Goal: Task Accomplishment & Management: Manage account settings

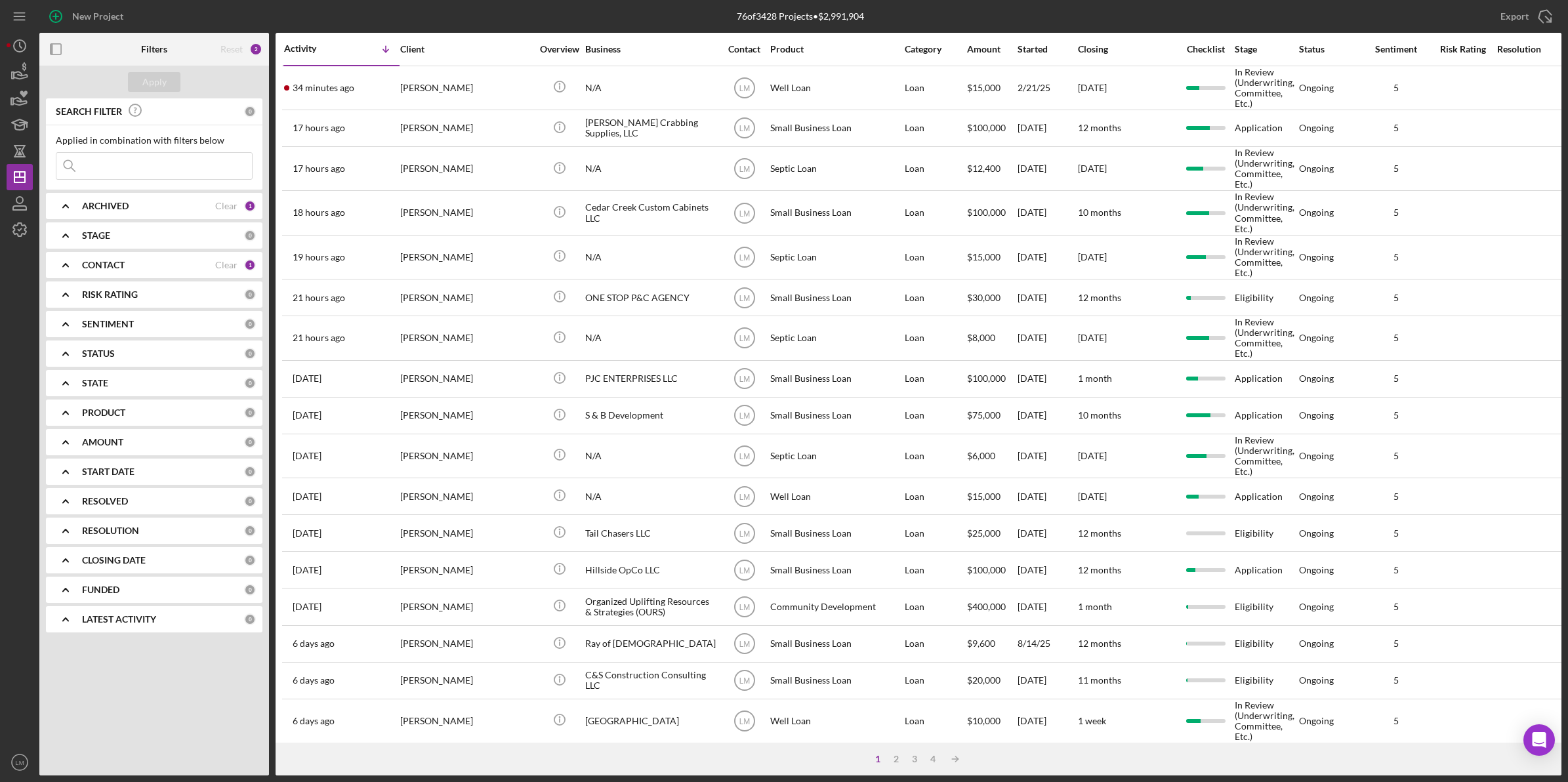
click at [471, 85] on div "Nedra Ferguson" at bounding box center [465, 87] width 131 height 42
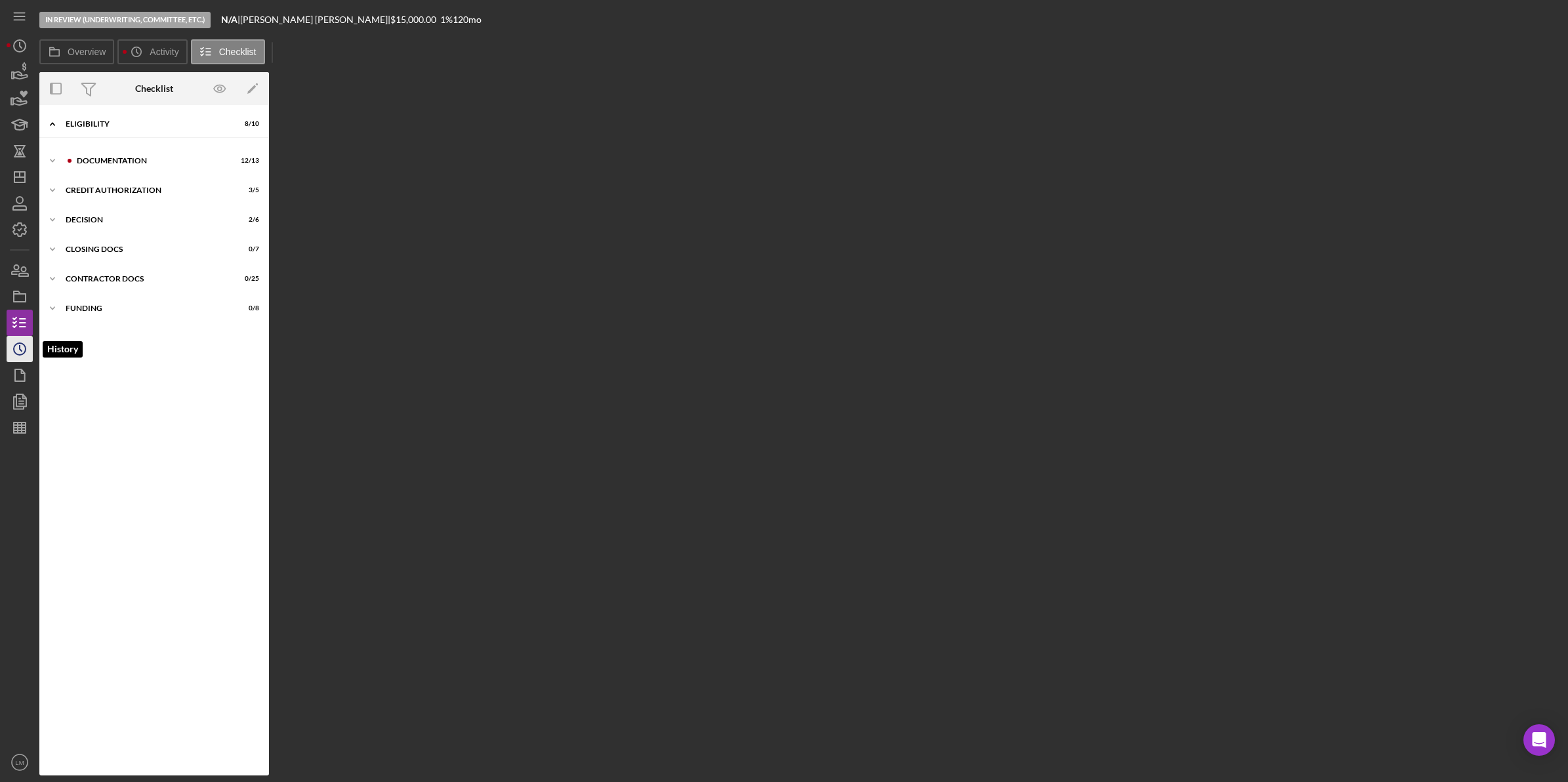
click at [16, 352] on icon "Icon/History" at bounding box center [19, 349] width 33 height 33
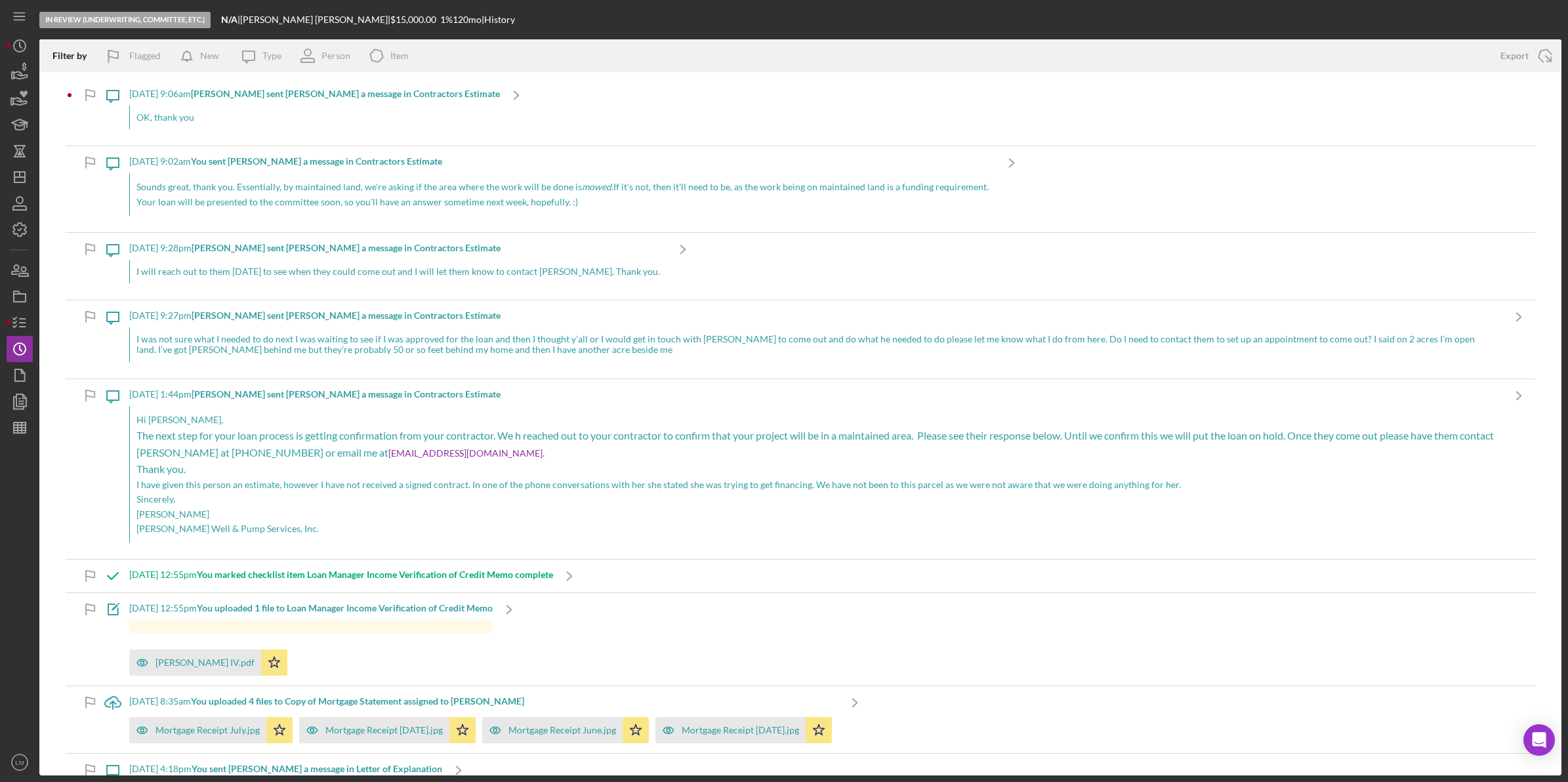
click at [324, 108] on div "OK, thank you" at bounding box center [314, 118] width 370 height 24
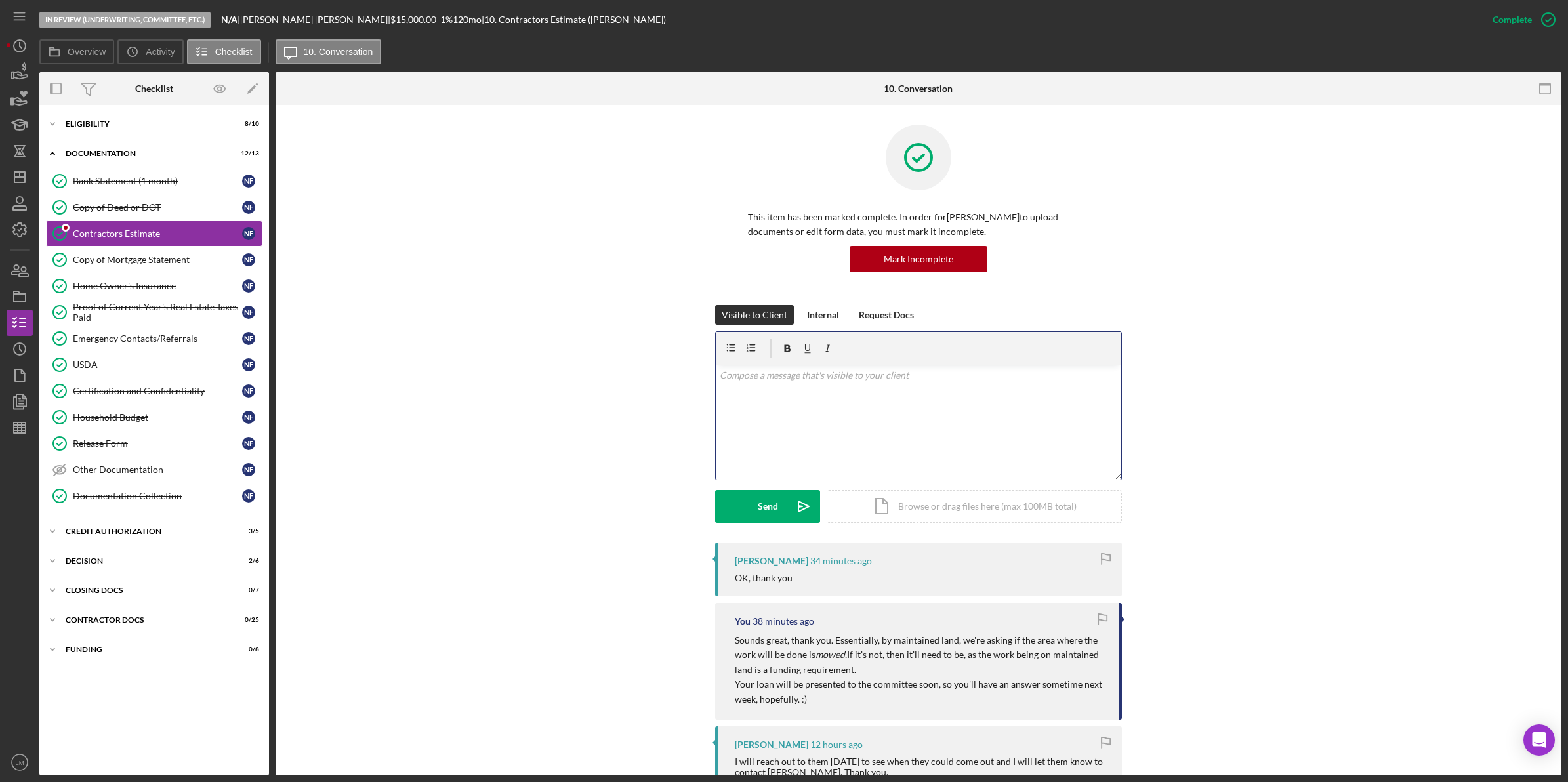
click at [790, 381] on p at bounding box center [919, 375] width 398 height 14
click at [784, 521] on button "Send Icon/icon-invite-send" at bounding box center [767, 507] width 105 height 33
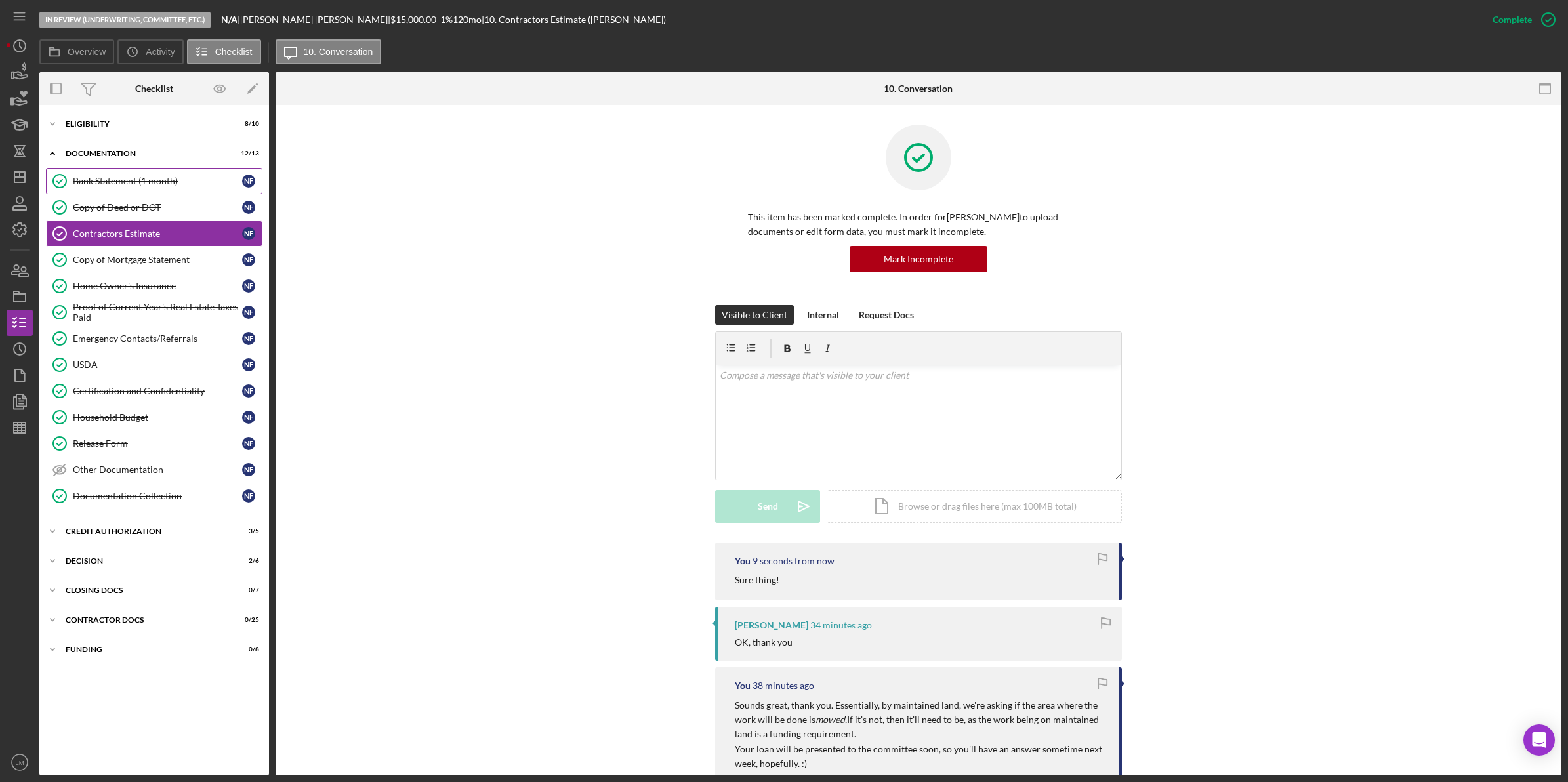
click at [195, 190] on link "Bank Statement (1 month) Bank Statement (1 month) N F" at bounding box center [154, 181] width 216 height 26
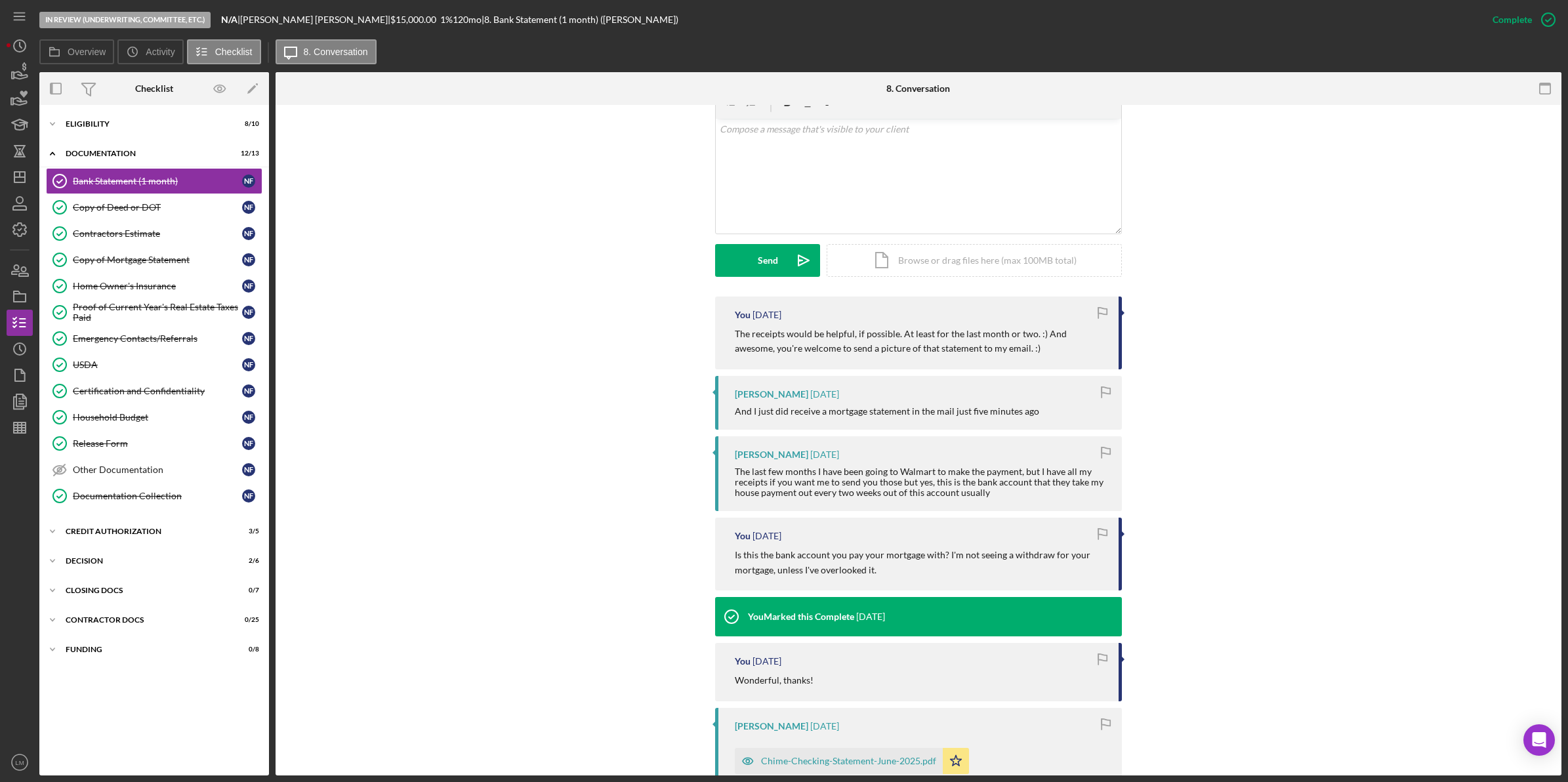
scroll to position [410, 0]
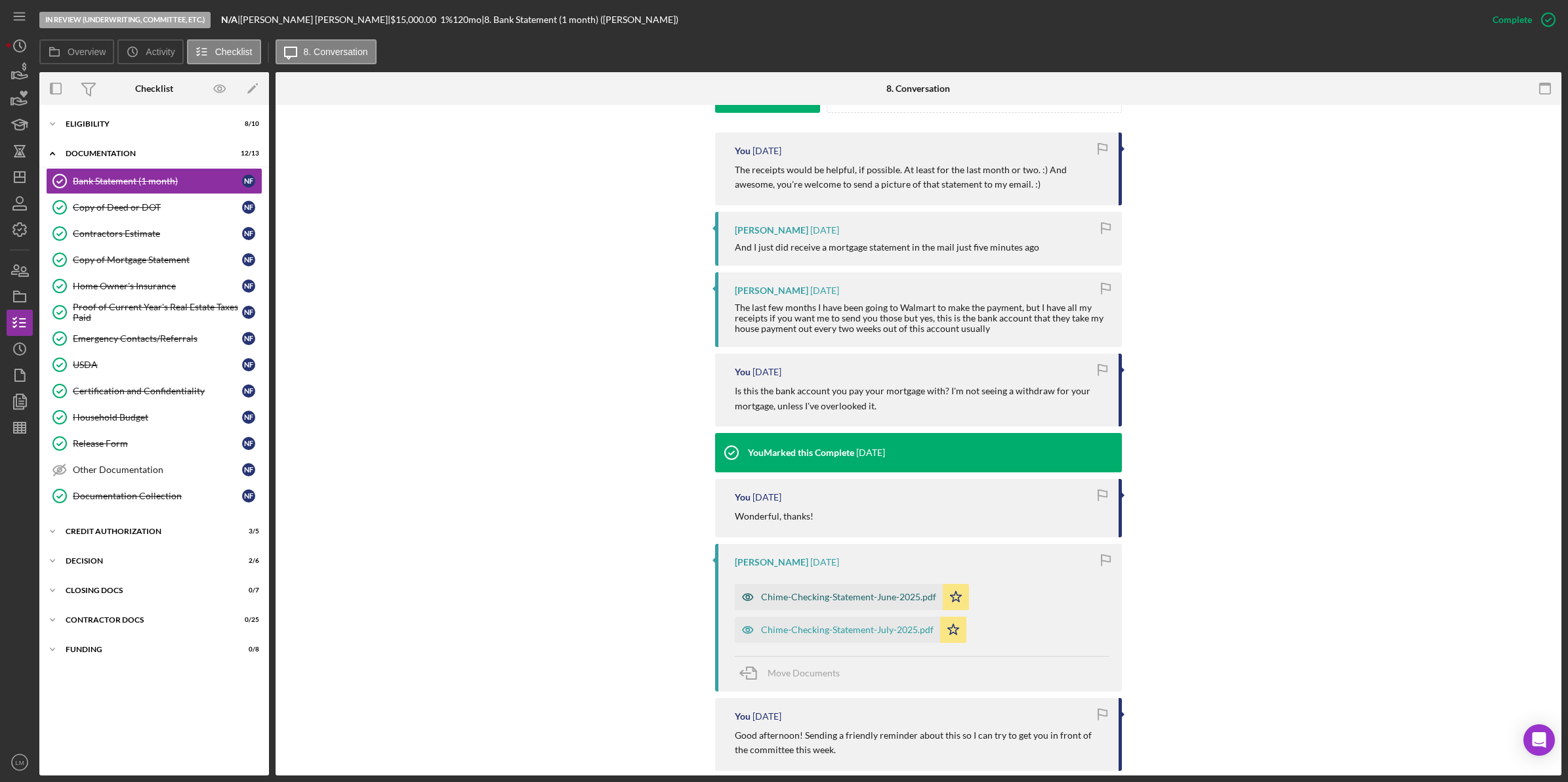
click at [867, 594] on div "Chime-Checking-Statement-June-2025.pdf" at bounding box center [848, 597] width 175 height 10
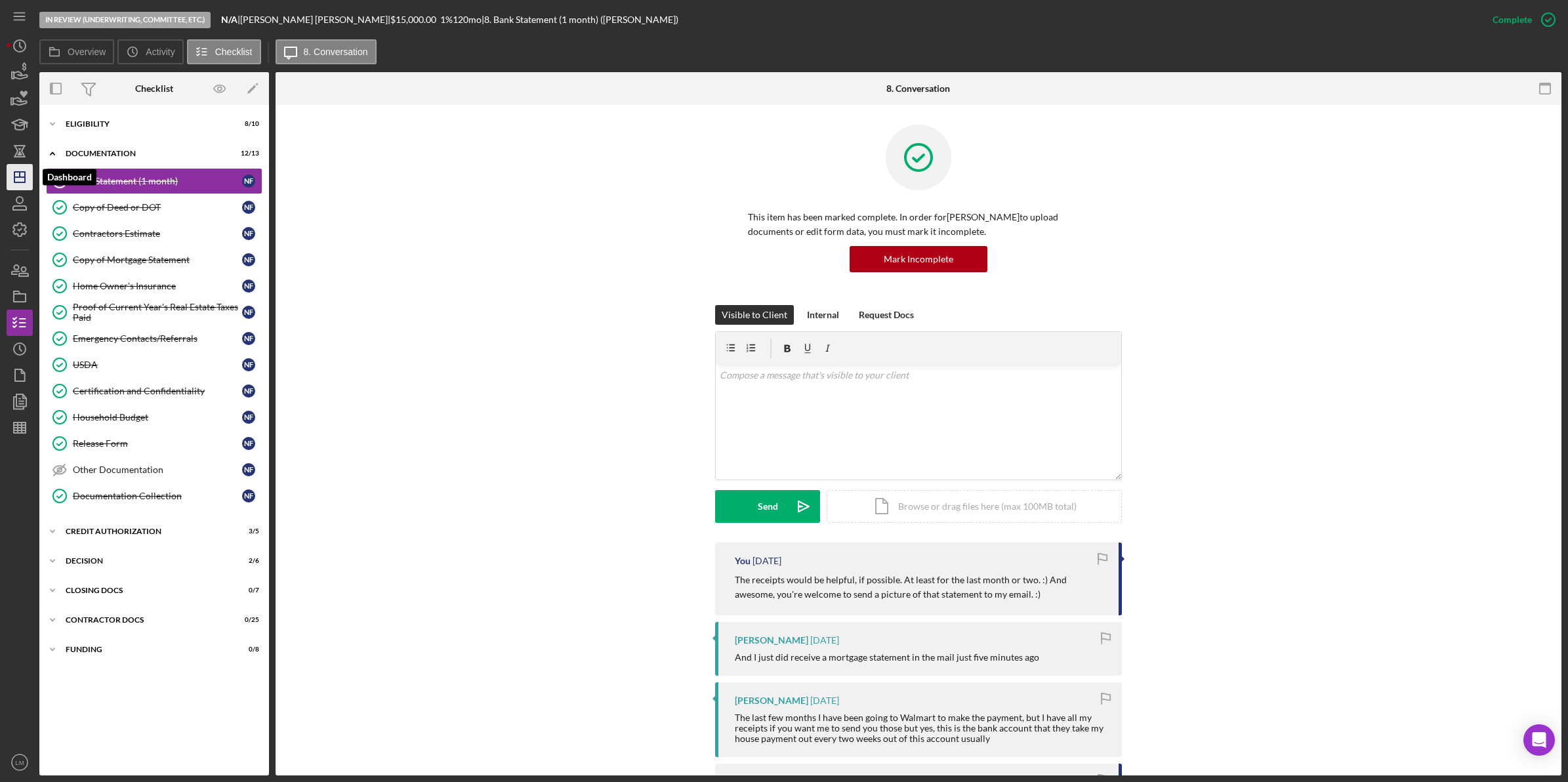
click at [19, 165] on icon "Icon/Dashboard" at bounding box center [19, 177] width 33 height 33
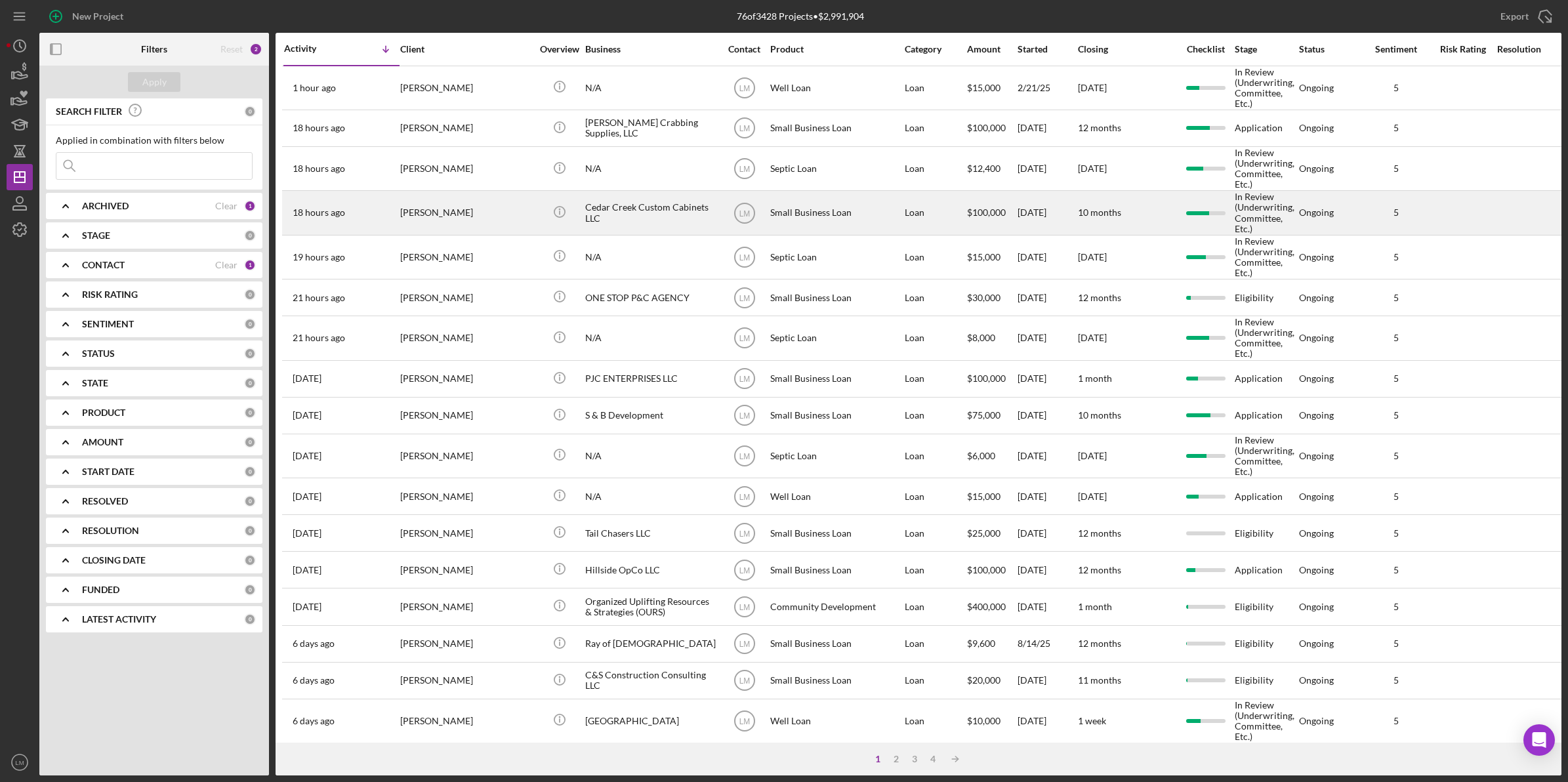
click at [483, 212] on div "Brandon Ritter" at bounding box center [465, 213] width 131 height 42
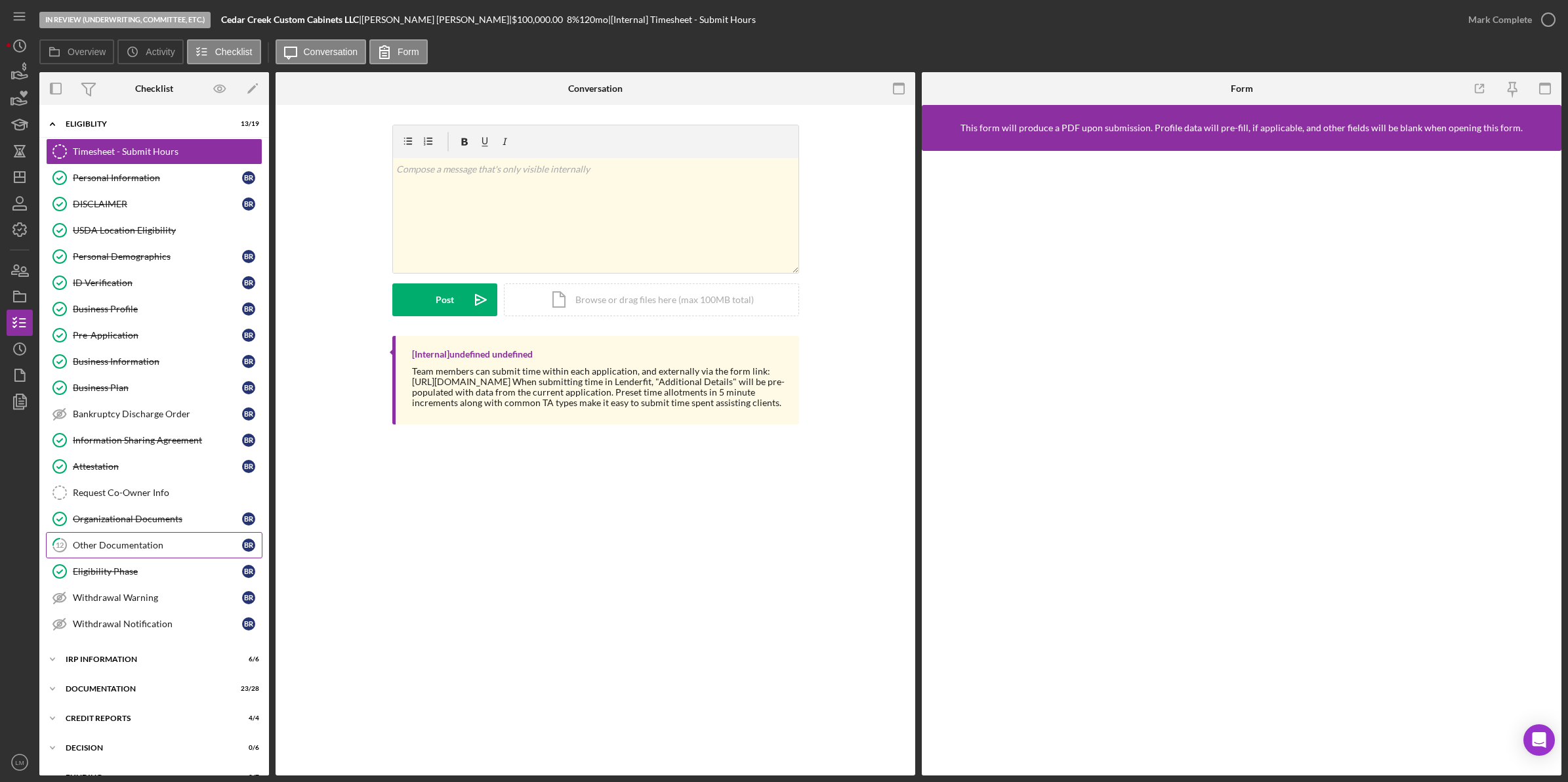
click at [168, 536] on link "12 Other Documentation B R" at bounding box center [154, 544] width 216 height 26
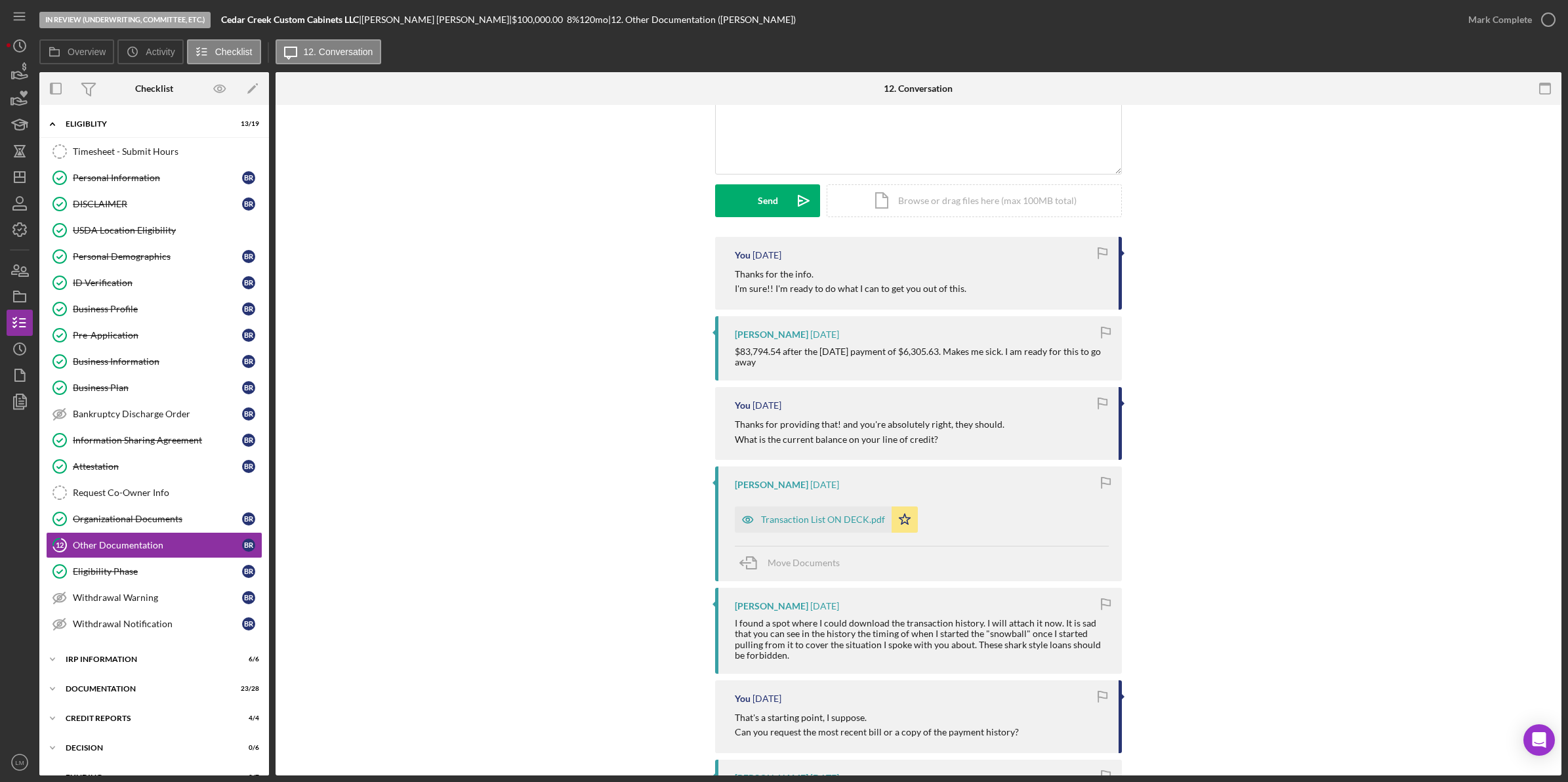
scroll to position [164, 0]
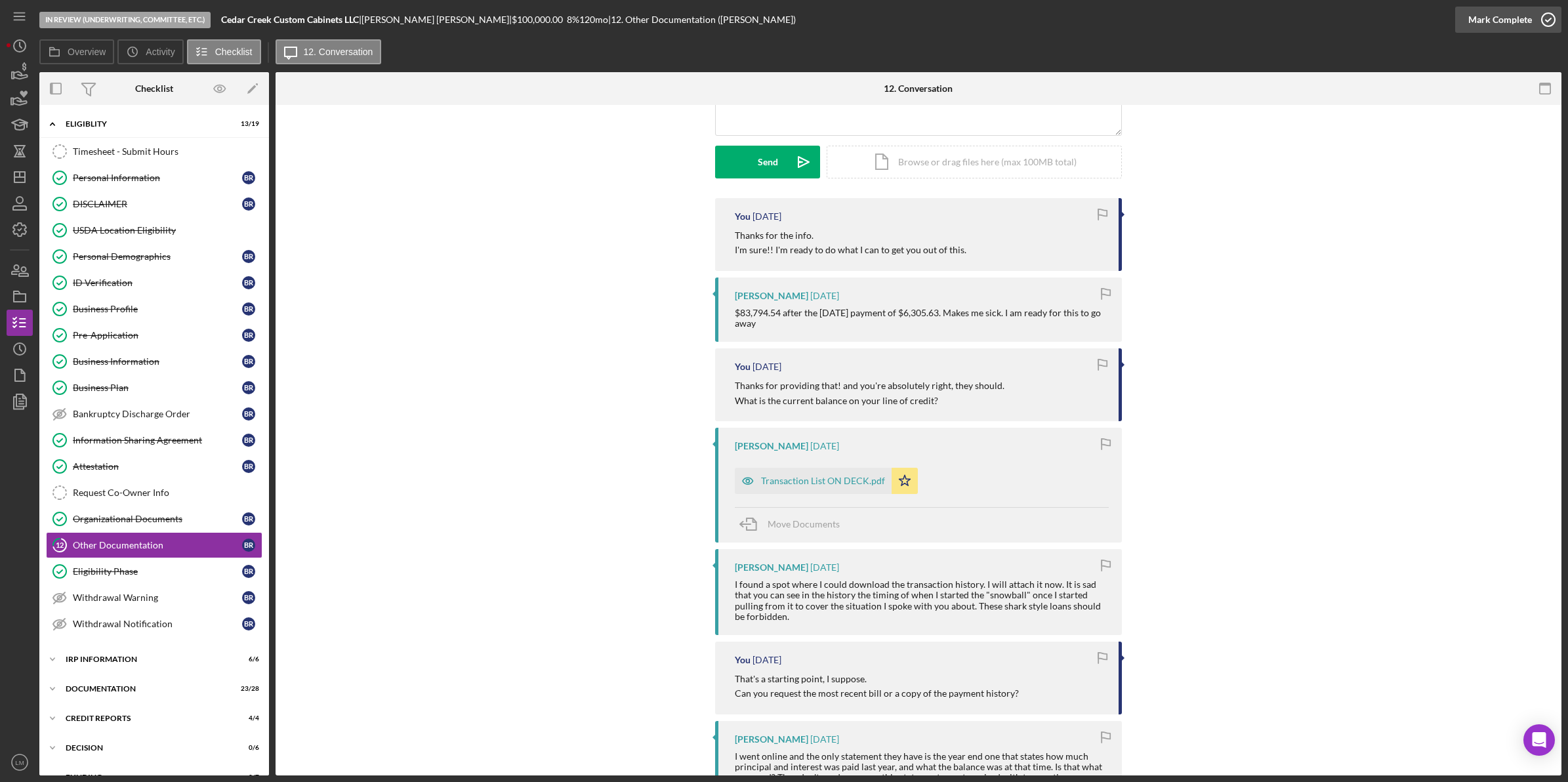
click at [1489, 21] on div "Mark Complete" at bounding box center [1500, 19] width 64 height 26
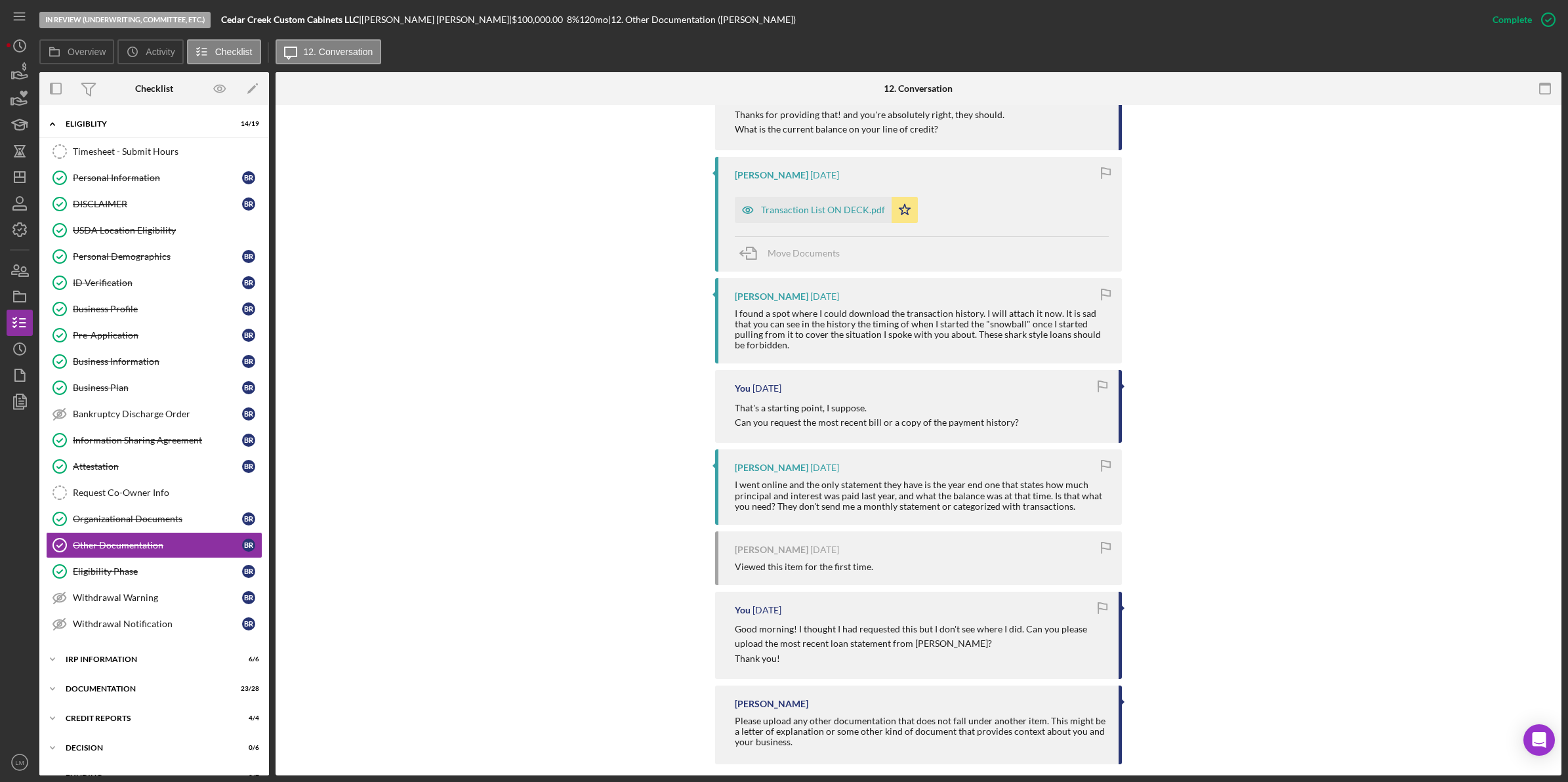
scroll to position [672, 0]
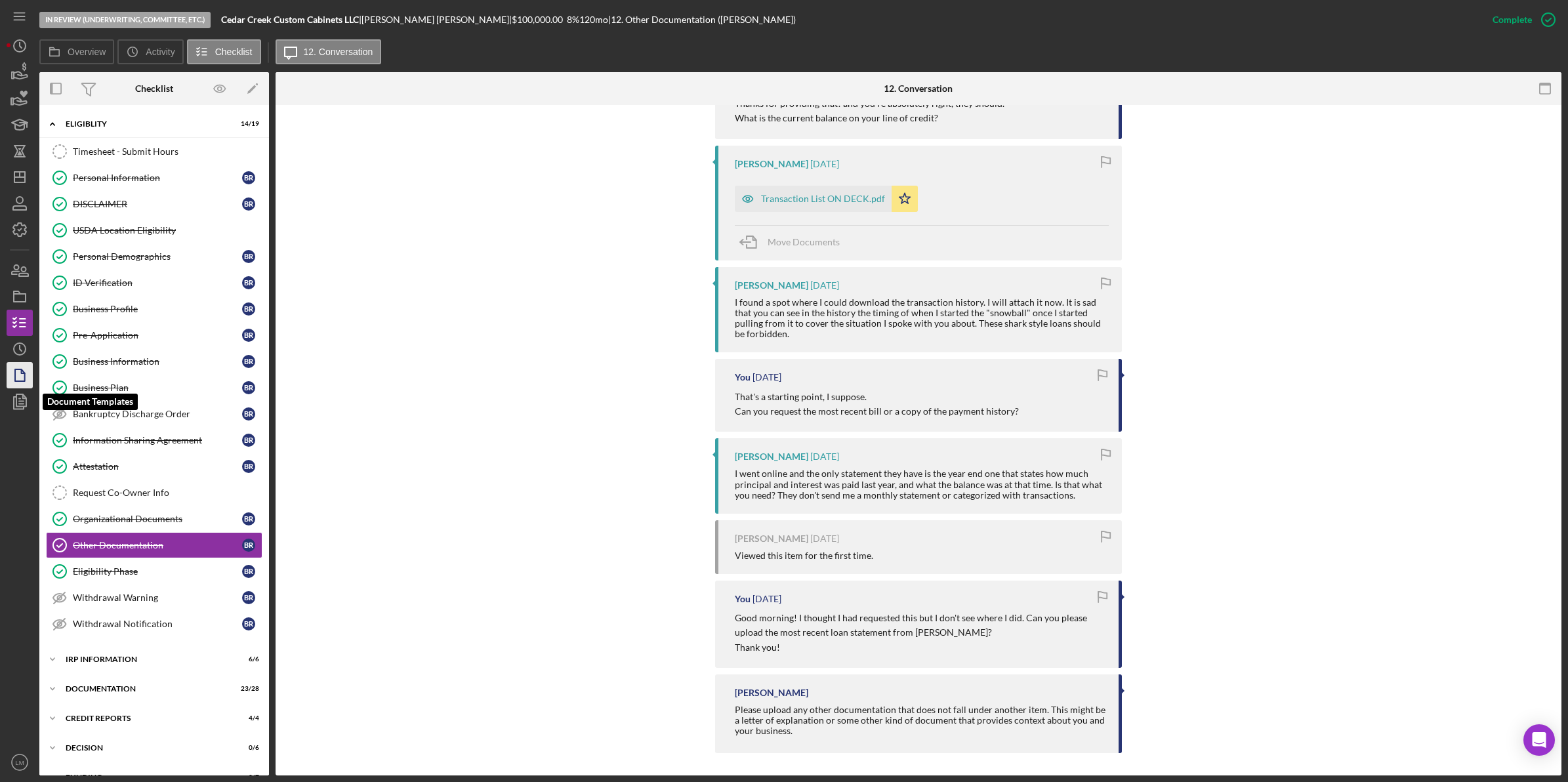
click at [23, 370] on polygon "button" at bounding box center [19, 375] width 10 height 12
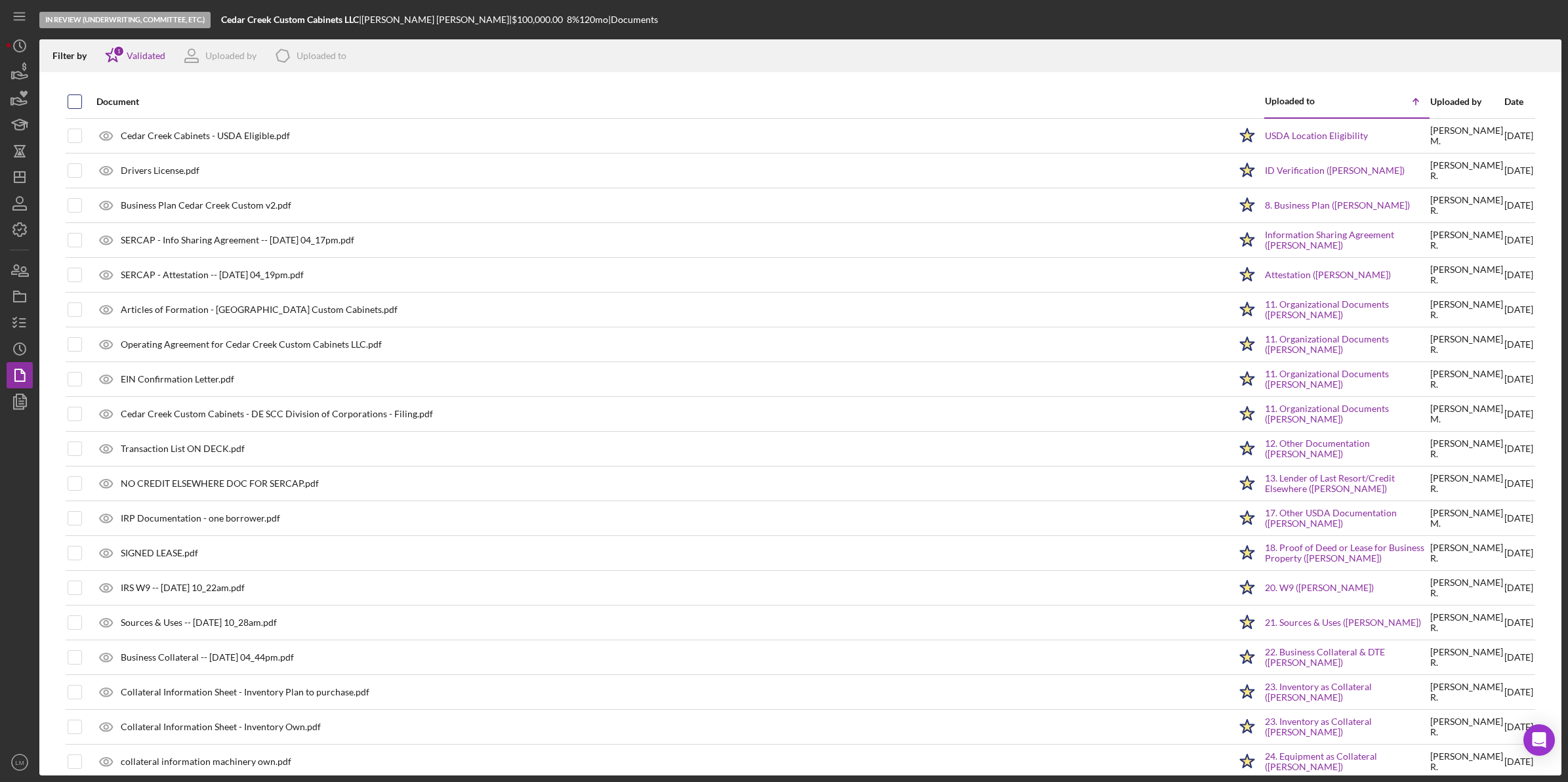
click at [76, 98] on input "checkbox" at bounding box center [75, 101] width 13 height 13
checkbox input "true"
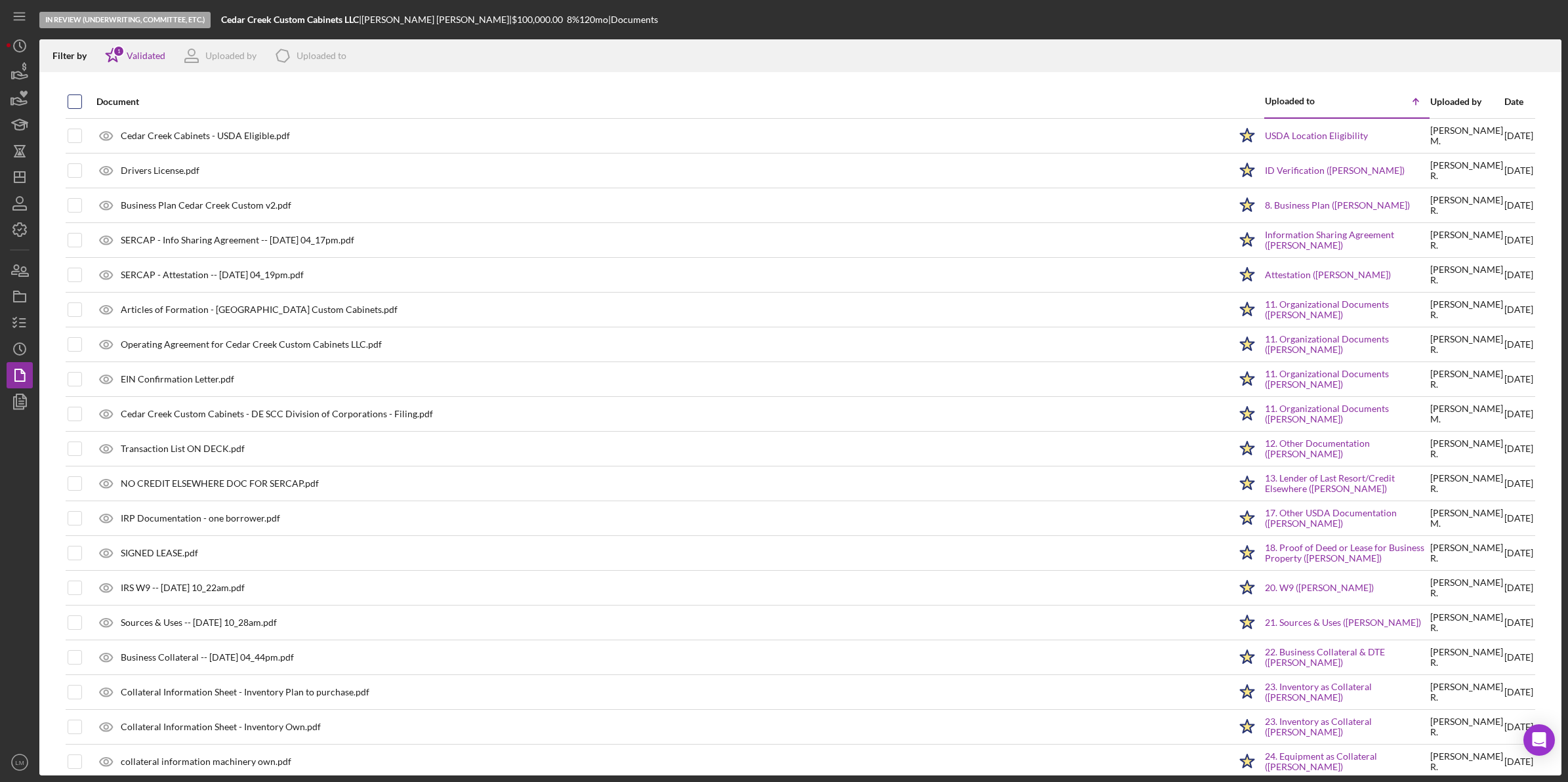
checkbox input "true"
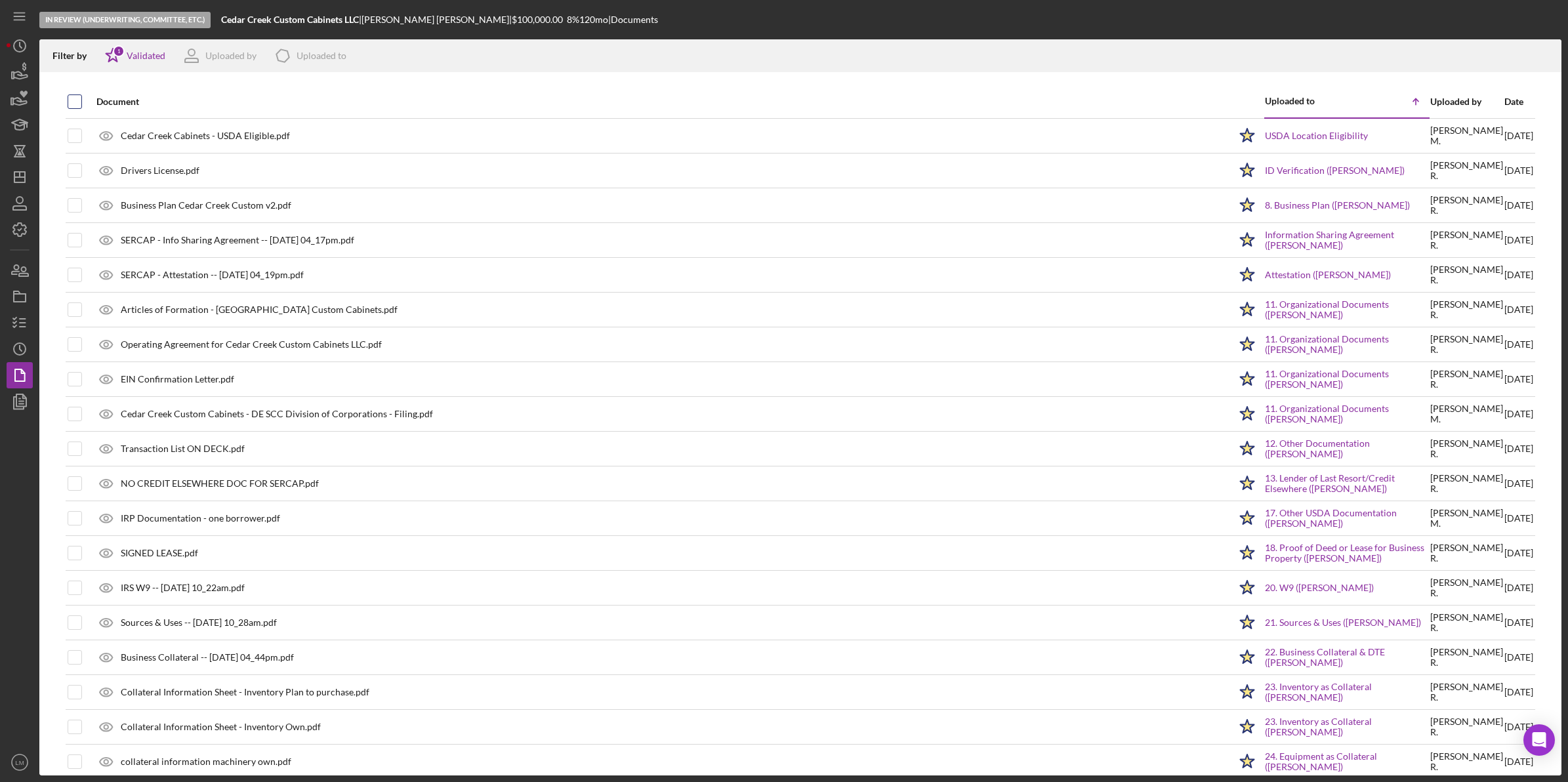
checkbox input "true"
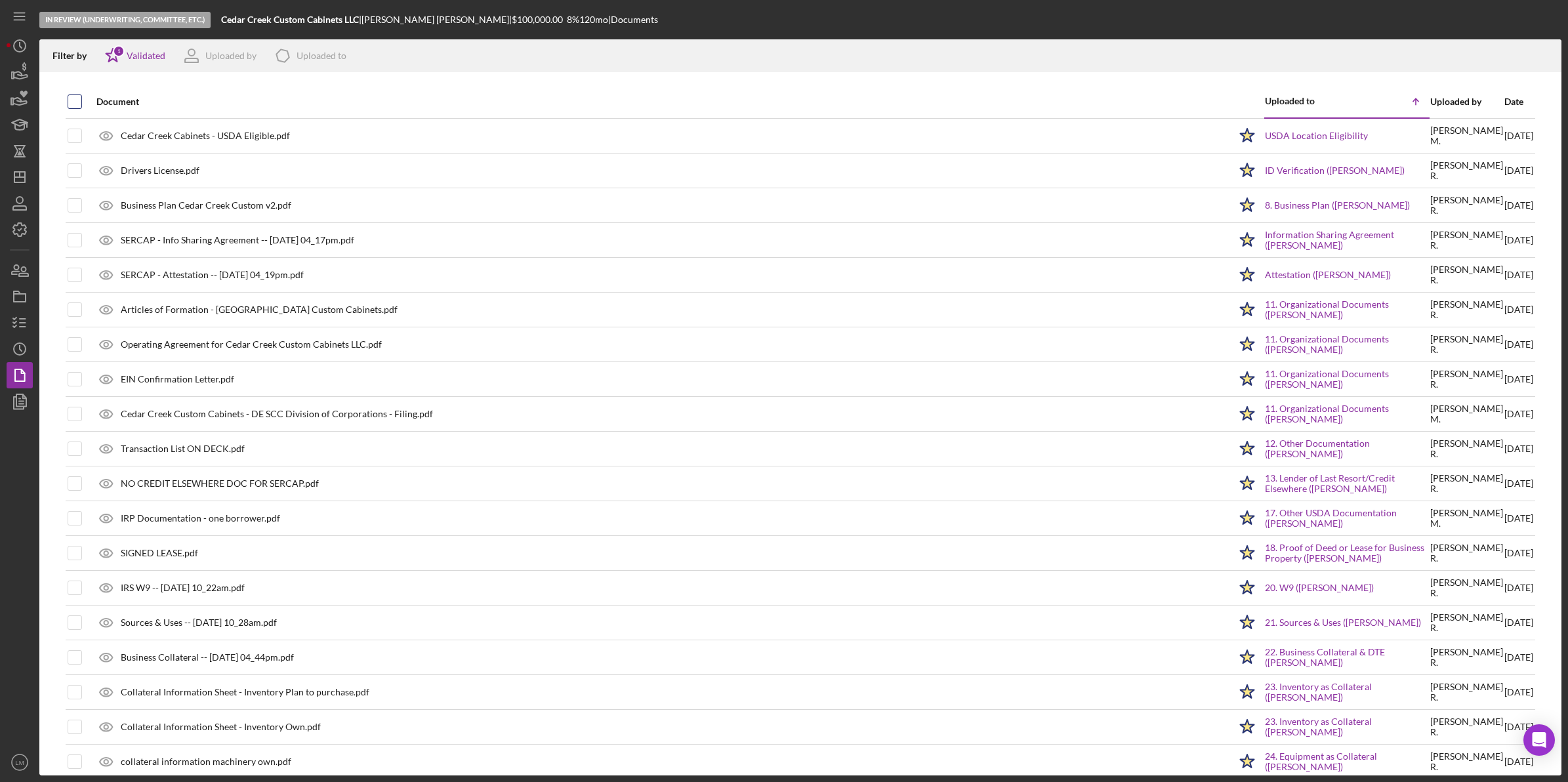
checkbox input "true"
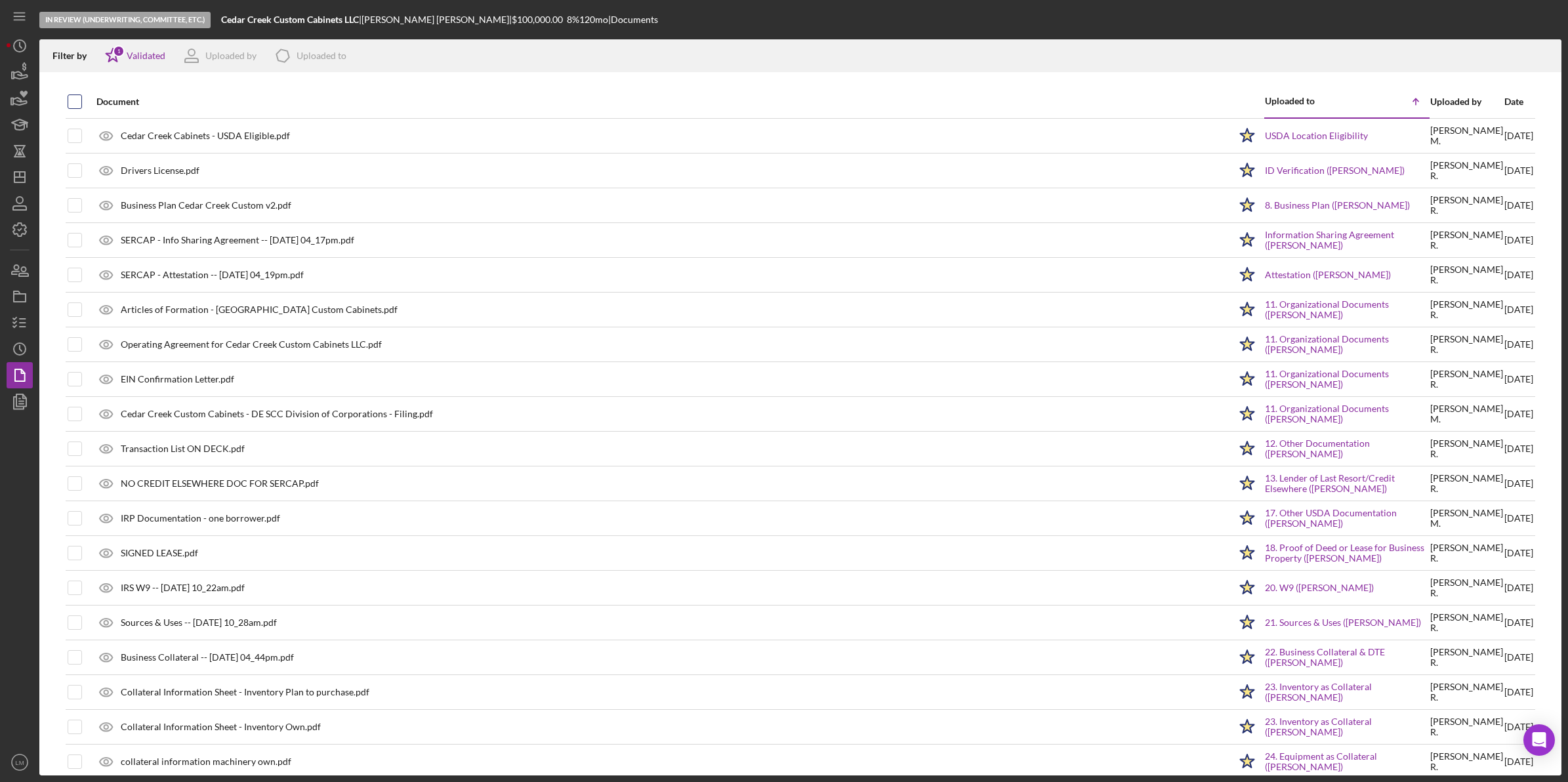
checkbox input "true"
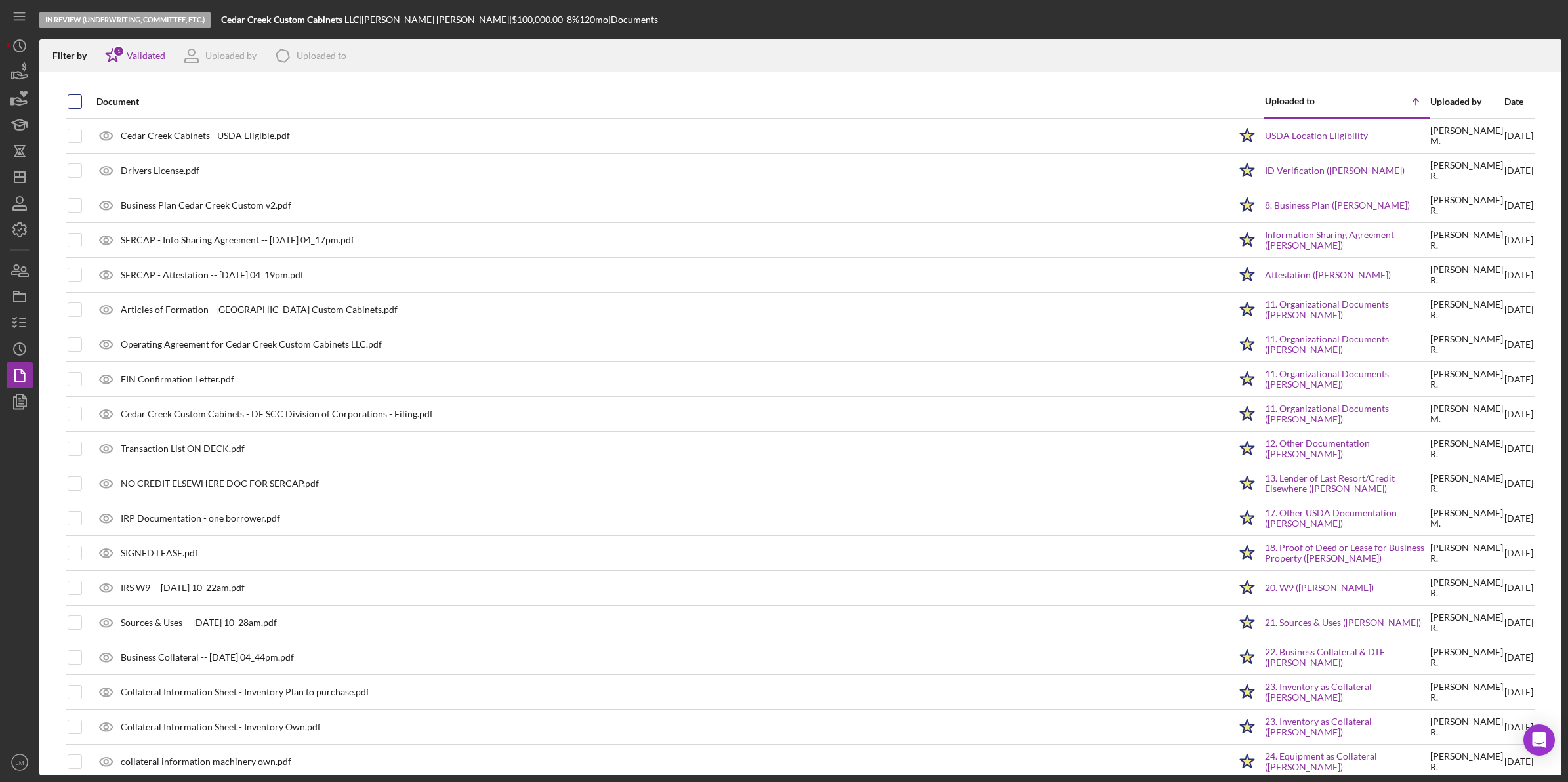
checkbox input "true"
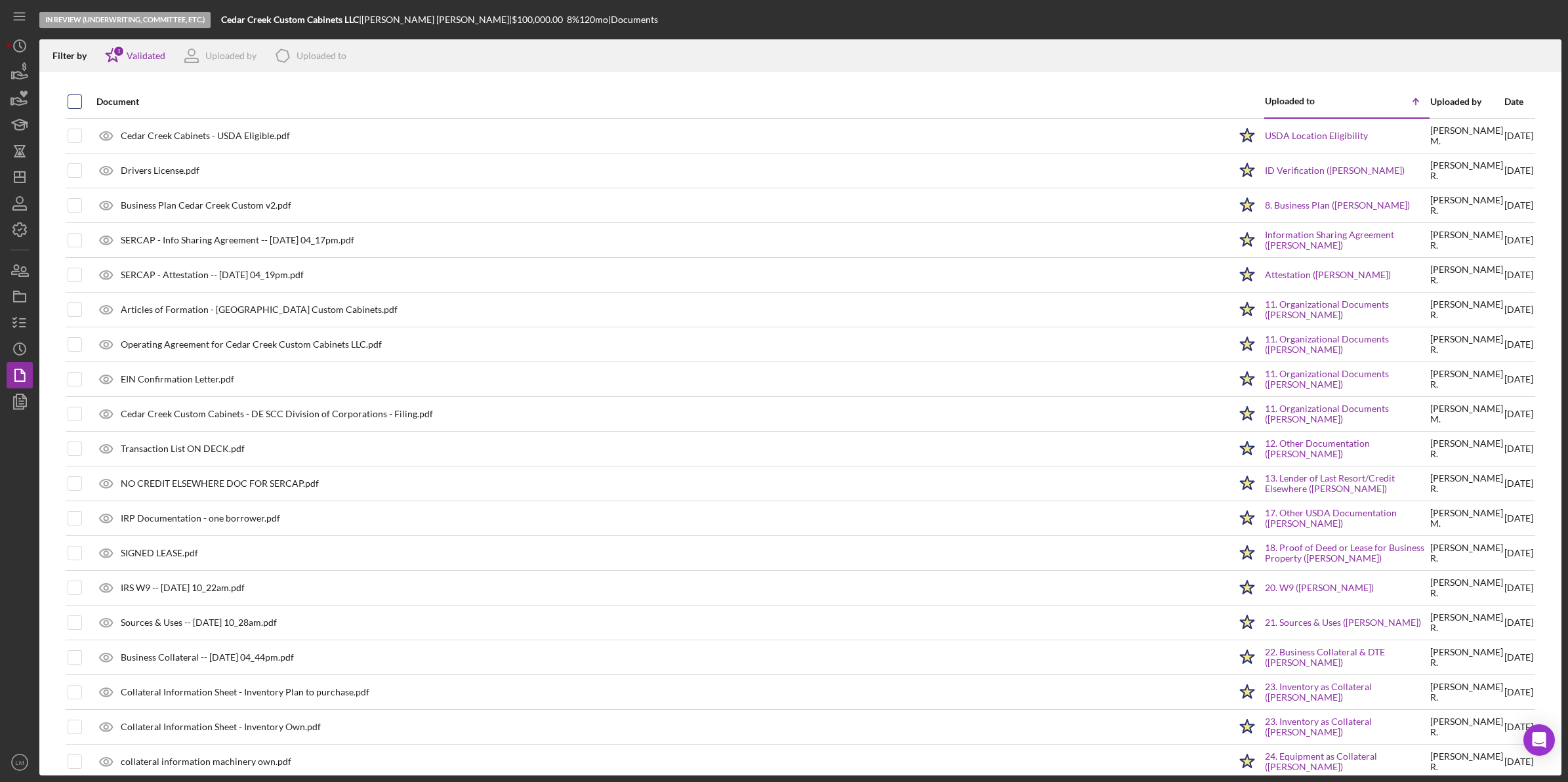
checkbox input "true"
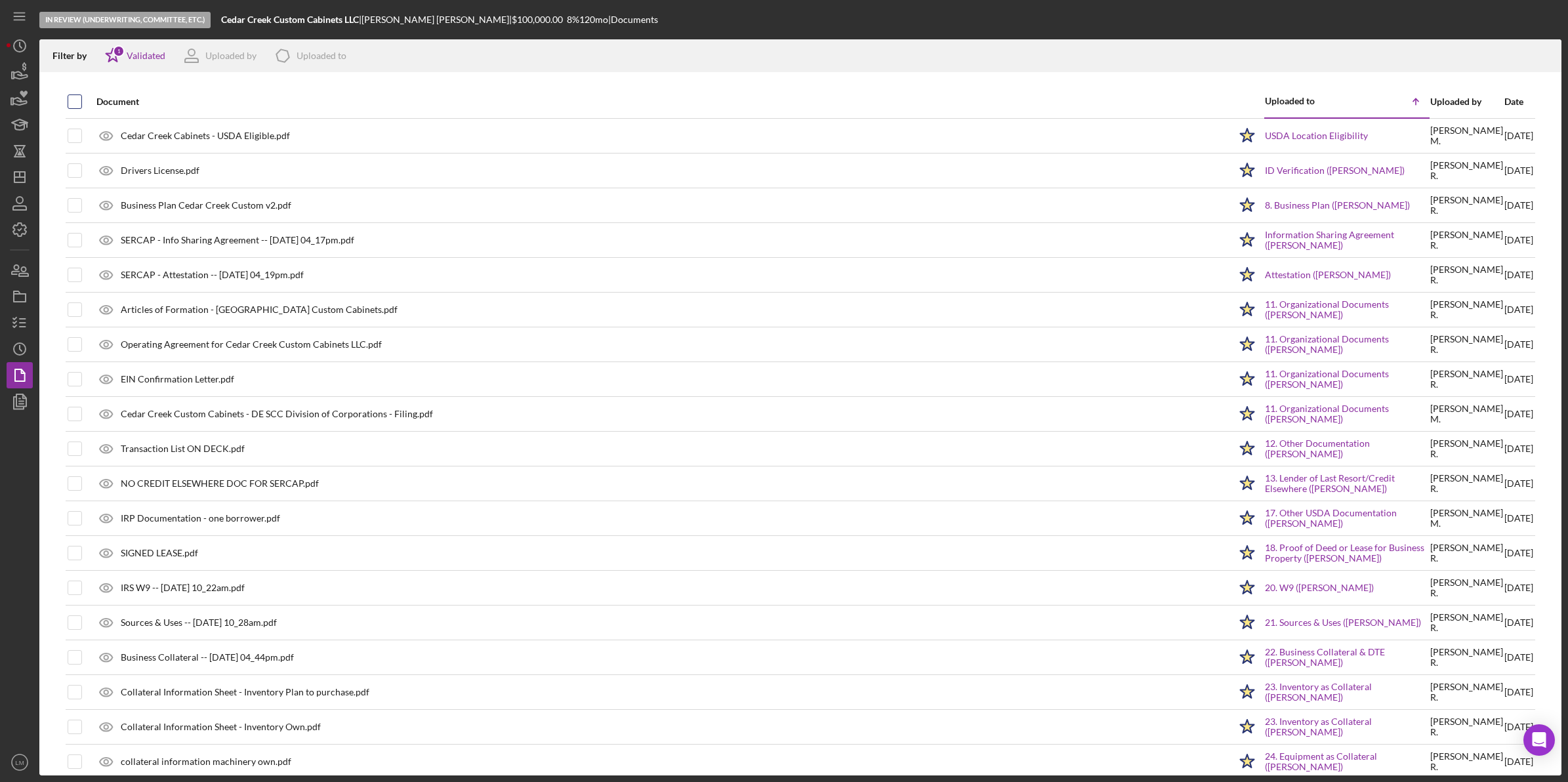
checkbox input "true"
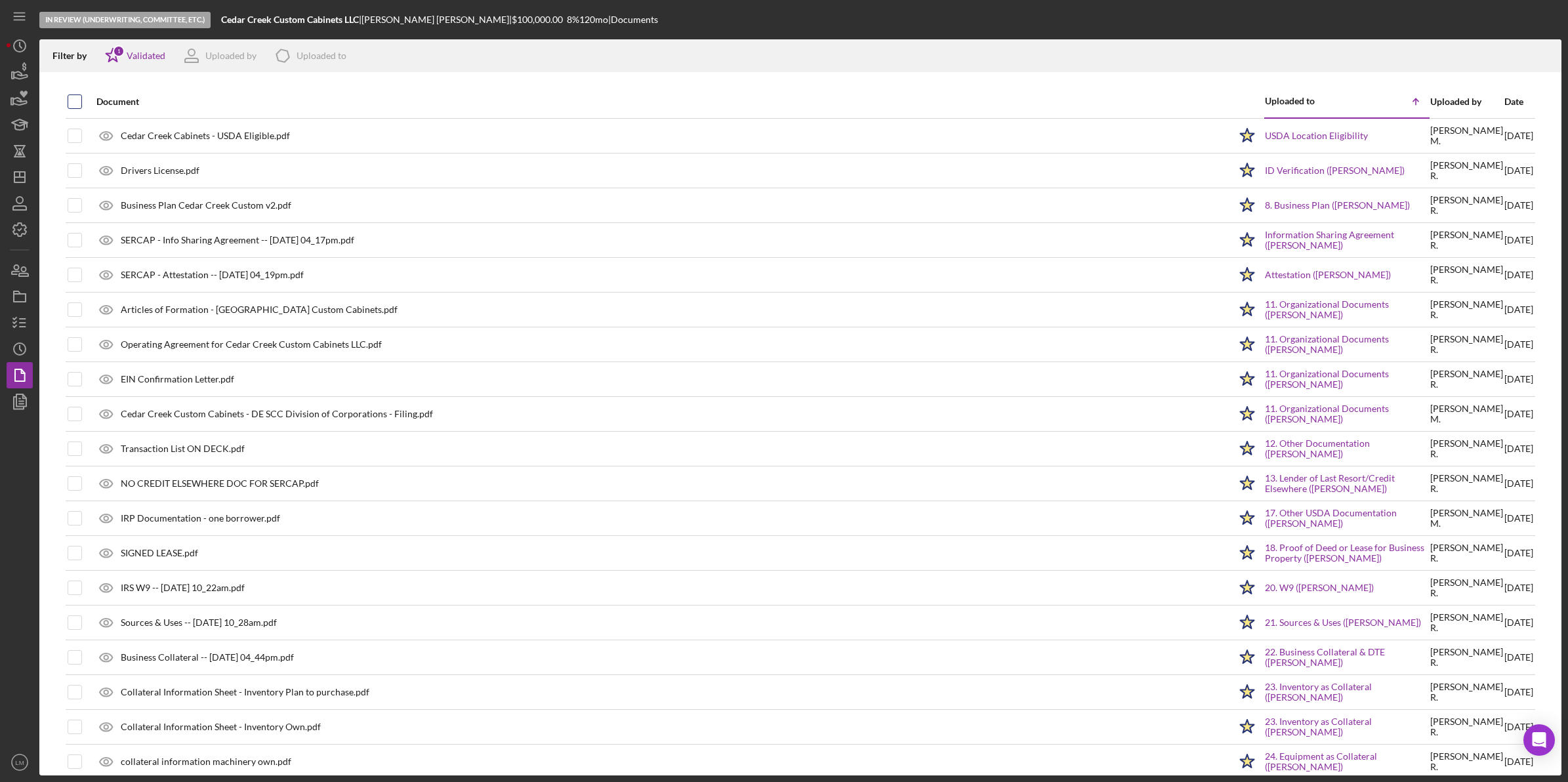
checkbox input "true"
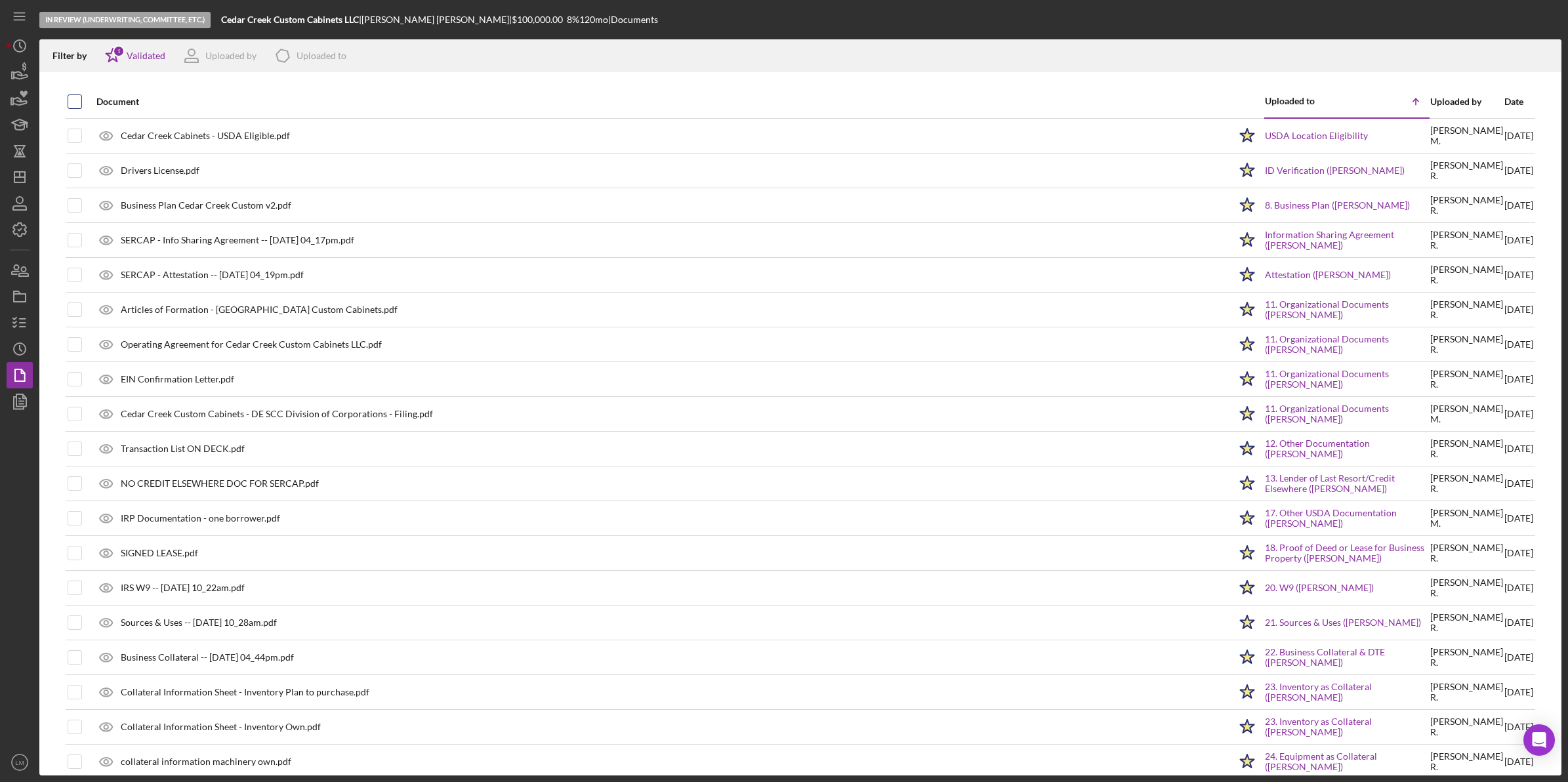
checkbox input "true"
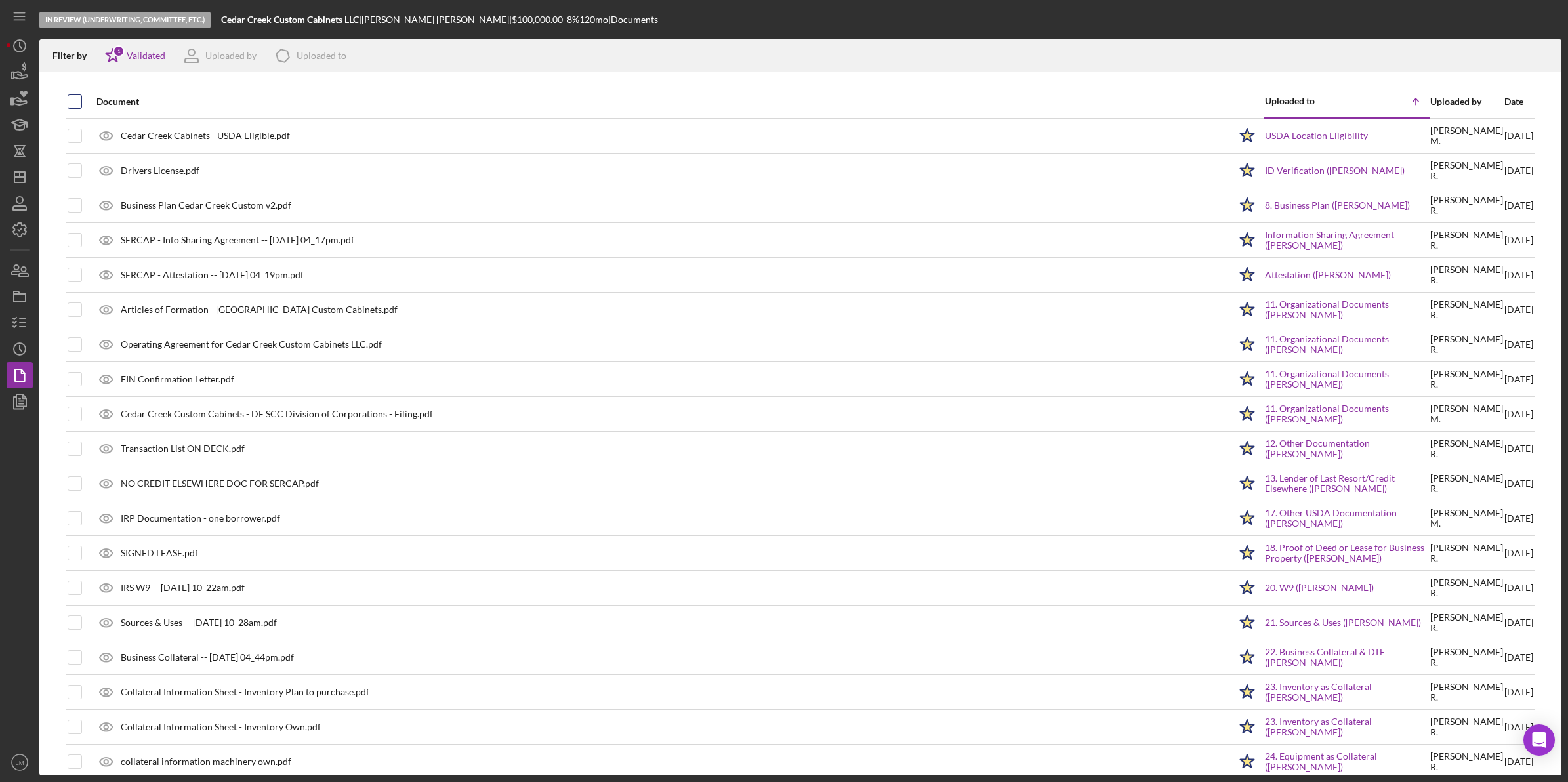
checkbox input "true"
click at [1547, 60] on polyline "button" at bounding box center [1544, 61] width 4 height 2
click at [19, 165] on icon "Icon/Dashboard" at bounding box center [19, 177] width 33 height 33
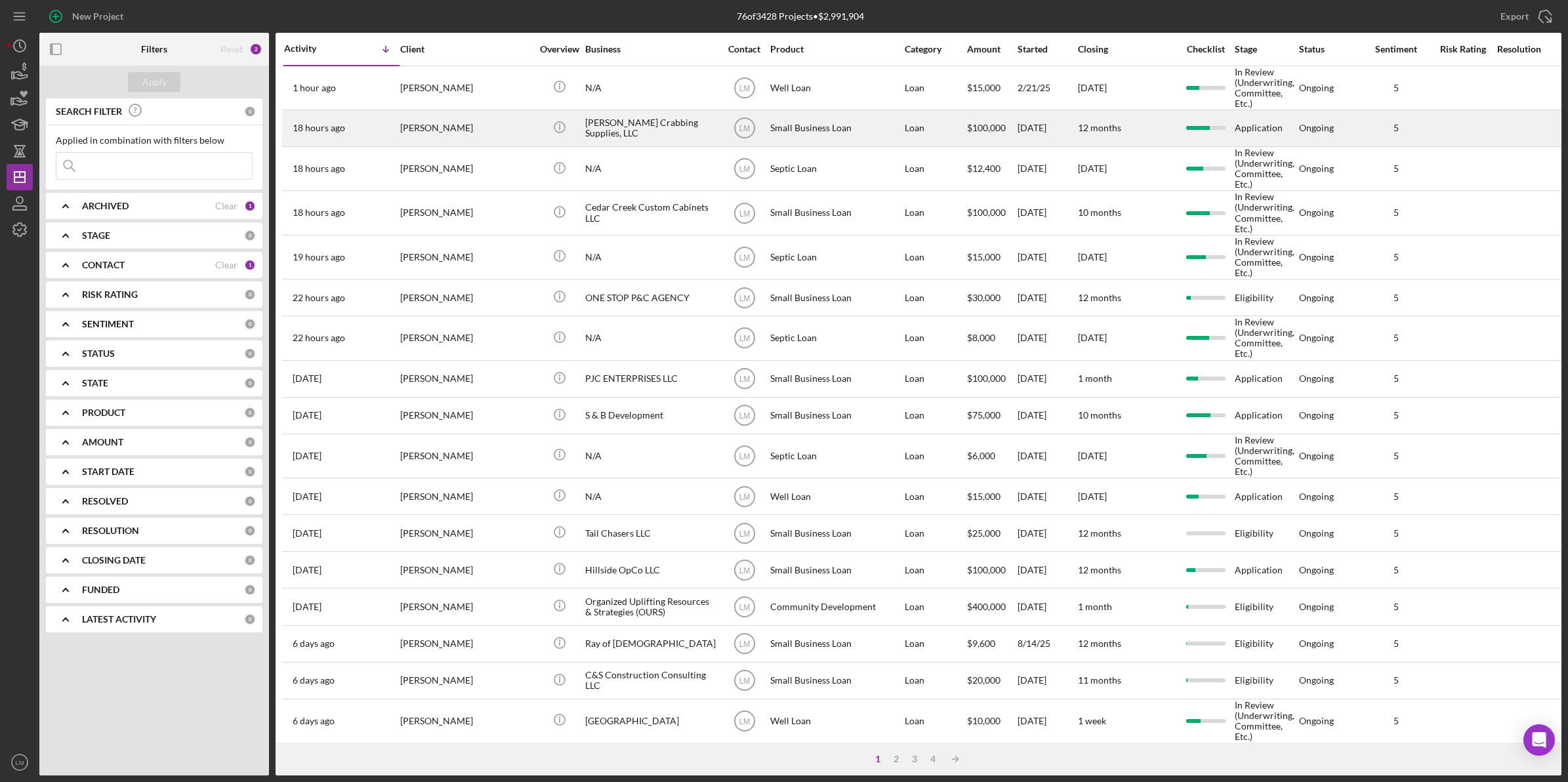
click at [473, 119] on div "[PERSON_NAME]" at bounding box center [465, 128] width 131 height 35
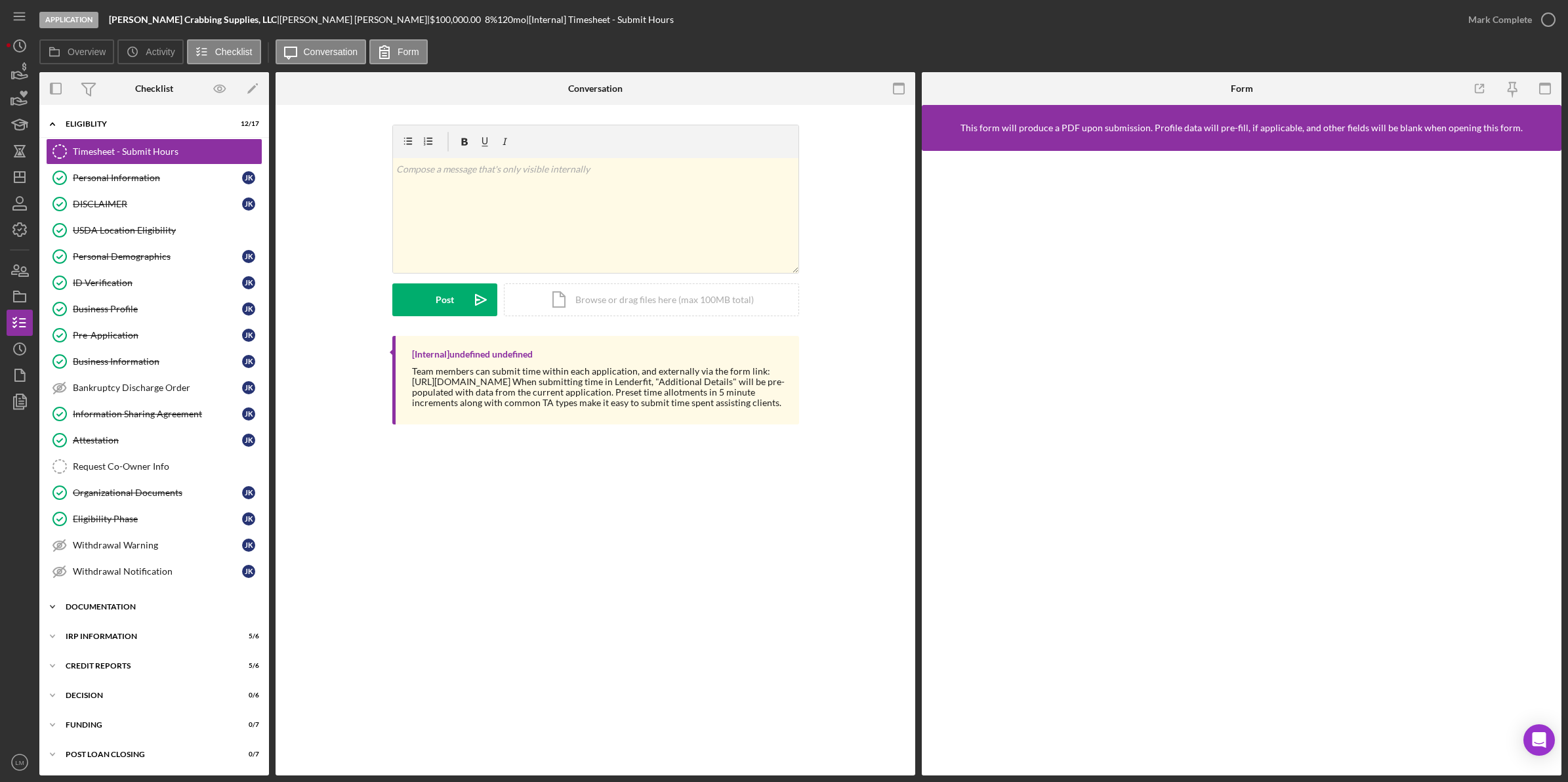
drag, startPoint x: 121, startPoint y: 614, endPoint x: 128, endPoint y: 617, distance: 7.6
click at [121, 610] on div "Documentation" at bounding box center [159, 606] width 187 height 8
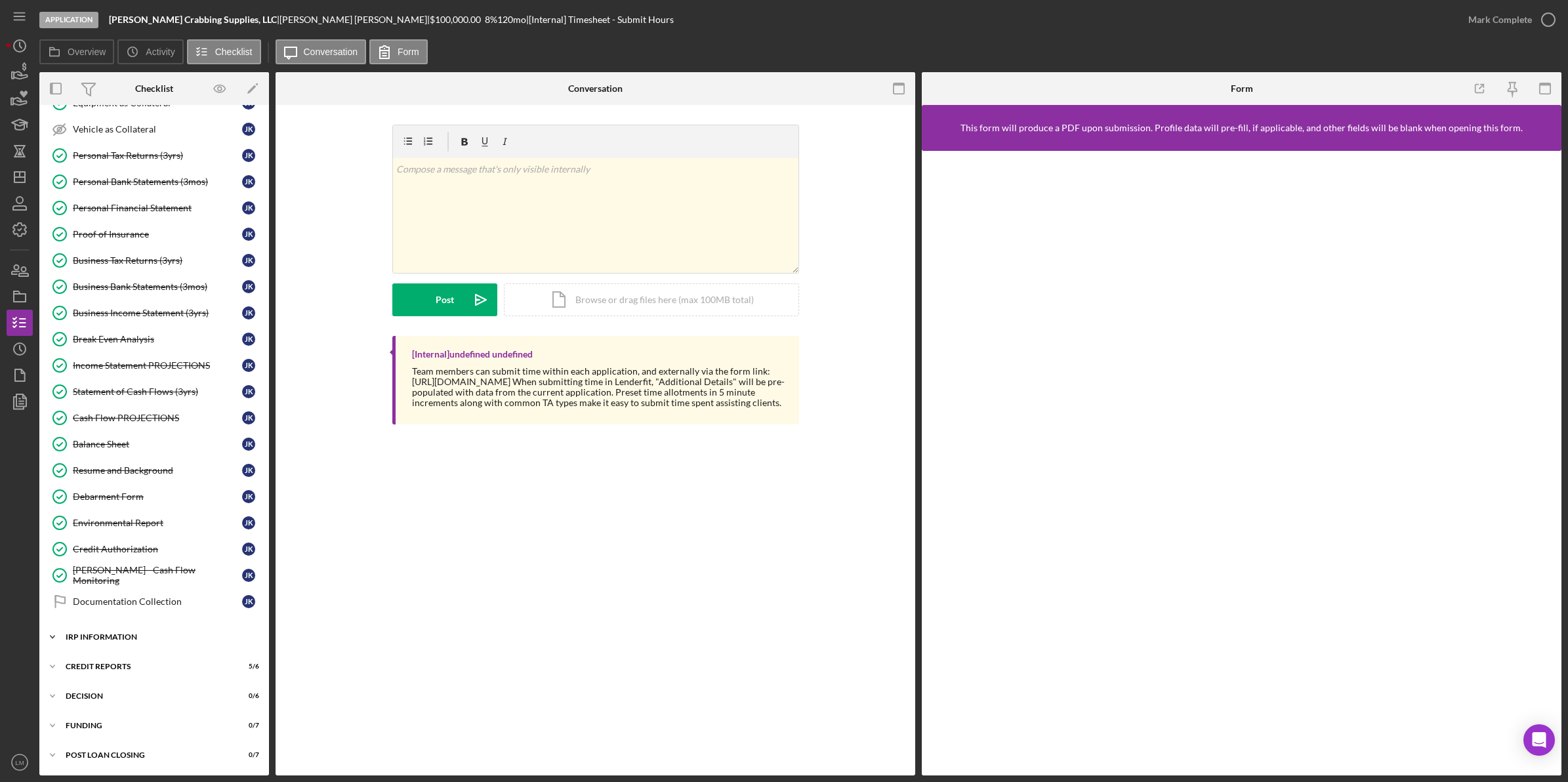
click at [136, 640] on div "IRP Information" at bounding box center [159, 637] width 187 height 8
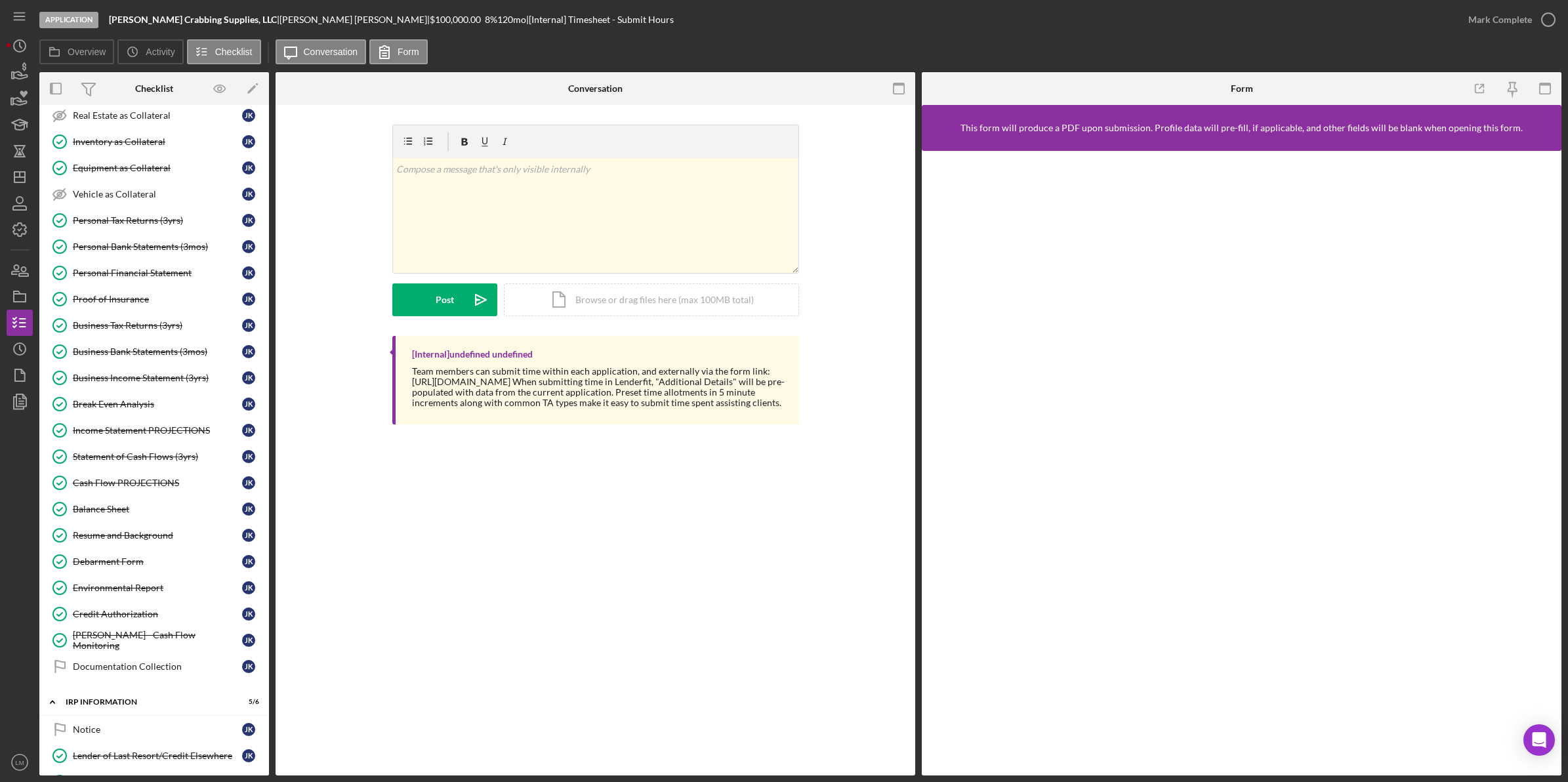
scroll to position [565, 0]
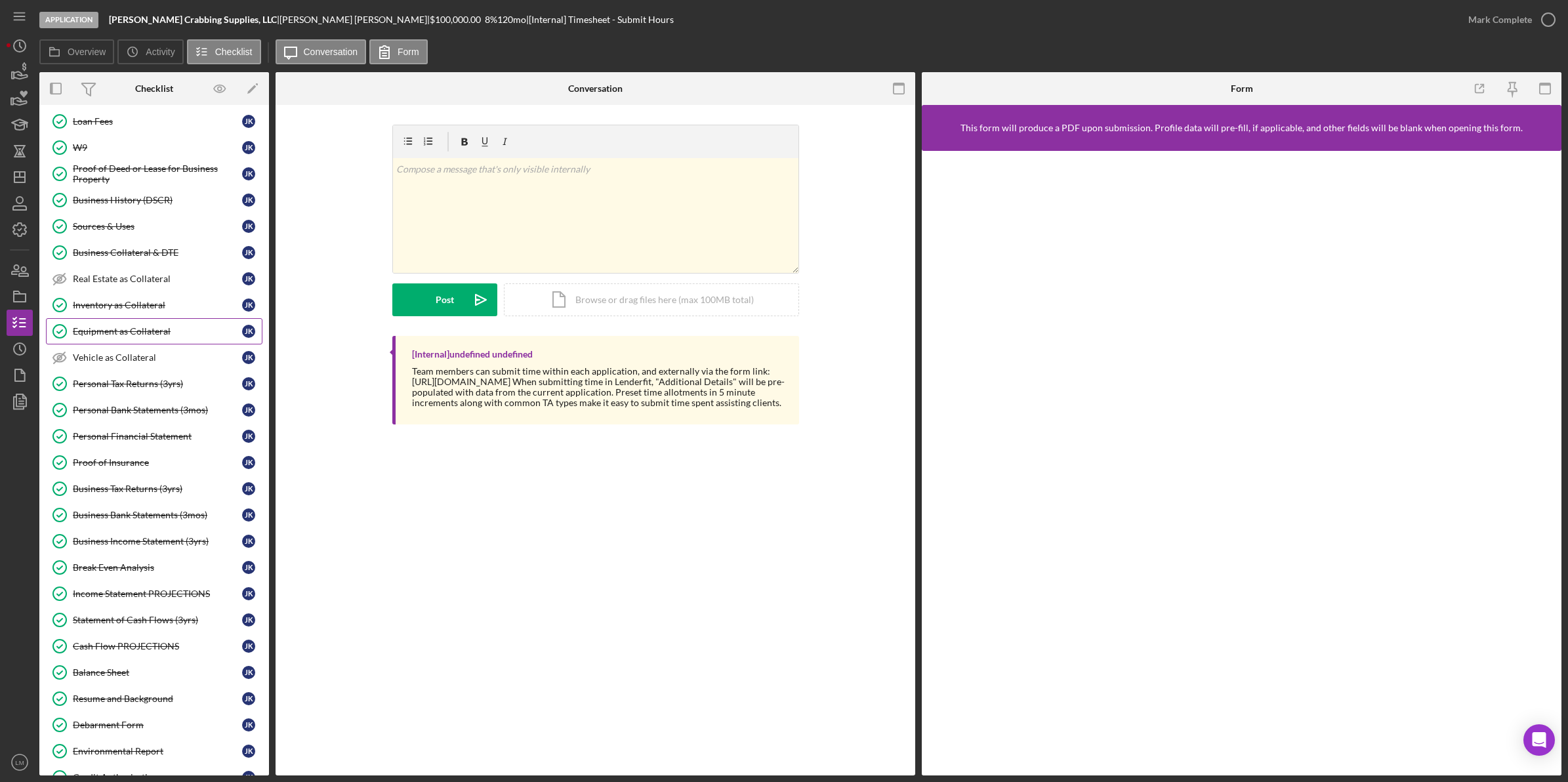
click at [154, 332] on link "Equipment as Collateral Equipment as Collateral J K" at bounding box center [154, 331] width 216 height 26
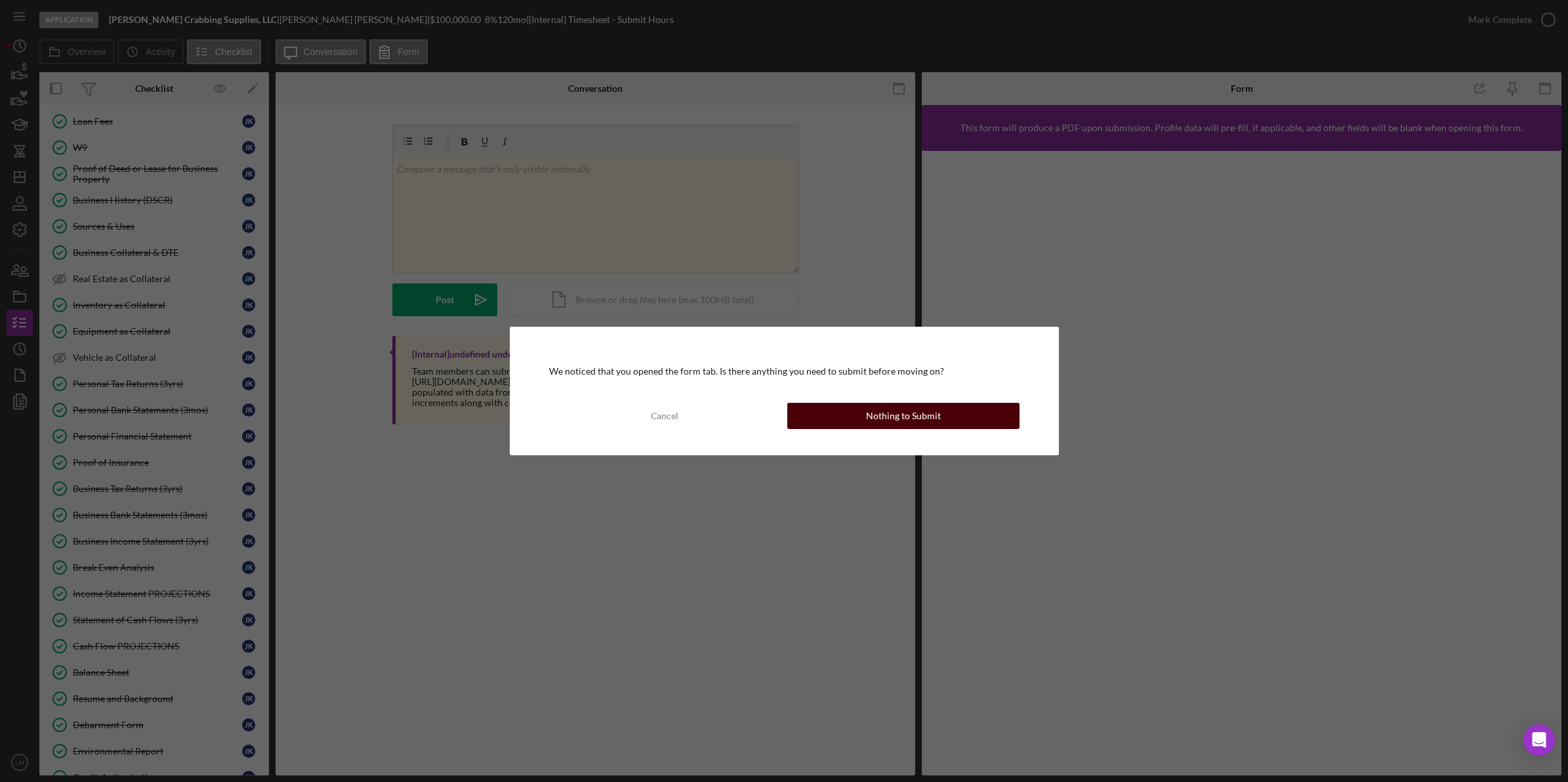
click at [926, 404] on div "Nothing to Submit" at bounding box center [903, 415] width 75 height 26
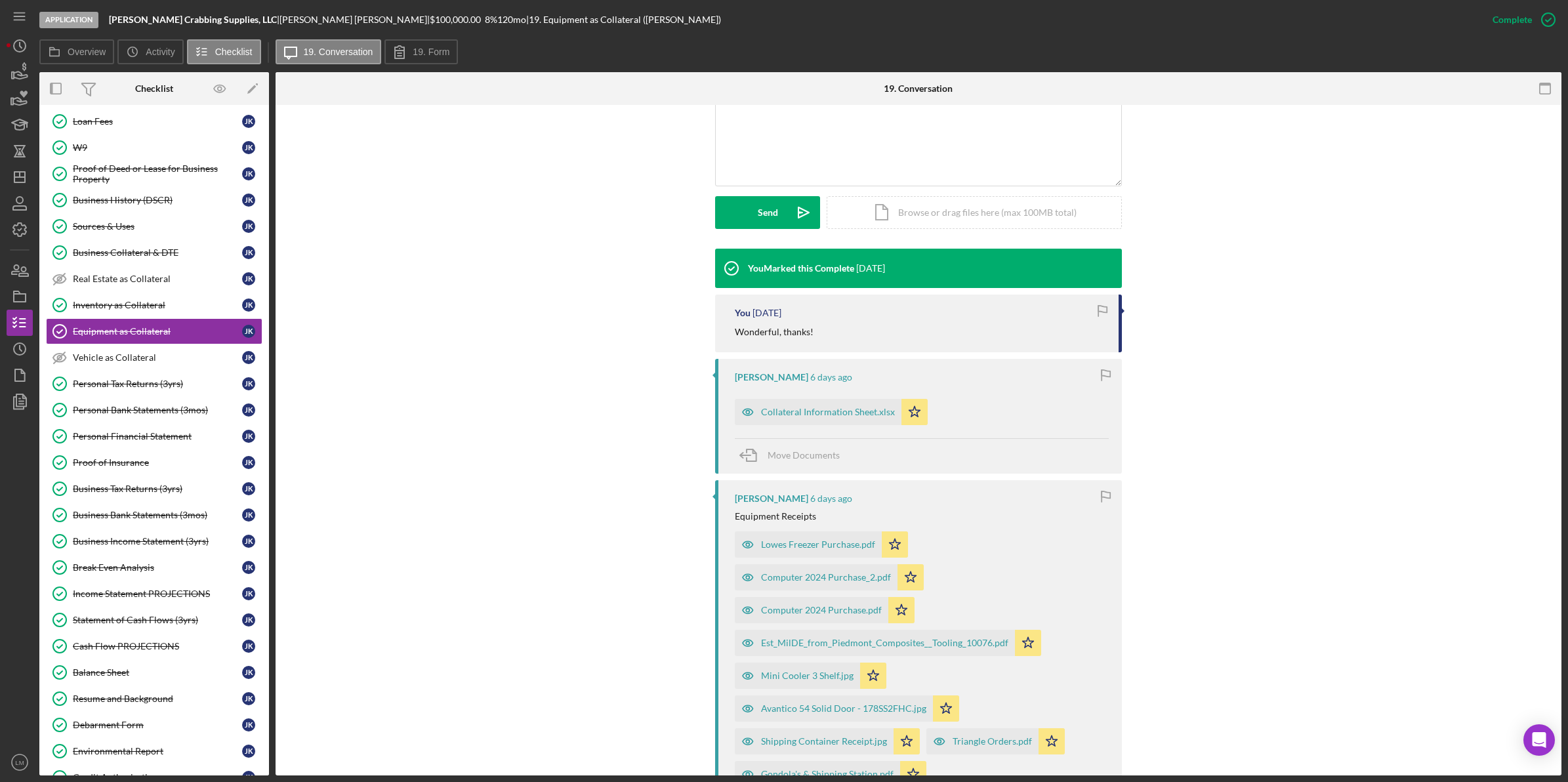
scroll to position [328, 0]
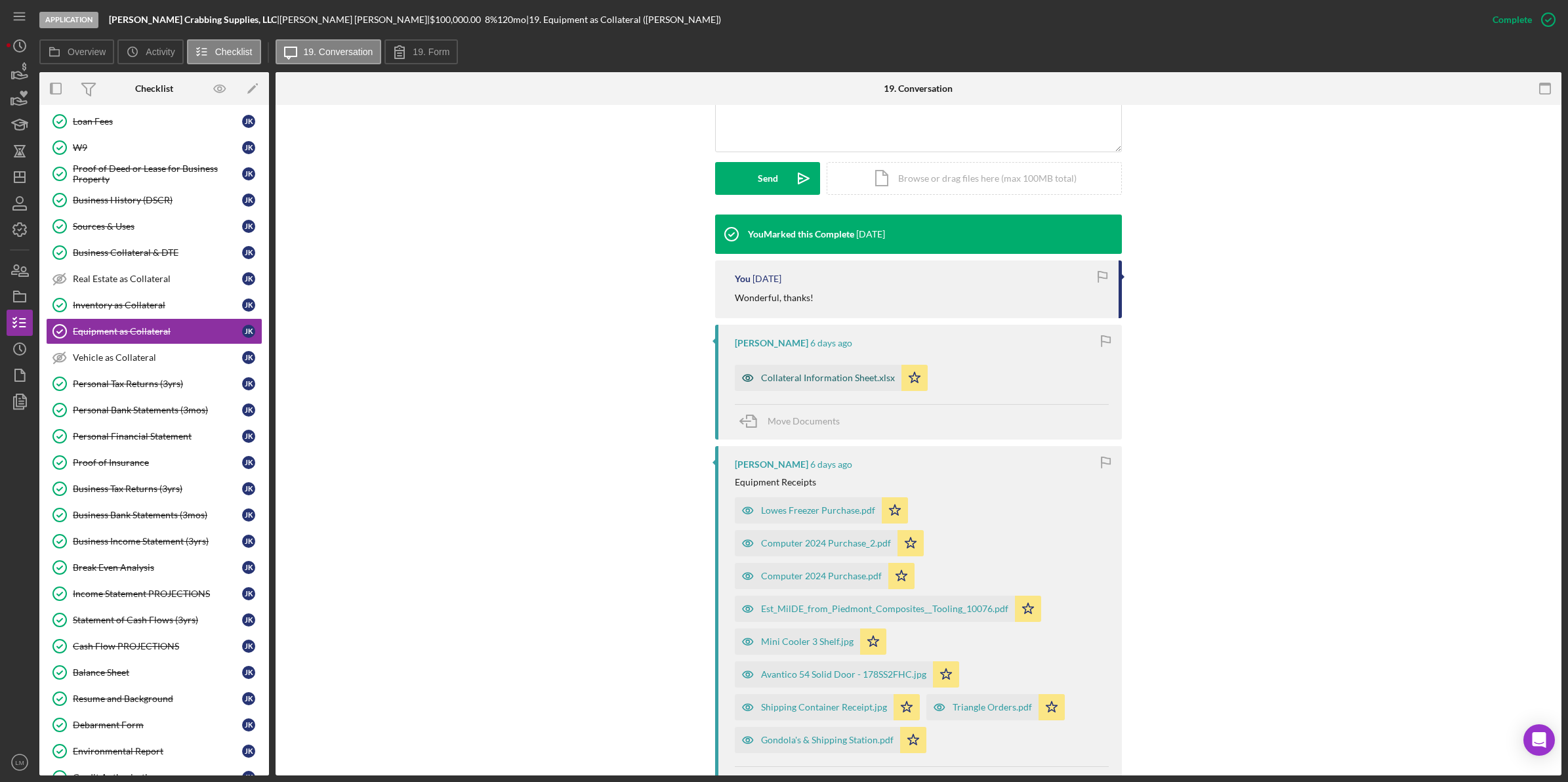
click at [835, 378] on div "Collateral Information Sheet.xlsx" at bounding box center [827, 378] width 134 height 10
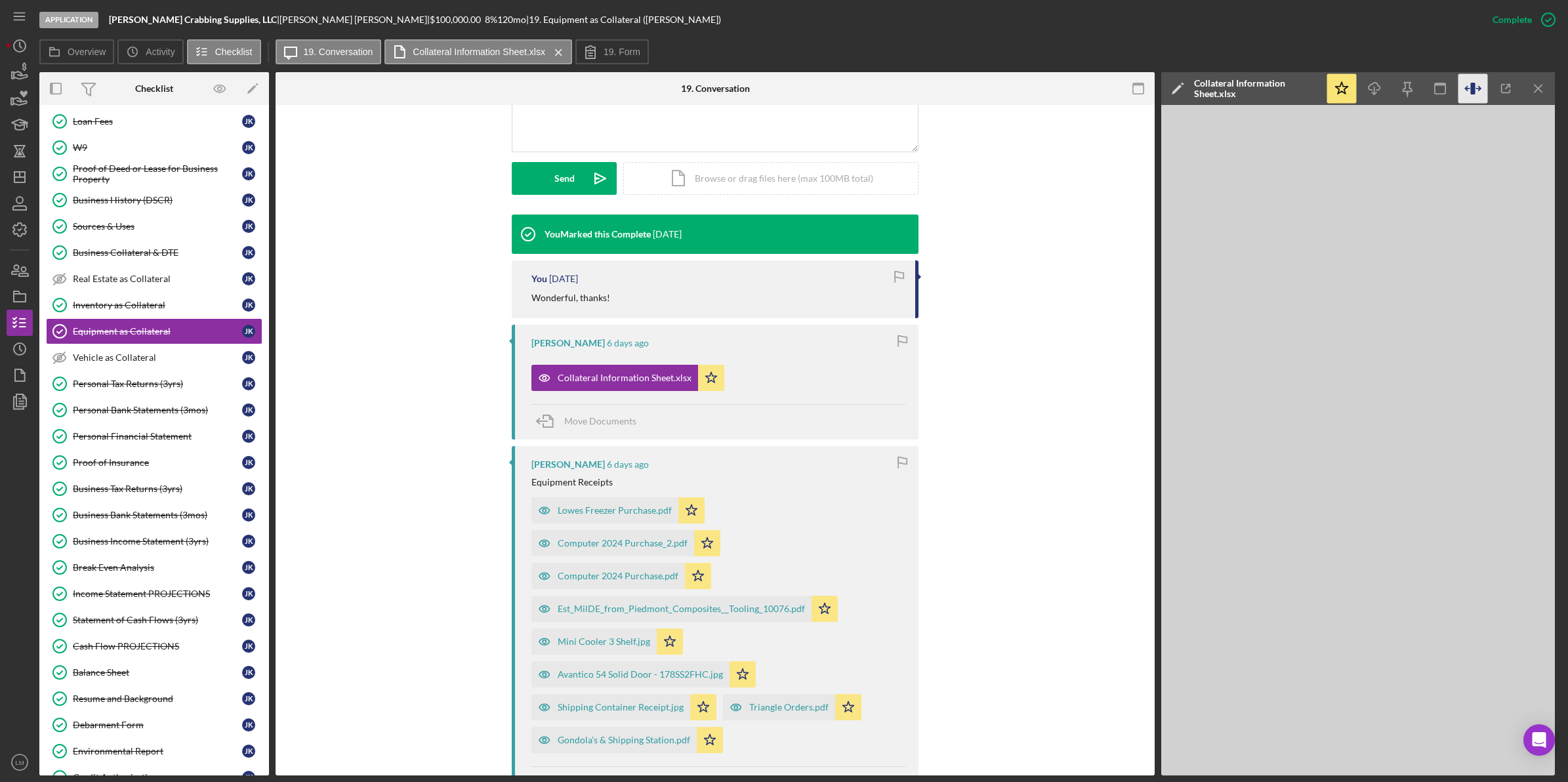
click at [1471, 93] on icon "button" at bounding box center [1472, 89] width 4 height 12
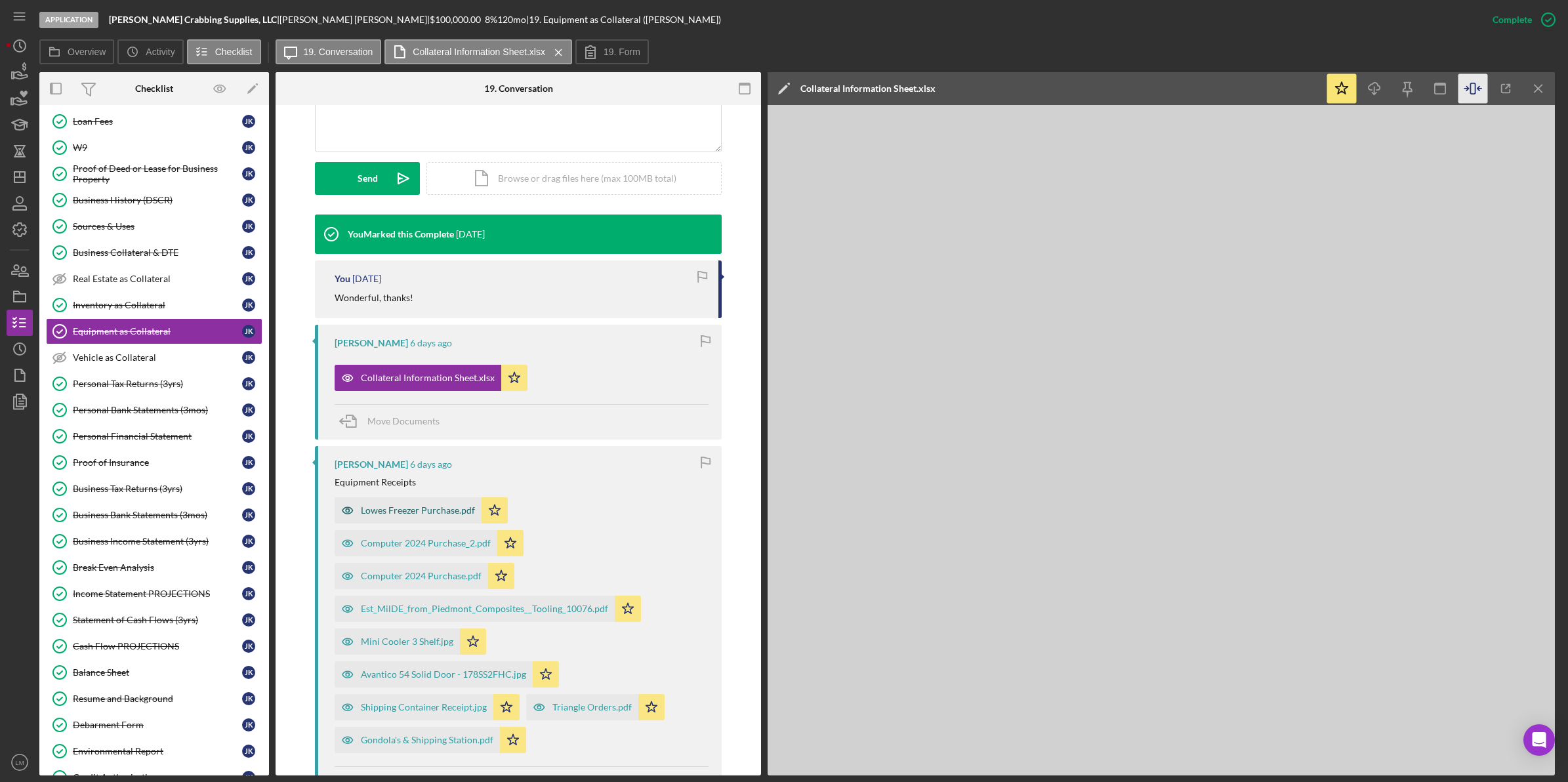
click at [405, 503] on div "Lowes Freezer Purchase.pdf" at bounding box center [408, 509] width 147 height 26
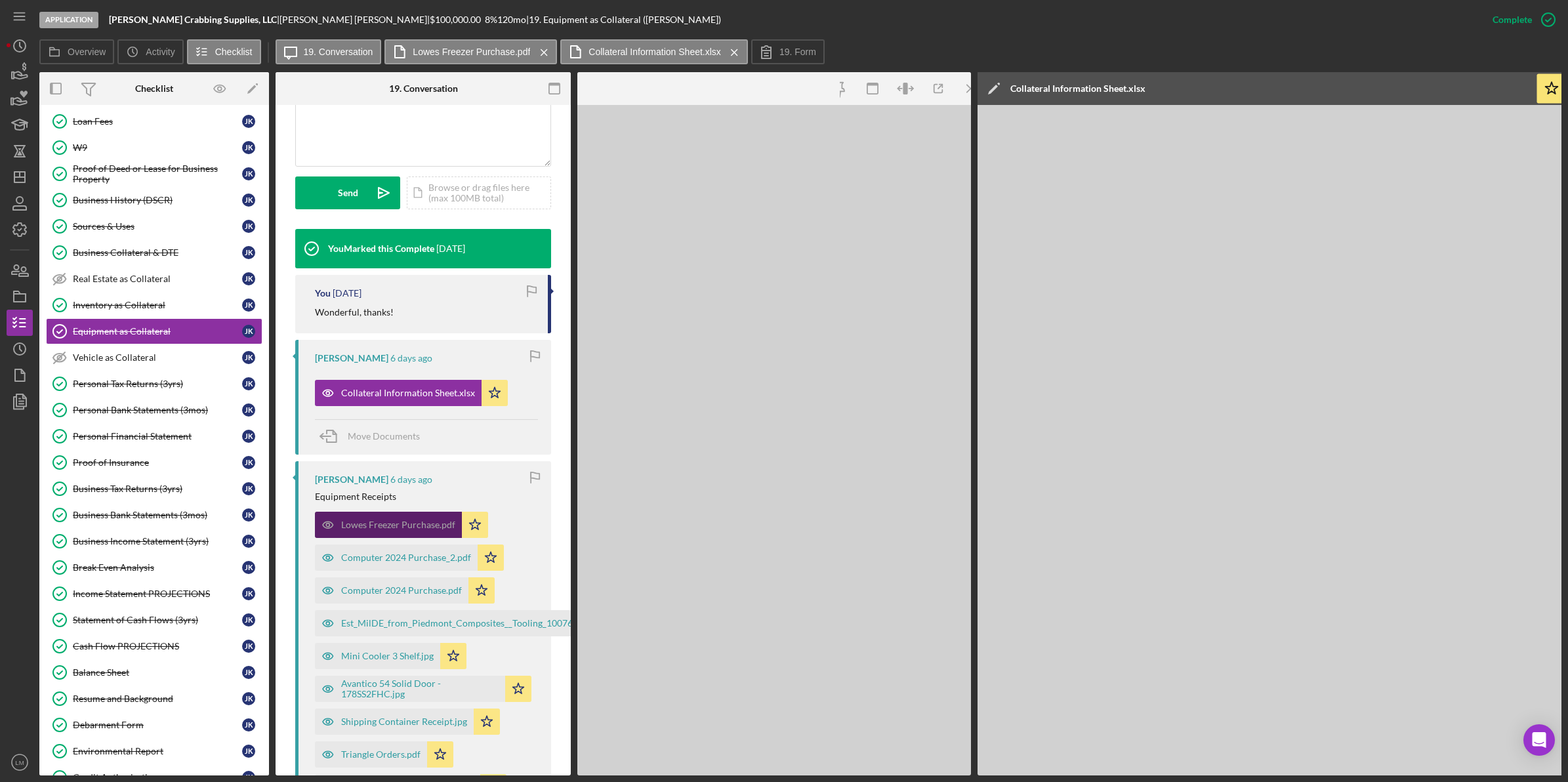
scroll to position [342, 0]
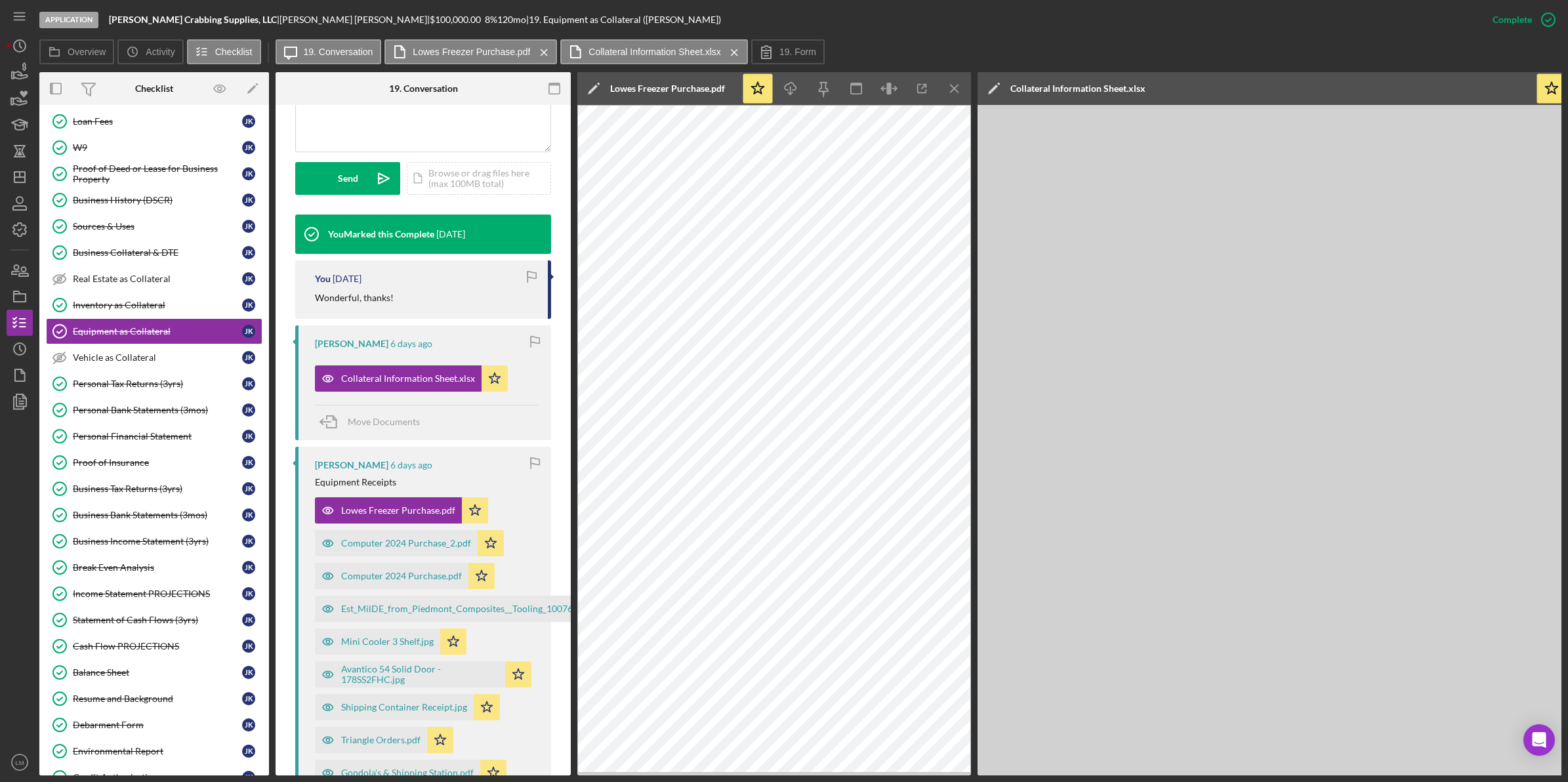
drag, startPoint x: 892, startPoint y: 778, endPoint x: 903, endPoint y: 777, distance: 11.0
click at [903, 777] on div "Application Kohr Crabbing Supplies, LLC | Jeremy Kohr | $100,000.00 8 % 120 mo …" at bounding box center [784, 391] width 1568 height 782
click at [388, 541] on div "Computer 2024 Purchase_2.pdf" at bounding box center [406, 543] width 130 height 10
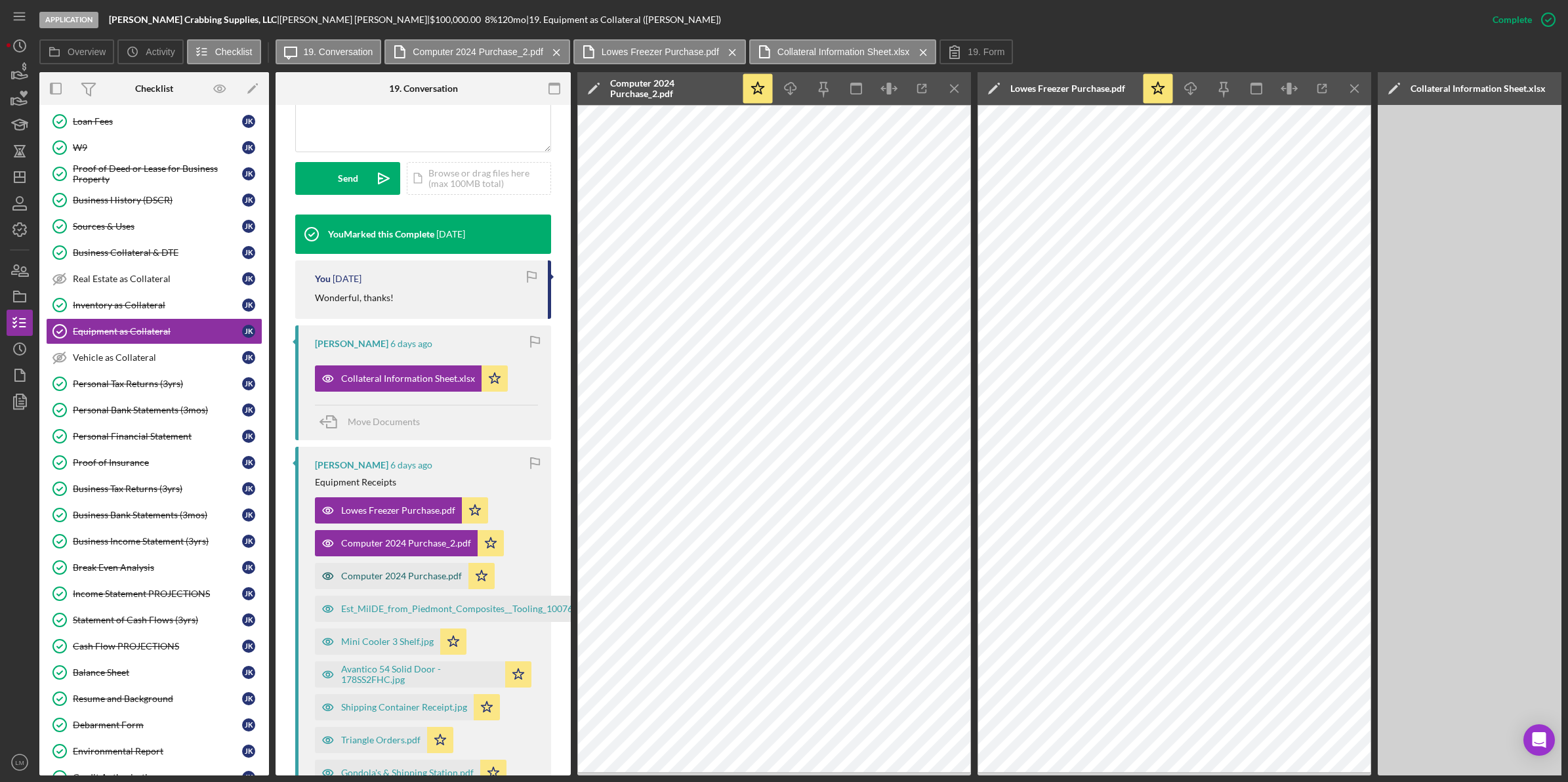
click at [421, 576] on div "Computer 2024 Purchase.pdf" at bounding box center [401, 575] width 121 height 10
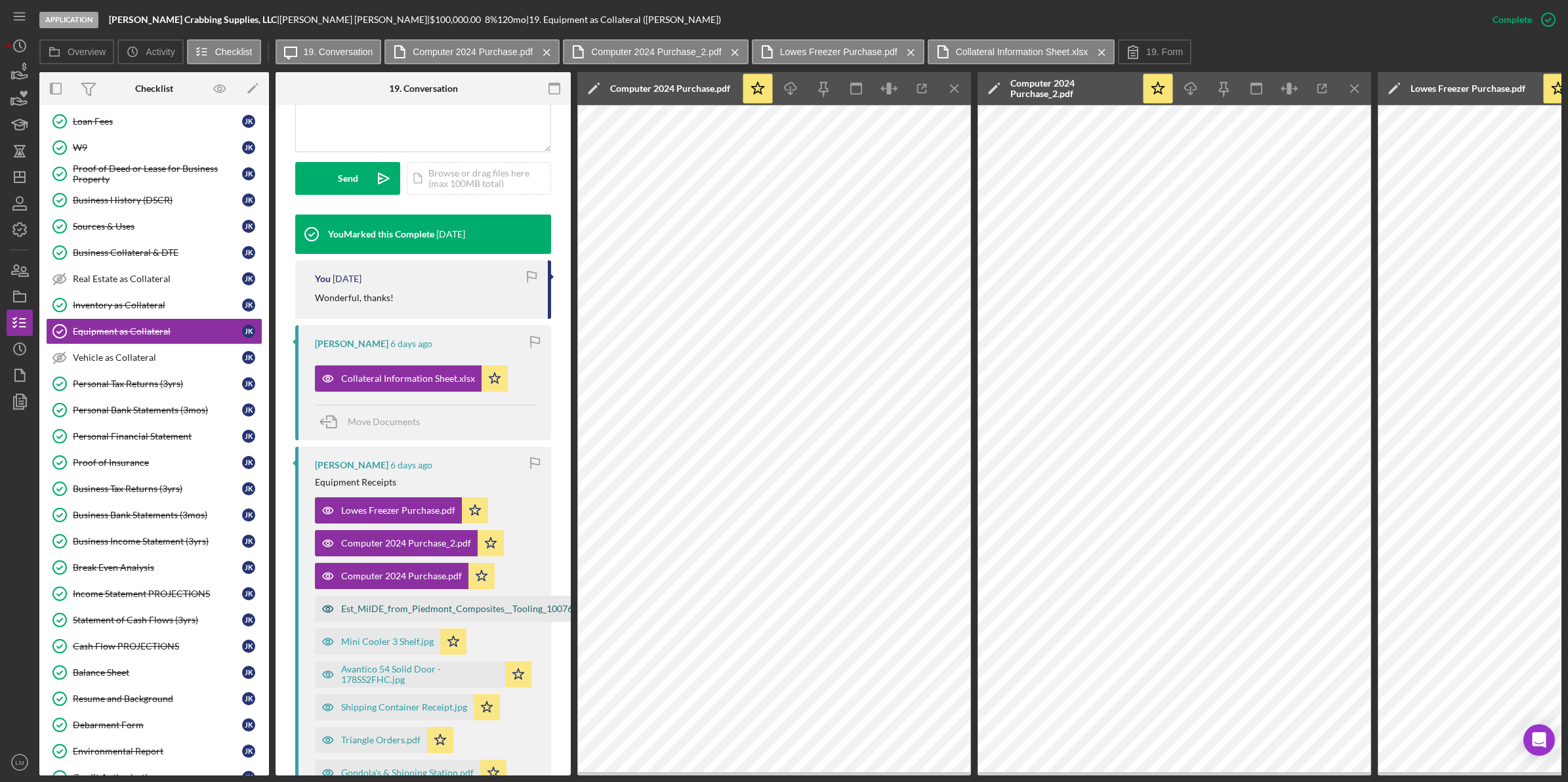
click at [416, 614] on div "Est_MilDE_from_Piedmont_Composites__Tooling_10076.pdf" at bounding box center [465, 609] width 247 height 10
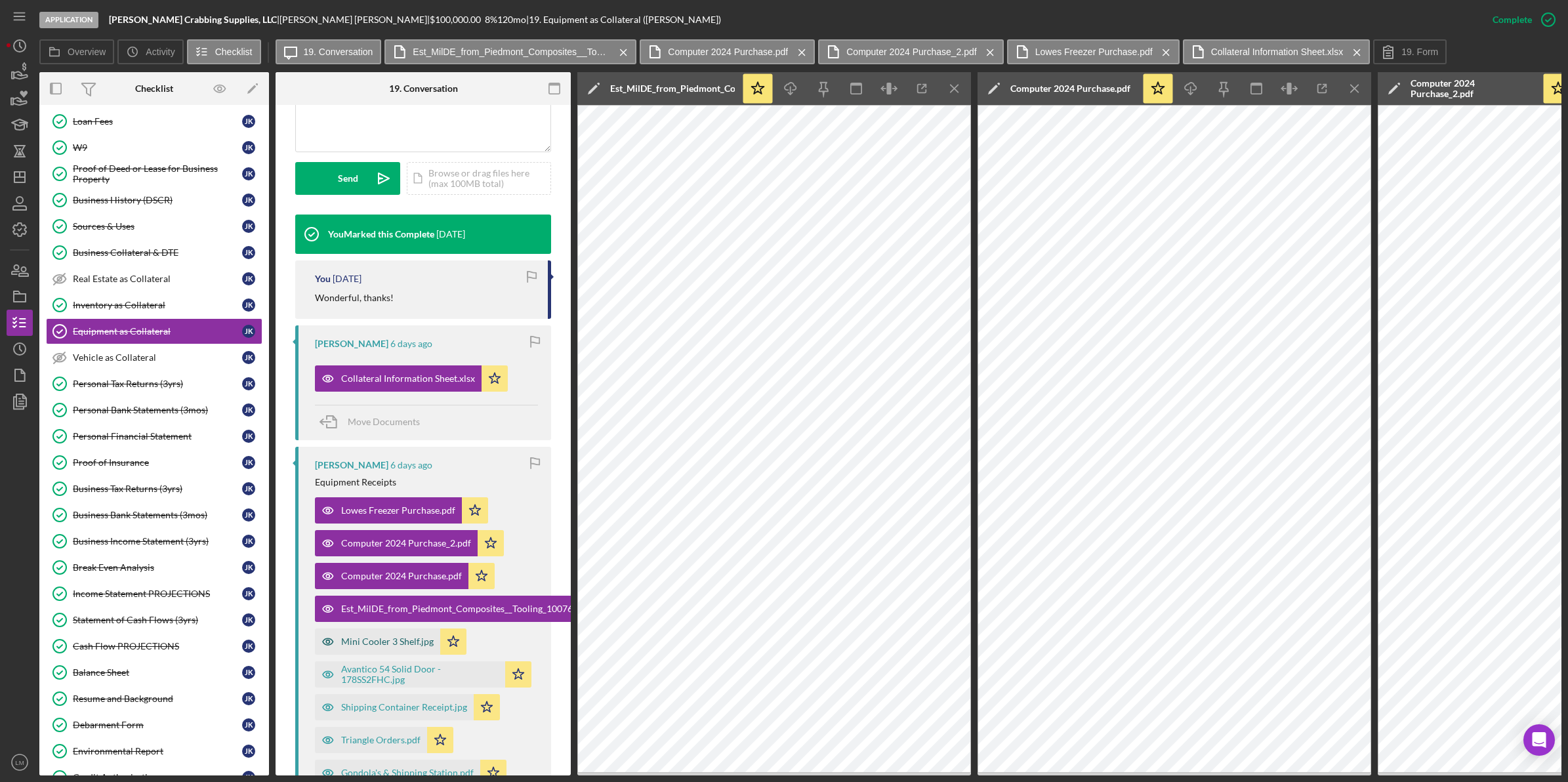
click at [421, 638] on div "Mini Cooler 3 Shelf.jpg" at bounding box center [387, 641] width 93 height 10
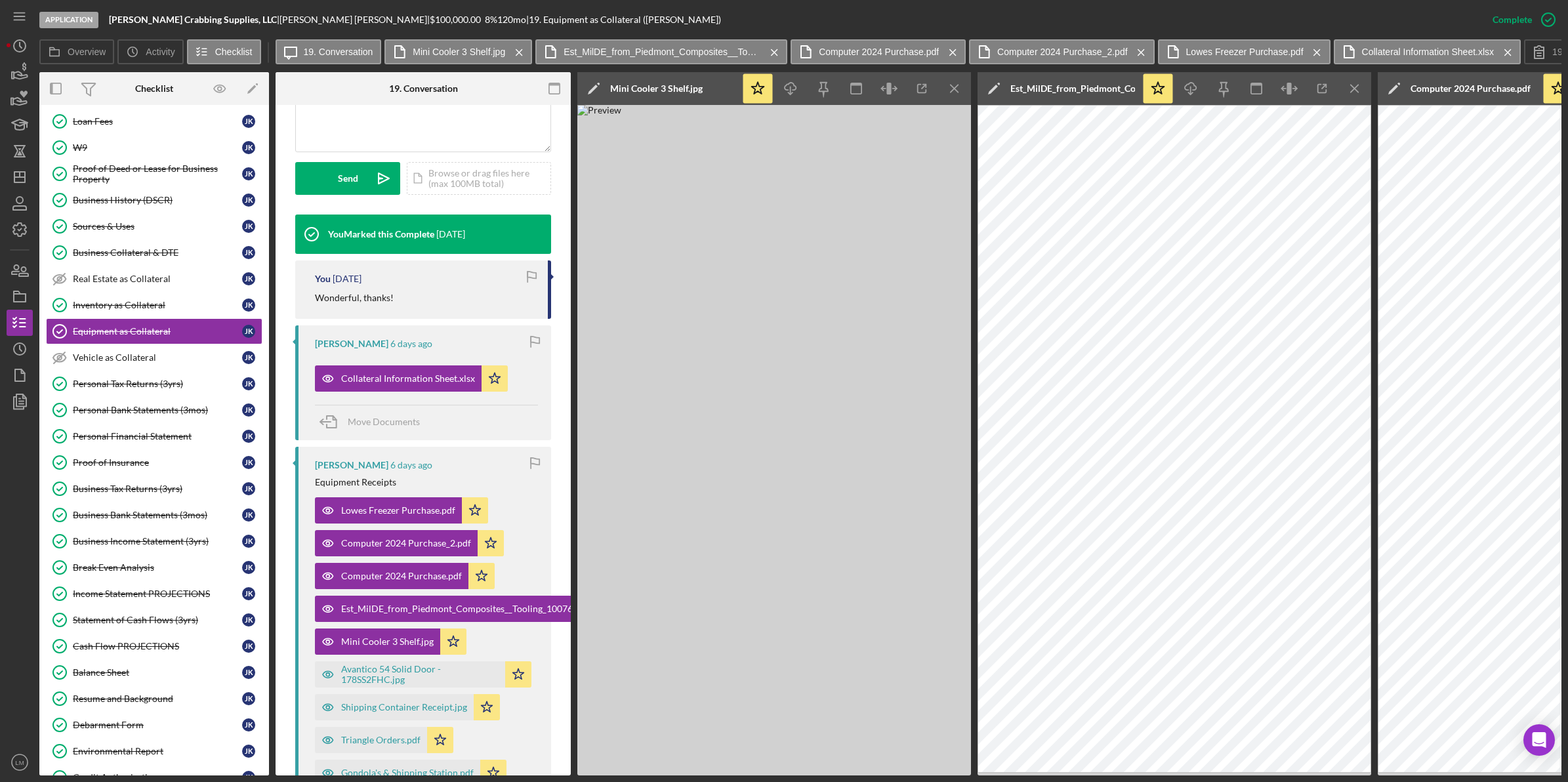
click at [778, 313] on img at bounding box center [773, 440] width 393 height 670
click at [409, 673] on div "Avantico 54 Solid Door - 178SS2FHC.jpg" at bounding box center [420, 674] width 158 height 21
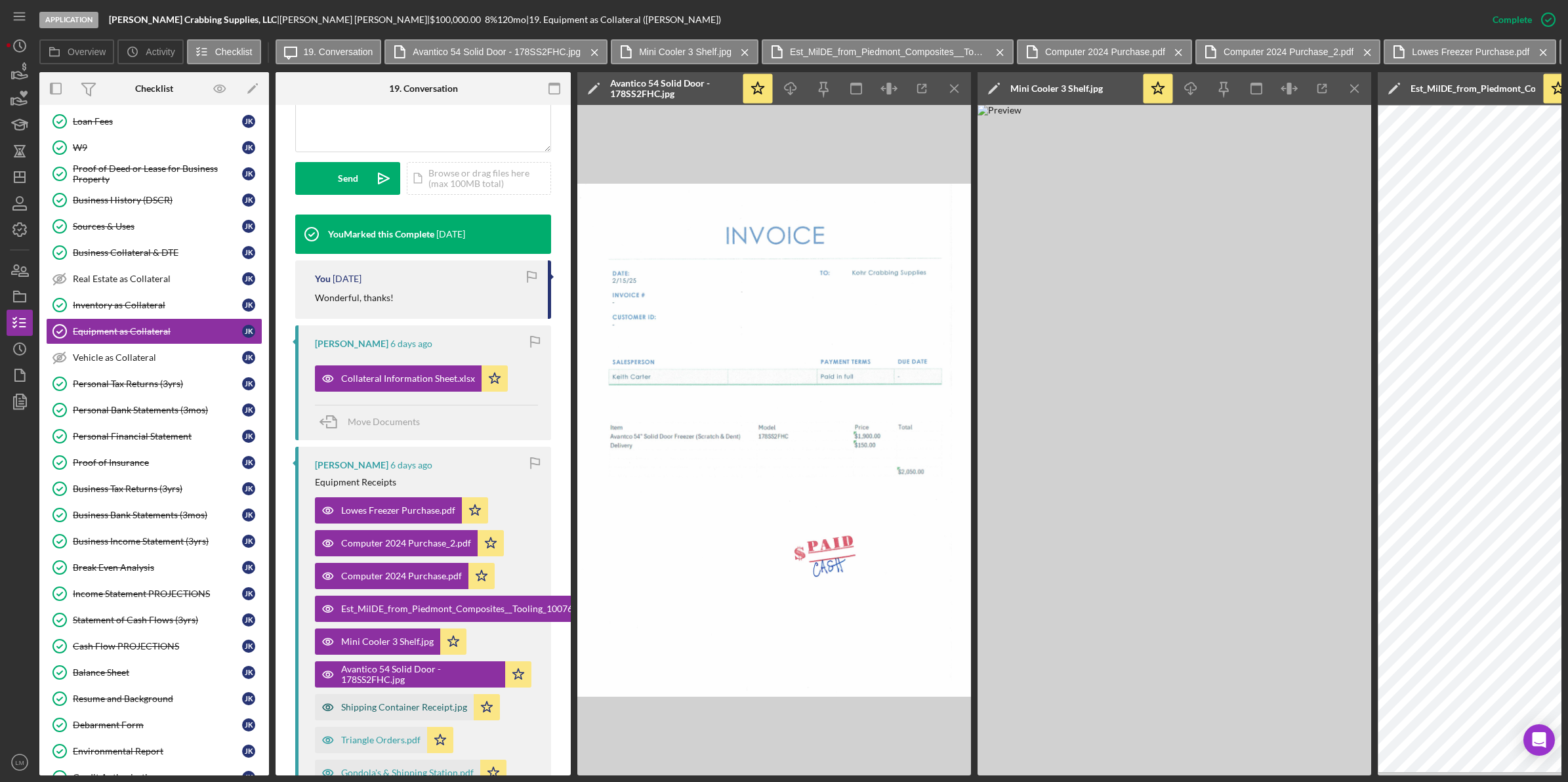
click at [402, 710] on div "Shipping Container Receipt.jpg" at bounding box center [404, 707] width 126 height 10
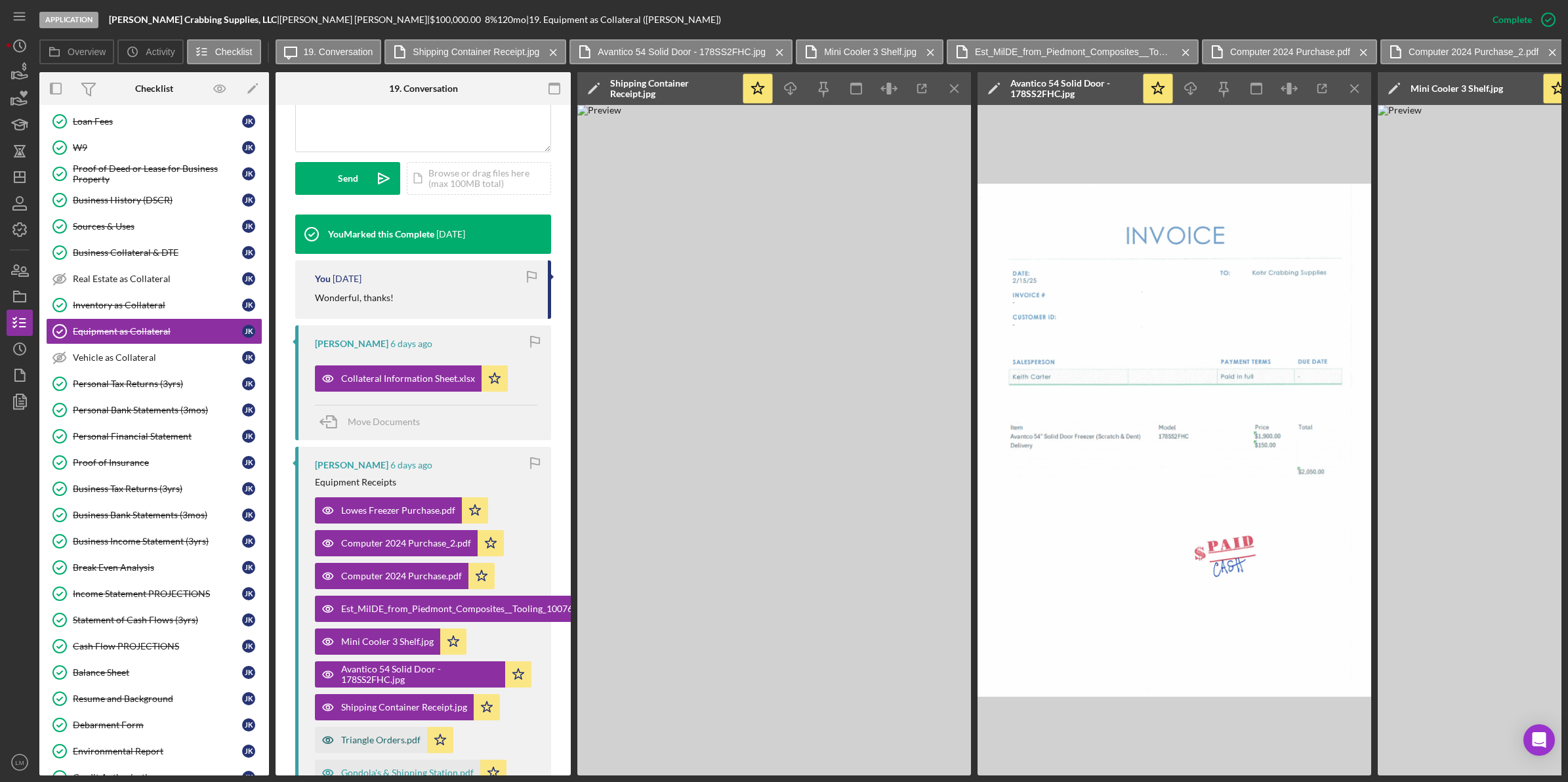
click at [381, 736] on div "Triangle Orders.pdf" at bounding box center [381, 740] width 79 height 10
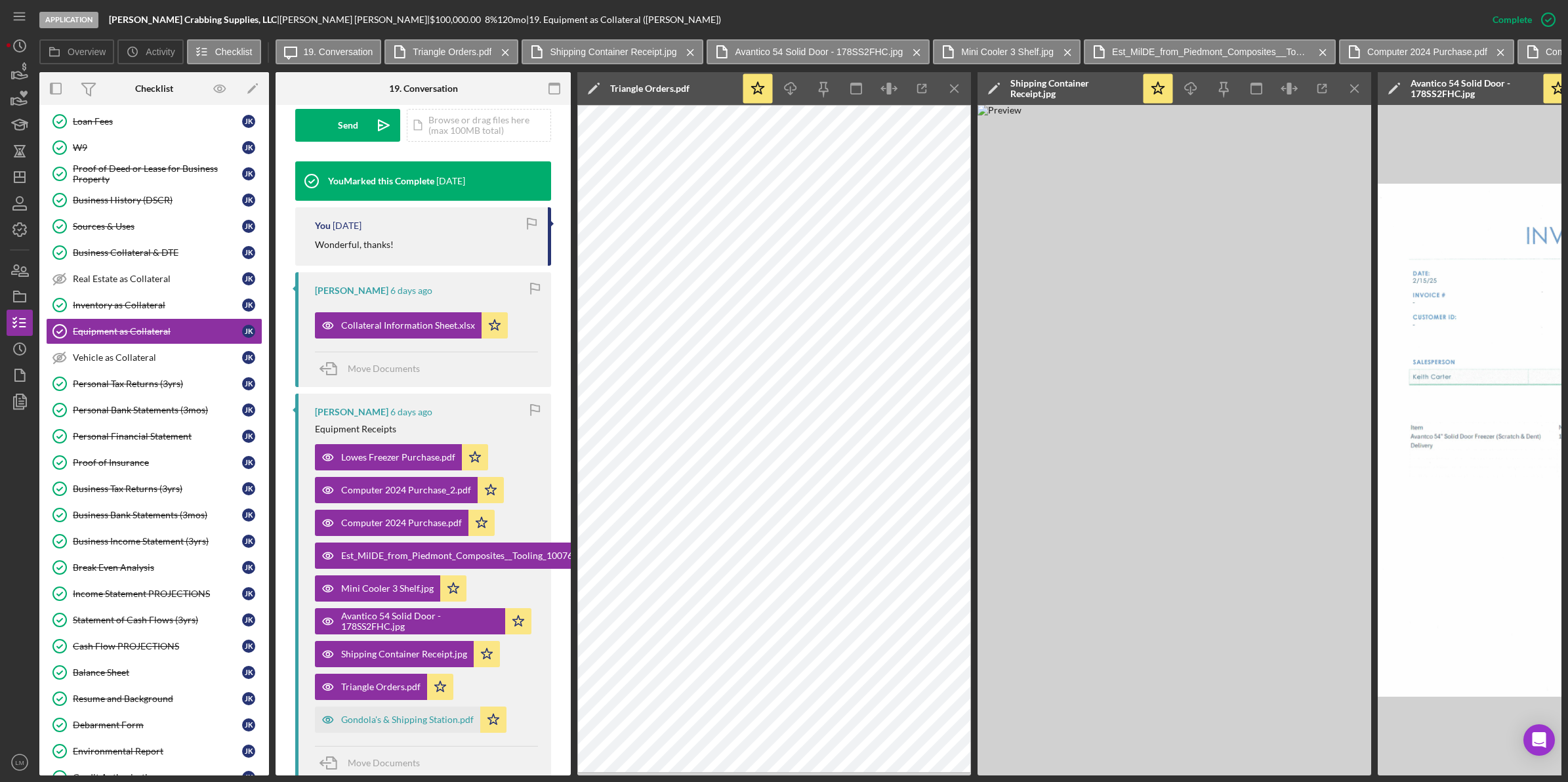
scroll to position [424, 0]
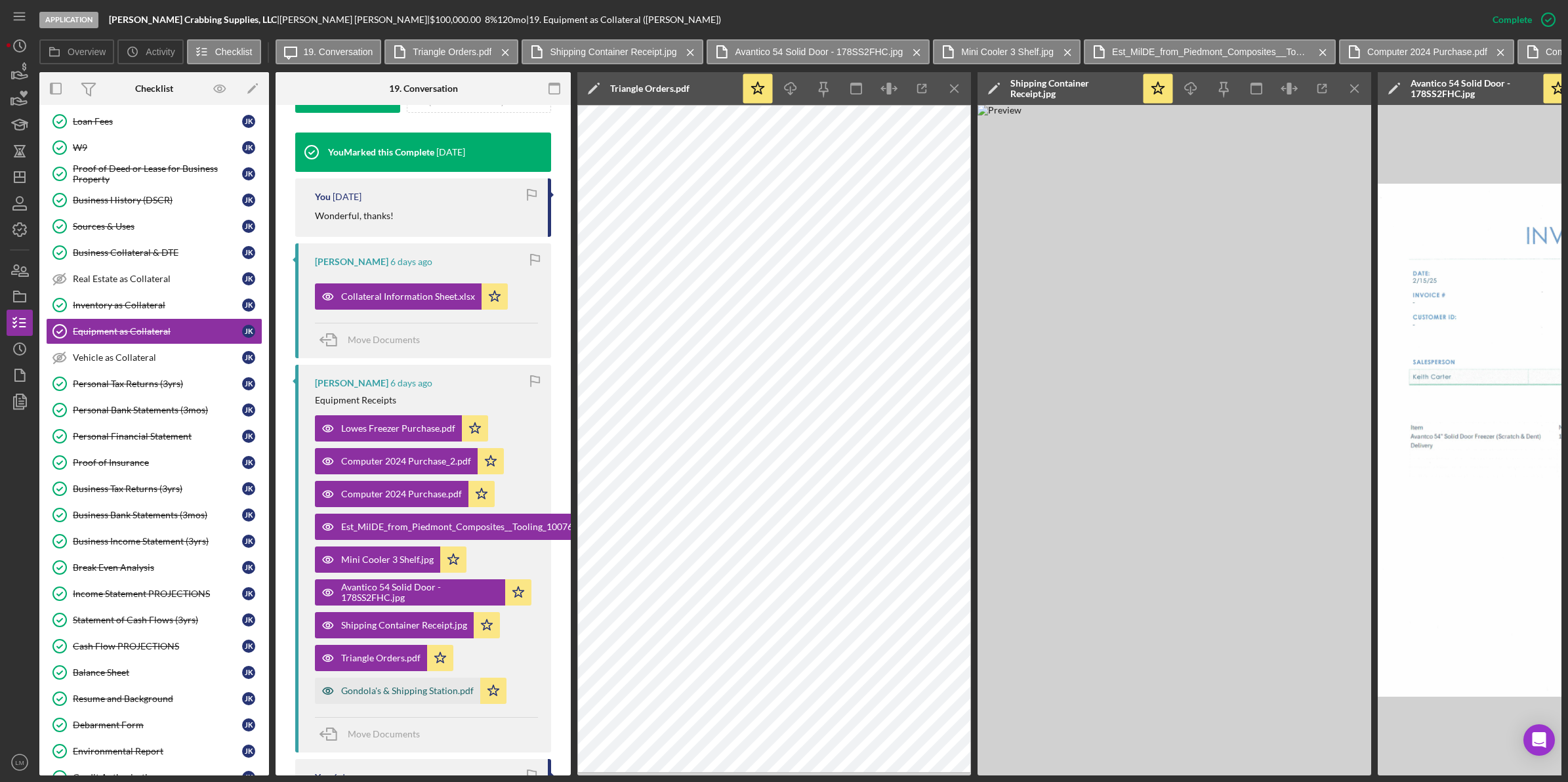
click at [402, 691] on div "Gondola's & Shipping Station.pdf" at bounding box center [407, 690] width 133 height 10
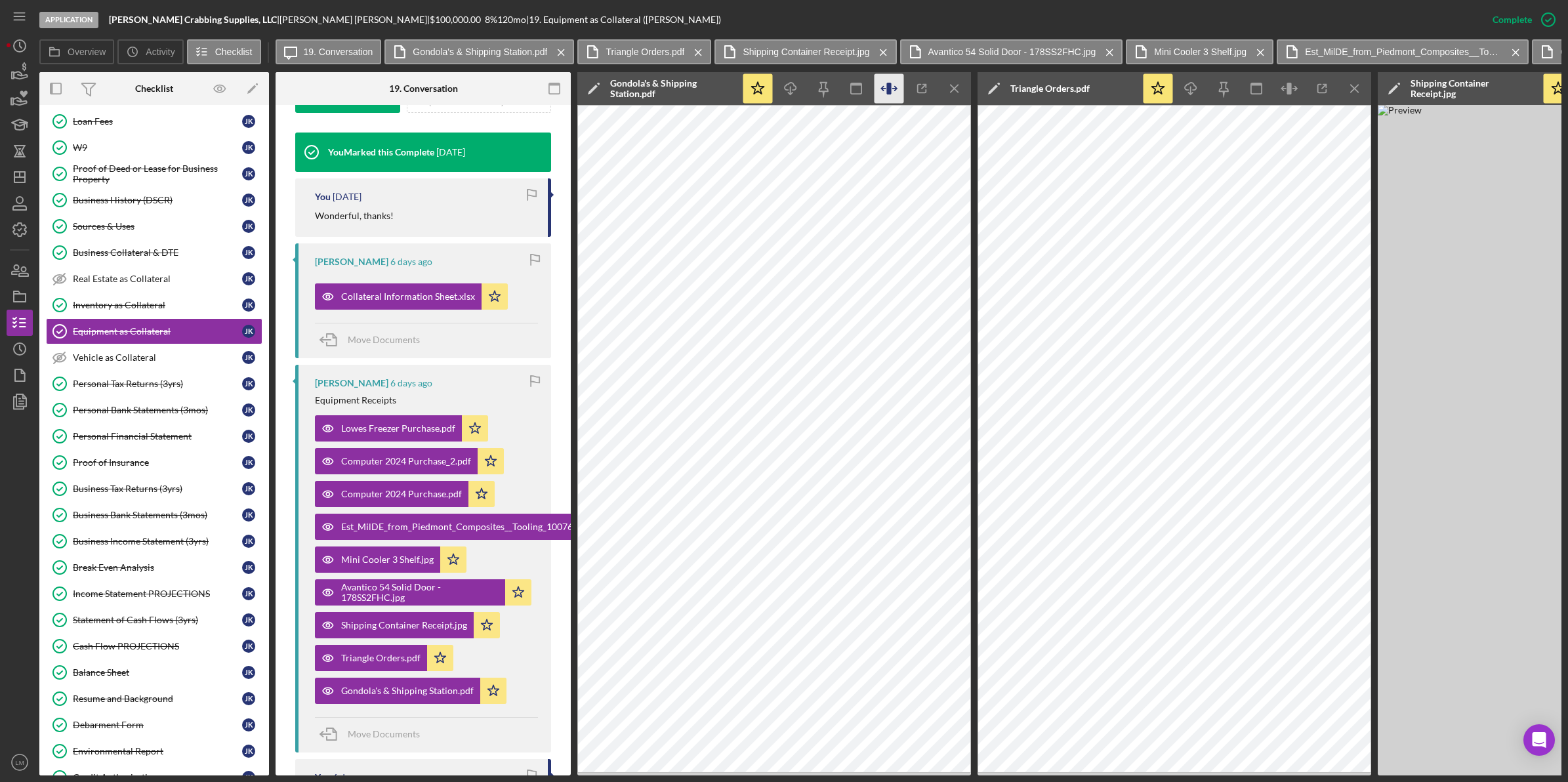
click at [891, 90] on icon "button" at bounding box center [890, 89] width 30 height 30
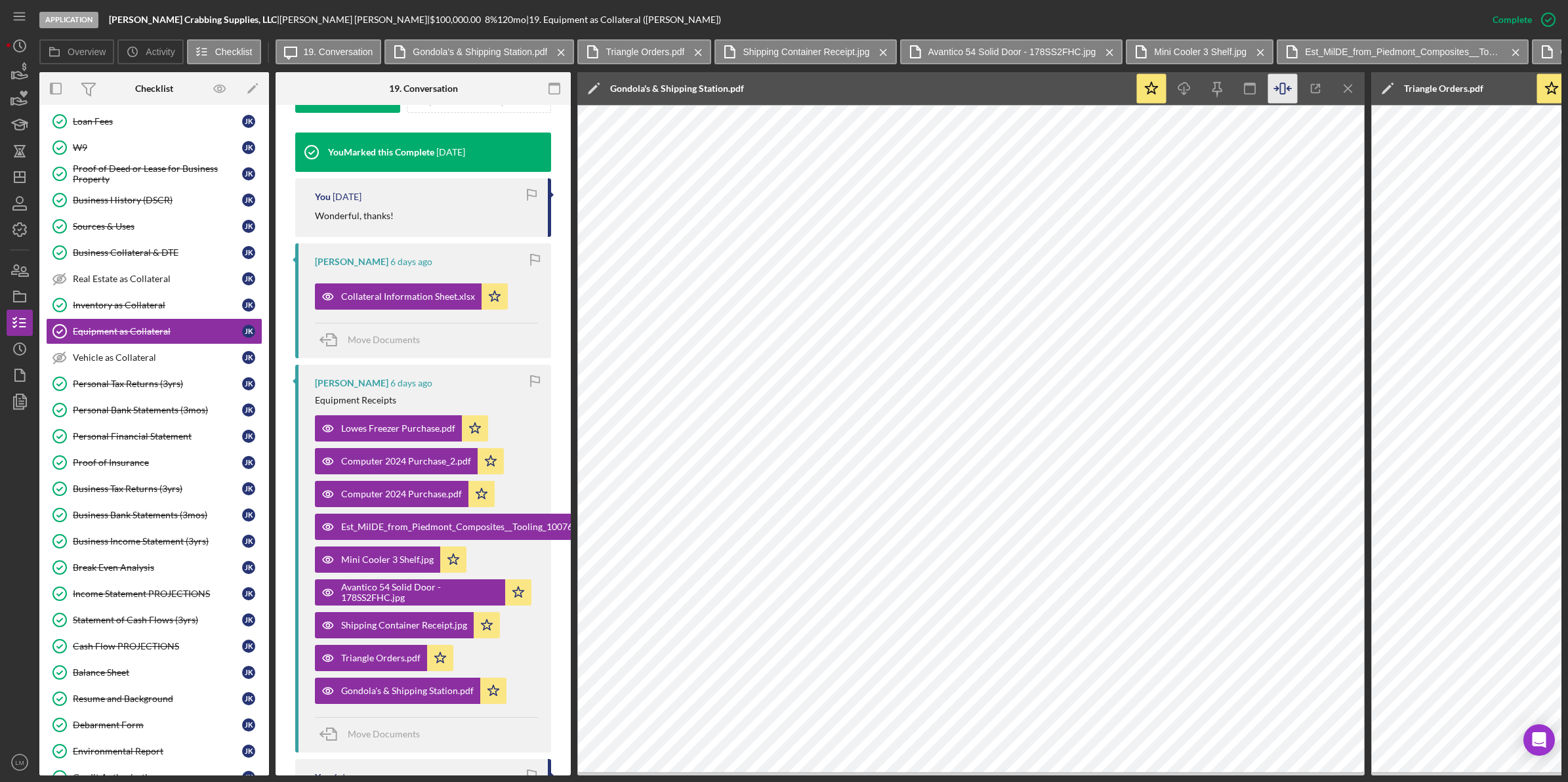
scroll to position [0, 3804]
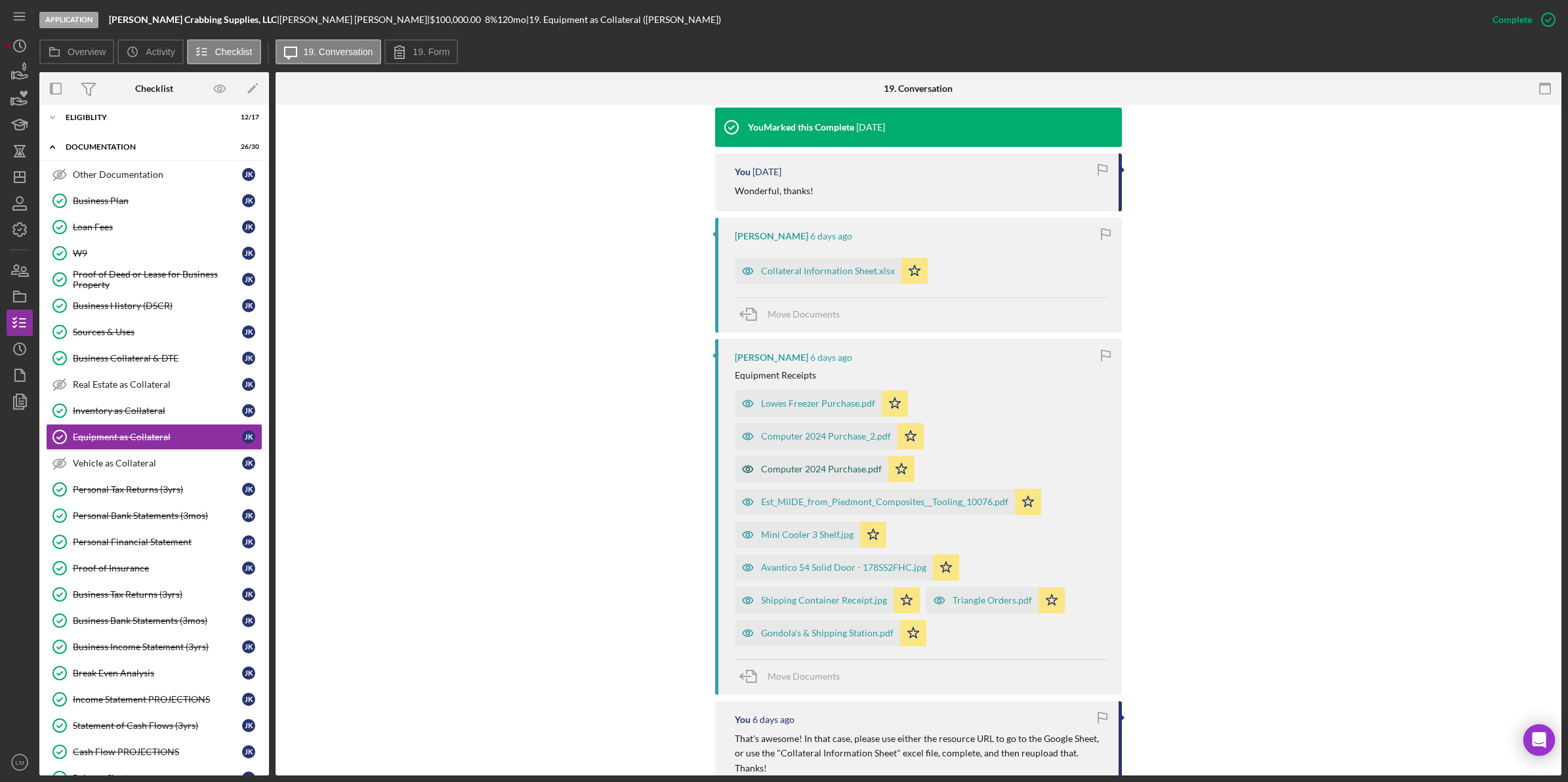
scroll to position [656, 0]
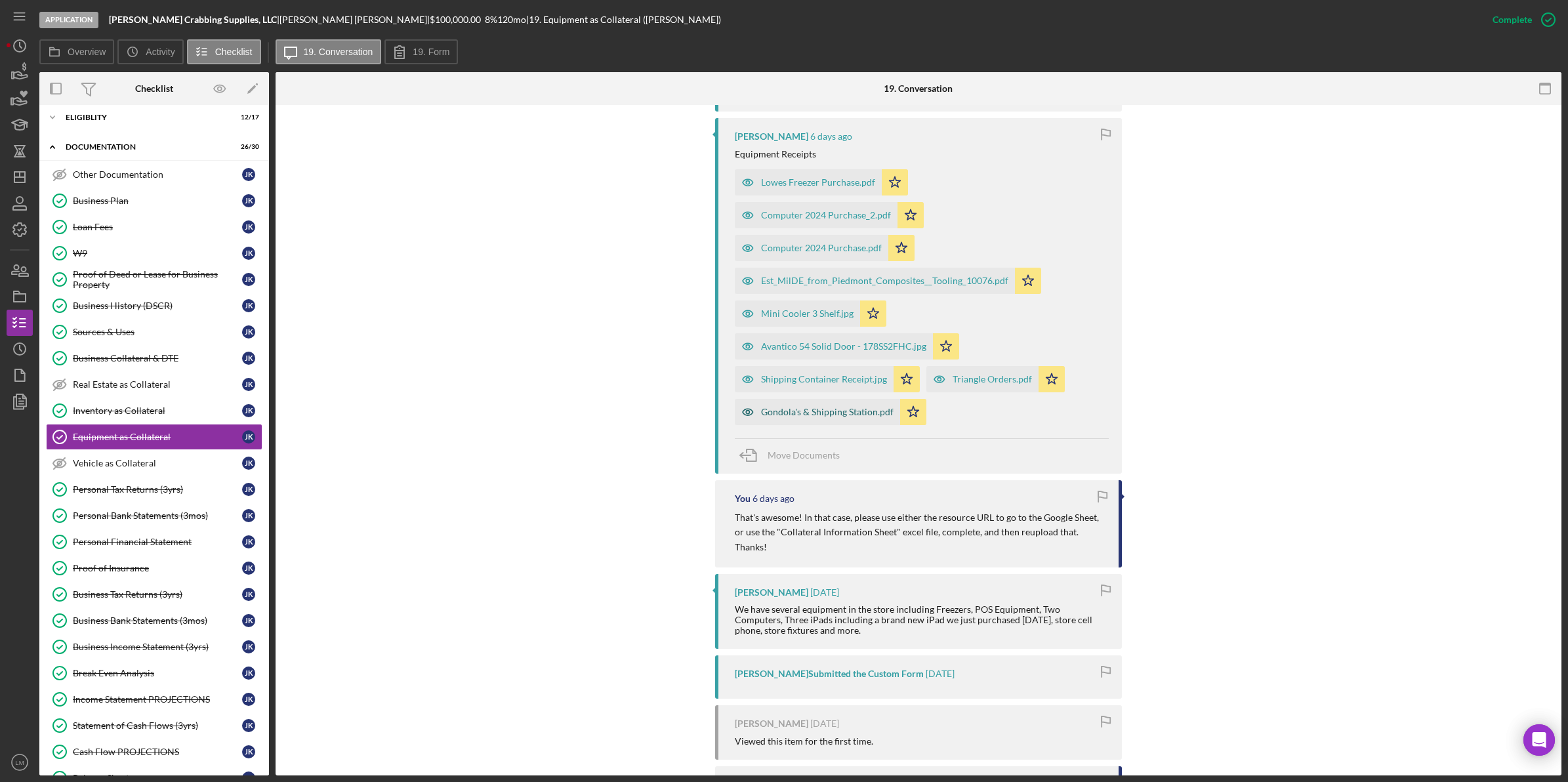
click at [818, 398] on div "Gondola's & Shipping Station.pdf" at bounding box center [817, 411] width 165 height 26
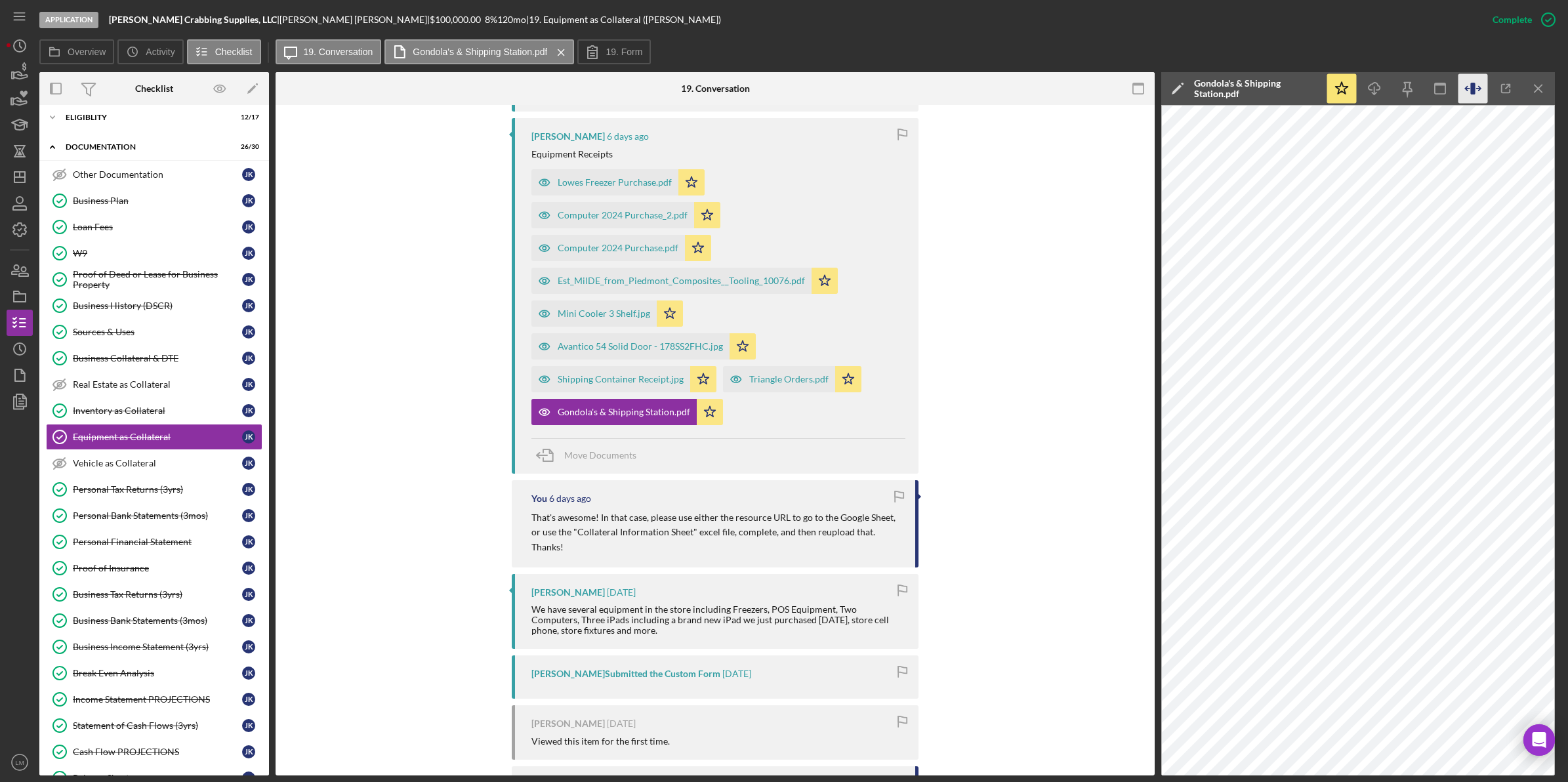
click at [1476, 93] on icon "button" at bounding box center [1473, 89] width 30 height 30
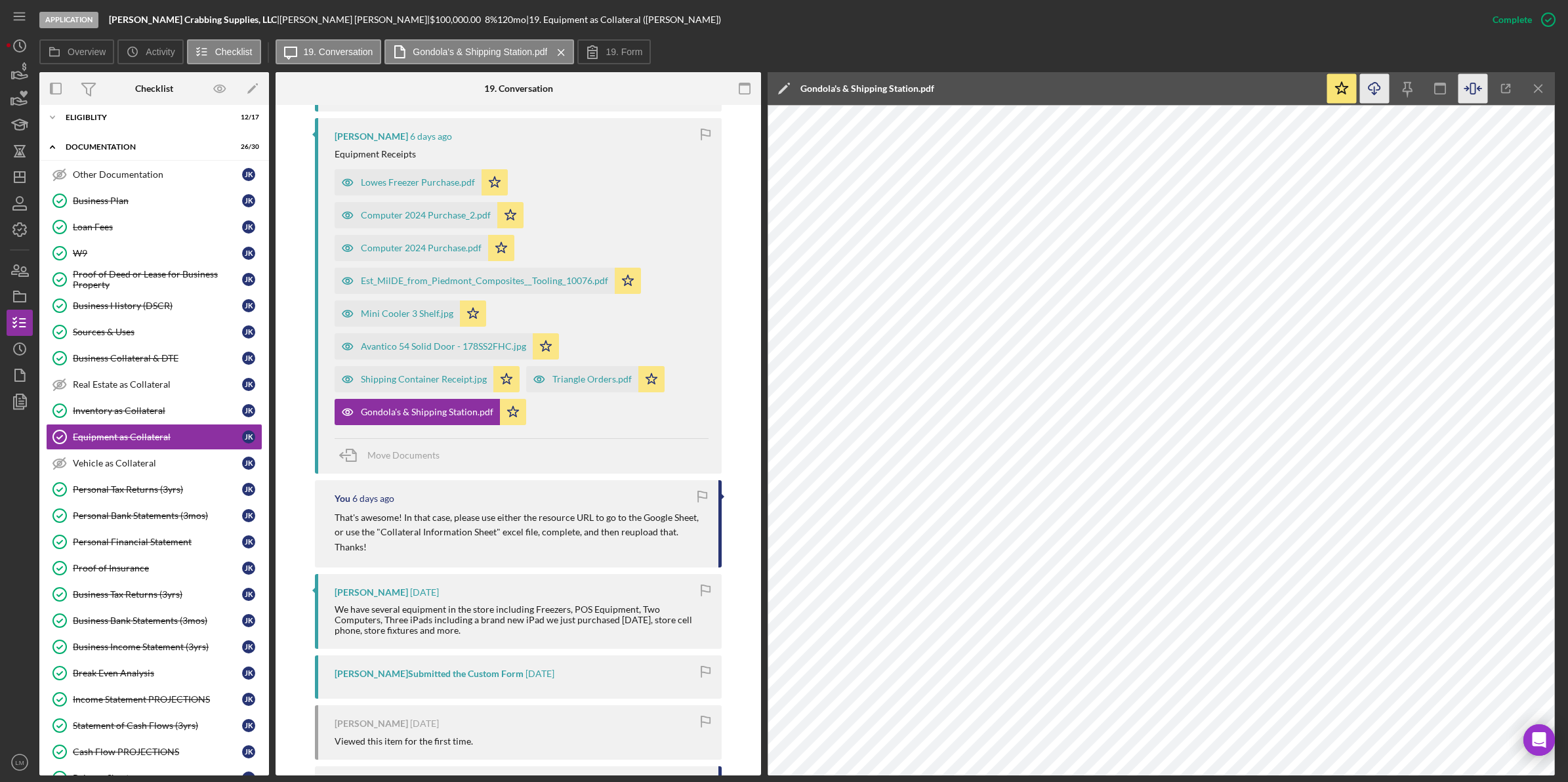
click at [1370, 93] on icon "Icon/Download" at bounding box center [1375, 89] width 30 height 30
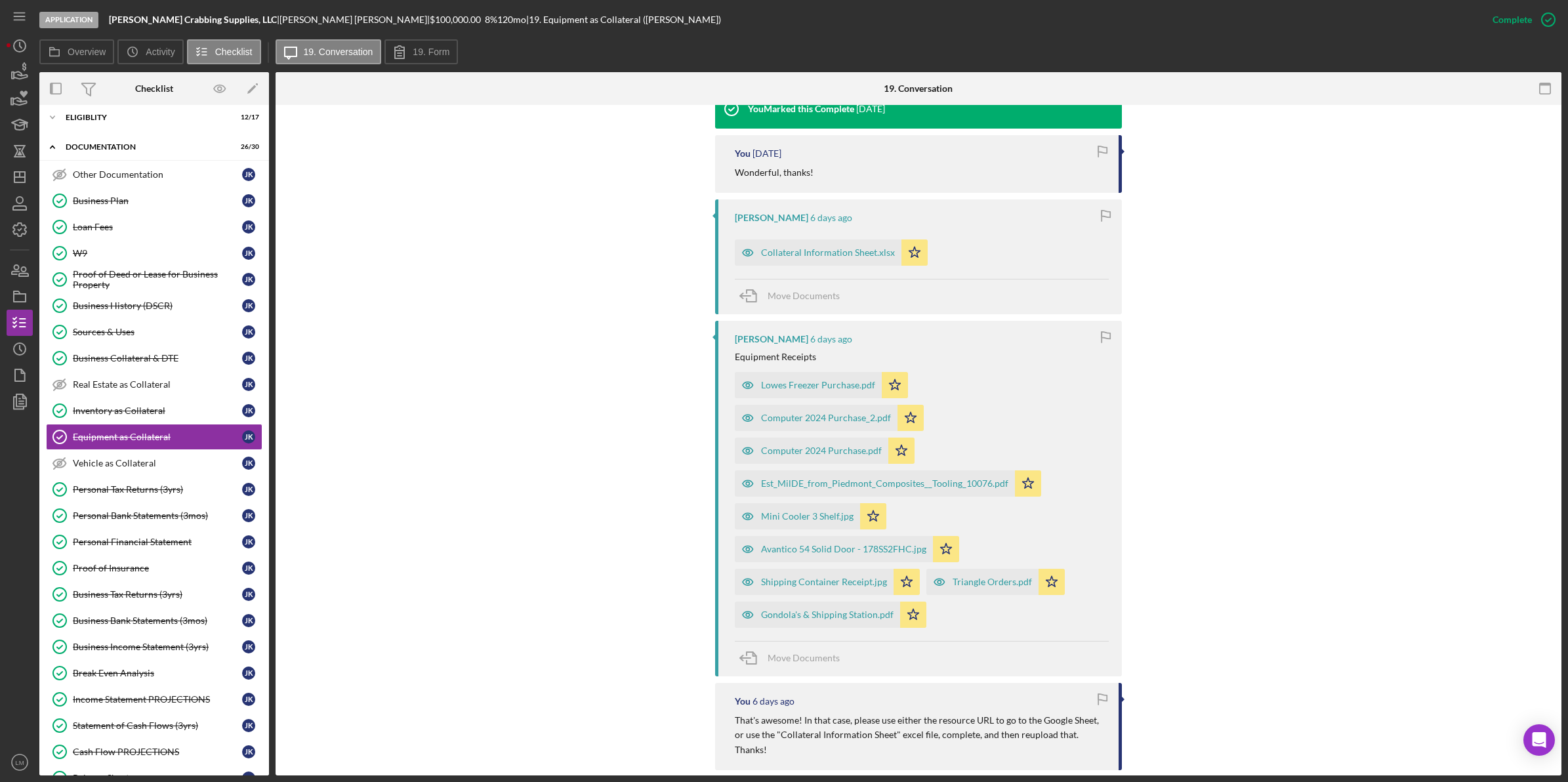
scroll to position [656, 0]
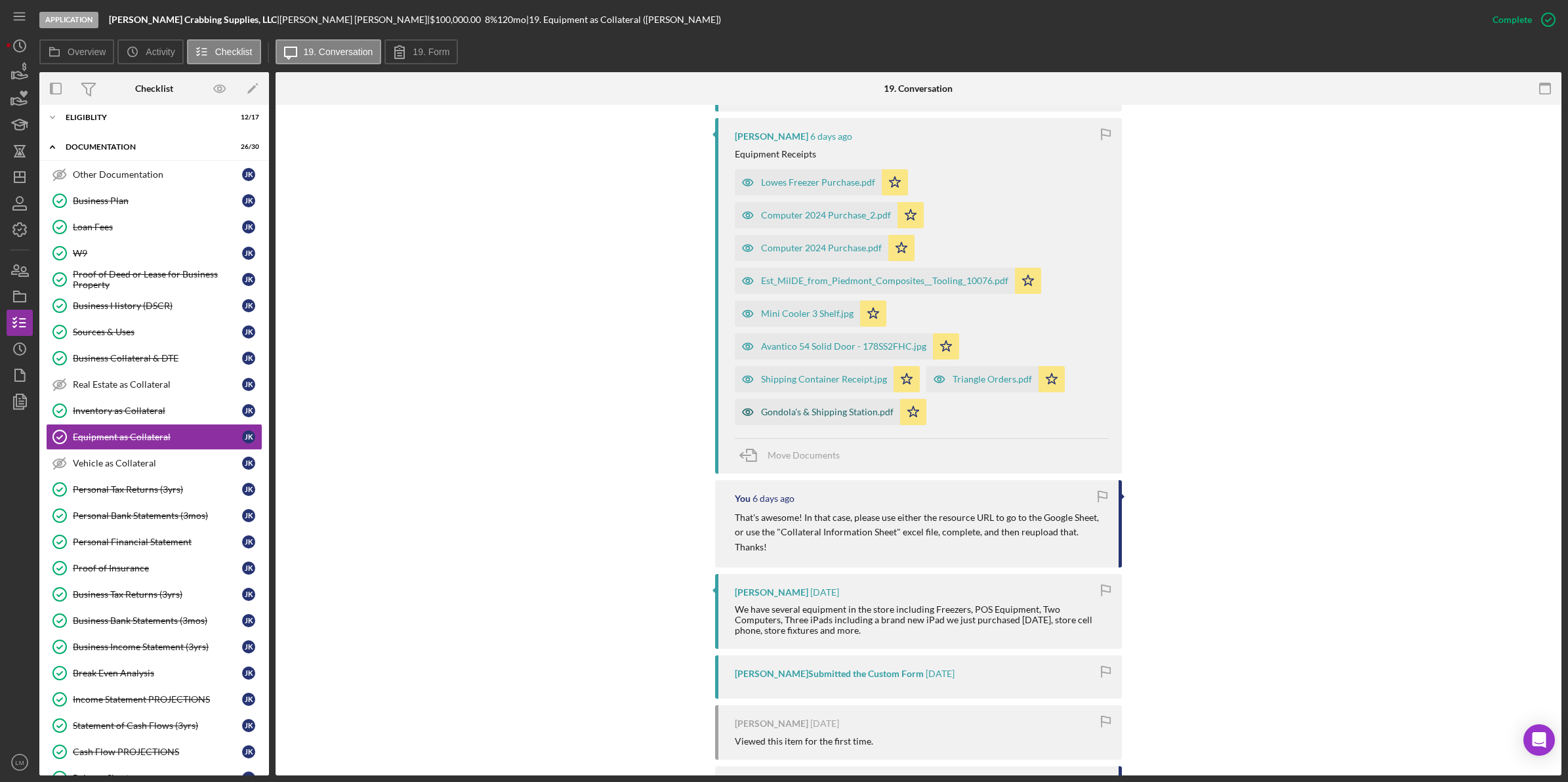
click at [827, 407] on div "Gondola's & Shipping Station.pdf" at bounding box center [827, 412] width 133 height 10
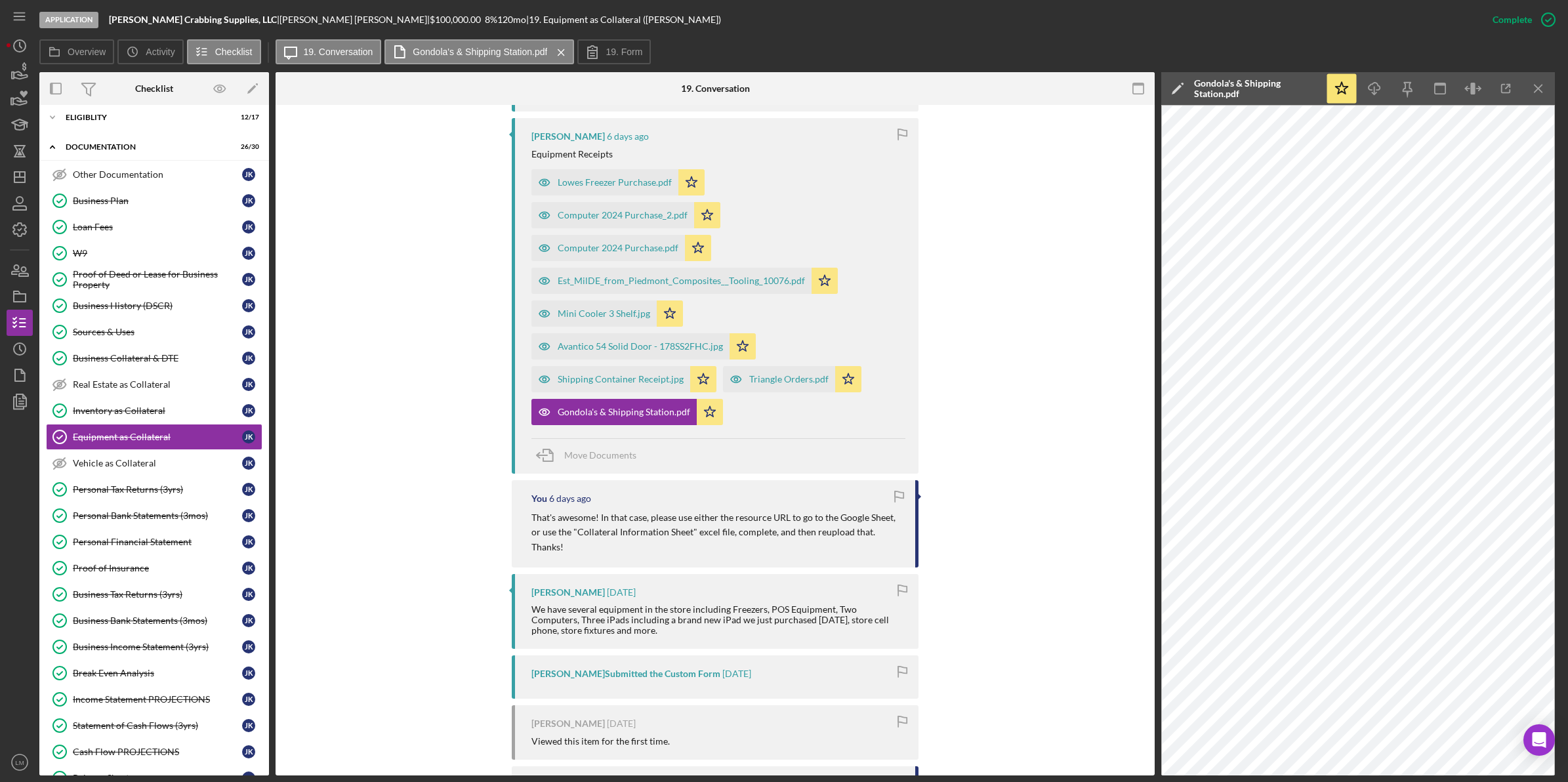
click at [1090, 325] on div "You Marked this Complete [DATE] You [DATE] Wonderful, thanks! [PERSON_NAME] [DA…" at bounding box center [715, 412] width 840 height 1050
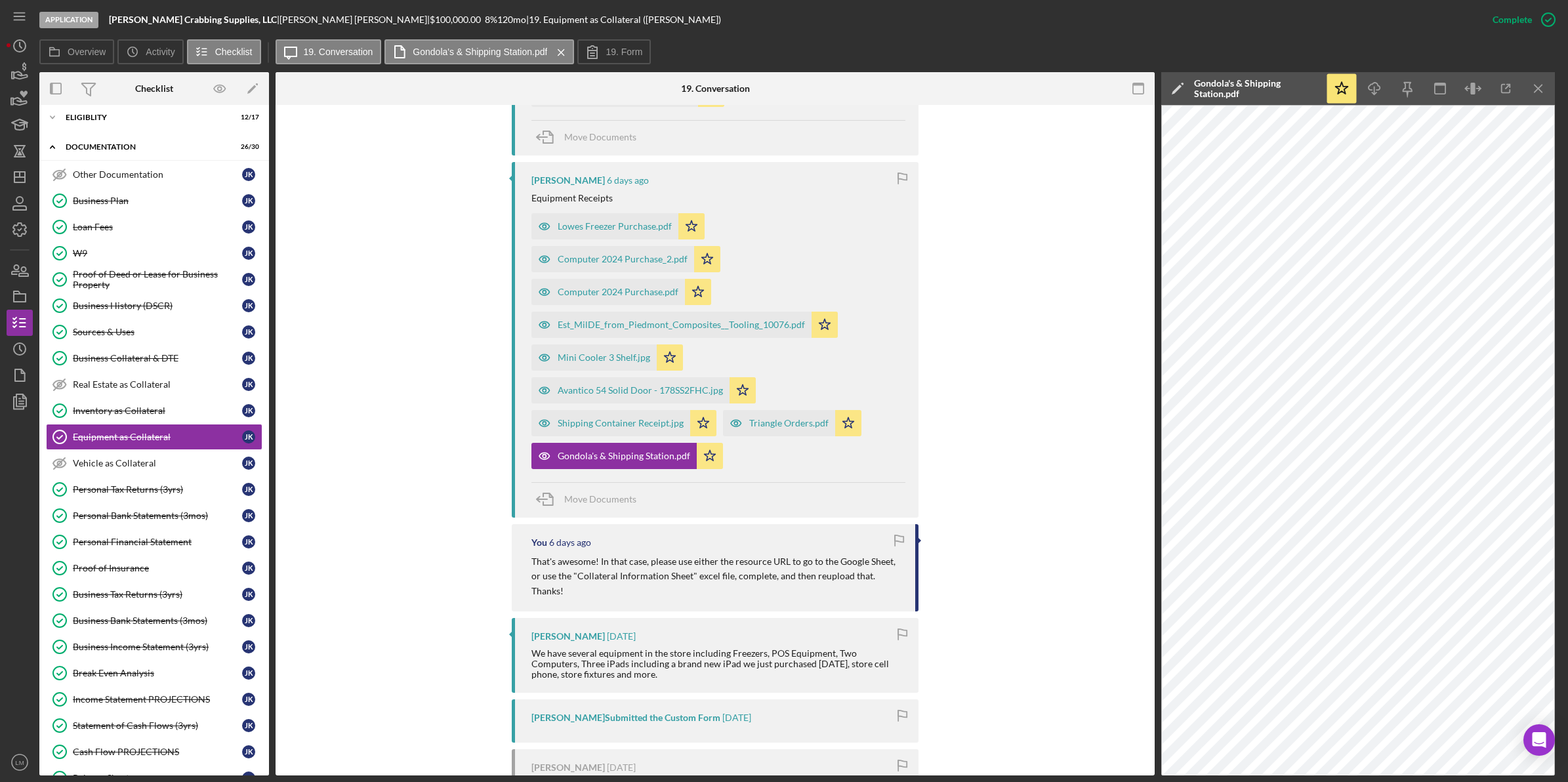
scroll to position [574, 0]
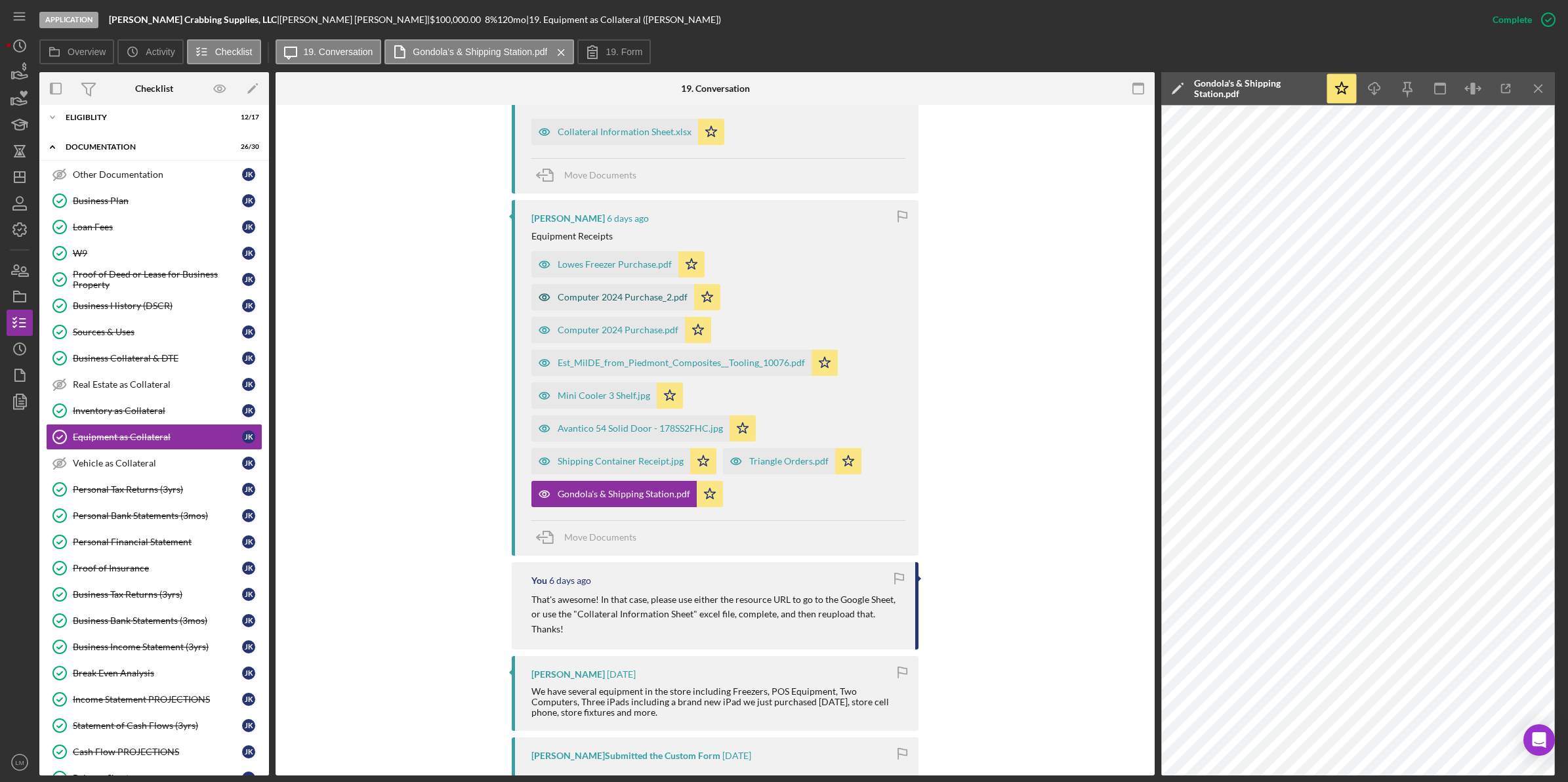
click at [694, 284] on div "Computer 2024 Purchase_2.pdf" at bounding box center [613, 296] width 163 height 26
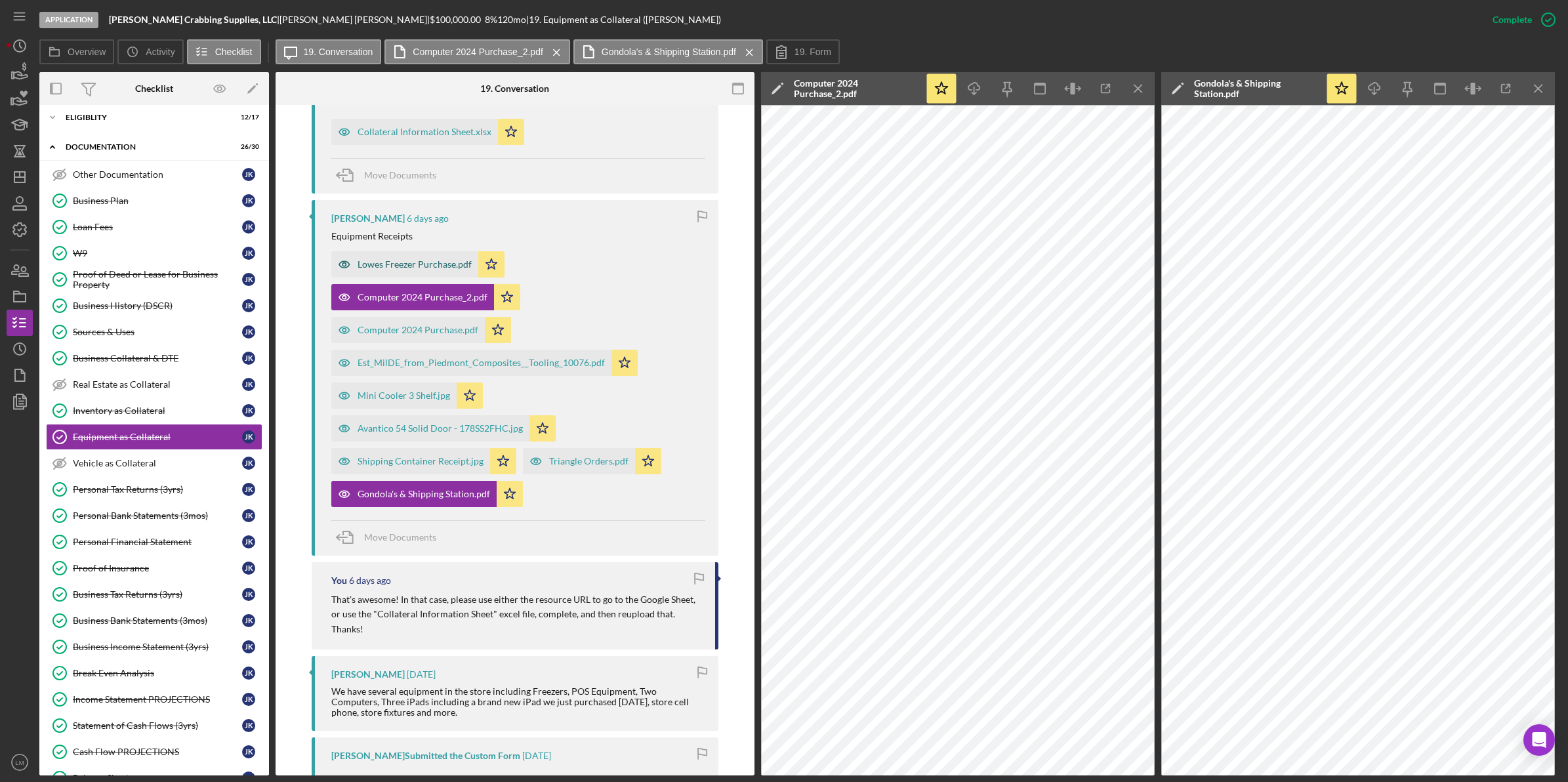
click at [402, 255] on div "Lowes Freezer Purchase.pdf" at bounding box center [404, 264] width 147 height 26
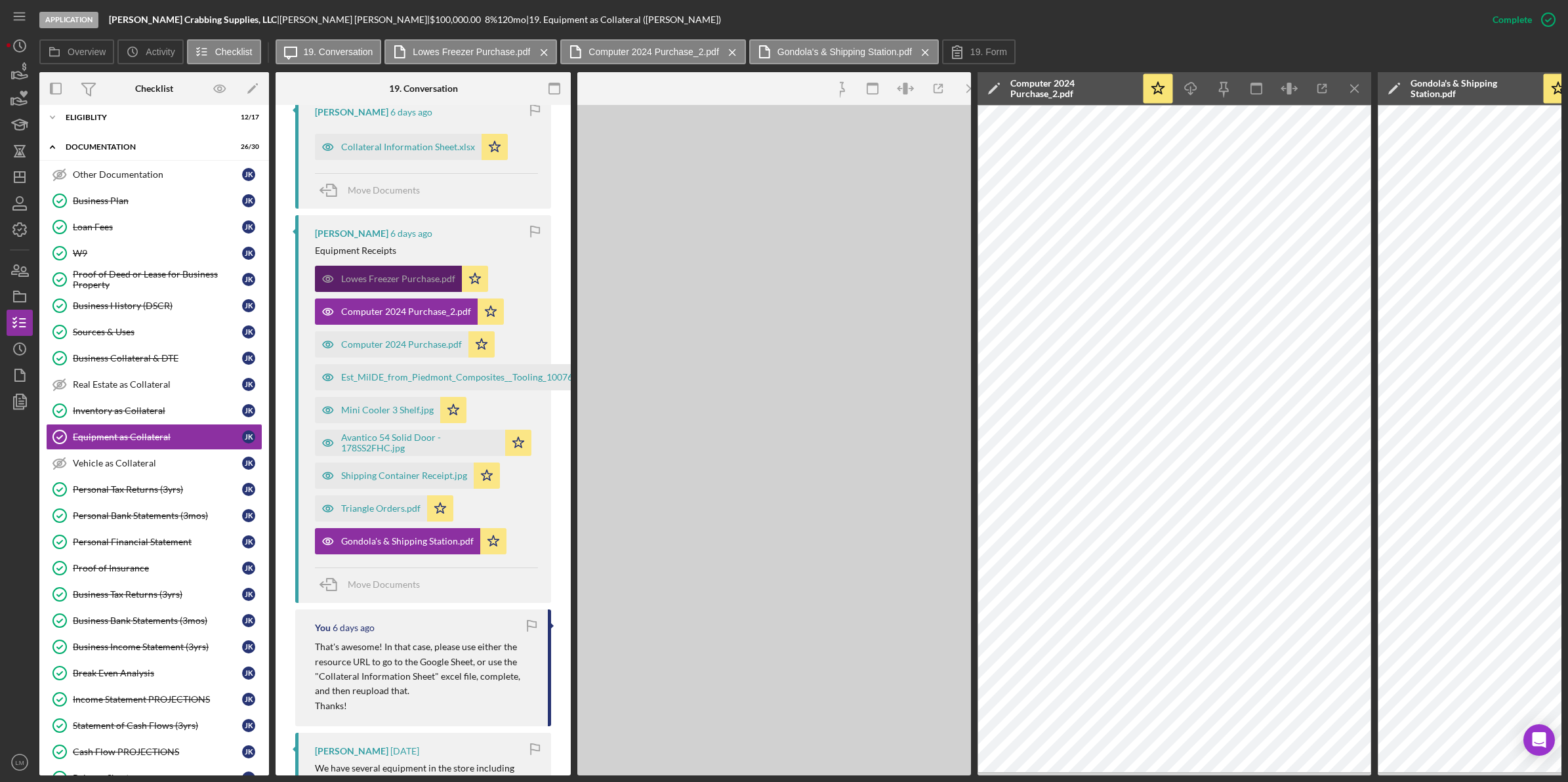
scroll to position [588, 0]
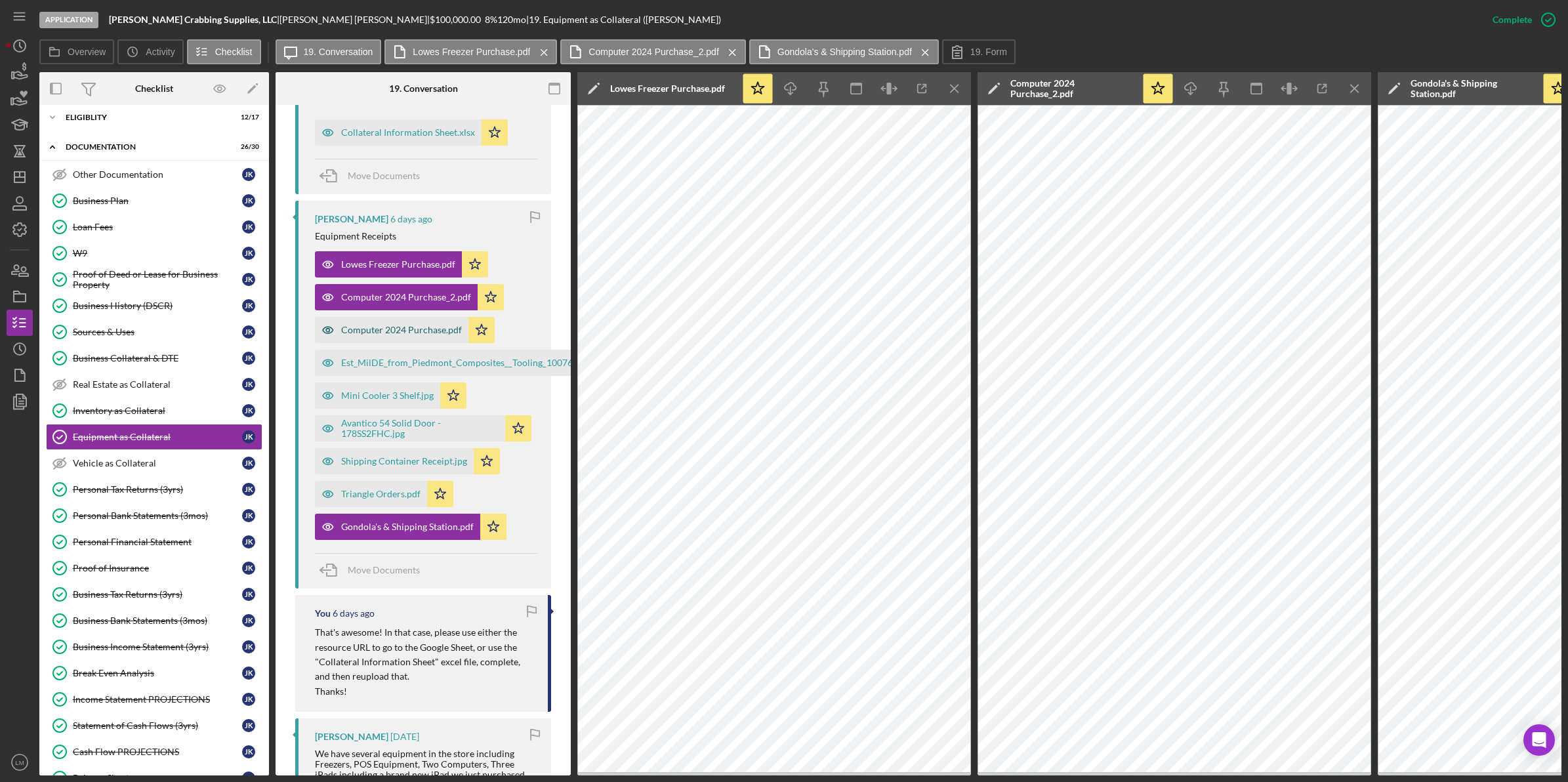
click at [413, 333] on div "Computer 2024 Purchase.pdf" at bounding box center [401, 330] width 121 height 10
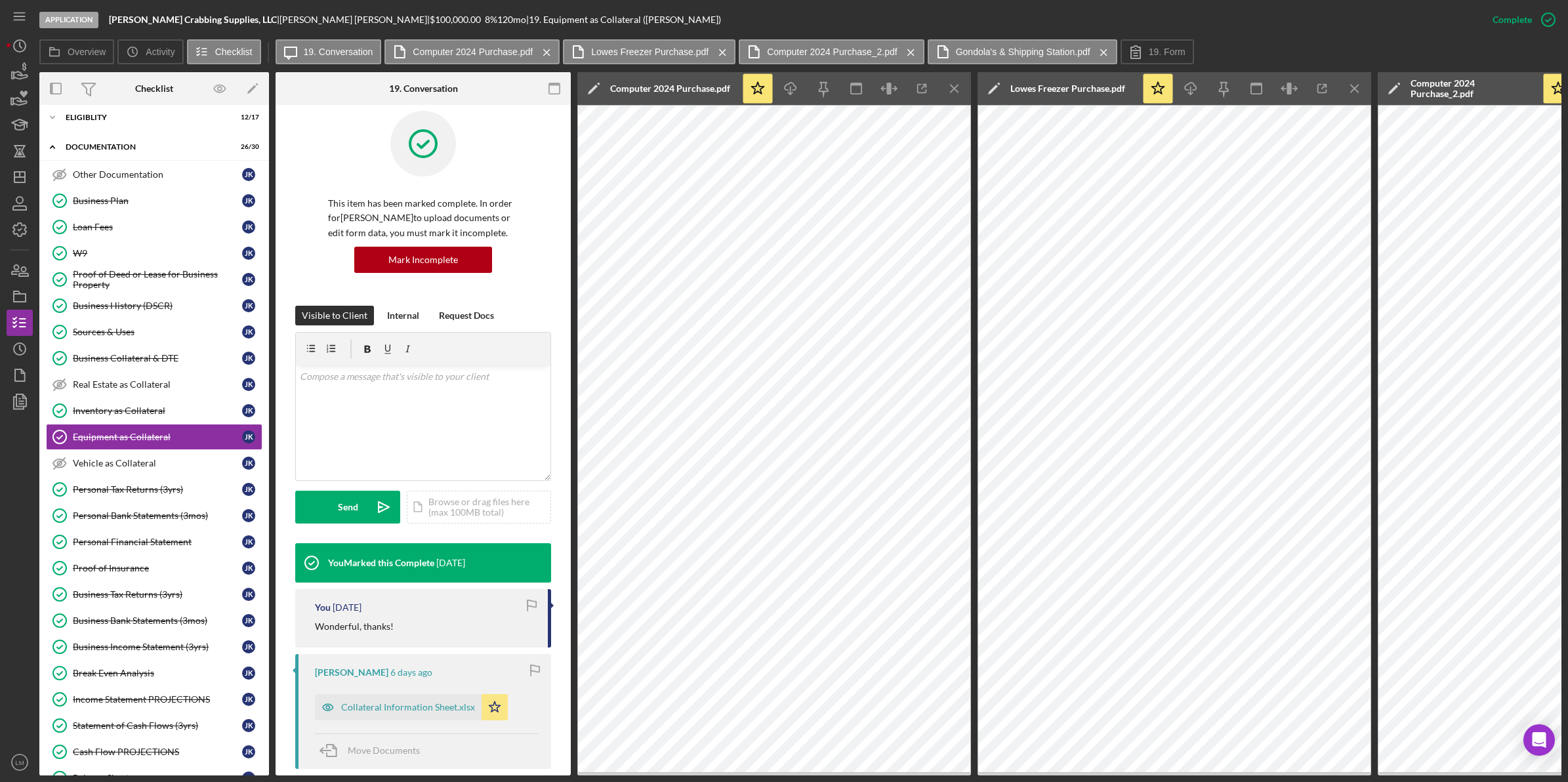
scroll to position [0, 0]
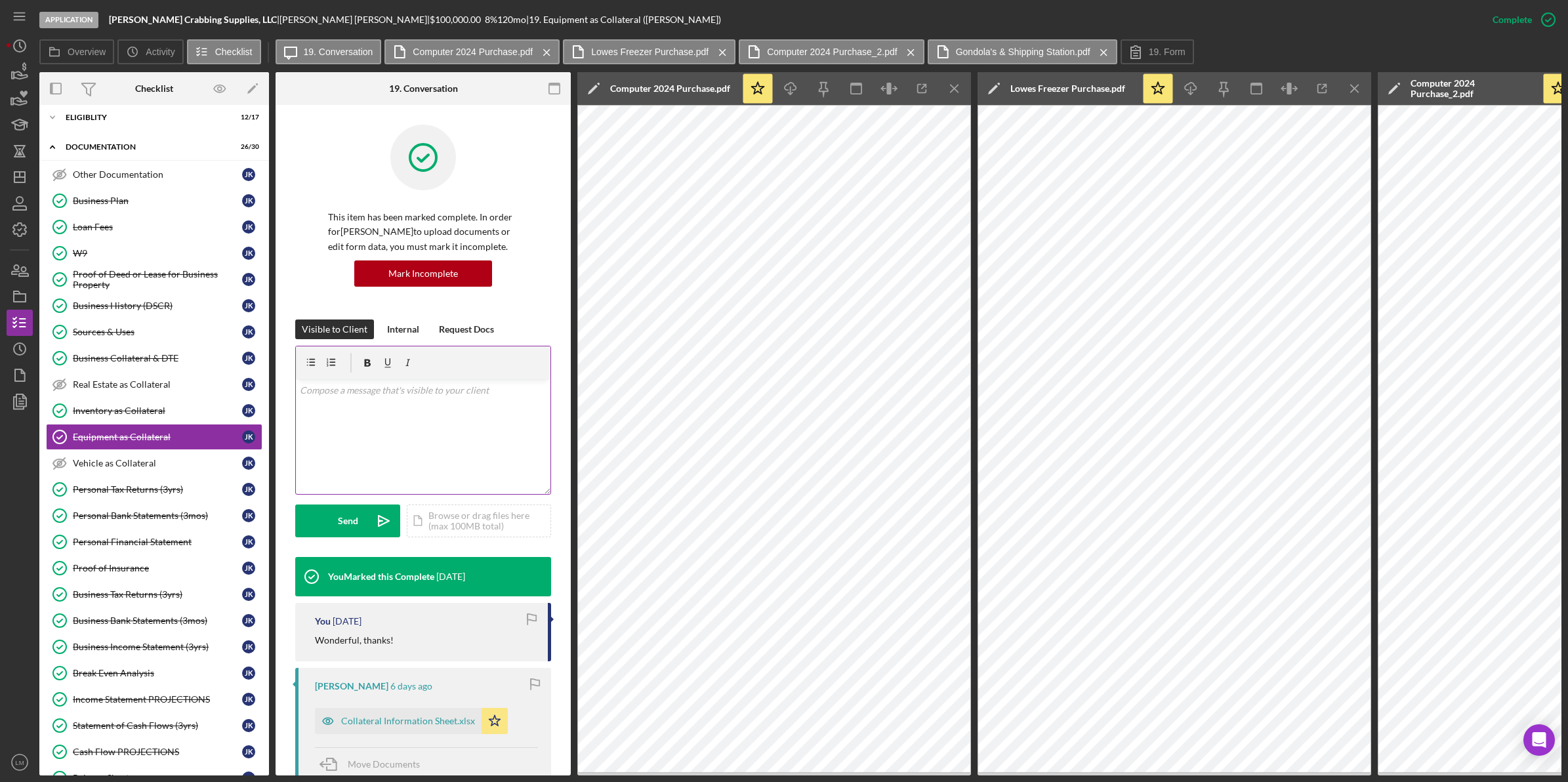
click at [474, 447] on div "v Color teal Color pink Remove color Add row above Add row below Add column bef…" at bounding box center [423, 436] width 255 height 115
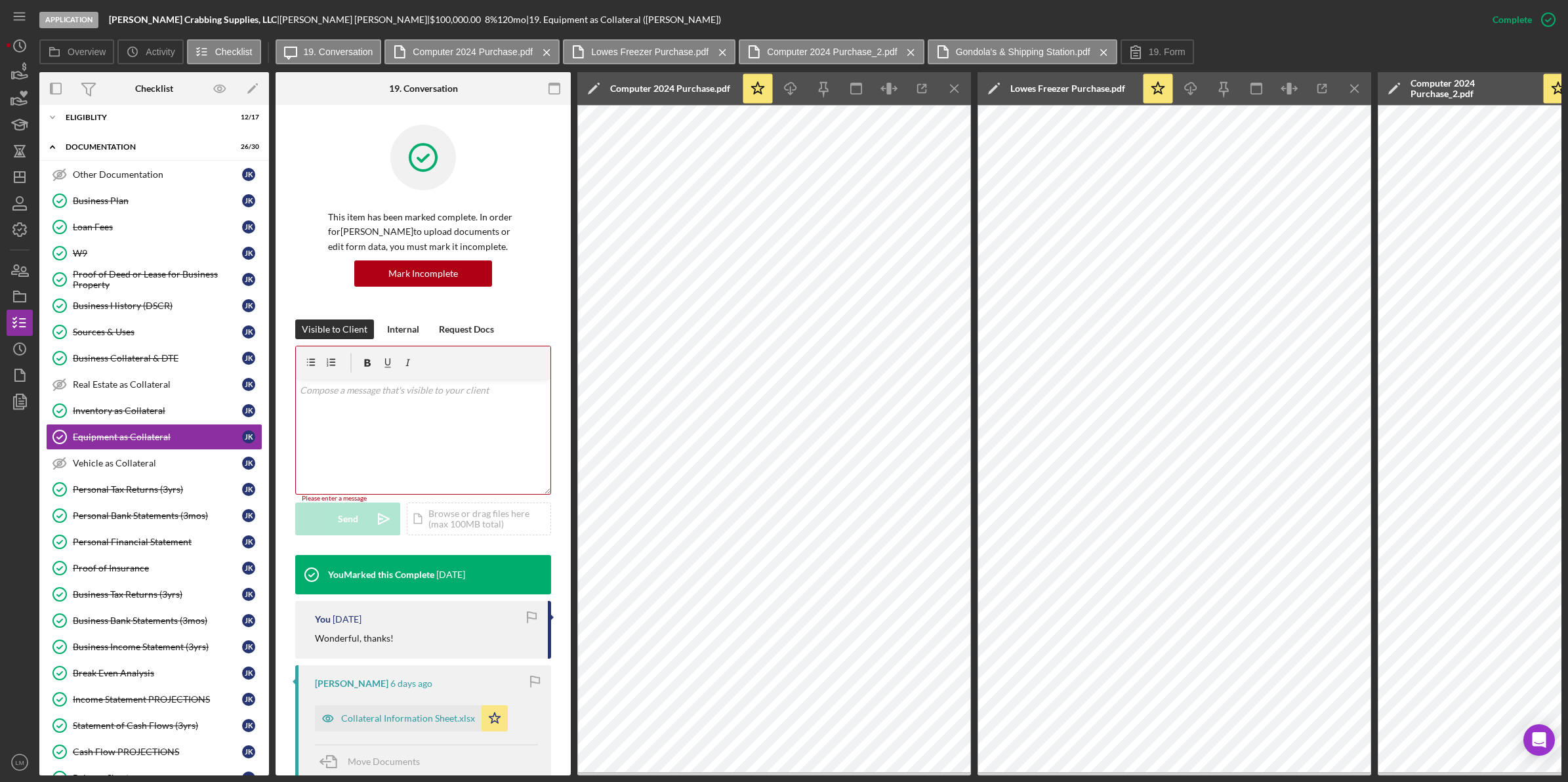
click at [378, 412] on div "v Color teal Color pink Remove color Add row above Add row below Add column bef…" at bounding box center [423, 436] width 255 height 115
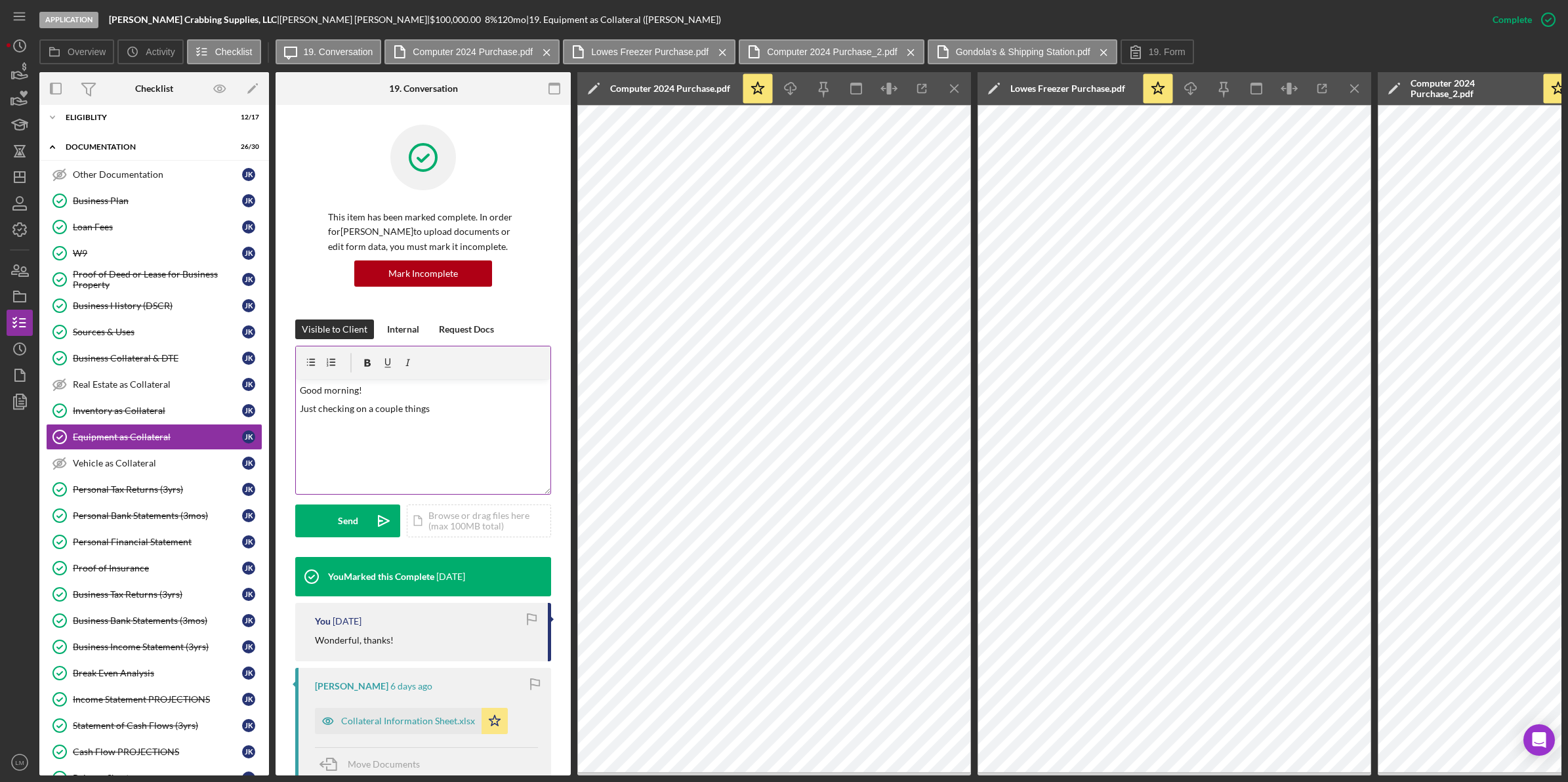
click at [467, 415] on p "Just checking on a couple things" at bounding box center [424, 408] width 247 height 14
click at [477, 431] on p "I know that" at bounding box center [424, 427] width 247 height 14
drag, startPoint x: 347, startPoint y: 424, endPoint x: 364, endPoint y: 436, distance: 20.8
click at [347, 424] on p "I know that Glass Door 2-Door Freezer" at bounding box center [424, 427] width 247 height 14
click at [509, 427] on p "I know that the Glass Door 2-Door Freezer" at bounding box center [424, 427] width 247 height 14
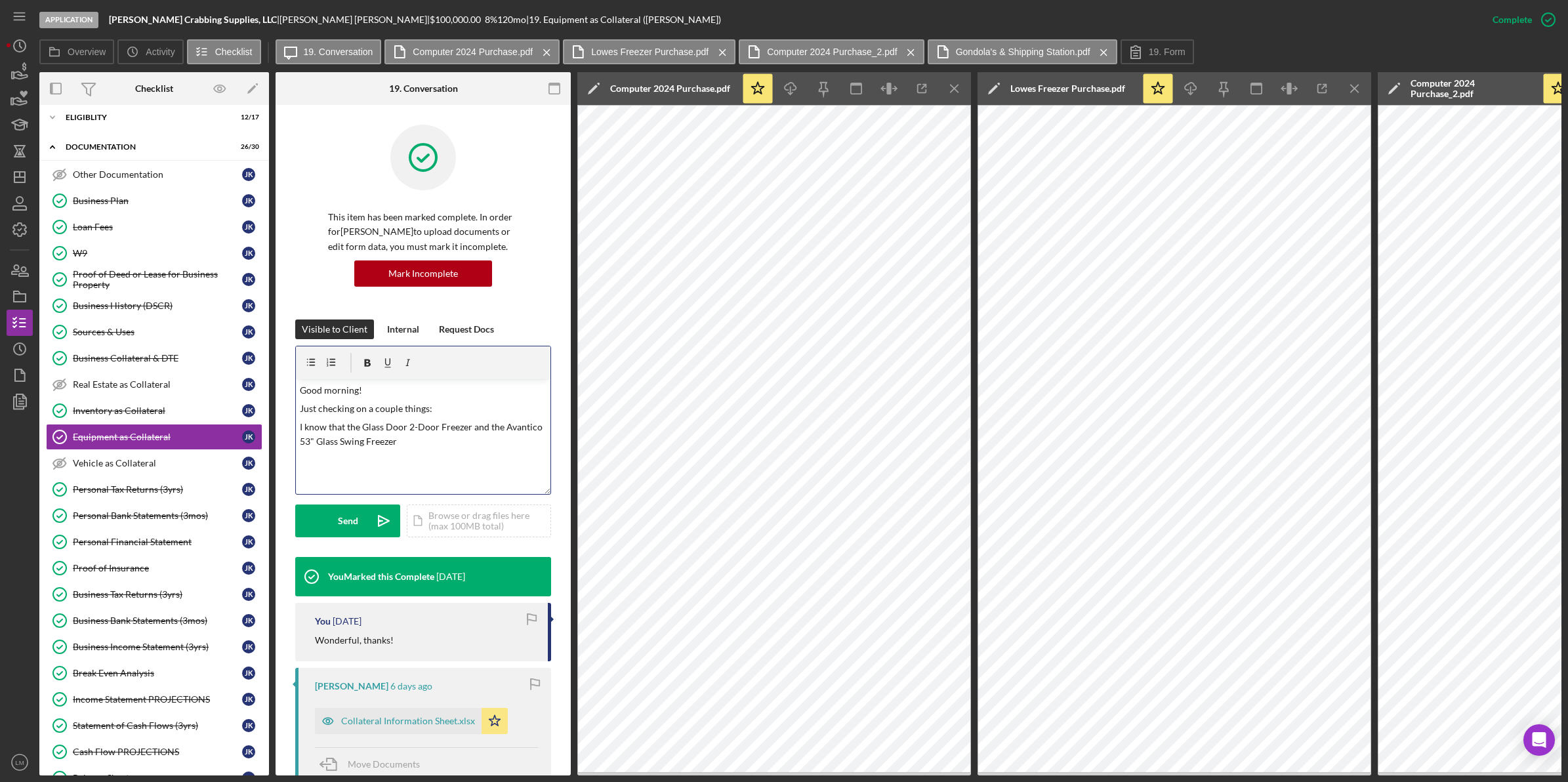
click at [496, 441] on p "I know that the Glass Door 2-Door Freezer and the Avantico 53" Glass Swing Free…" at bounding box center [424, 435] width 247 height 30
click at [484, 463] on p "I know that the Glass Door 2-Door Freezer and the Avantico 53" Glass Swing Free…" at bounding box center [424, 441] width 247 height 44
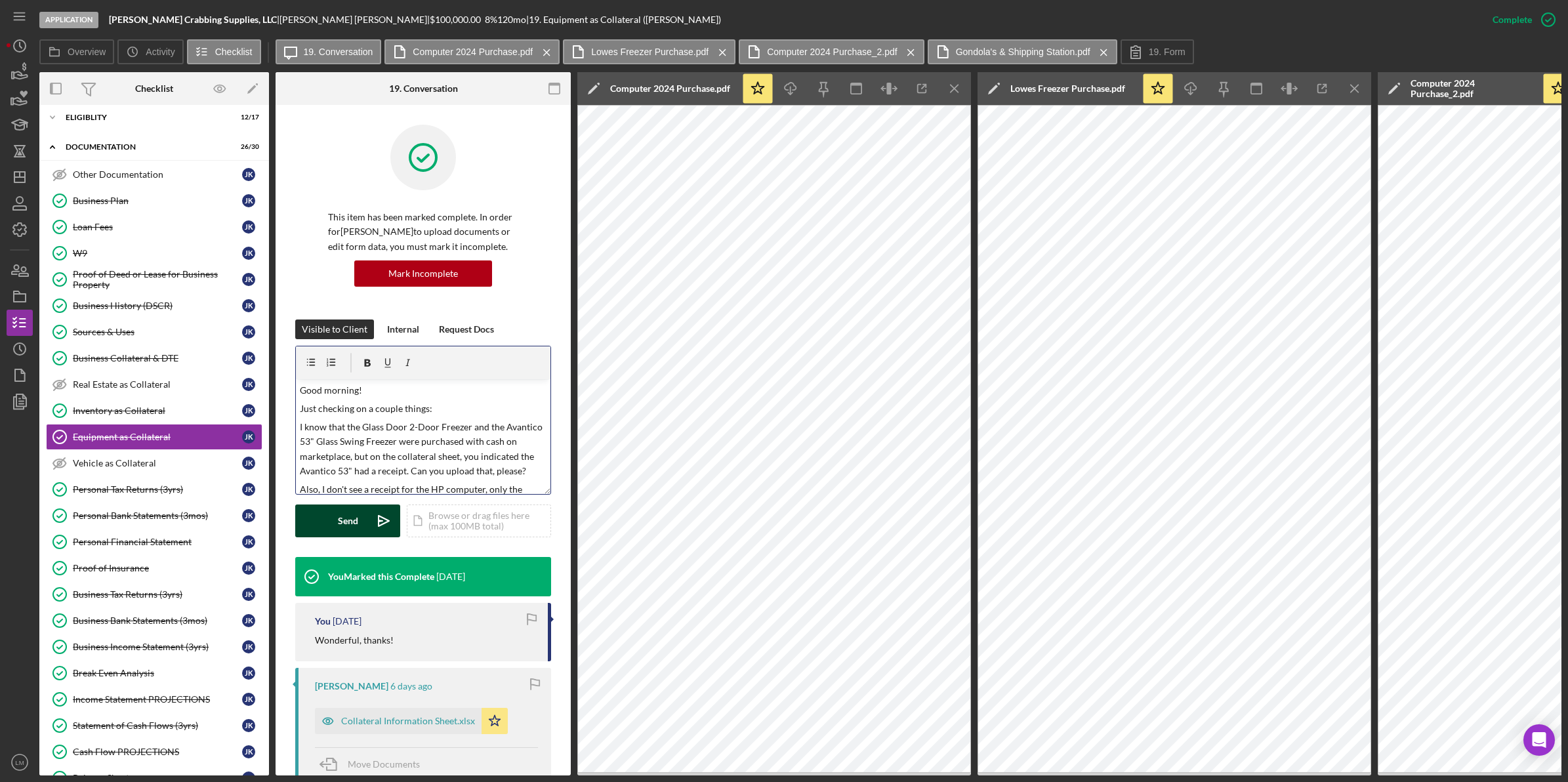
click at [353, 513] on div "Send" at bounding box center [347, 521] width 20 height 33
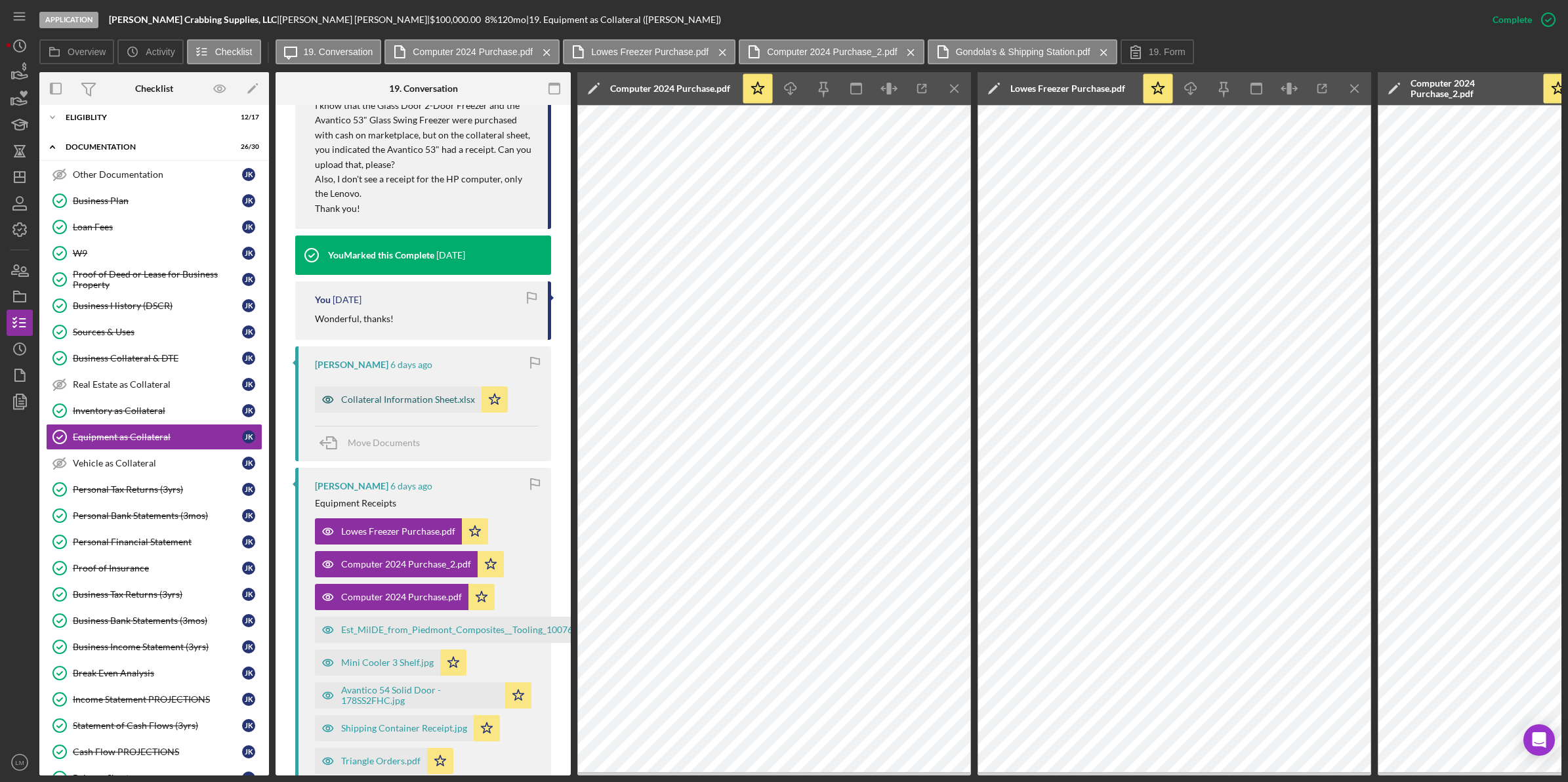
scroll to position [574, 0]
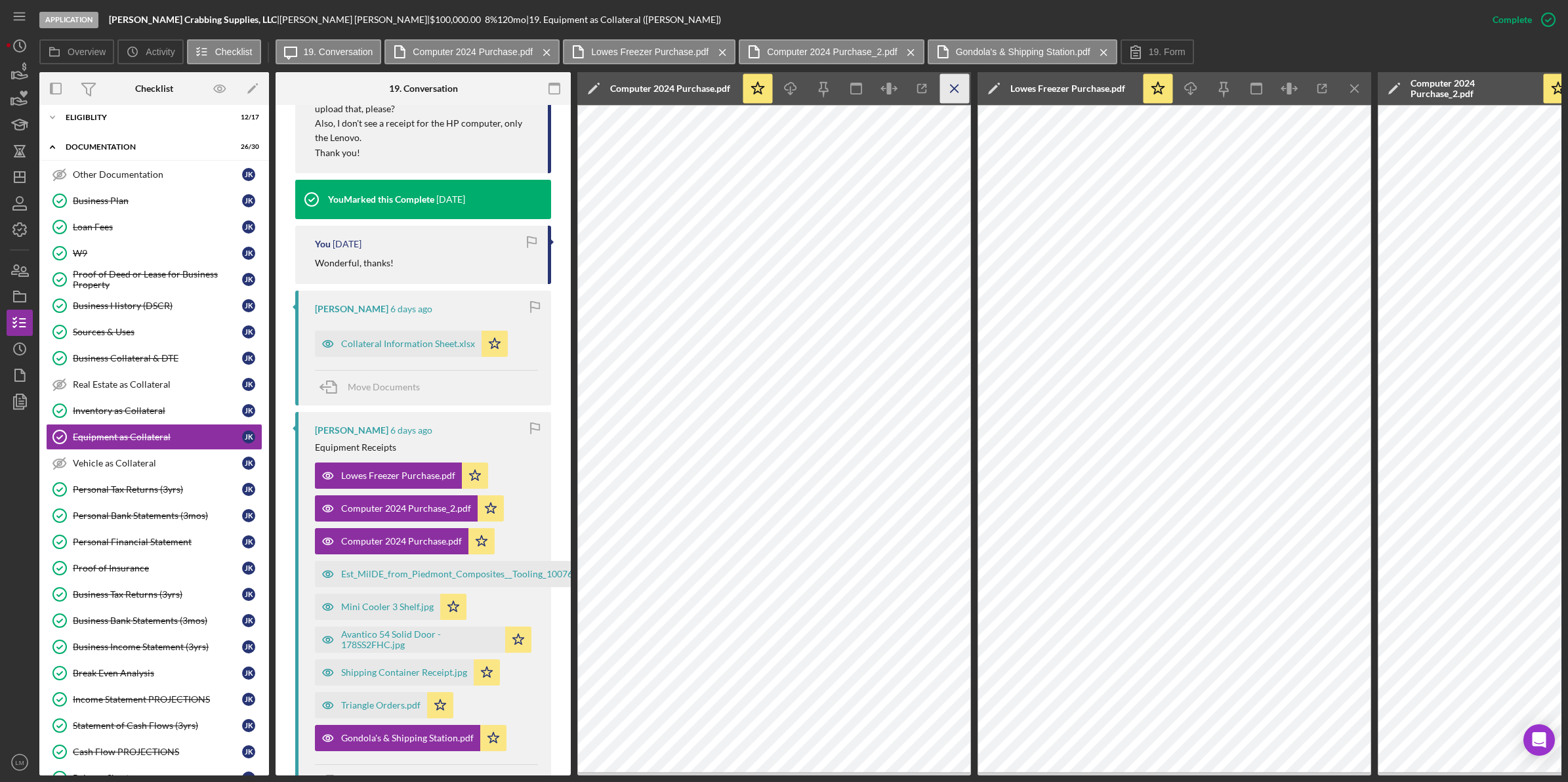
click at [953, 84] on icon "Icon/Menu Close" at bounding box center [955, 89] width 30 height 30
click at [953, 87] on icon "Icon/Menu Close" at bounding box center [955, 89] width 30 height 30
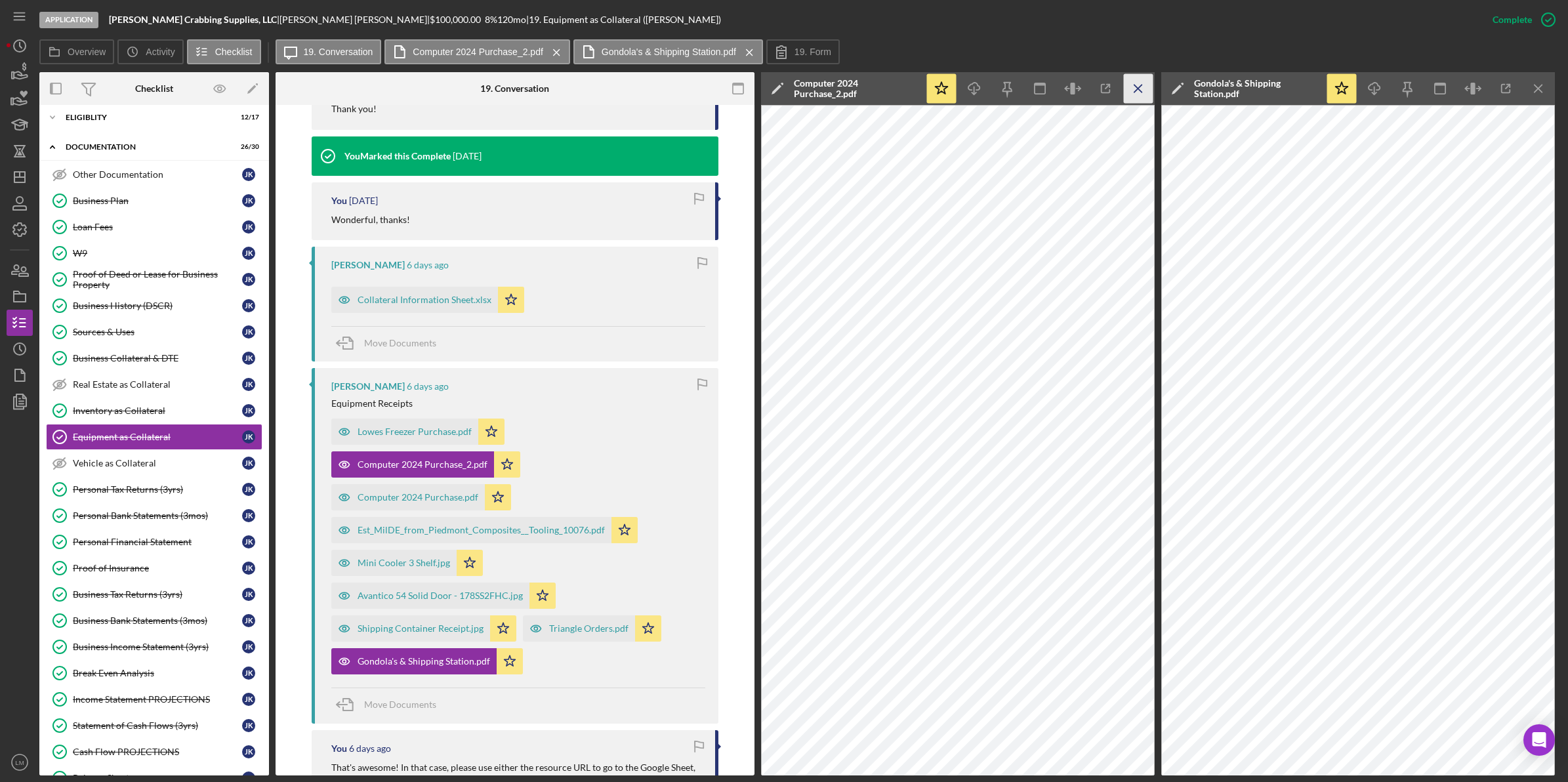
click at [1133, 83] on icon "Icon/Menu Close" at bounding box center [1138, 89] width 30 height 30
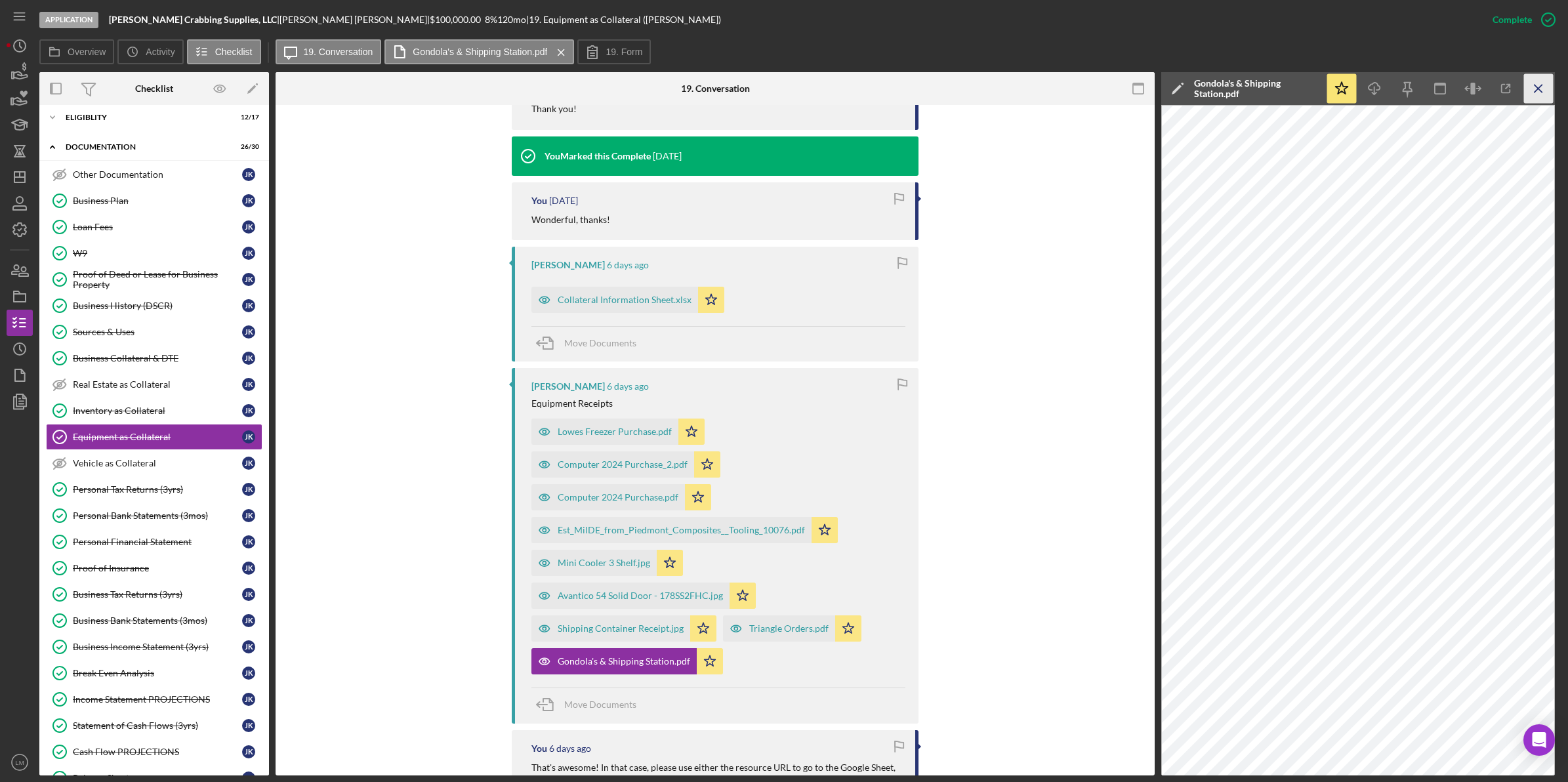
click at [1535, 80] on icon "Icon/Menu Close" at bounding box center [1538, 89] width 30 height 30
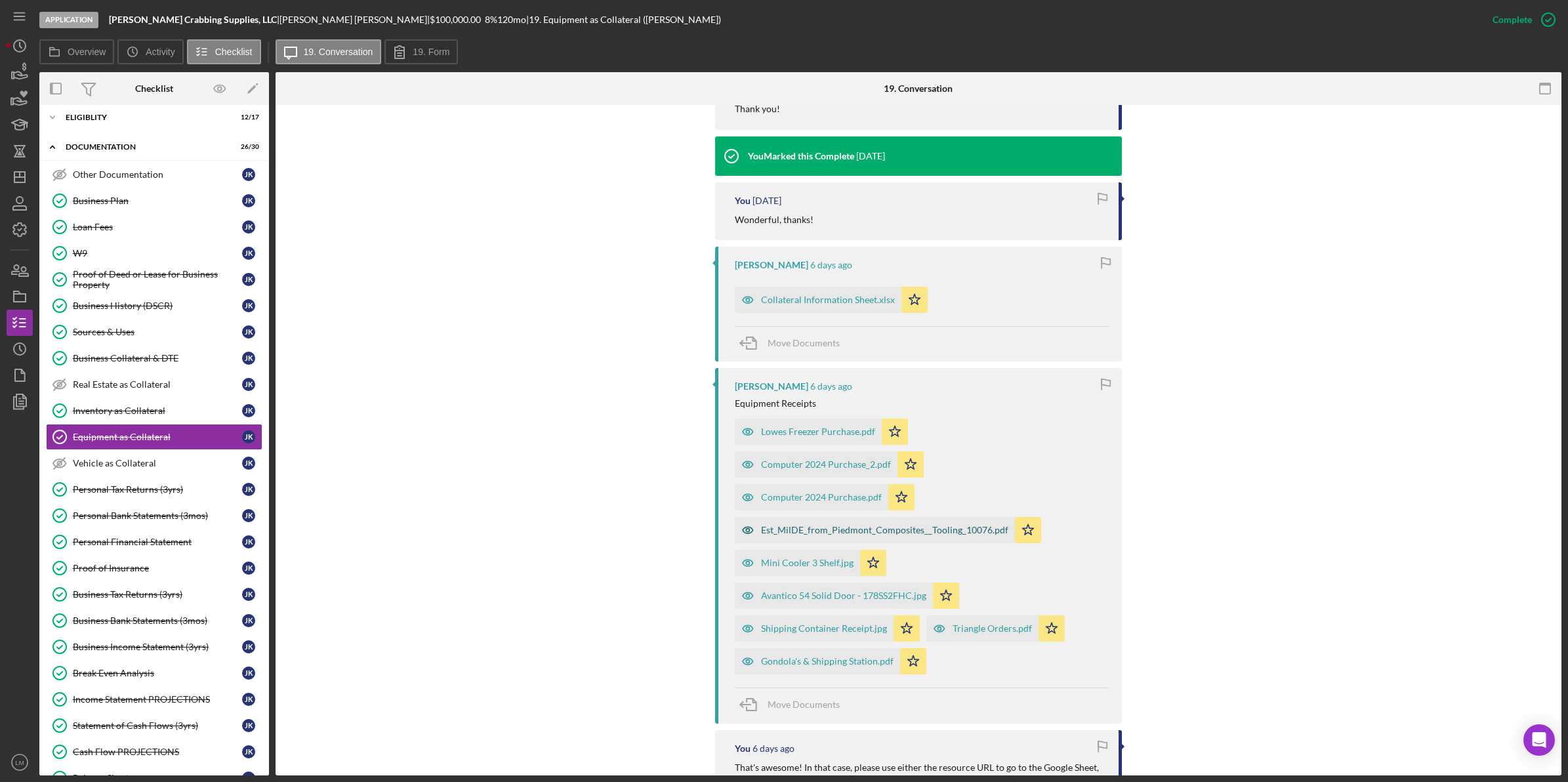
click at [798, 524] on div "Est_MilDE_from_Piedmont_Composites__Tooling_10076.pdf" at bounding box center [884, 529] width 247 height 10
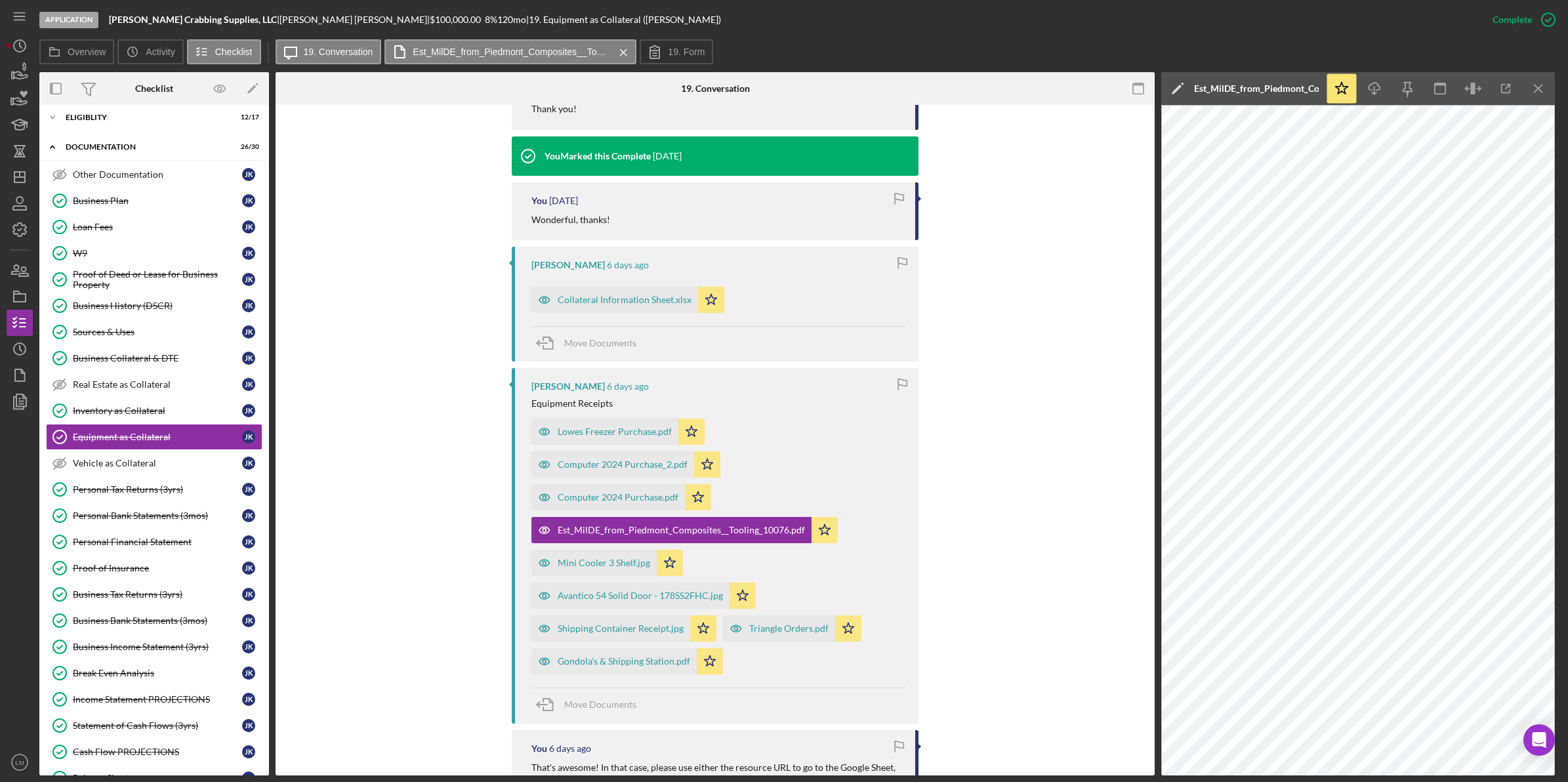
click at [1346, 778] on div "Application Kohr Crabbing Supplies, LLC | Jeremy Kohr | $100,000.00 8 % 120 mo …" at bounding box center [784, 391] width 1568 height 782
click at [588, 549] on div "Mini Cooler 3 Shelf.jpg" at bounding box center [593, 562] width 125 height 26
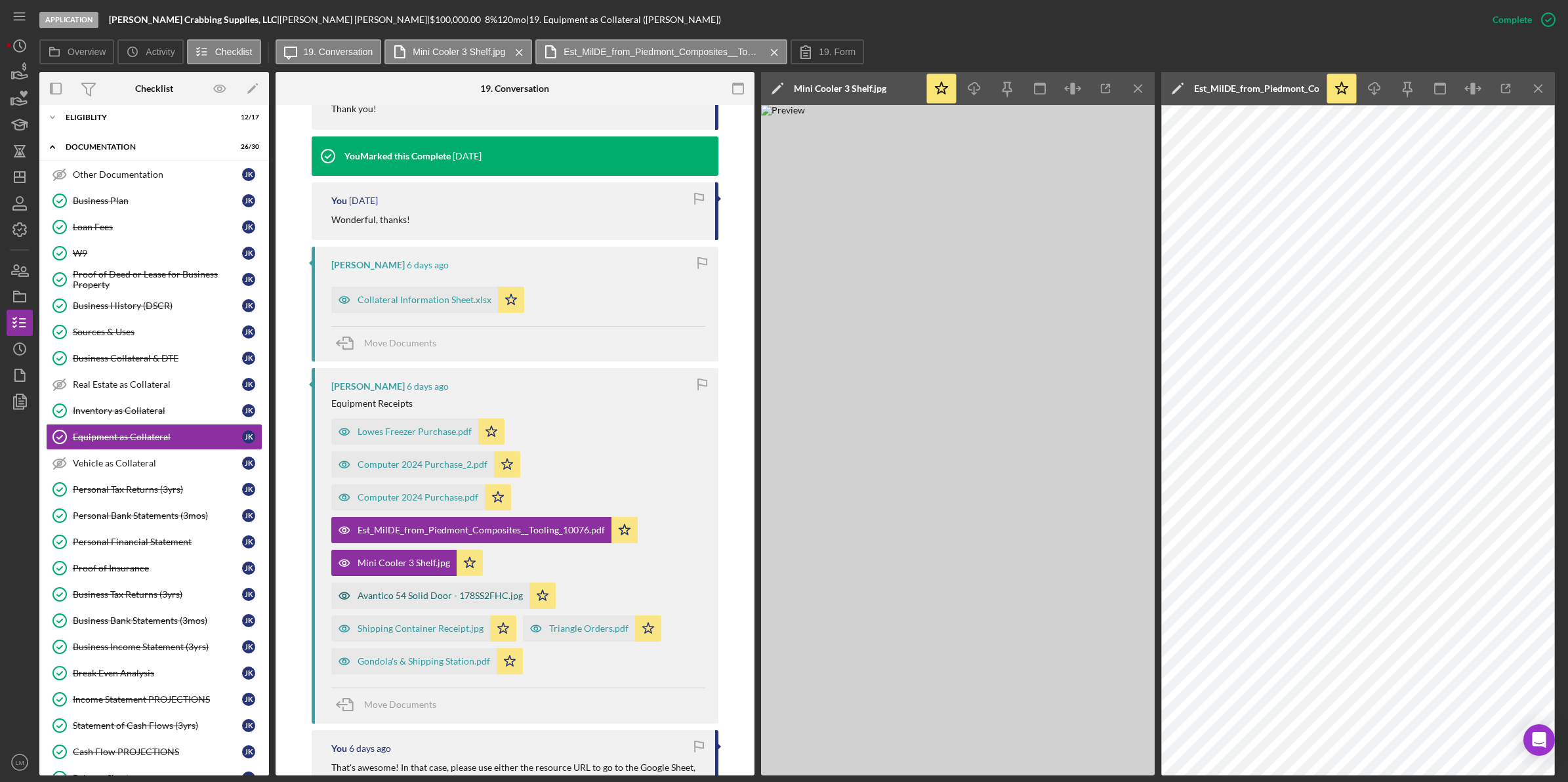
click at [386, 590] on div "Avantico 54 Solid Door - 178SS2FHC.jpg" at bounding box center [440, 595] width 165 height 10
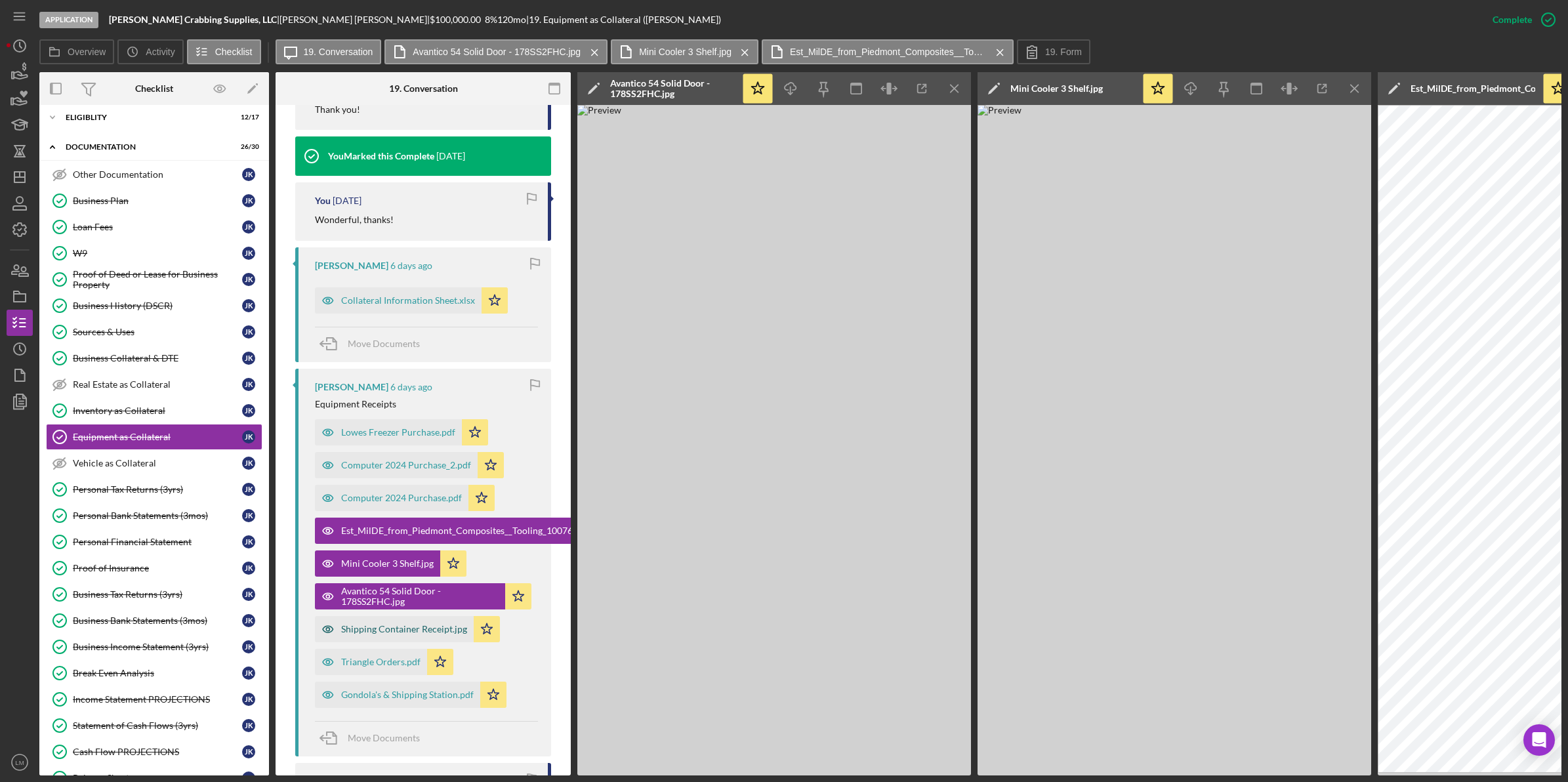
click at [369, 629] on div "Shipping Container Receipt.jpg" at bounding box center [404, 629] width 126 height 10
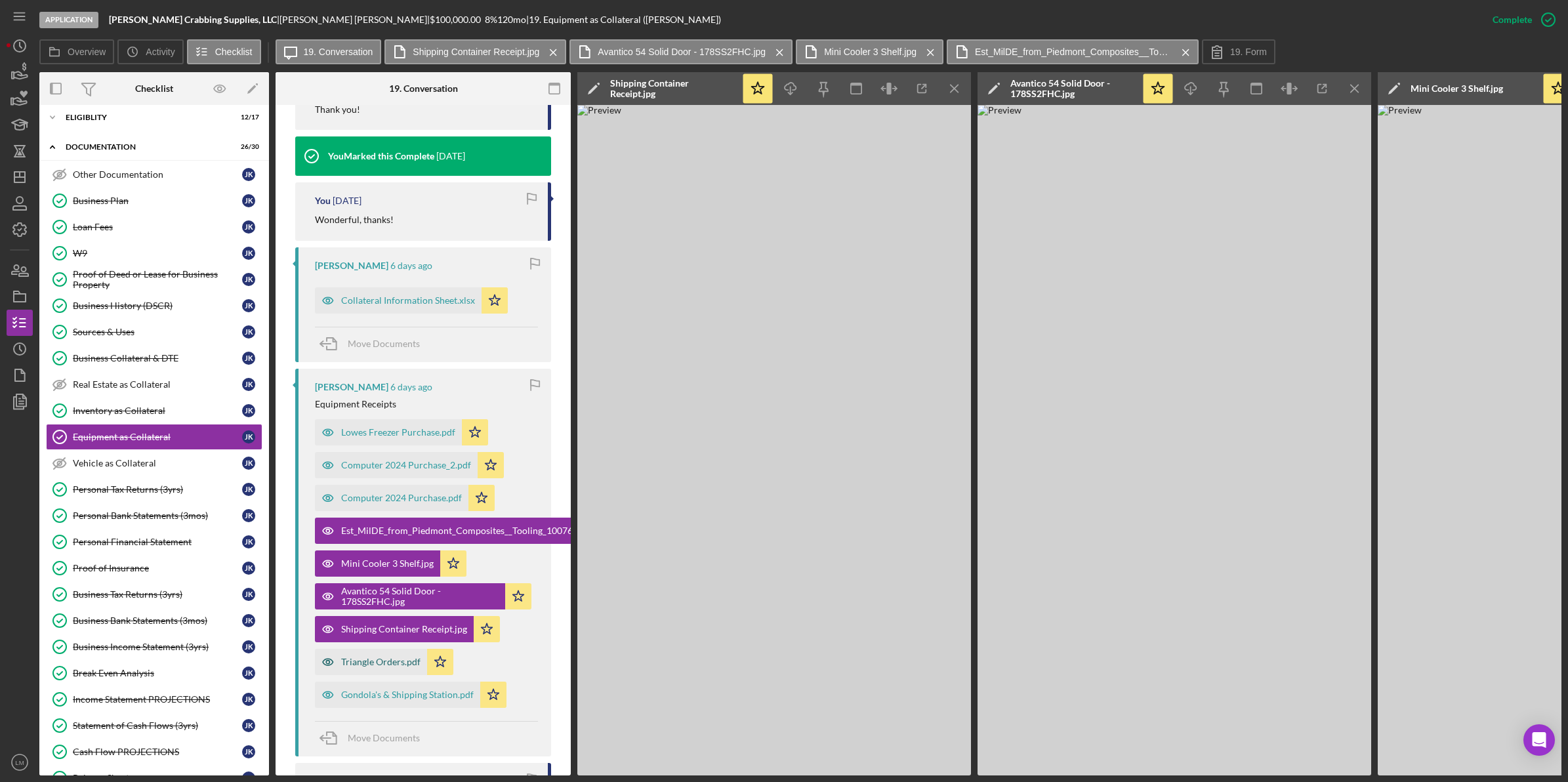
click at [382, 656] on div "Triangle Orders.pdf" at bounding box center [370, 661] width 112 height 26
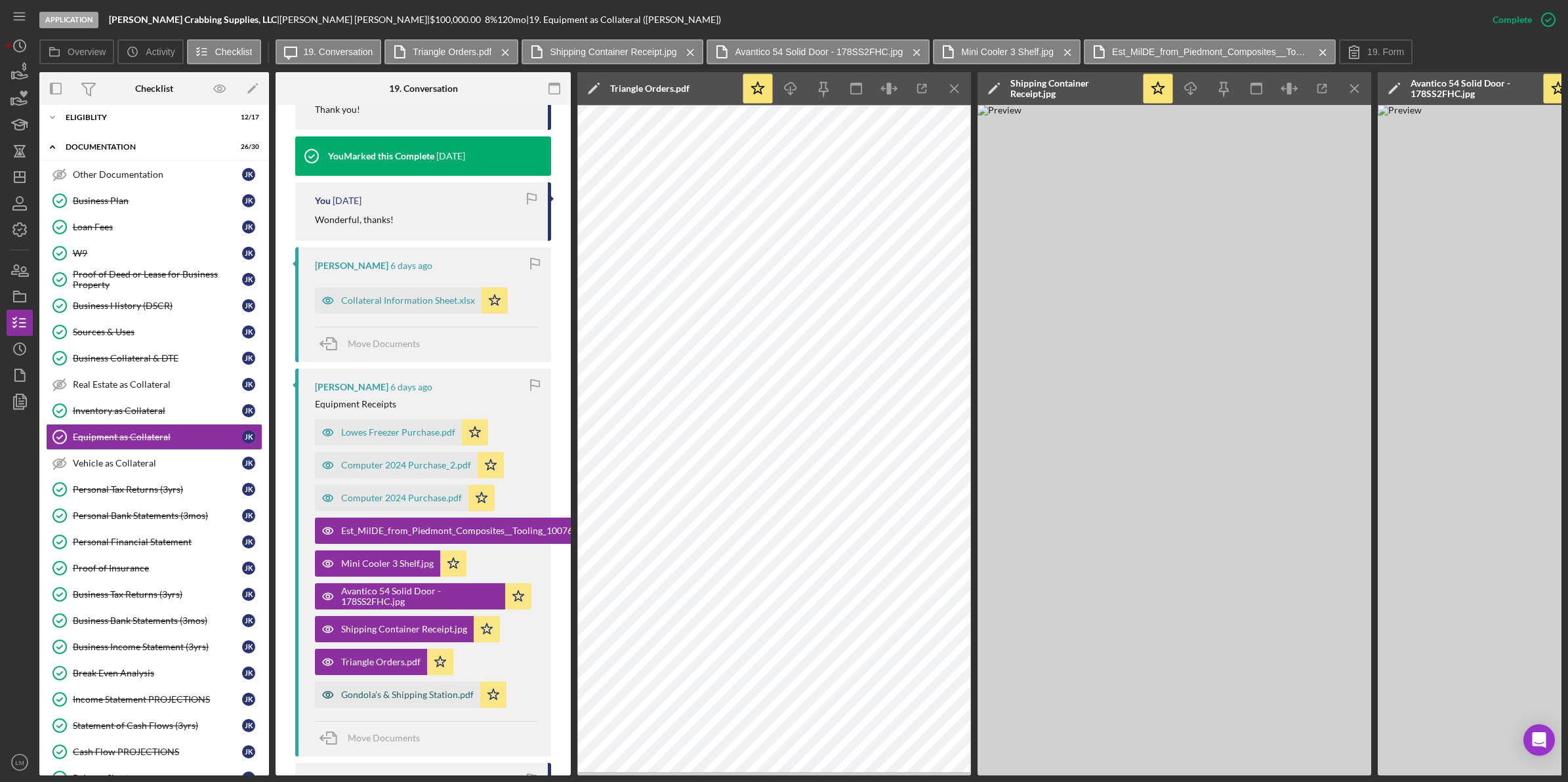
click at [418, 689] on div "Gondola's & Shipping Station.pdf" at bounding box center [397, 694] width 165 height 26
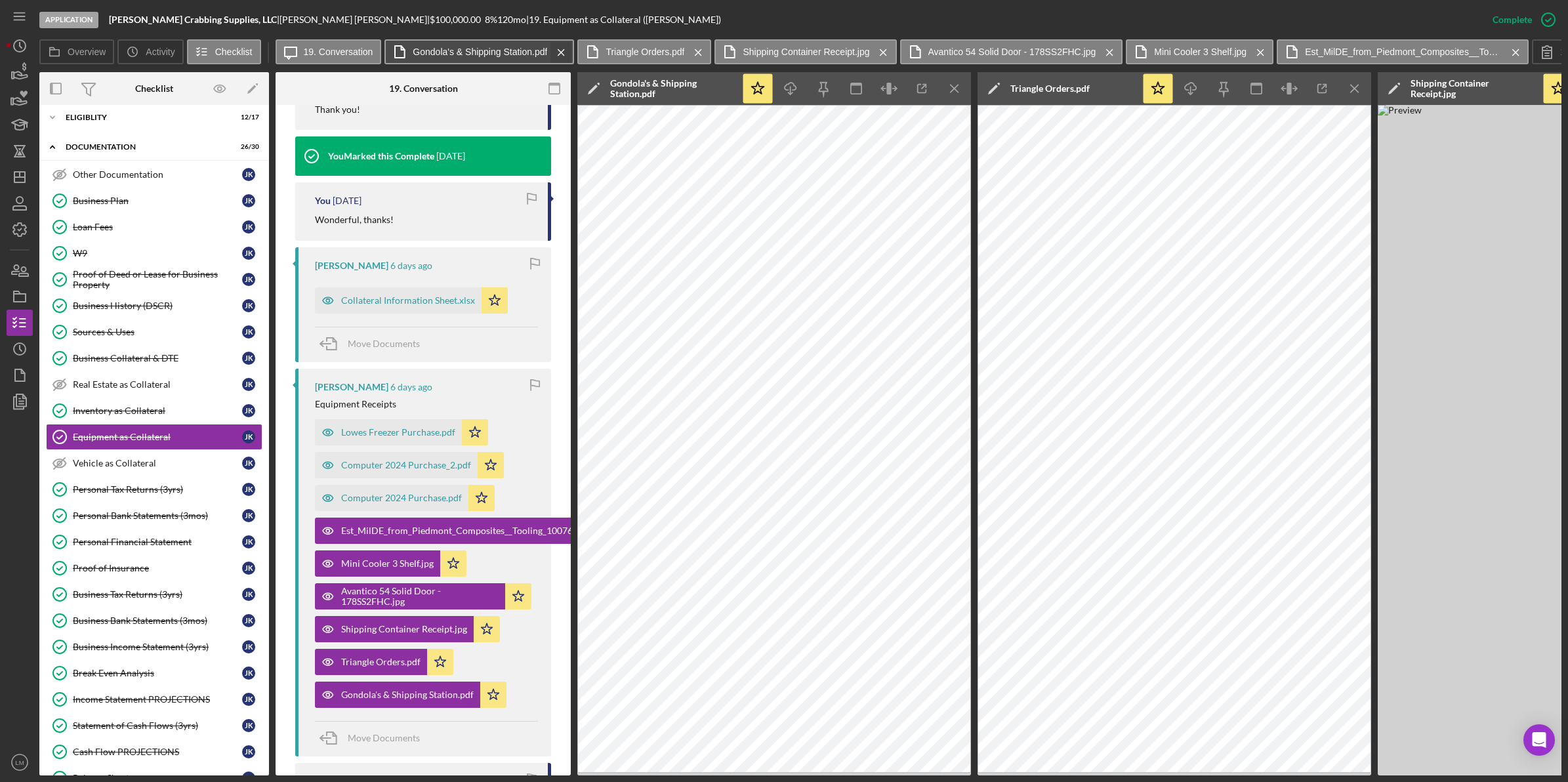
click at [554, 54] on icon "Icon/Menu Close" at bounding box center [561, 53] width 23 height 33
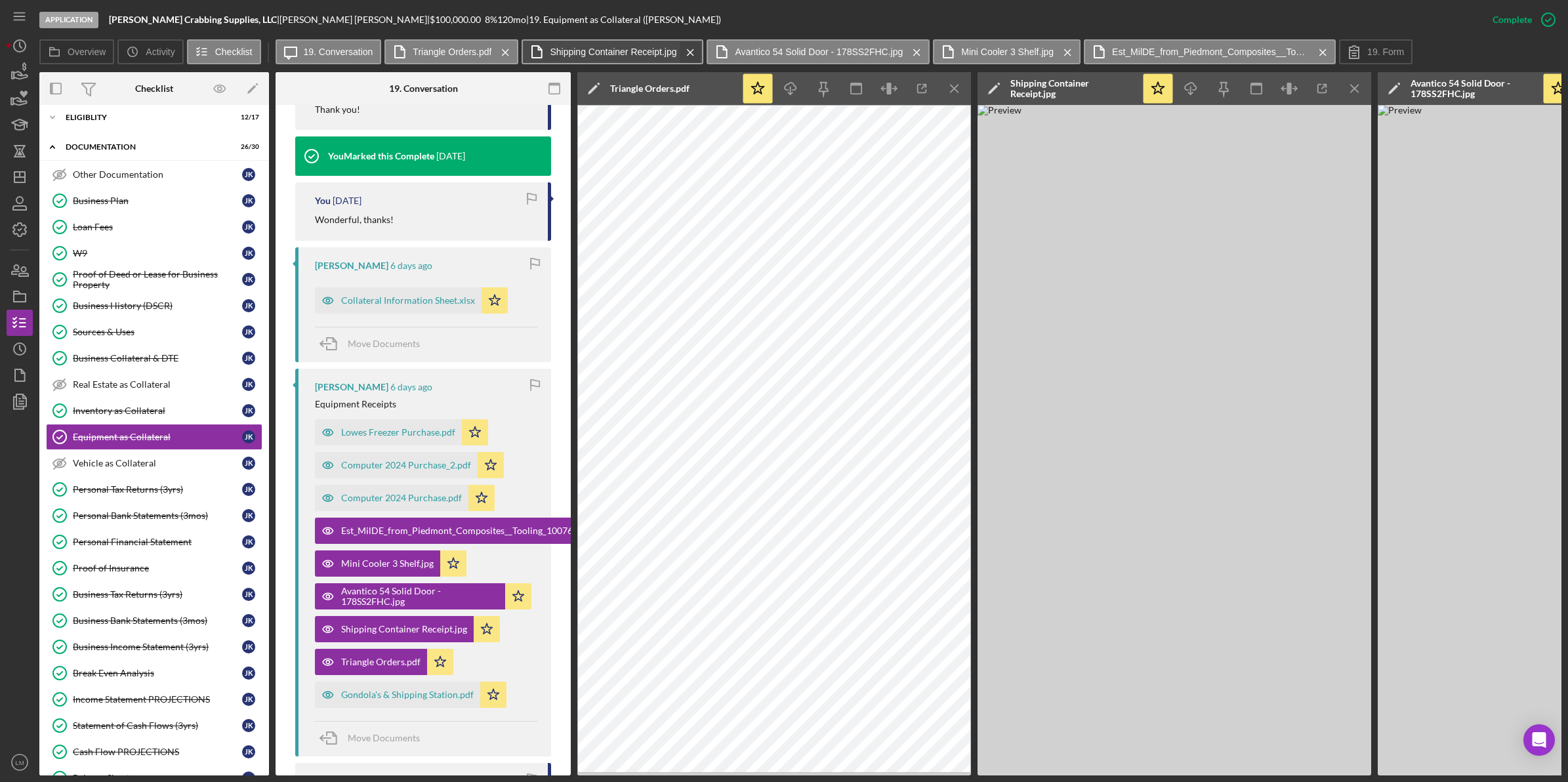
click at [684, 48] on icon "Icon/Menu Close" at bounding box center [690, 53] width 23 height 33
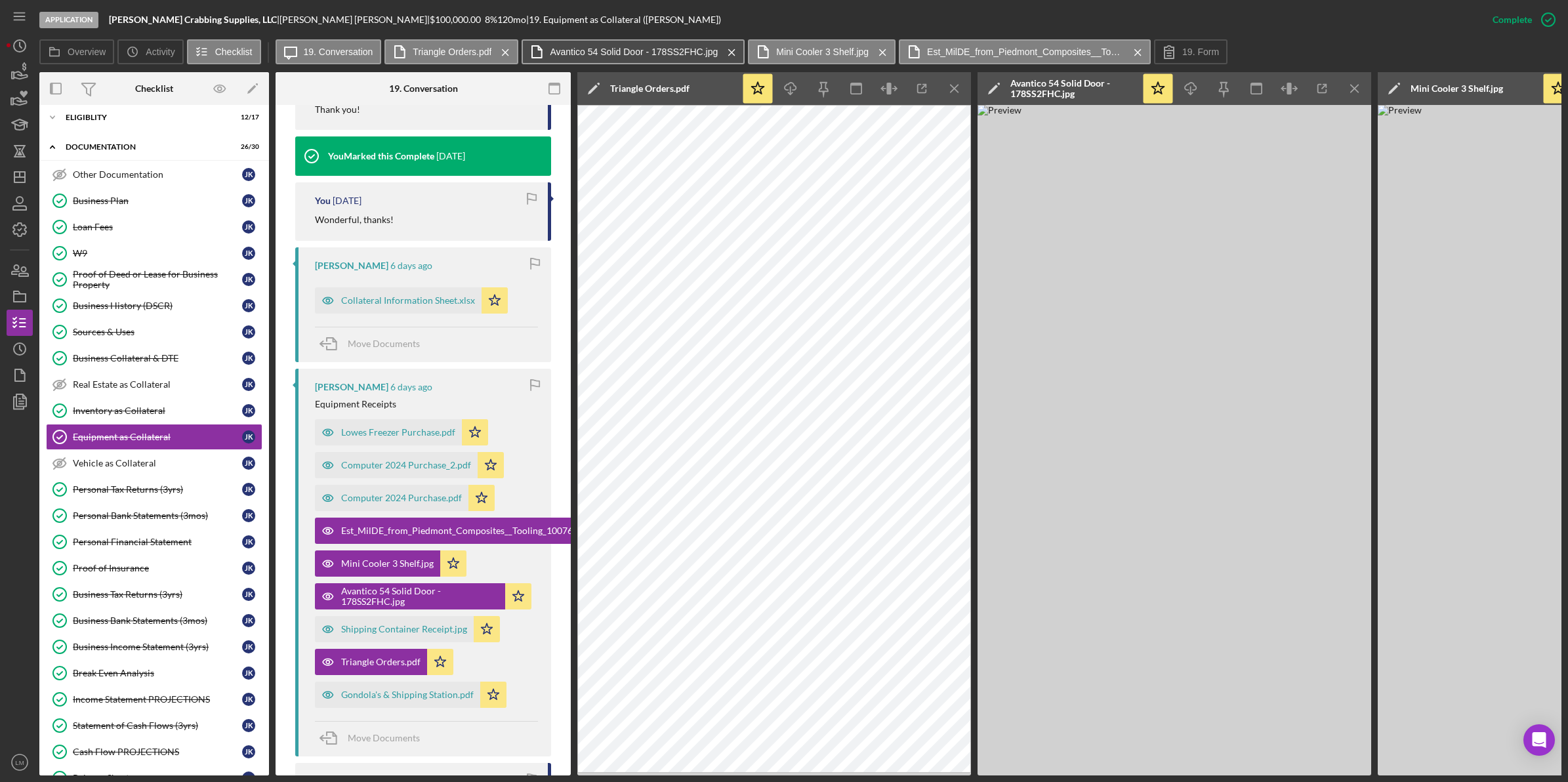
click at [714, 58] on button "Avantico 54 Solid Door - 178SS2FHC.jpg Icon/Menu Close" at bounding box center [633, 52] width 223 height 25
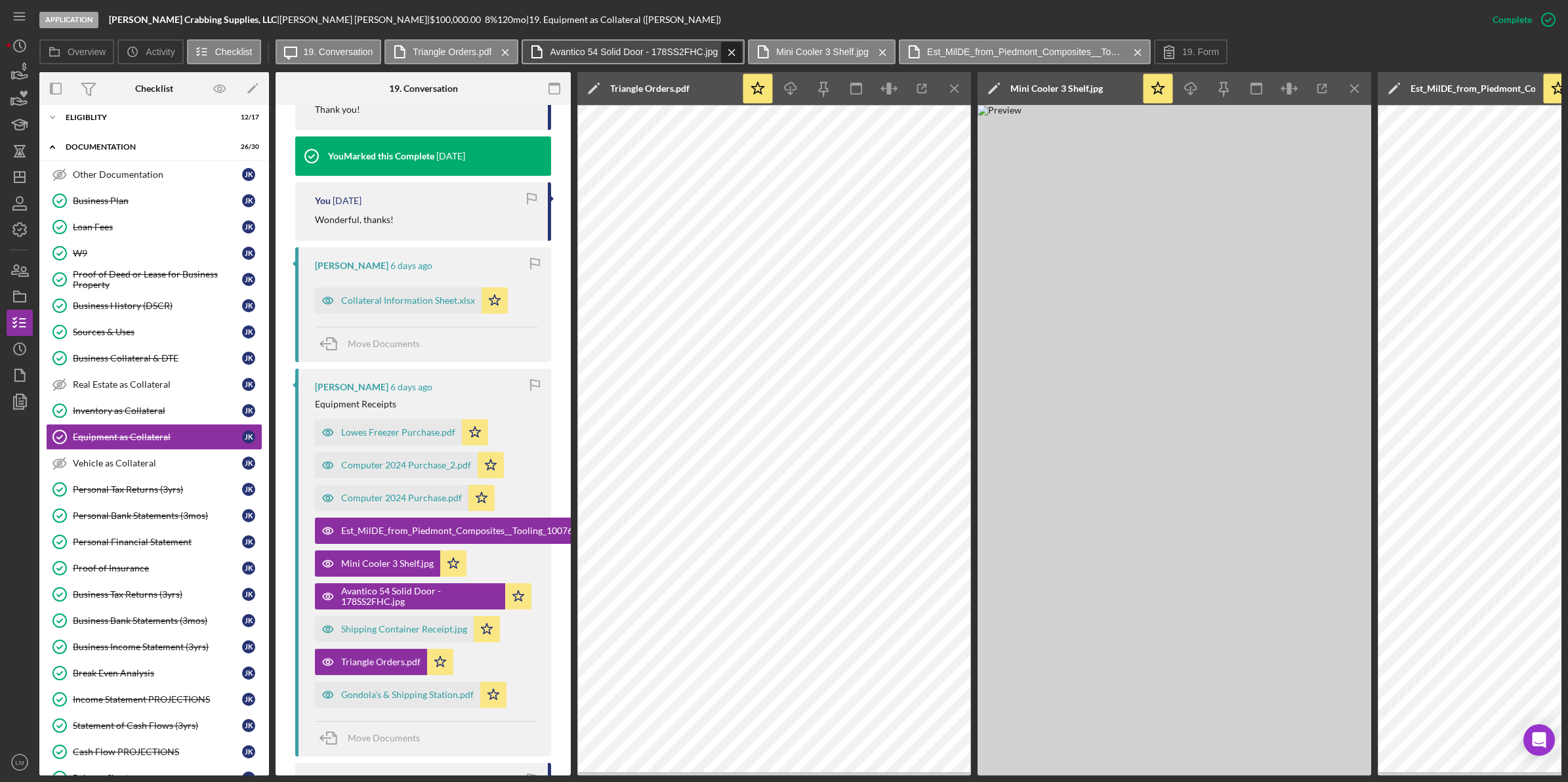
click at [730, 54] on icon "Icon/Menu Close" at bounding box center [731, 53] width 23 height 33
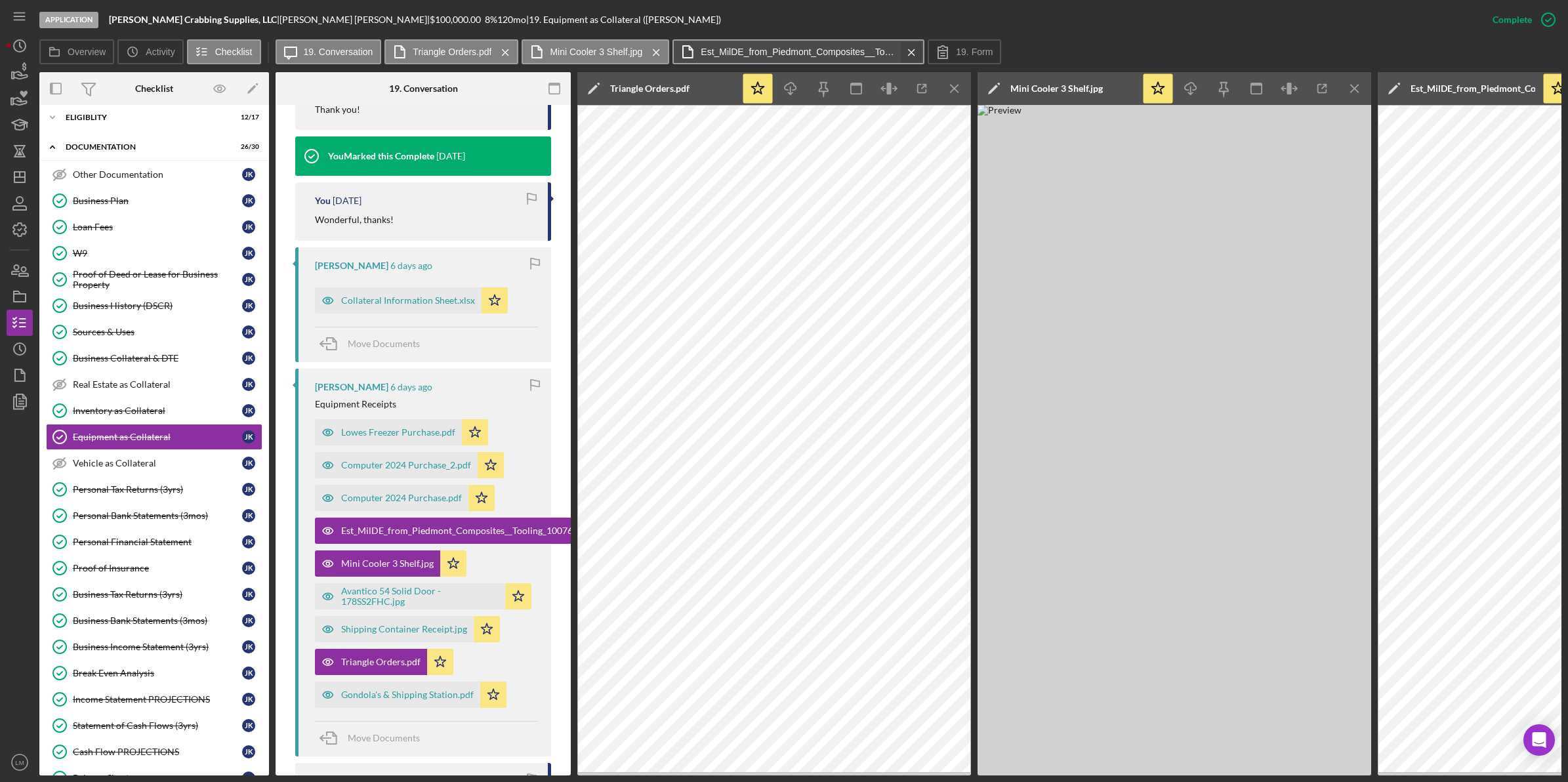
click at [904, 47] on icon "Icon/Menu Close" at bounding box center [911, 53] width 23 height 33
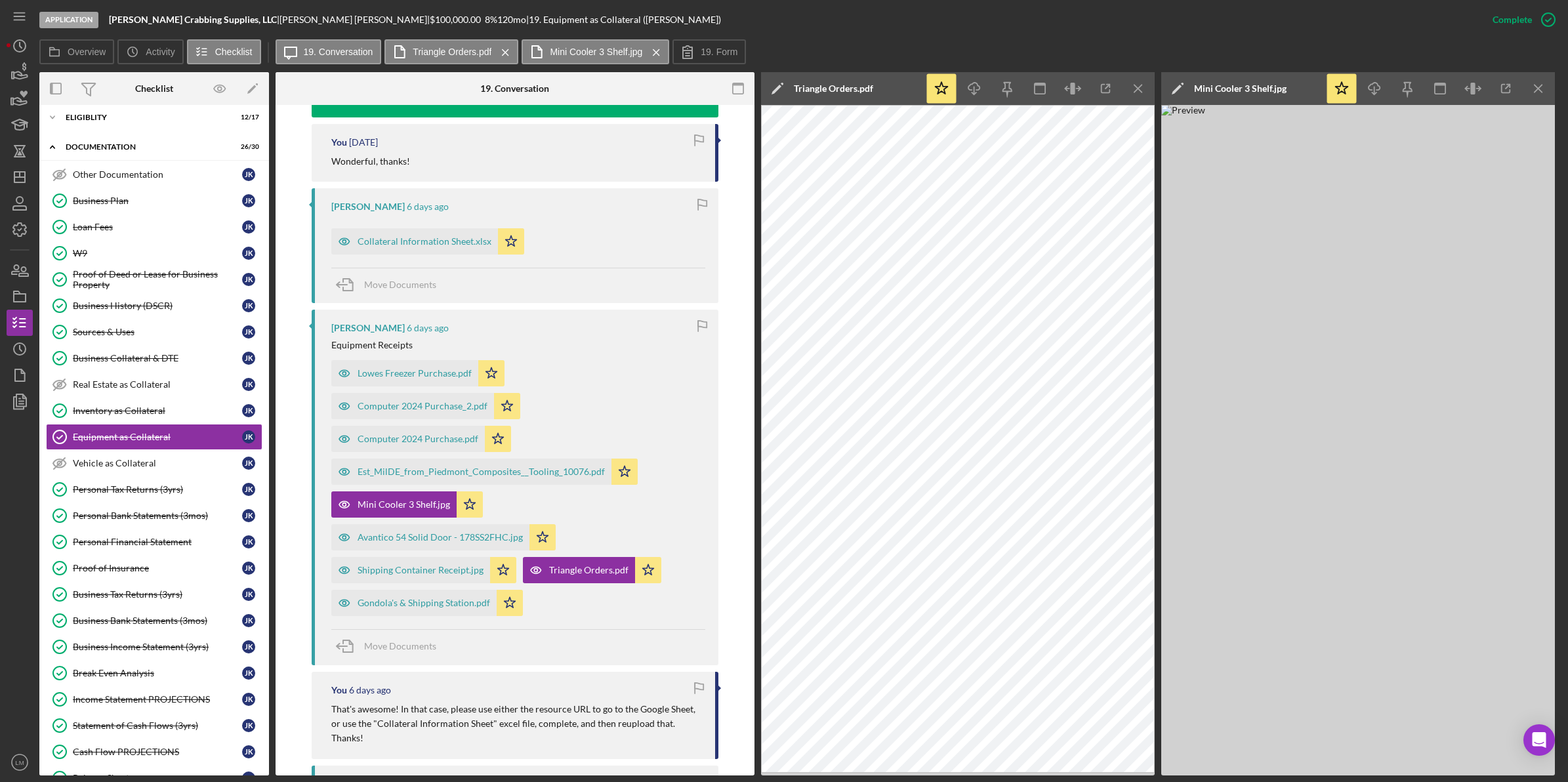
scroll to position [559, 0]
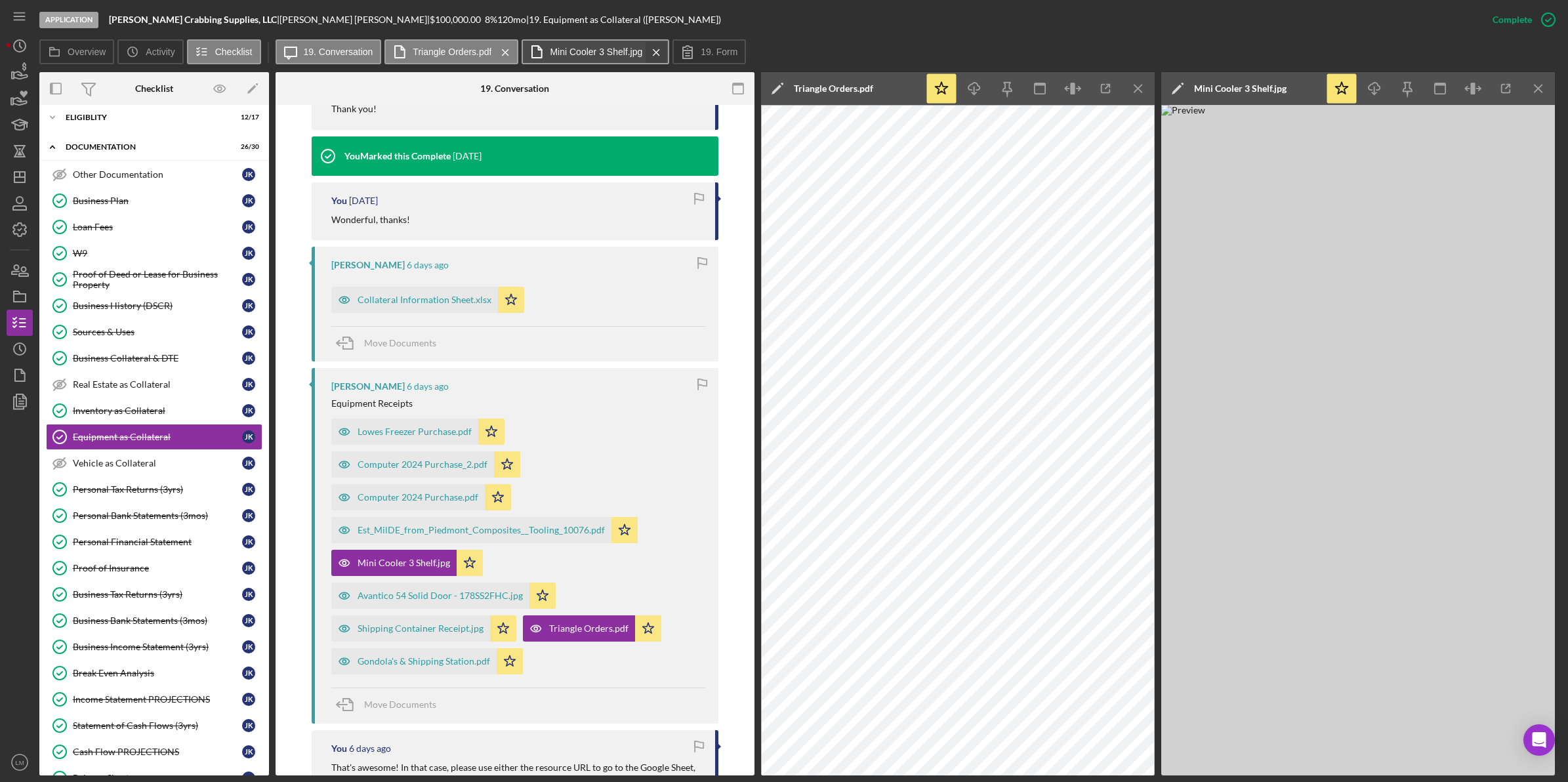
click at [651, 56] on icon "Icon/Menu Close" at bounding box center [656, 53] width 23 height 33
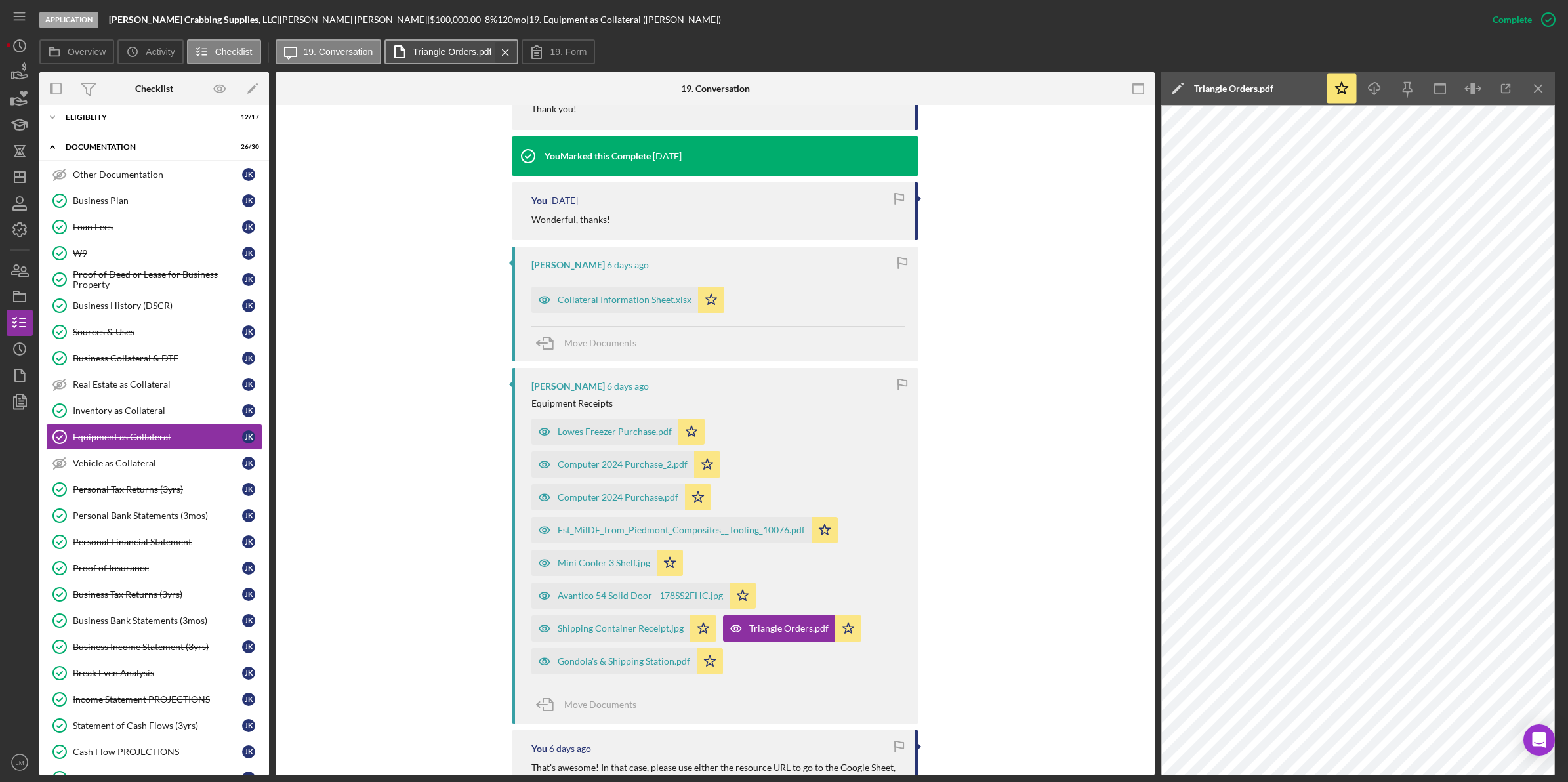
click at [507, 54] on icon "Icon/Menu Close" at bounding box center [505, 53] width 23 height 33
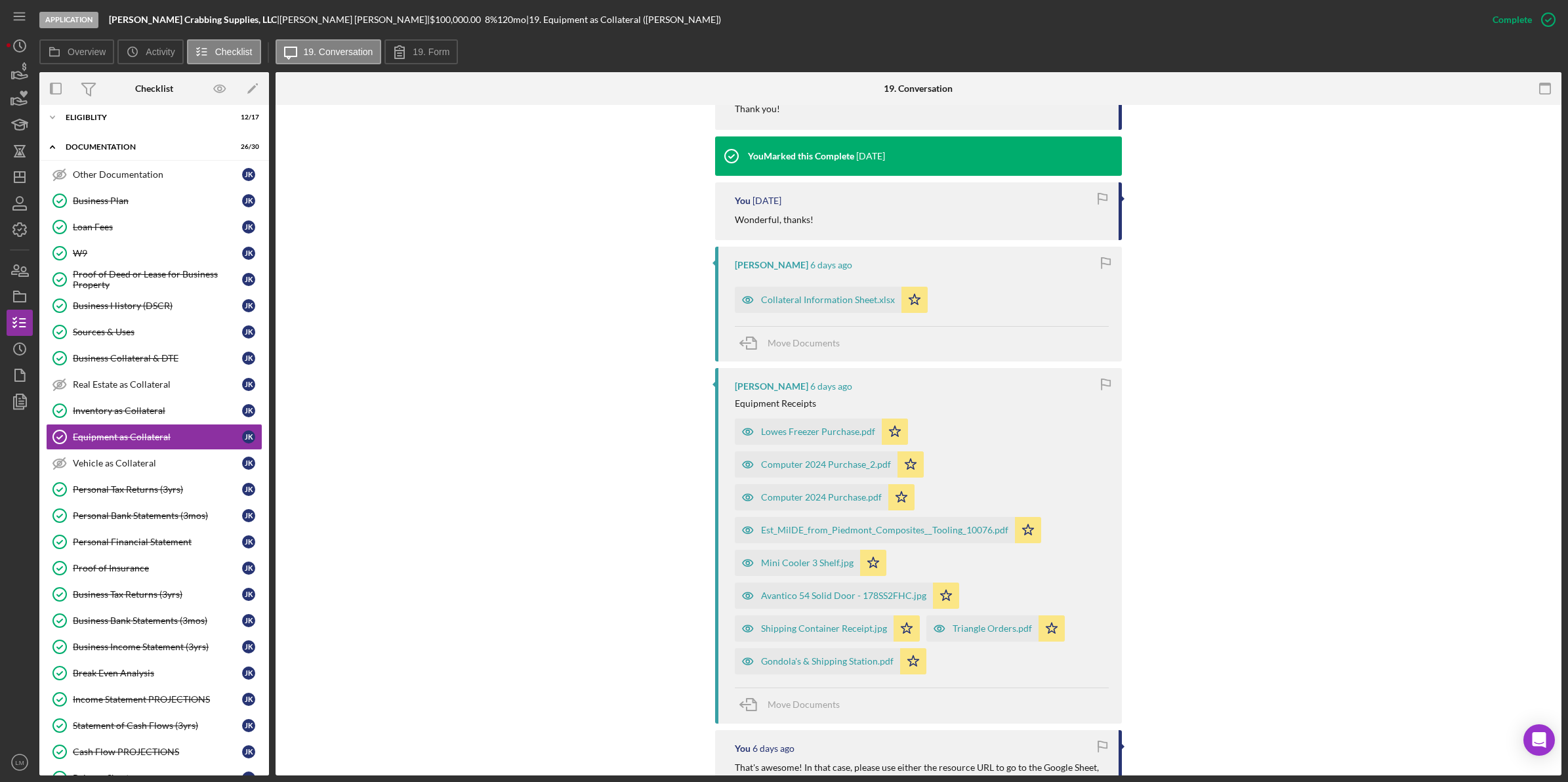
click at [1275, 295] on div "You 4 minutes ago Good morning! Just checking on a couple things: I know that t…" at bounding box center [918, 585] width 1247 height 1203
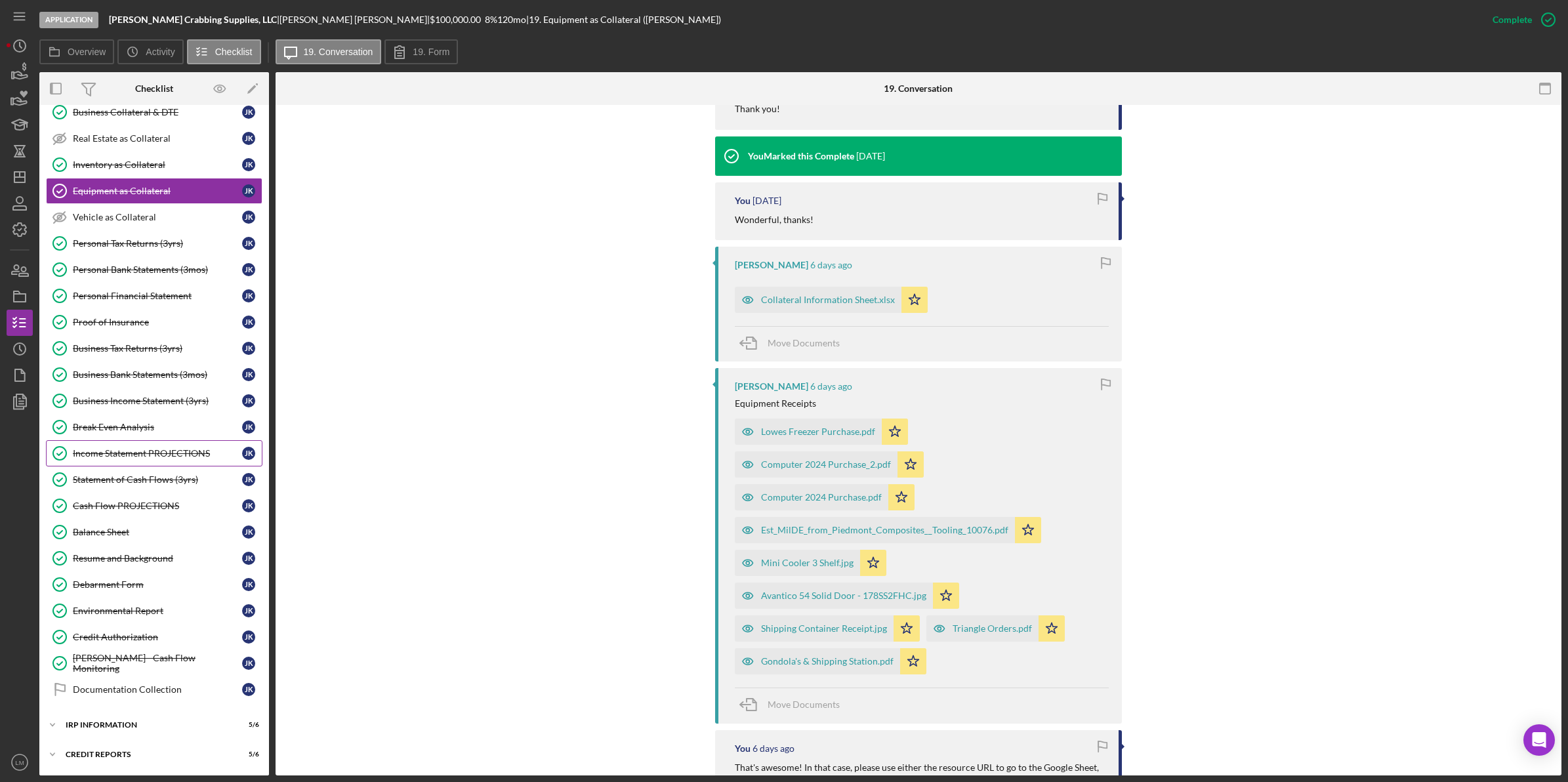
scroll to position [350, 0]
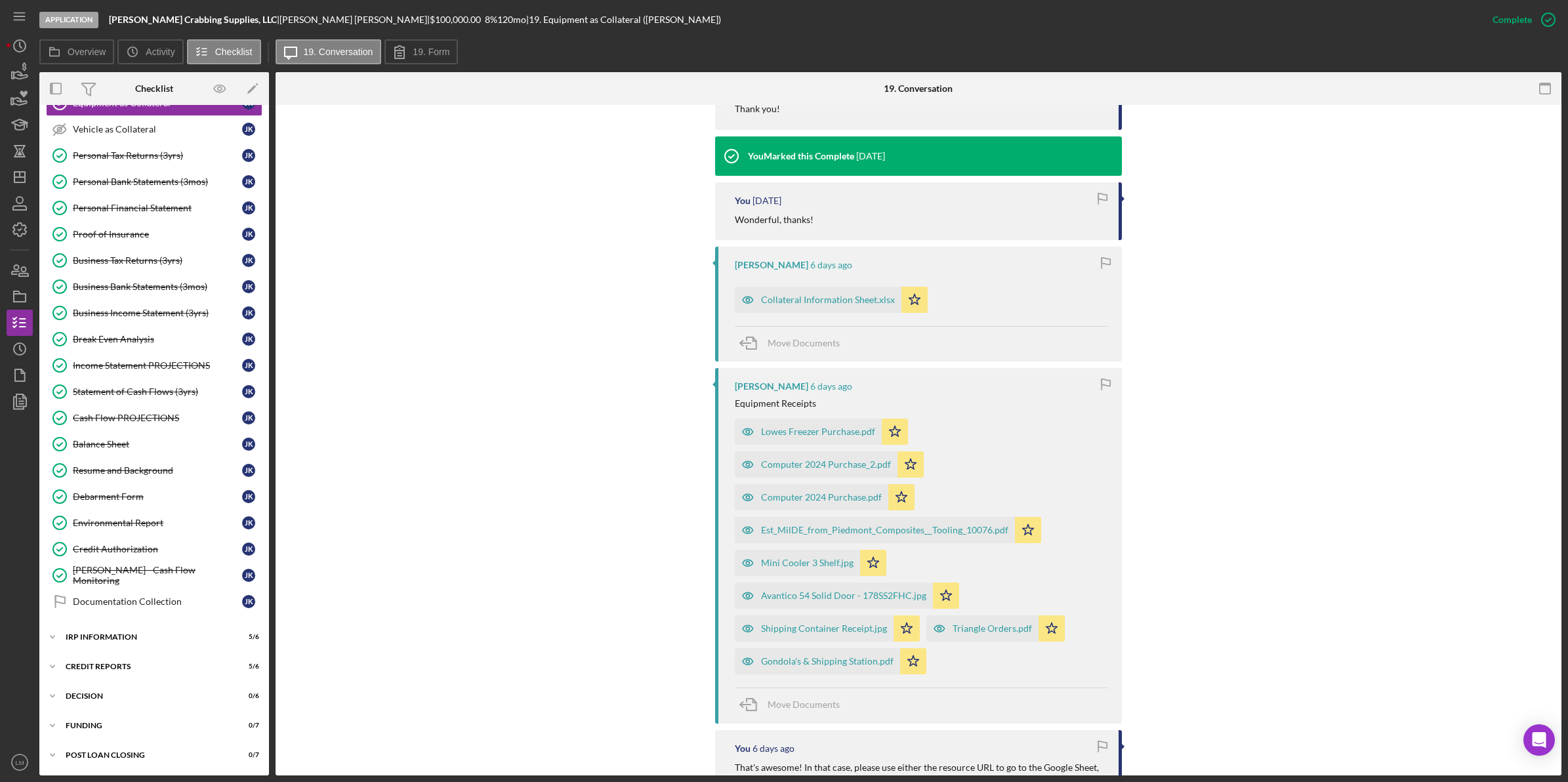
click at [138, 623] on div "Icon/Expander Eligiblity 12 / 17 Icon/Expander Documentation 26 / 30 Other Docu…" at bounding box center [154, 270] width 230 height 997
click at [136, 628] on div "Icon/Expander IRP Information 5 / 6" at bounding box center [154, 636] width 230 height 26
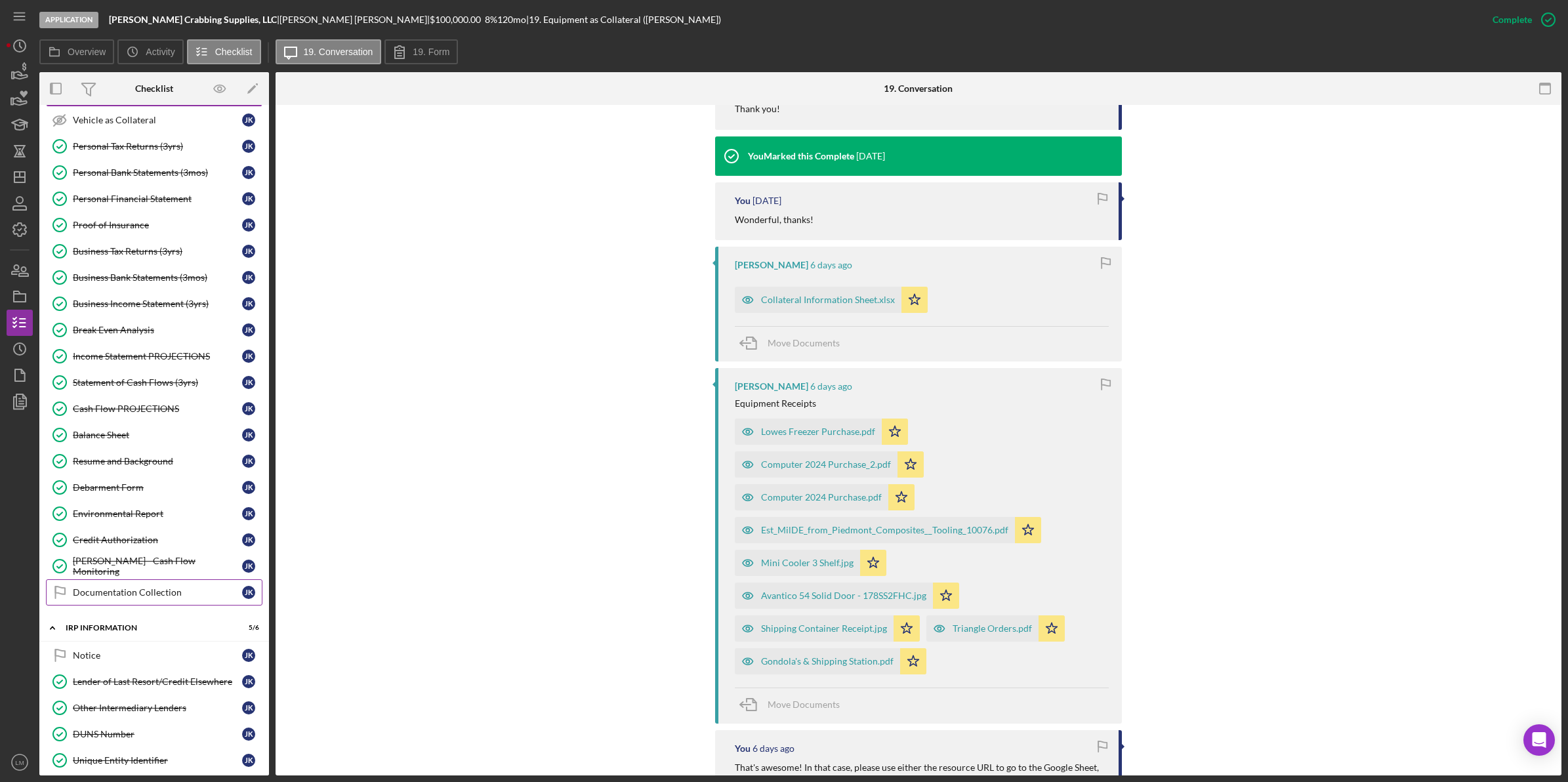
click at [156, 605] on link "Documentation Collection Documentation Collection J K" at bounding box center [154, 592] width 216 height 26
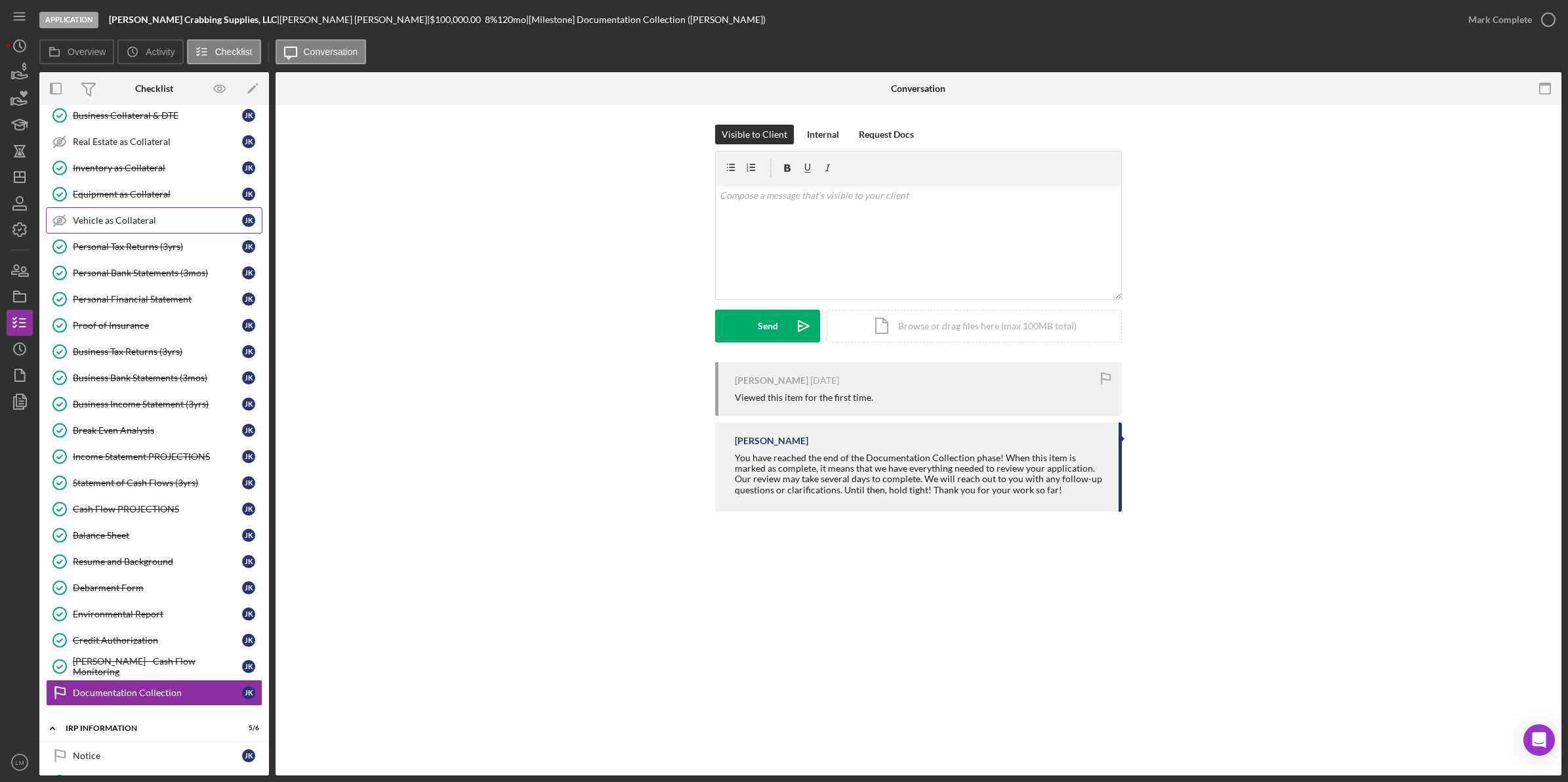
scroll to position [104, 0]
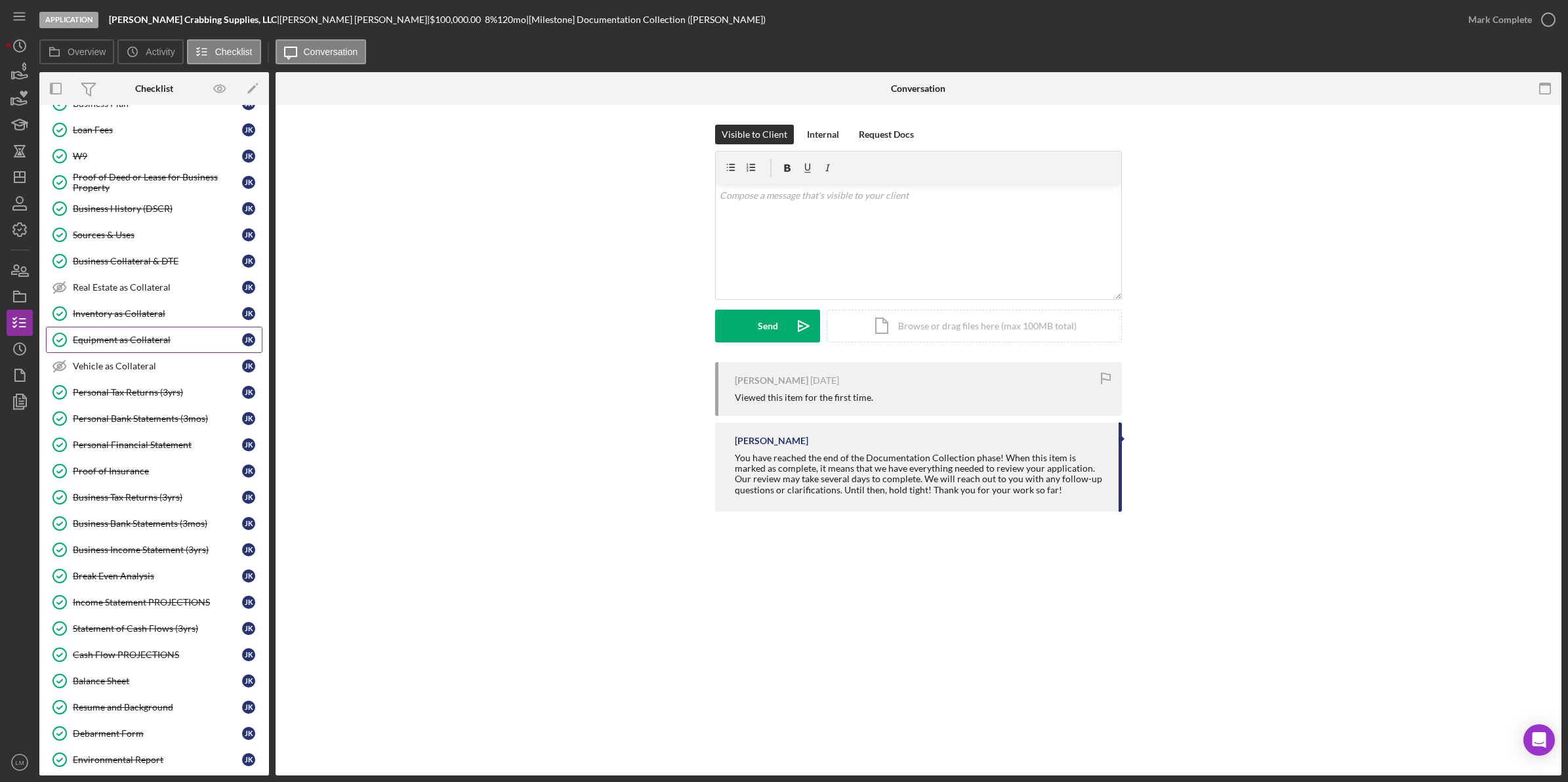
click at [140, 345] on div "Equipment as Collateral" at bounding box center [157, 340] width 169 height 10
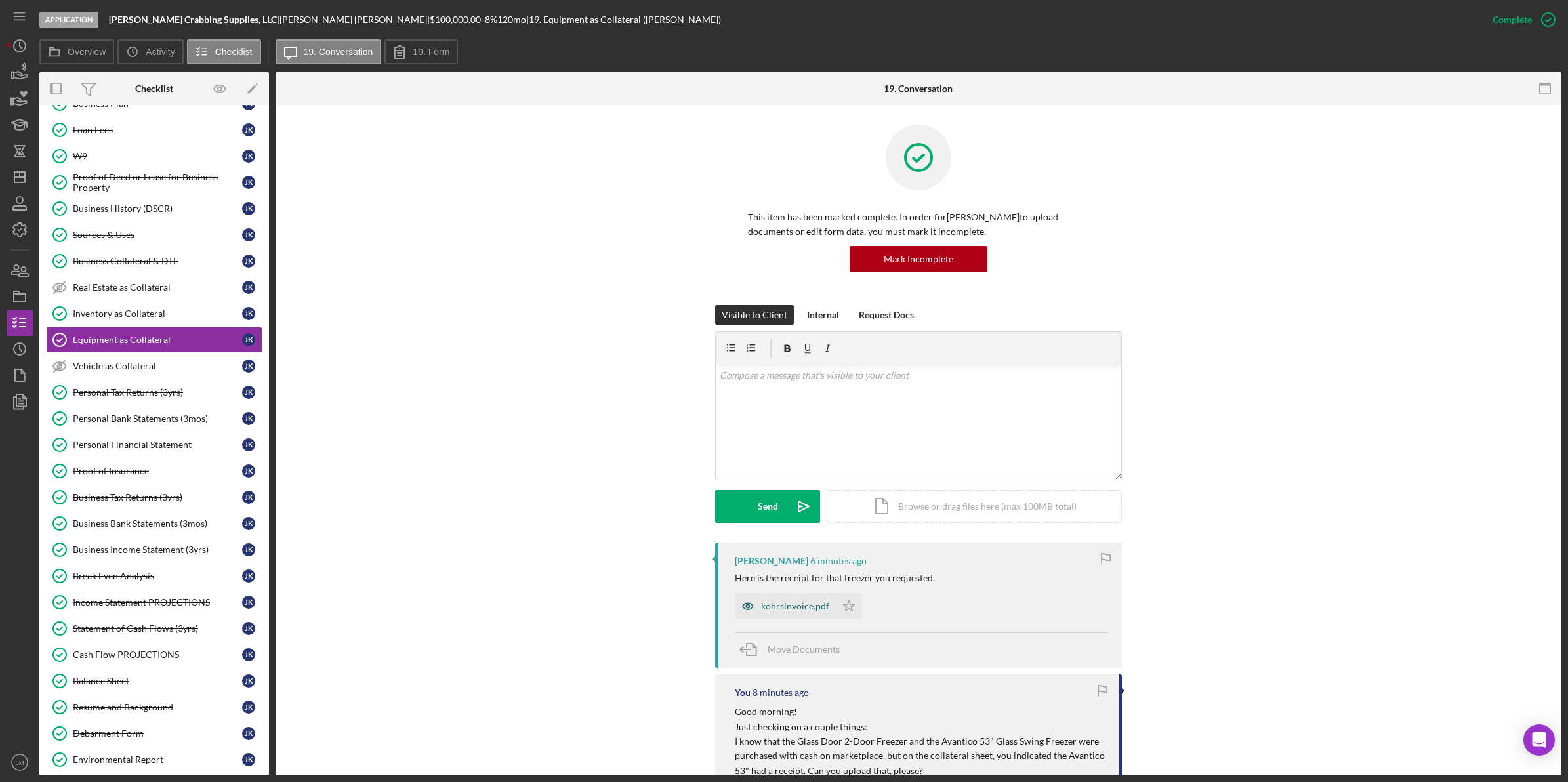
click at [777, 618] on div "kohrsinvoice.pdf" at bounding box center [785, 606] width 101 height 26
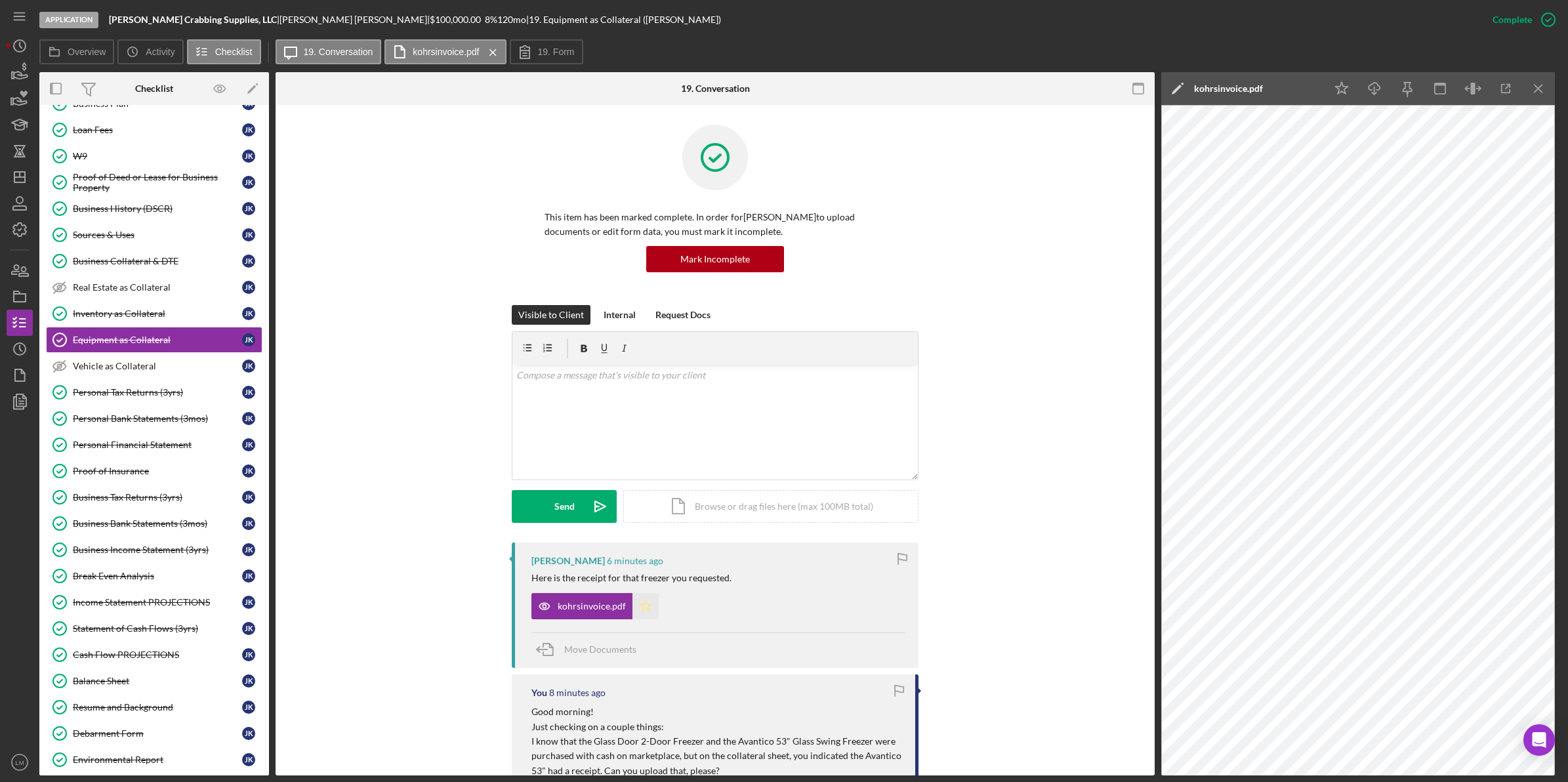
click at [651, 599] on icon "Icon/Star" at bounding box center [645, 606] width 26 height 26
click at [1254, 87] on div "kohrsinvoice.pdf" at bounding box center [1228, 88] width 69 height 10
click at [1291, 89] on label "kohrsinvoice.pdf" at bounding box center [1309, 83] width 275 height 13
click at [1291, 89] on input "Kohr Crabbing Supplies, LLC Equipment as Collateral 20250820" at bounding box center [1306, 88] width 283 height 26
click at [1291, 89] on label "kohrsinvoice.pdf" at bounding box center [1309, 83] width 275 height 13
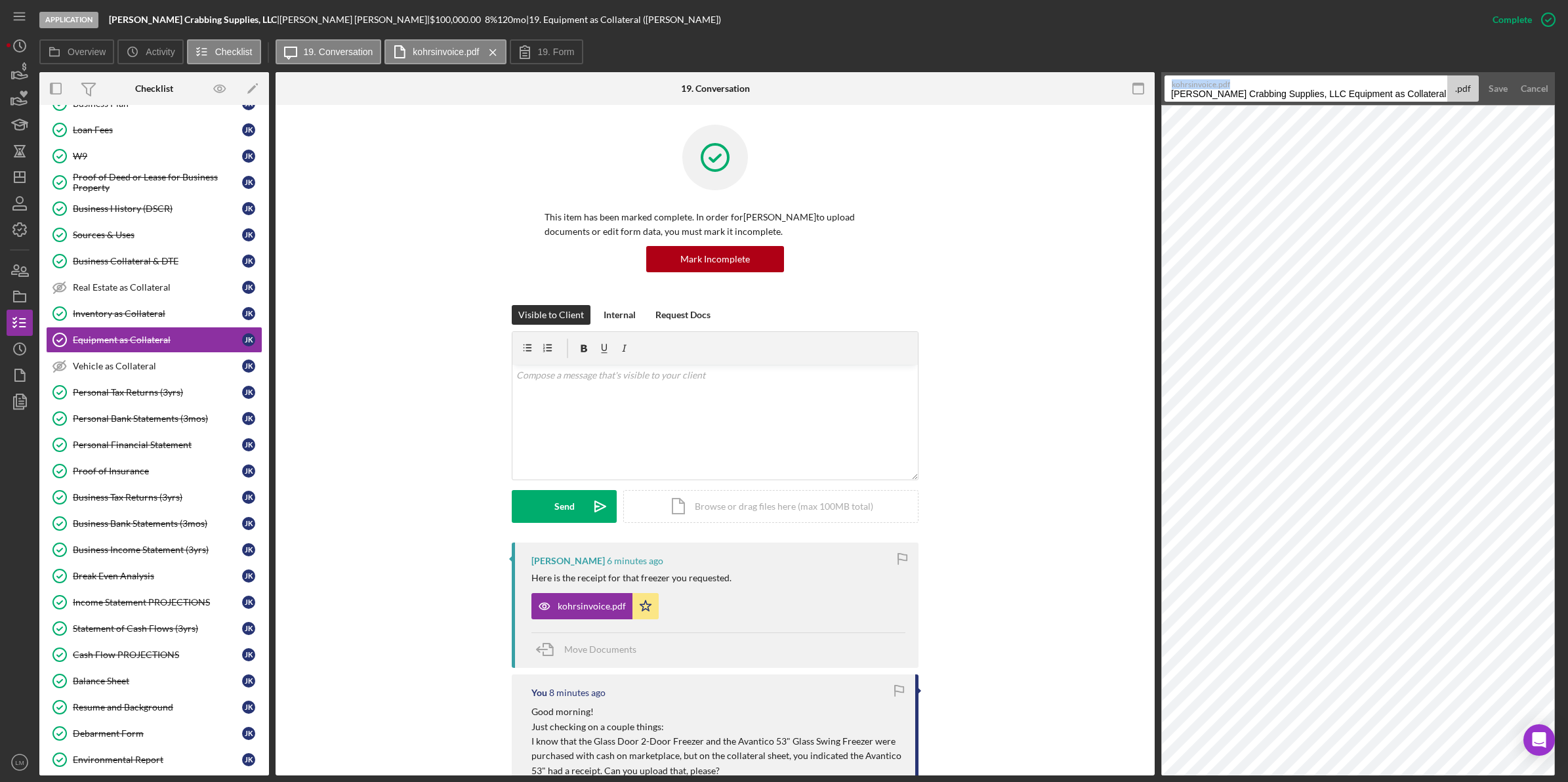
click at [1291, 89] on input "Kohr Crabbing Supplies, LLC Equipment as Collateral 20250820" at bounding box center [1306, 88] width 283 height 26
click at [1291, 89] on label "kohrsinvoice.pdf" at bounding box center [1309, 83] width 275 height 13
click at [1291, 89] on input "Kohr Crabbing Supplies, LLC Equipment as Collateral 20250820" at bounding box center [1306, 88] width 283 height 26
drag, startPoint x: 1291, startPoint y: 89, endPoint x: 1275, endPoint y: 92, distance: 16.3
click at [1275, 92] on input "Kohr Crabbing Supplies, LLC Equipment as Collateral 20250820" at bounding box center [1306, 88] width 283 height 26
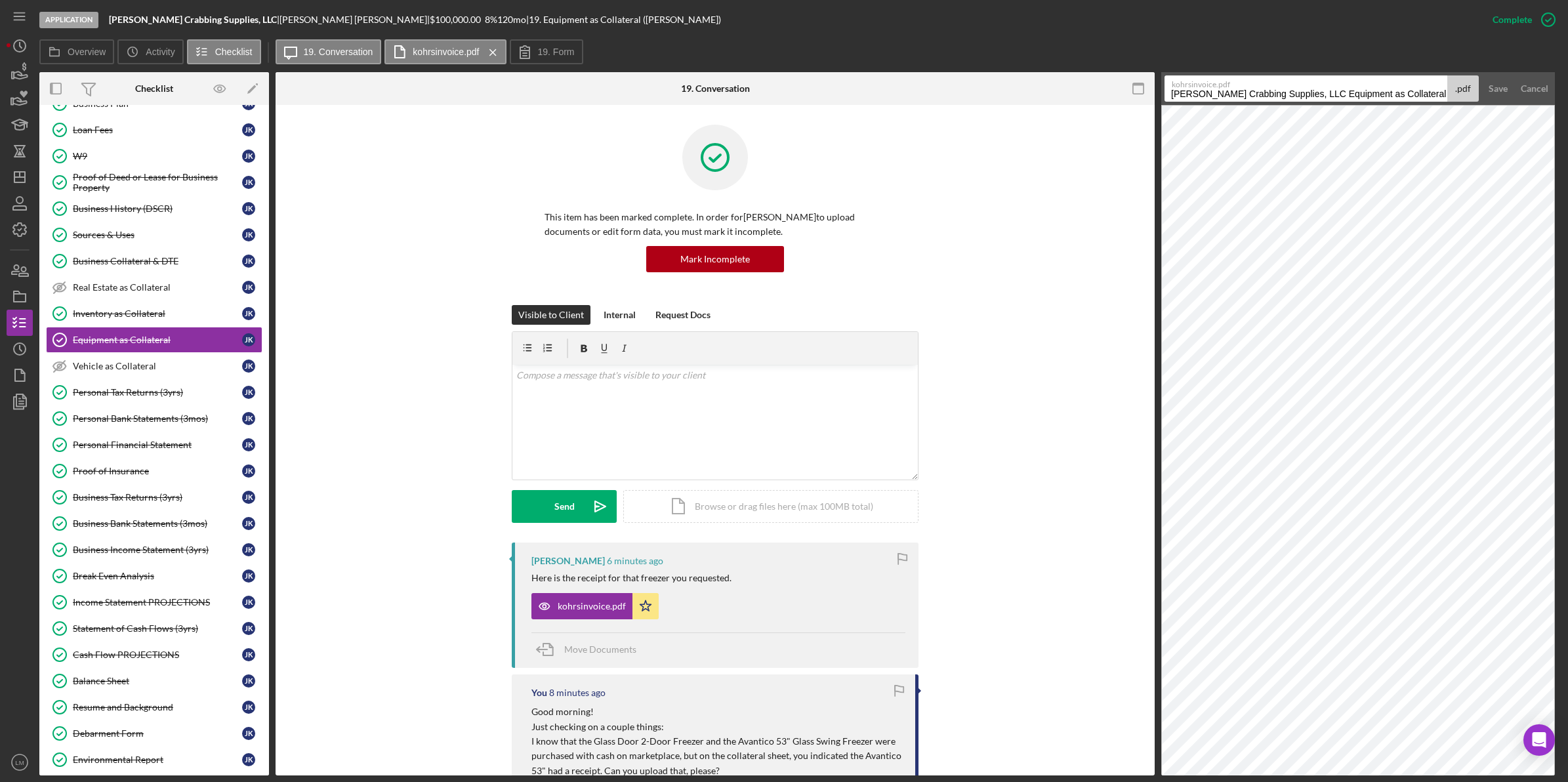
click at [1275, 92] on input "Kohr Crabbing Supplies, LLC Equipment as Collateral 20250820" at bounding box center [1306, 88] width 283 height 26
type input "Avantico 53""
click at [1482, 76] on button "Save" at bounding box center [1498, 88] width 32 height 26
click at [614, 431] on div "v Color teal Color pink Remove color Add row above Add row below Add column bef…" at bounding box center [715, 421] width 405 height 115
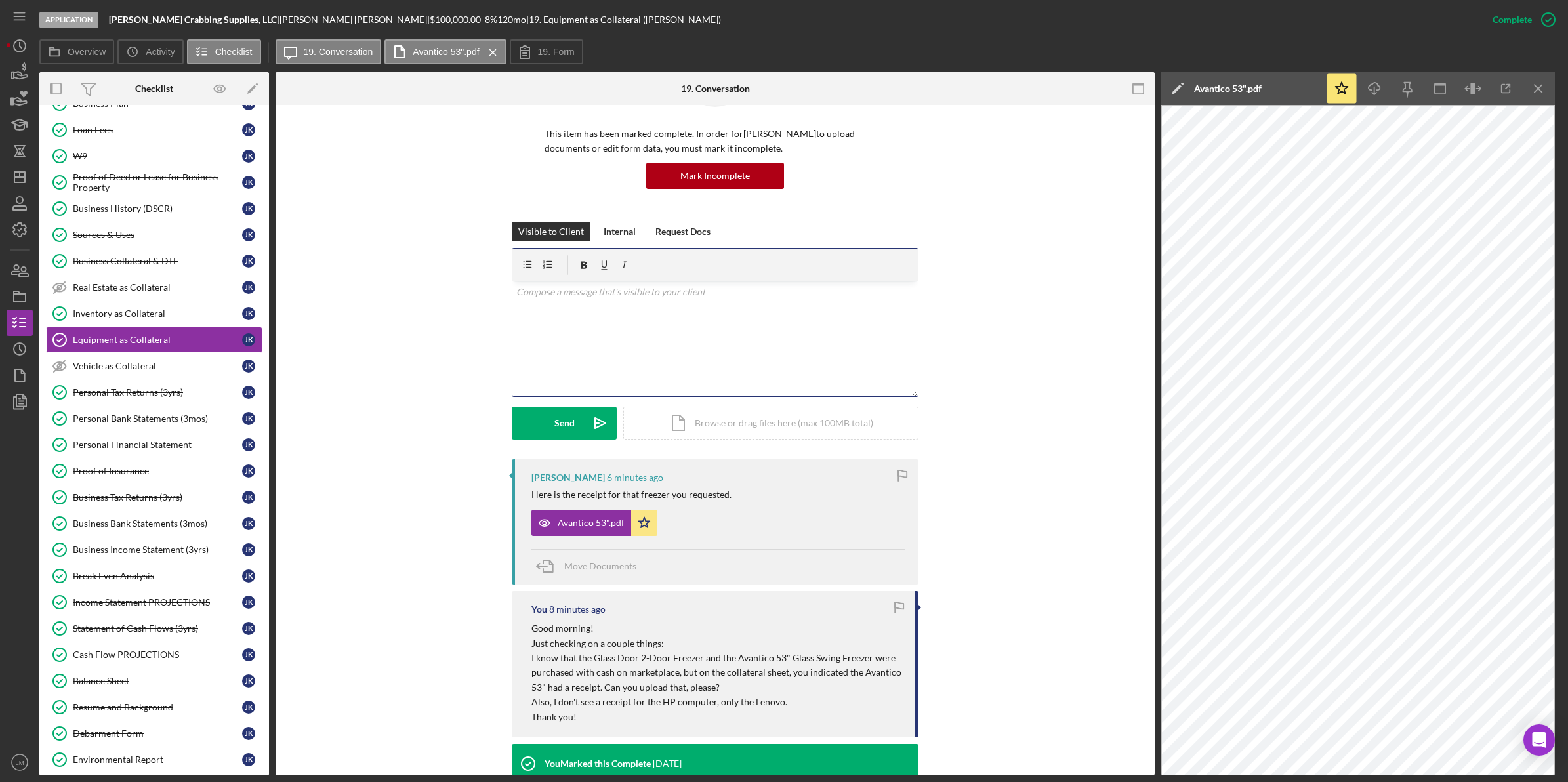
scroll to position [164, 0]
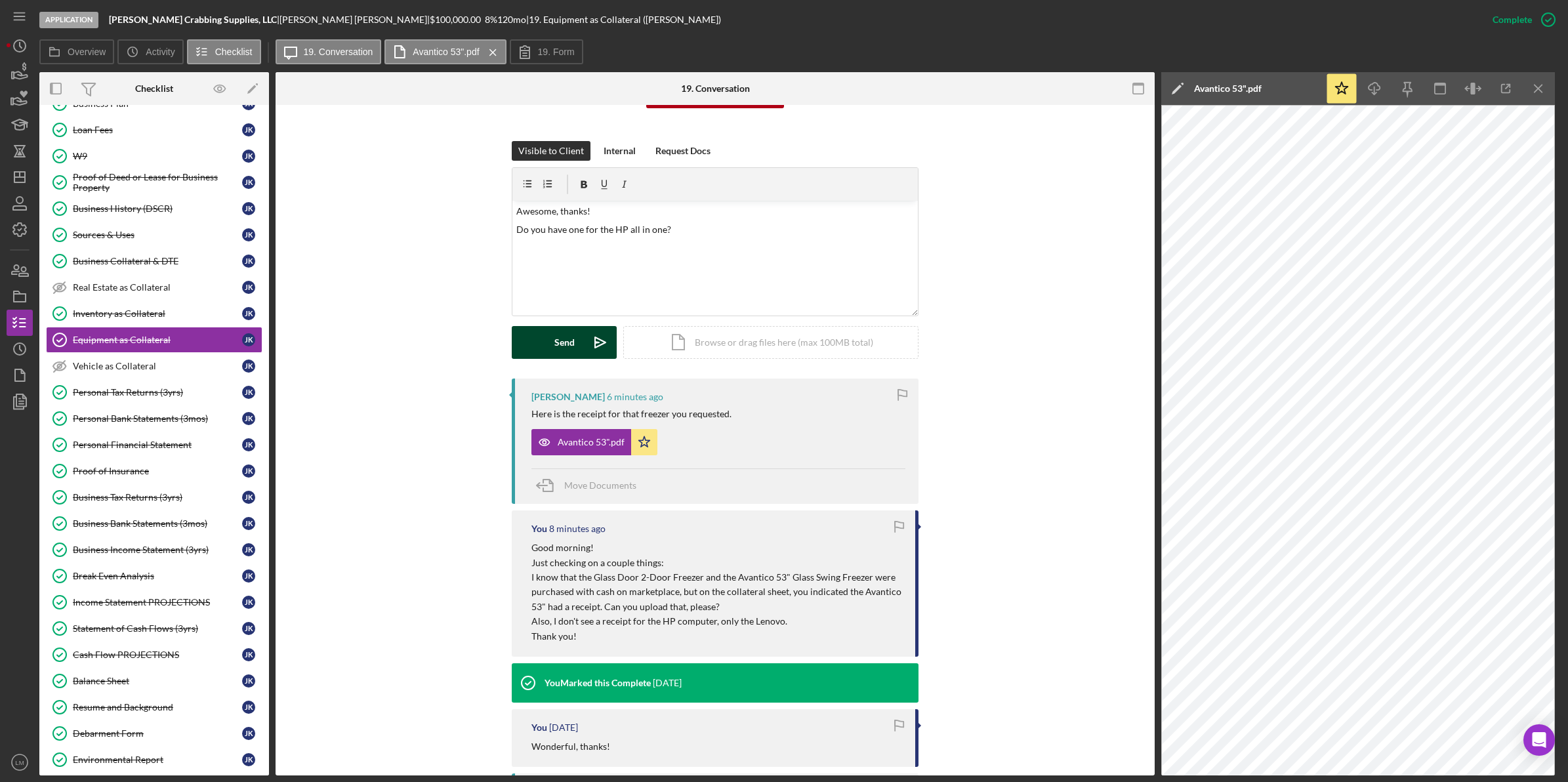
click at [571, 341] on div "Send" at bounding box center [564, 342] width 20 height 33
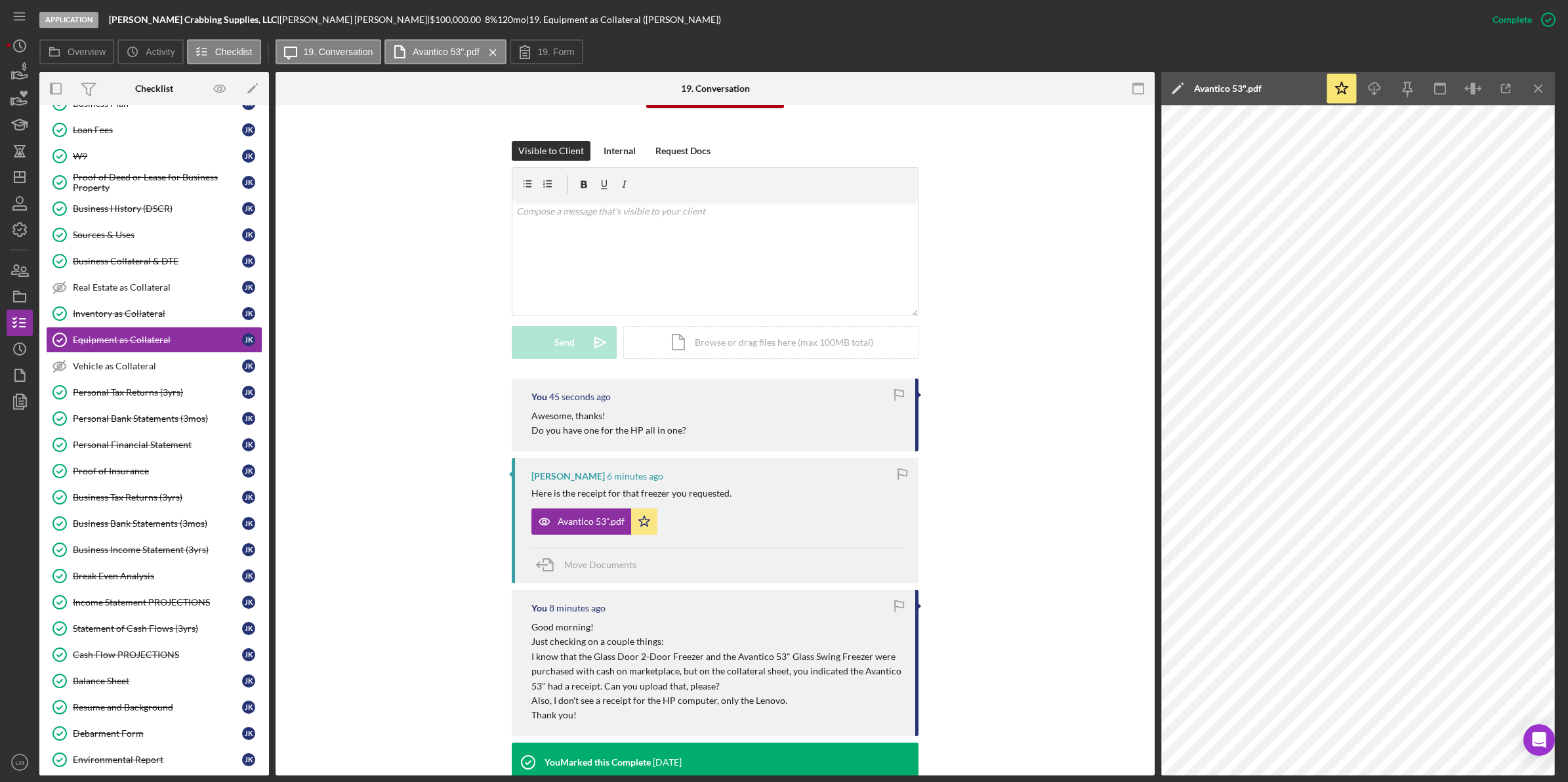
click at [150, 250] on link "Business Collateral & DTE Business Collateral & DTE J K" at bounding box center [154, 261] width 216 height 26
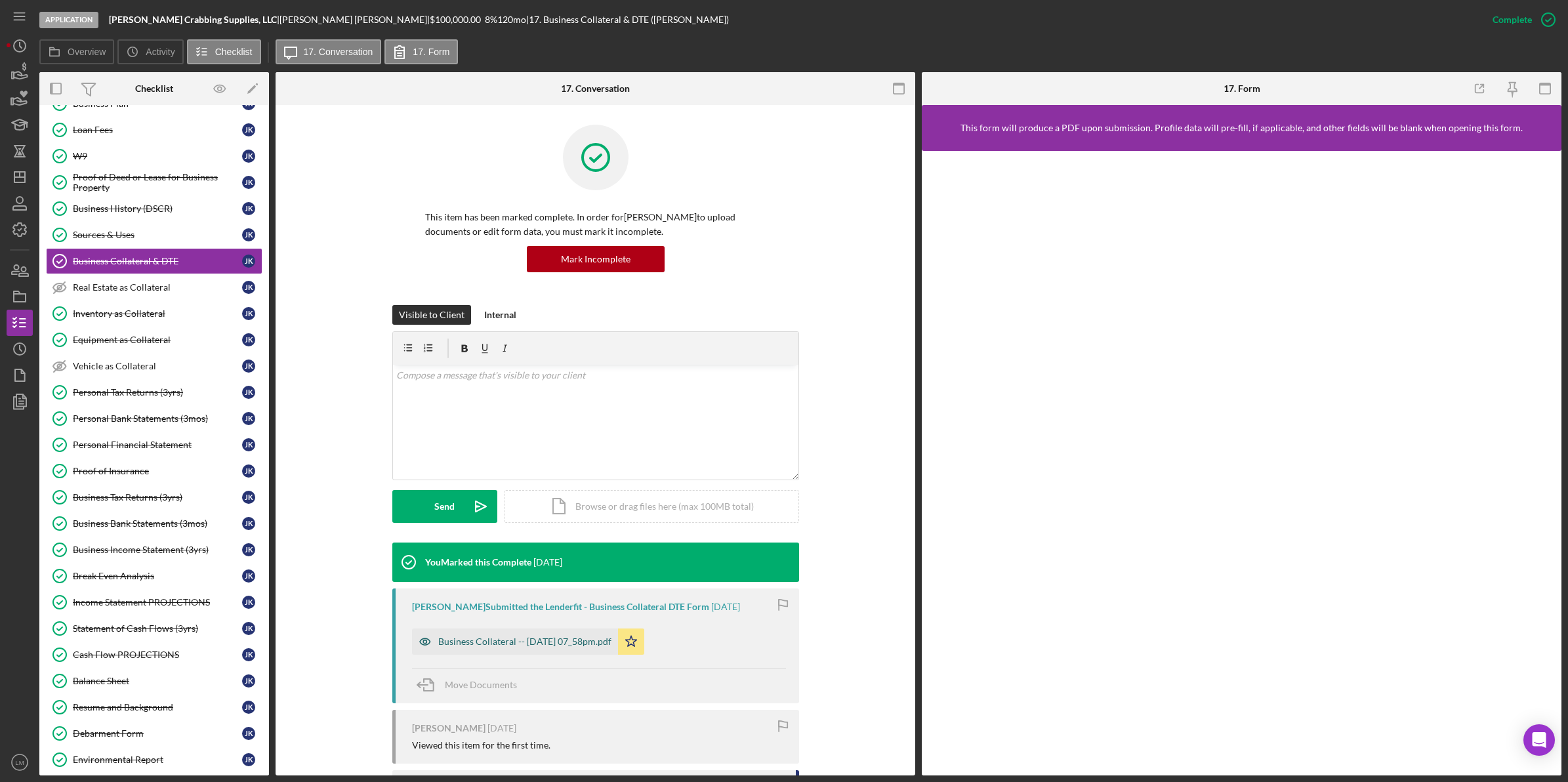
click at [521, 639] on div "Business Collateral -- 2025-08-12 07_58pm.pdf" at bounding box center [525, 641] width 173 height 10
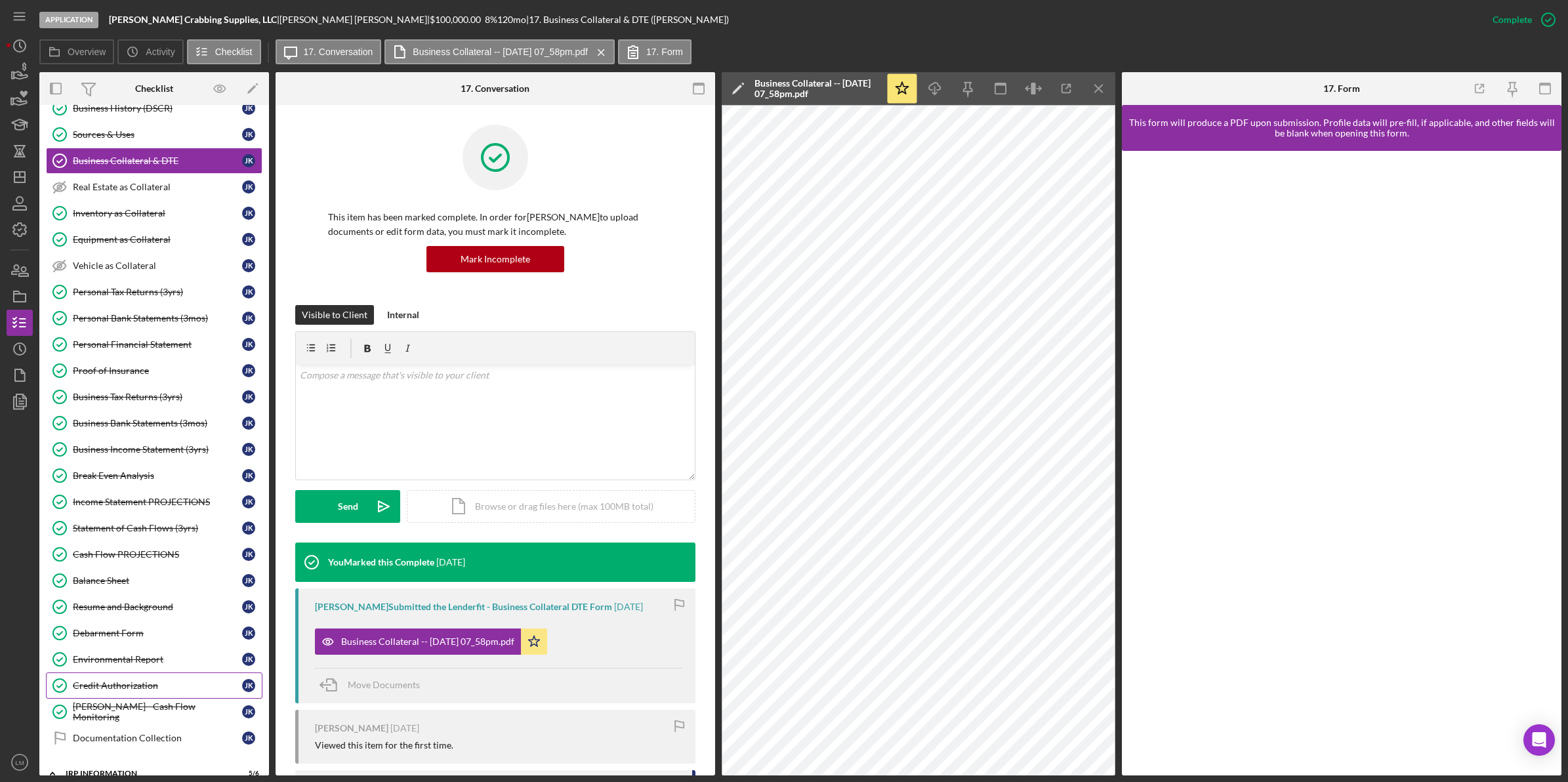
scroll to position [350, 0]
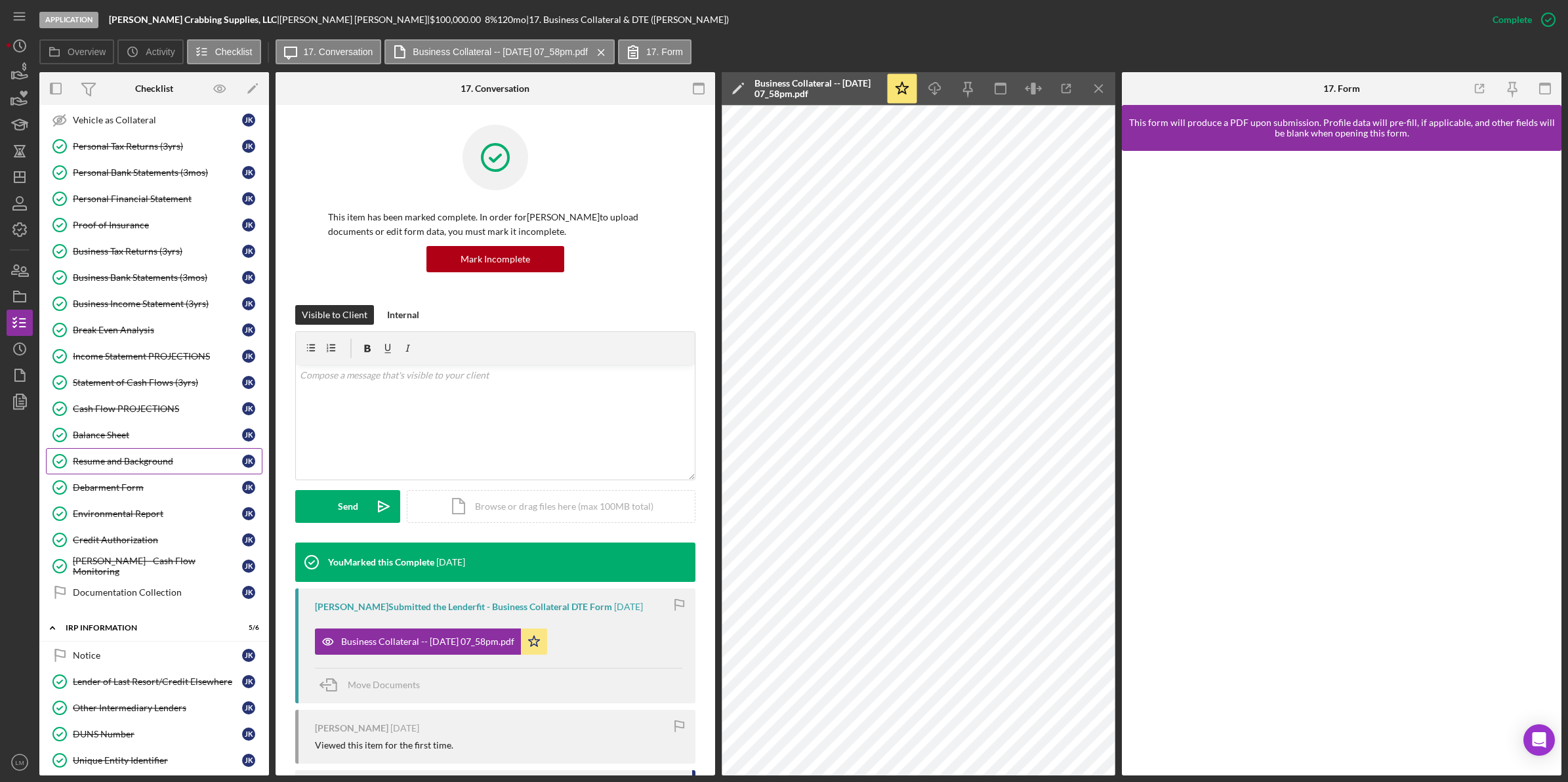
click at [193, 467] on div "Resume and Background" at bounding box center [157, 461] width 169 height 10
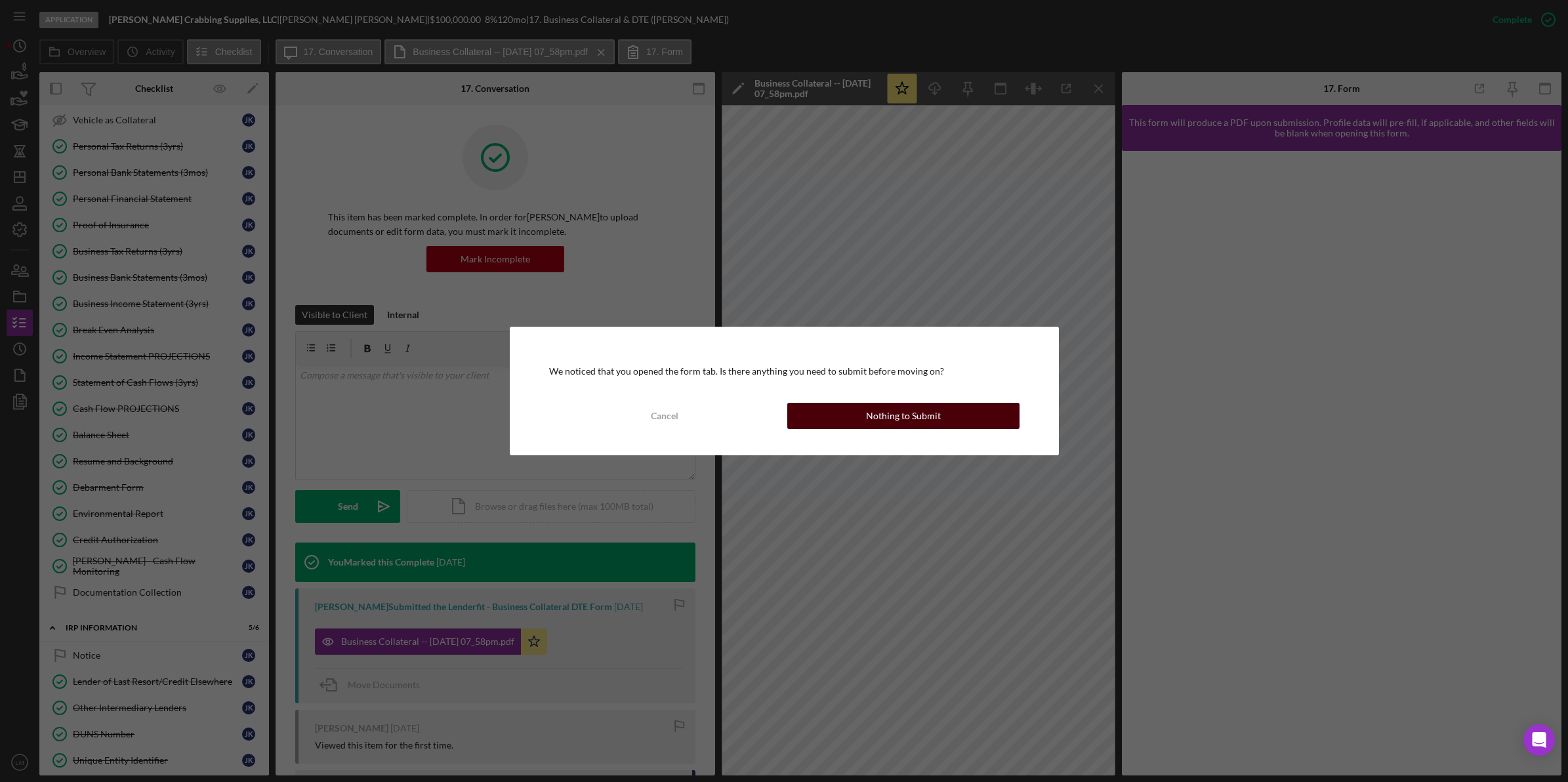
click at [844, 424] on button "Nothing to Submit" at bounding box center [904, 415] width 233 height 26
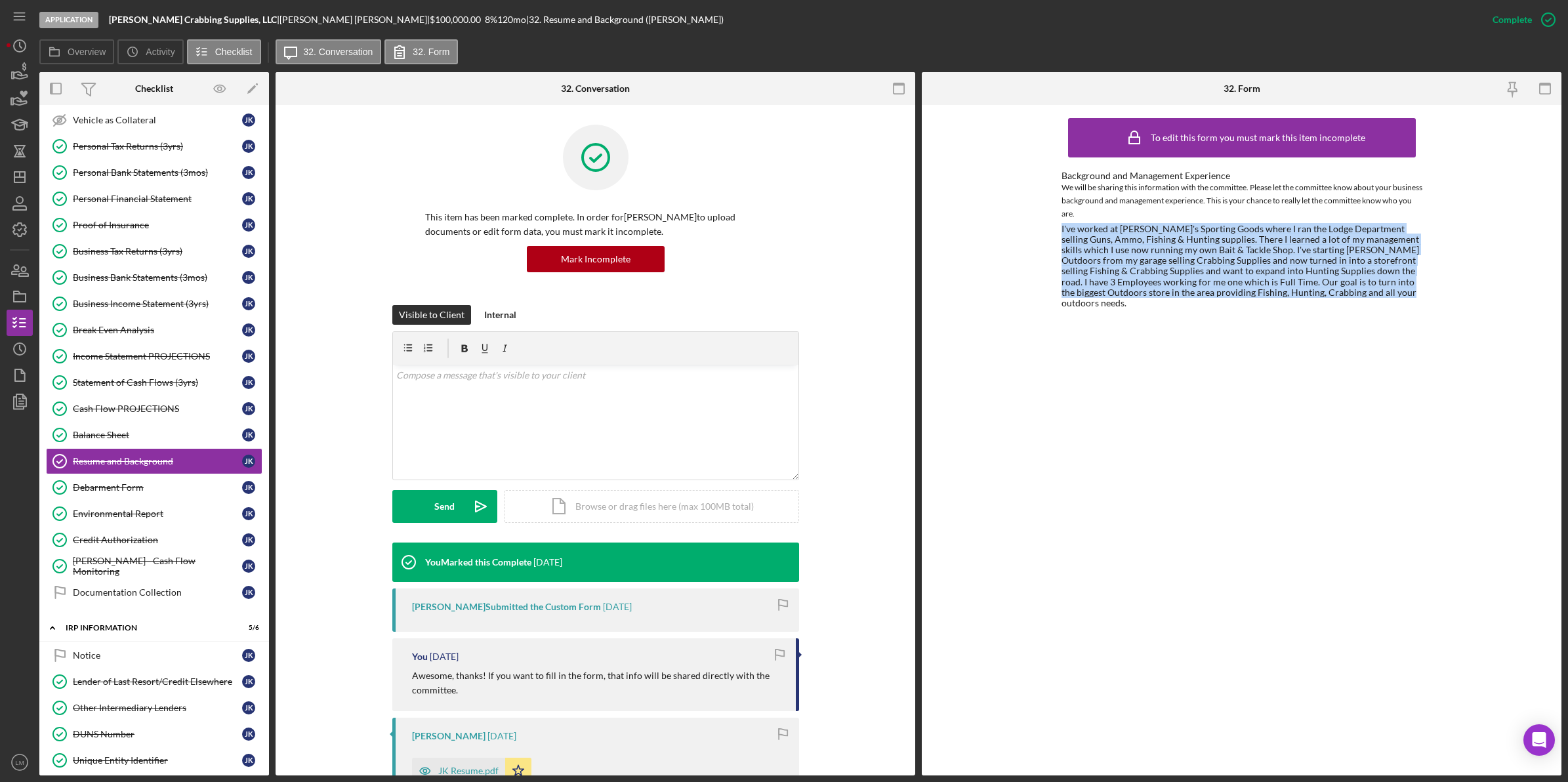
drag, startPoint x: 1060, startPoint y: 227, endPoint x: 1381, endPoint y: 298, distance: 328.8
click at [1381, 298] on div "To edit this form you must mark this item incomplete Background and Management …" at bounding box center [1241, 440] width 639 height 670
copy div "I've worked at Dick's Sporting Goods where I ran the Lodge Department selling G…"
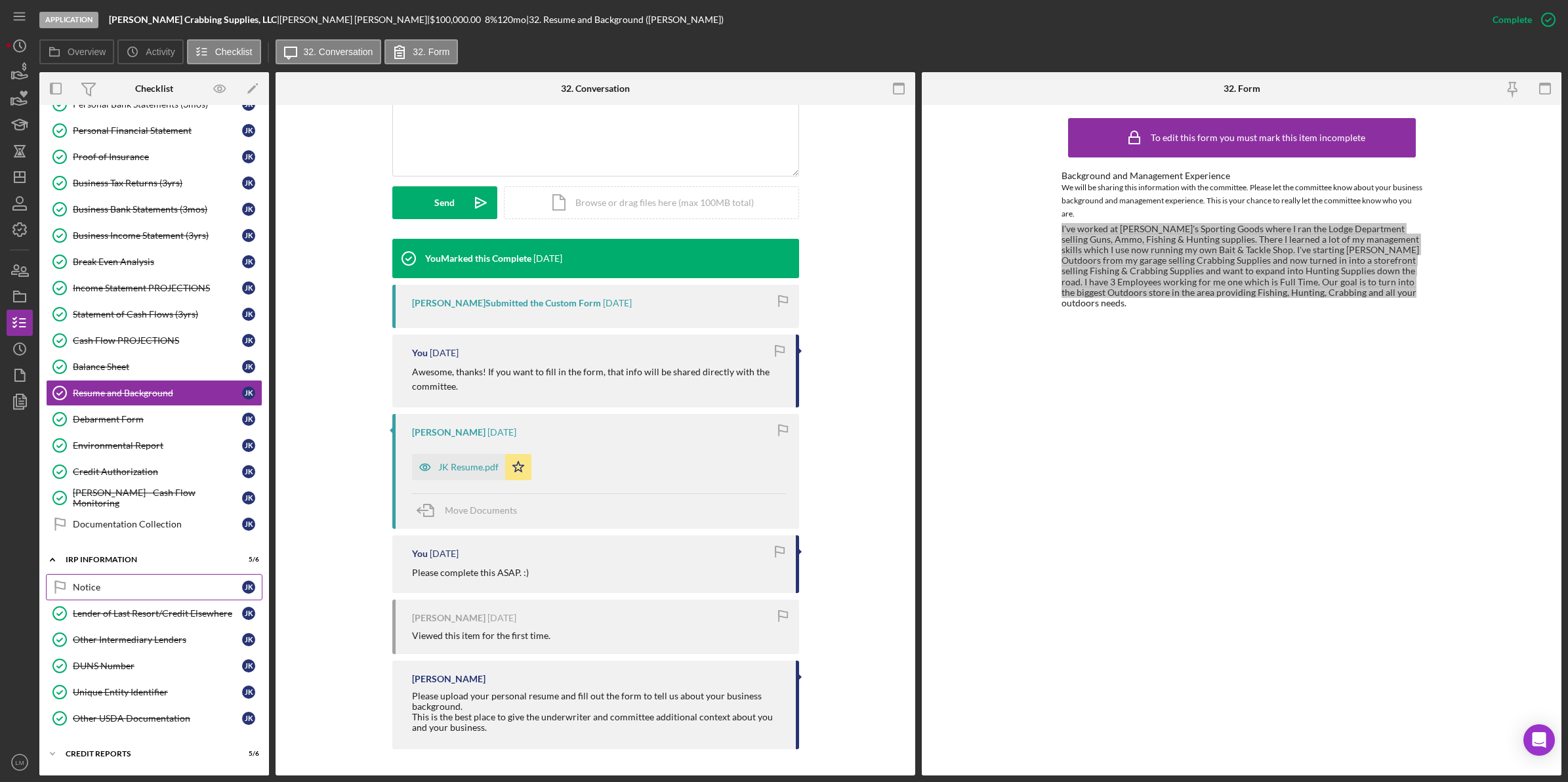
scroll to position [513, 0]
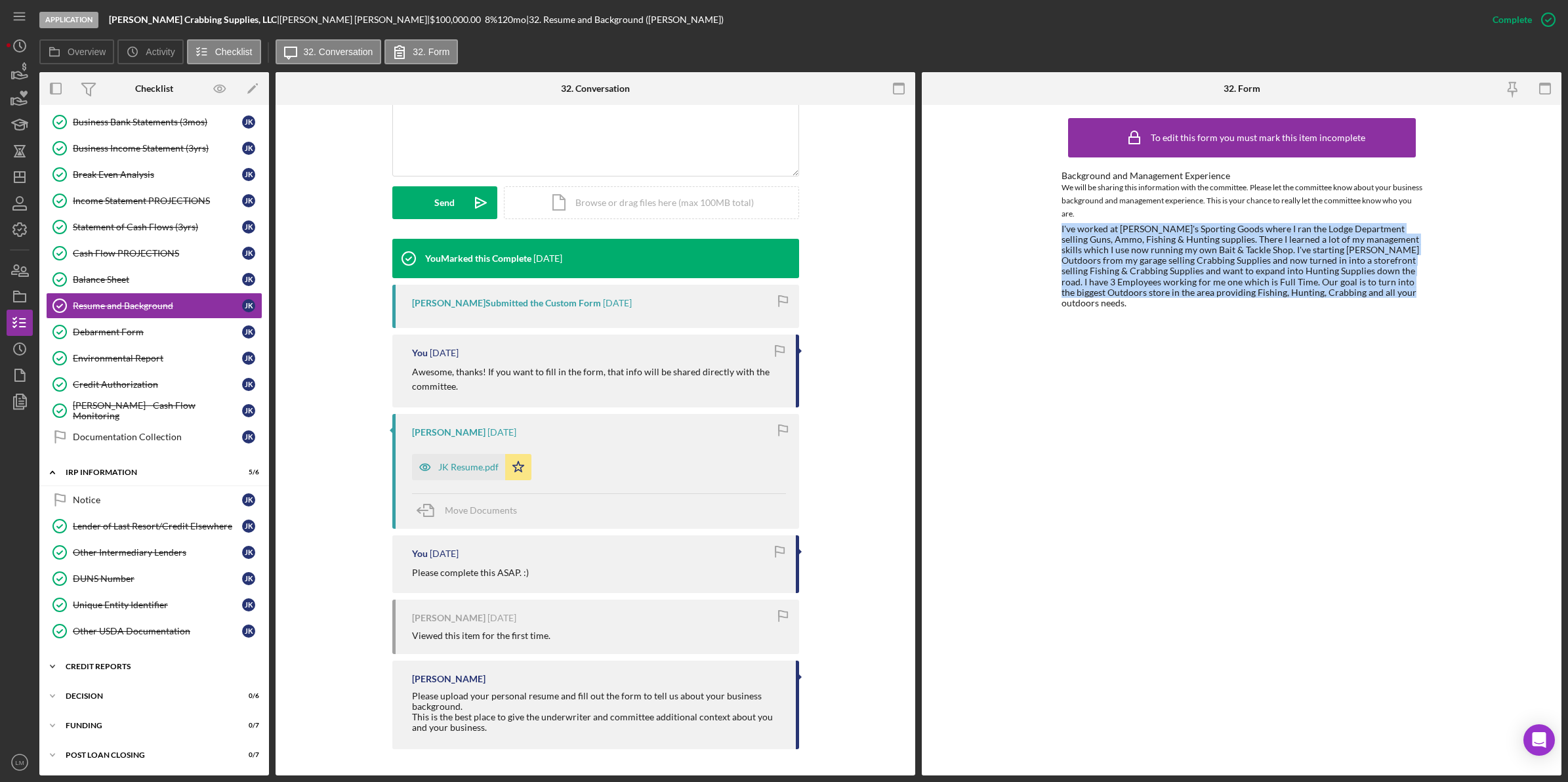
click at [118, 664] on div "credit reports" at bounding box center [159, 666] width 187 height 8
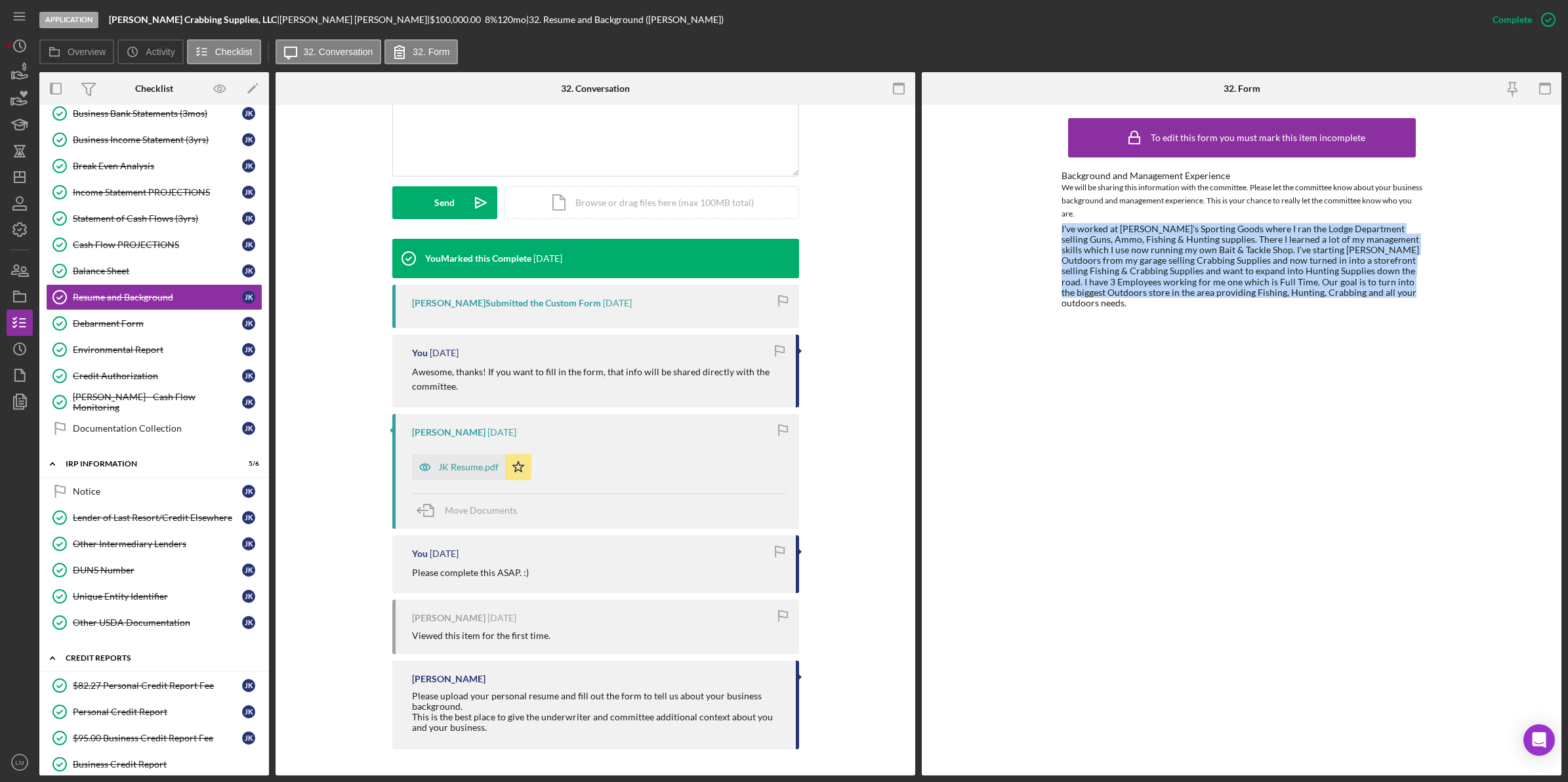
scroll to position [683, 0]
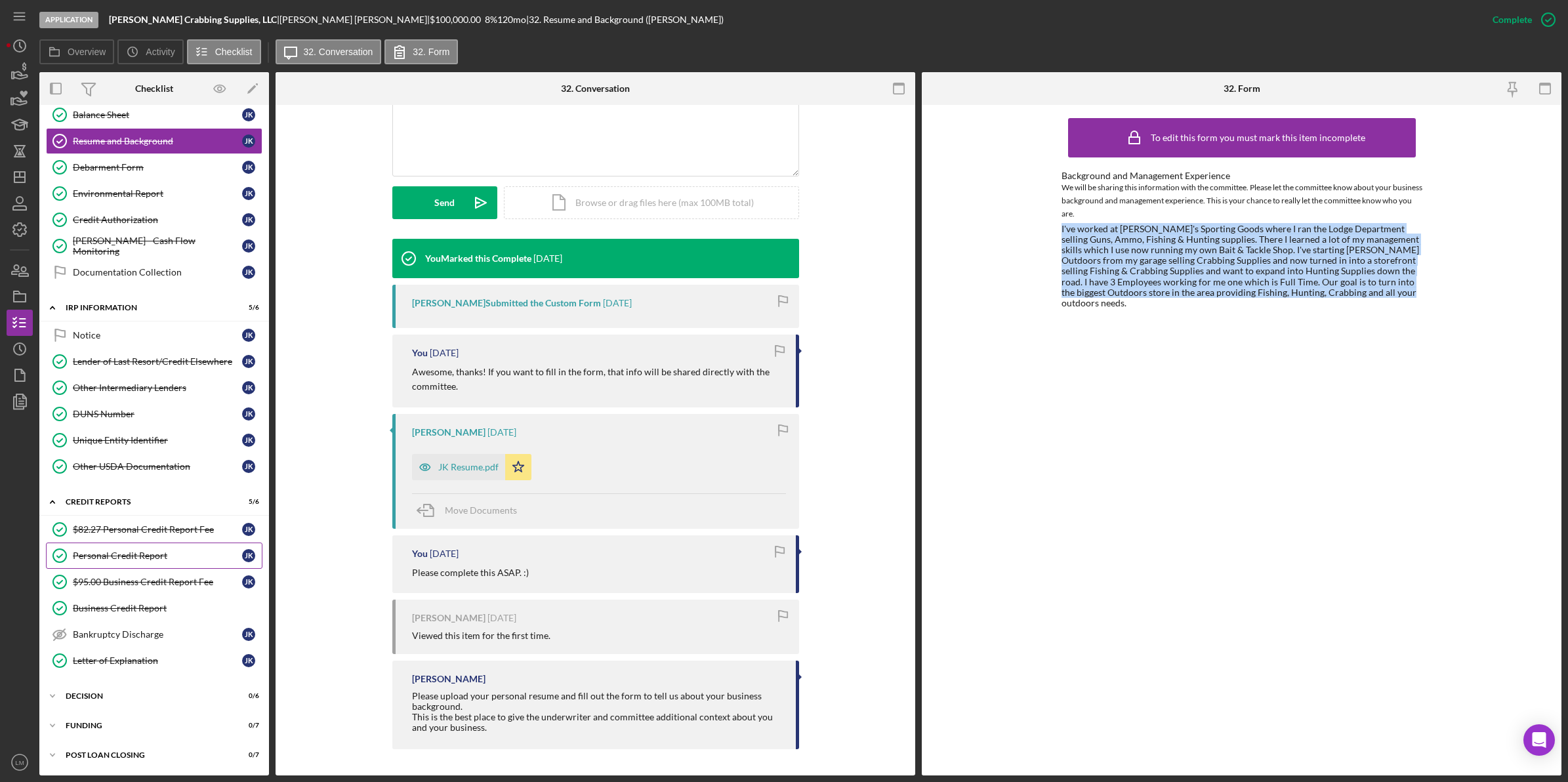
click at [178, 565] on link "Personal Credit Report Personal Credit Report J K" at bounding box center [154, 555] width 216 height 26
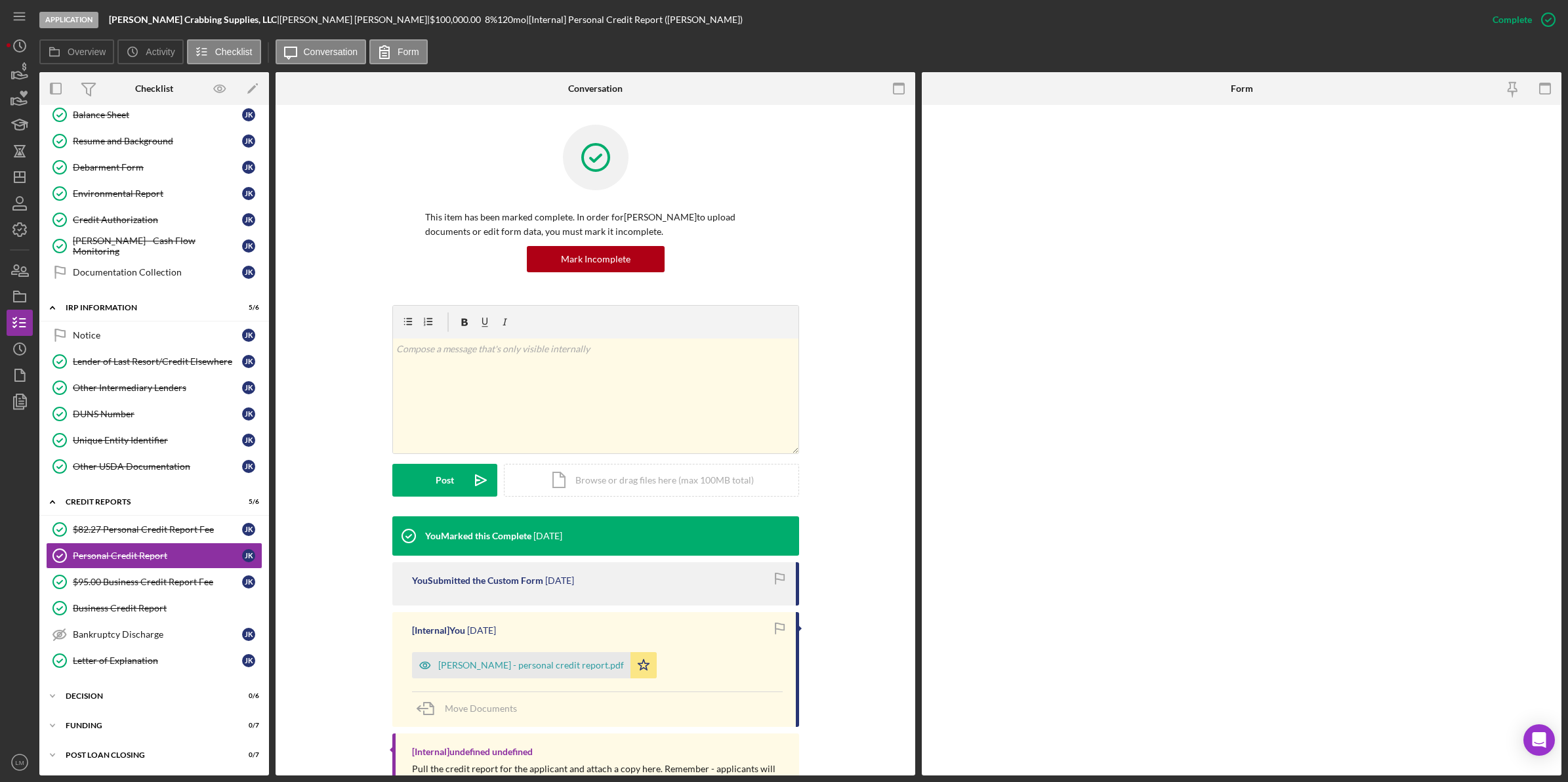
scroll to position [683, 0]
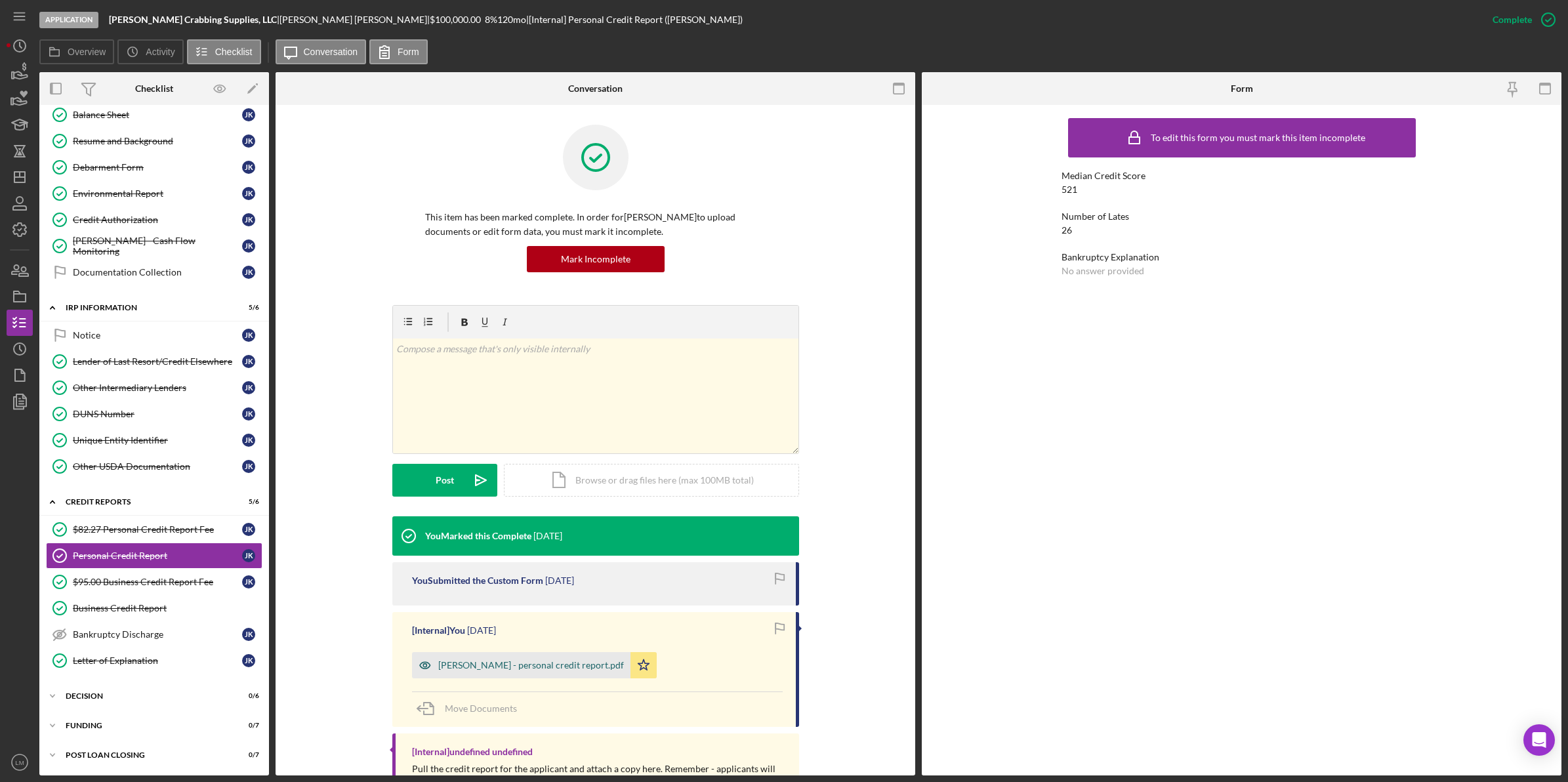
click at [526, 661] on div "Jeremy Kohr - personal credit report.pdf" at bounding box center [531, 665] width 186 height 10
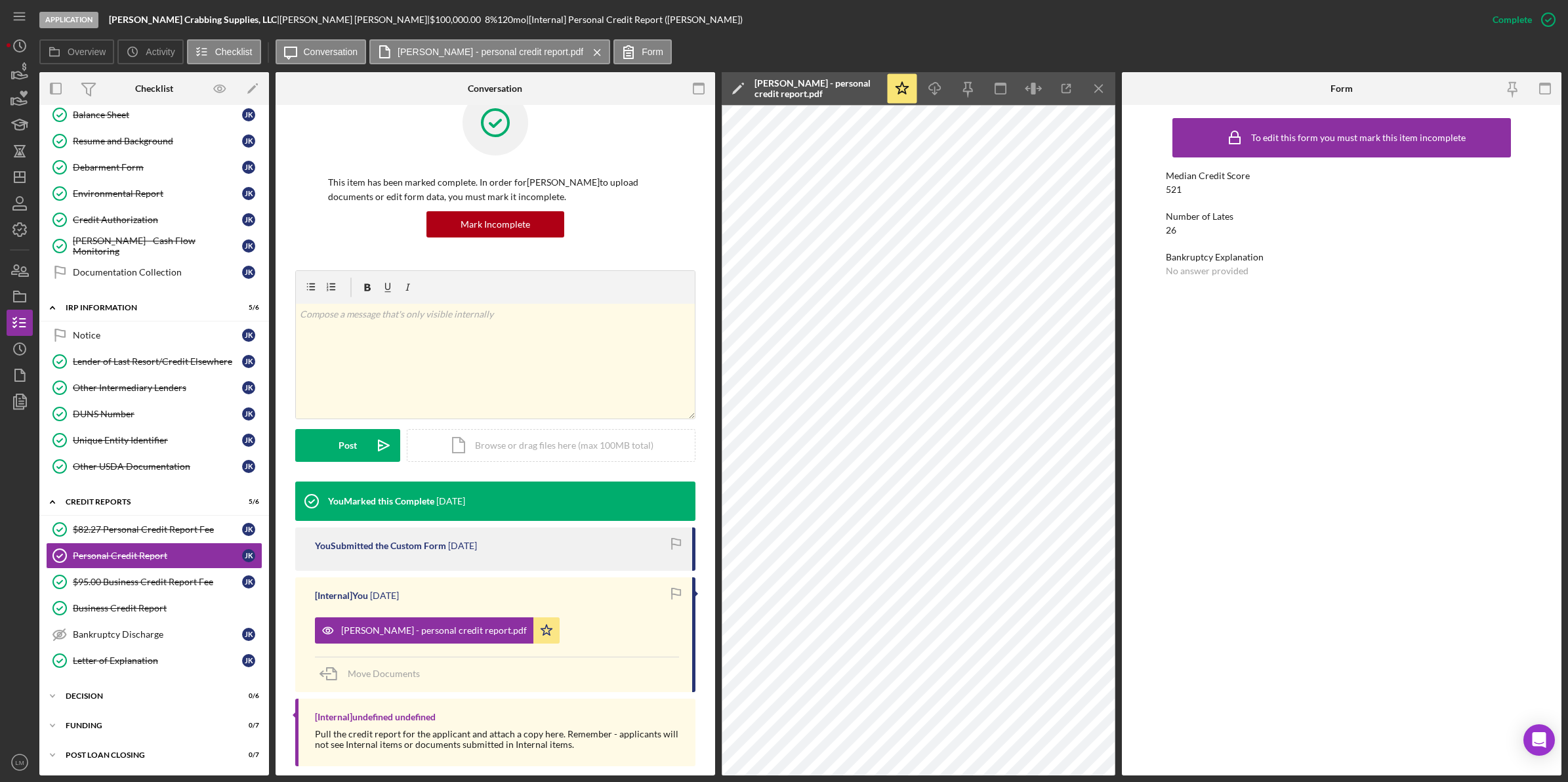
scroll to position [53, 0]
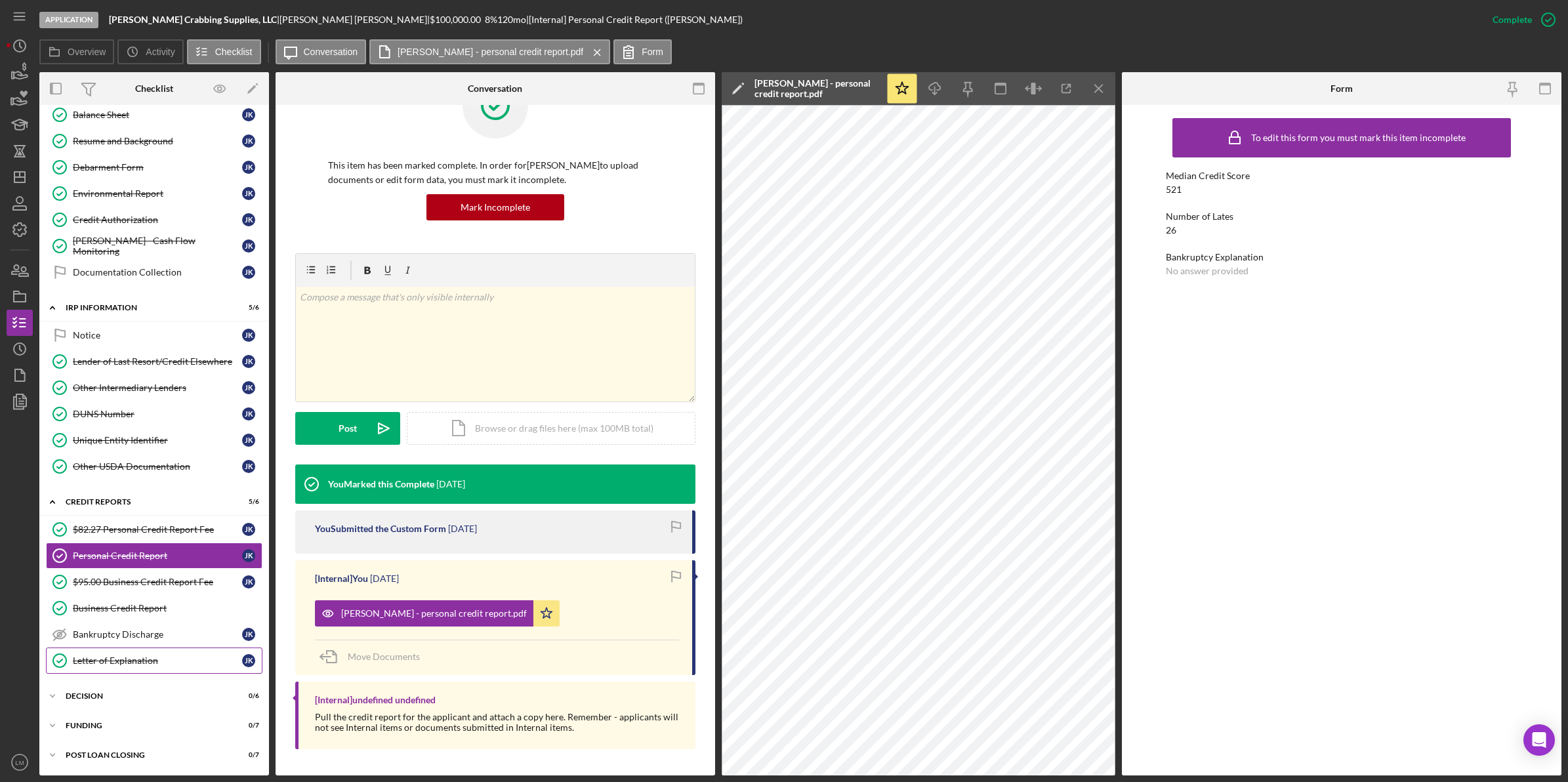
click at [156, 652] on link "Letter of Explanation Letter of Explanation J K" at bounding box center [154, 660] width 216 height 26
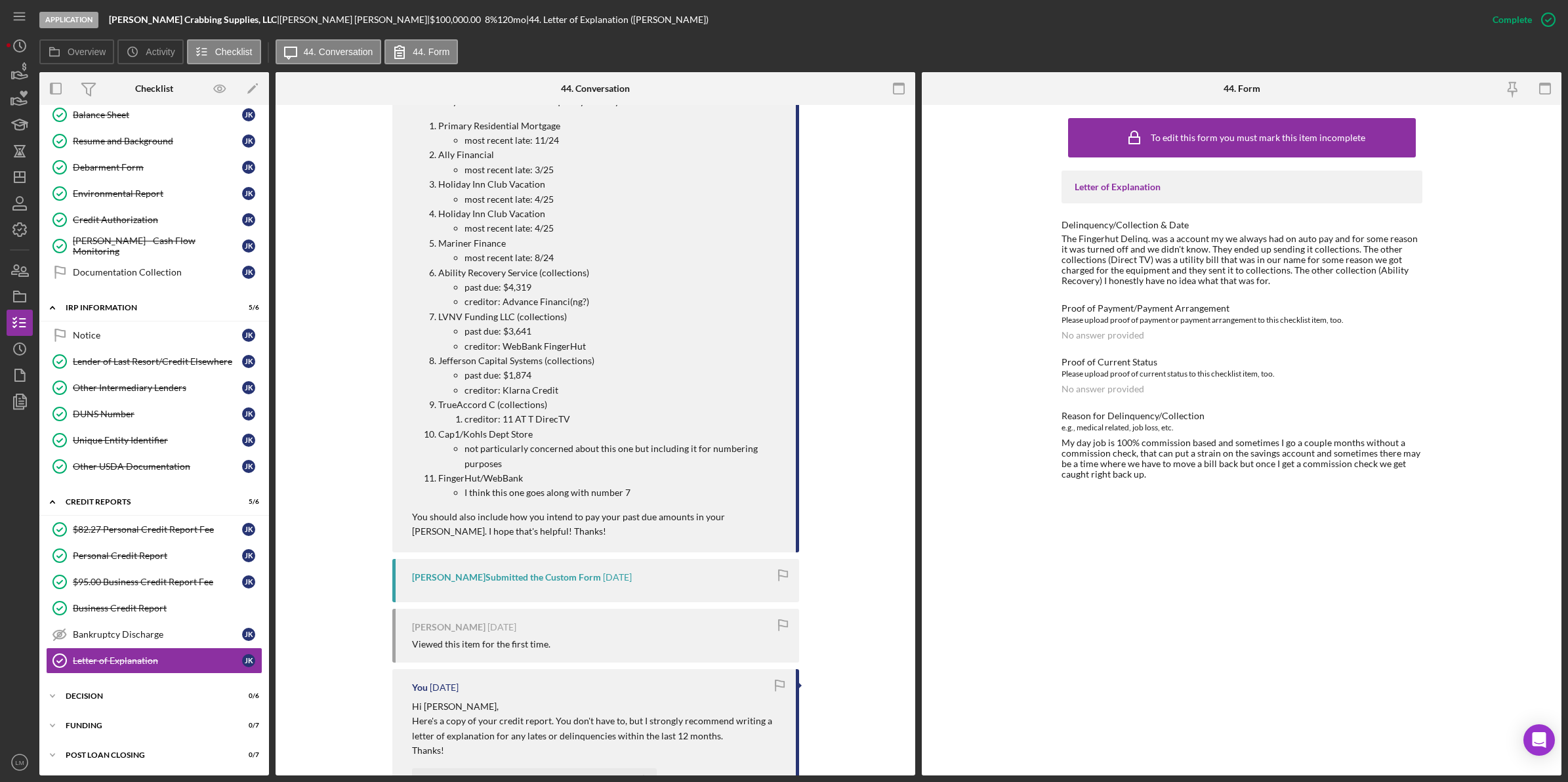
scroll to position [1254, 0]
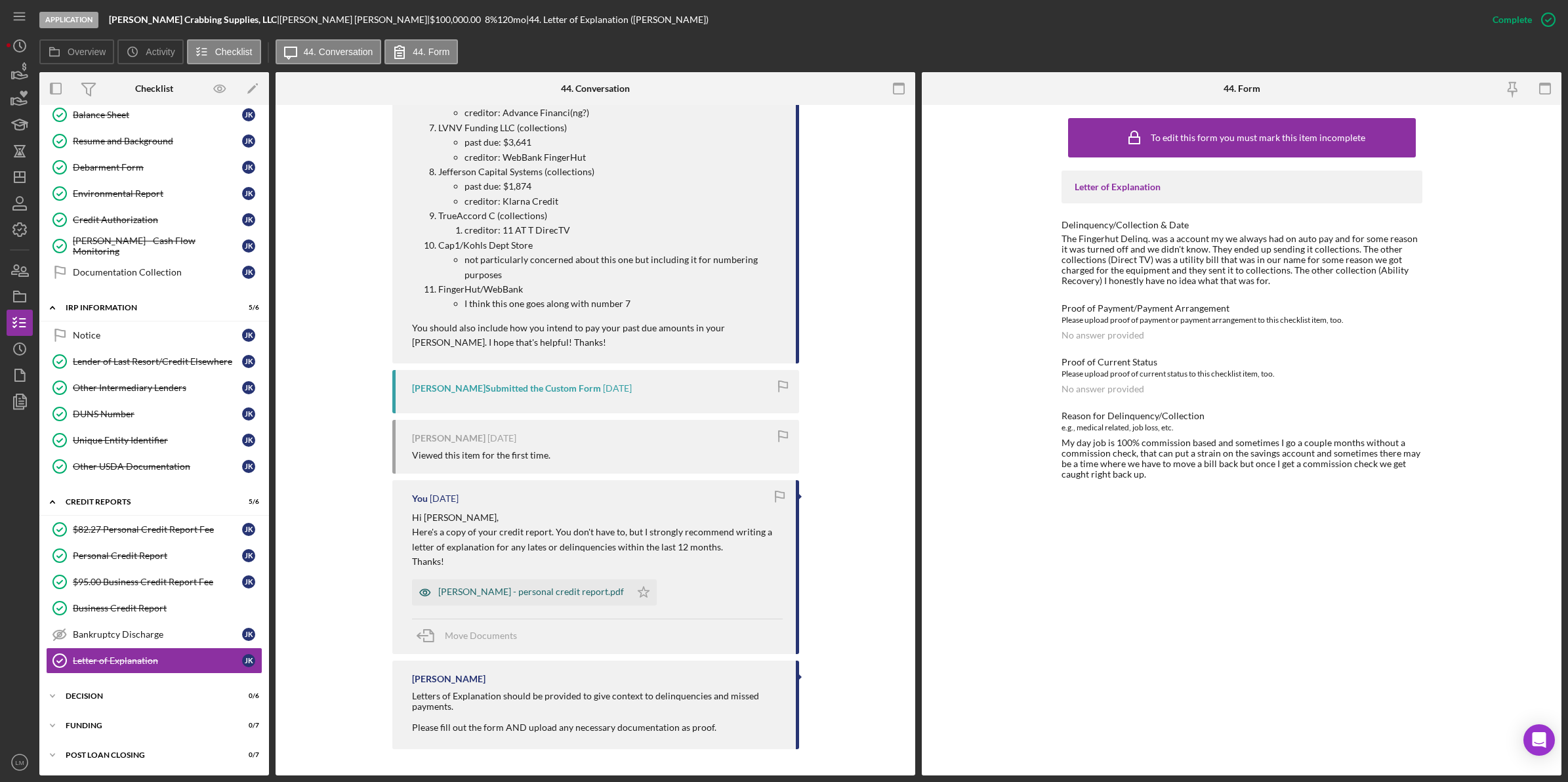
click at [530, 590] on div "Jeremy Kohr - personal credit report.pdf" at bounding box center [531, 592] width 186 height 10
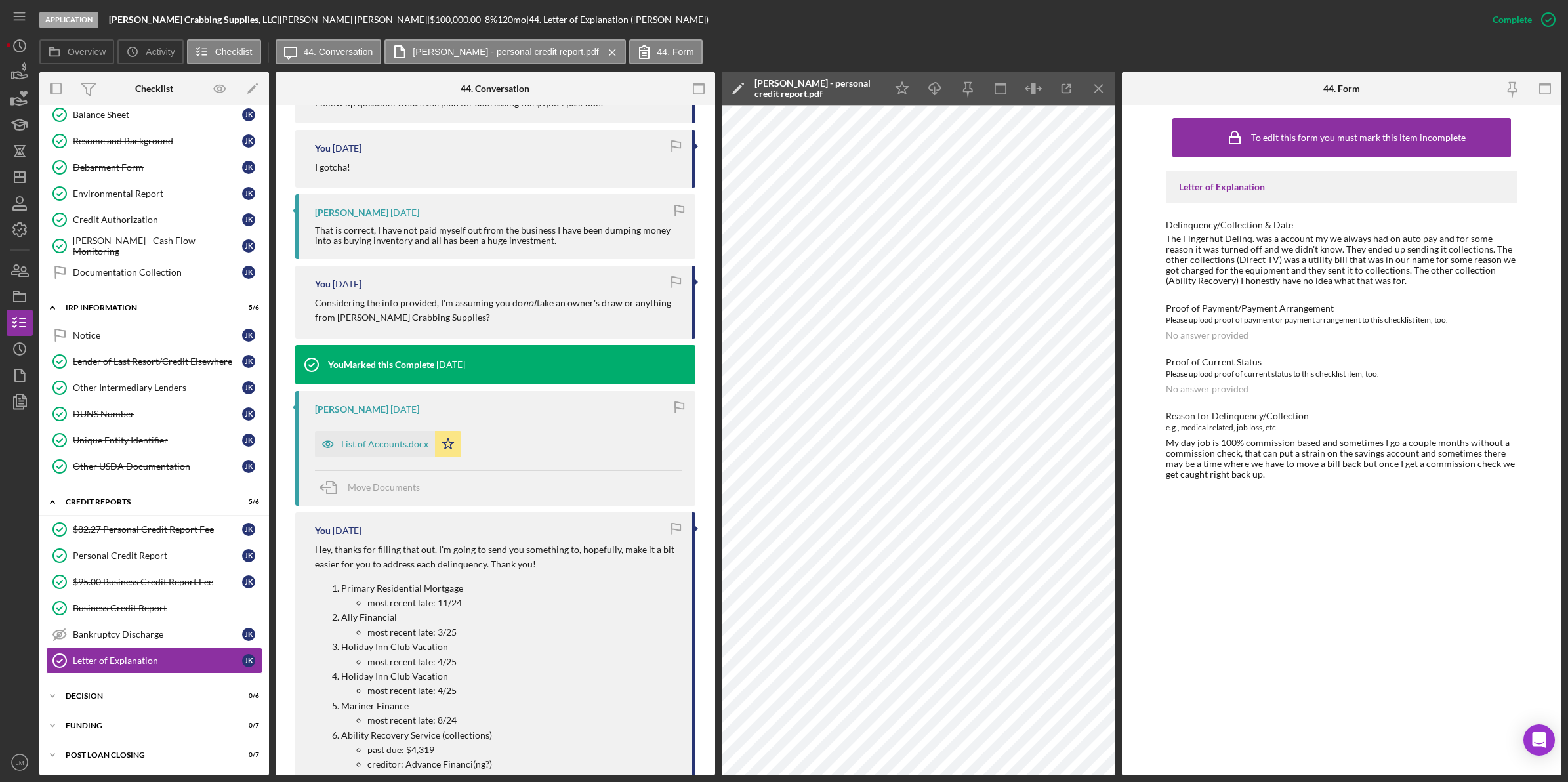
scroll to position [599, 0]
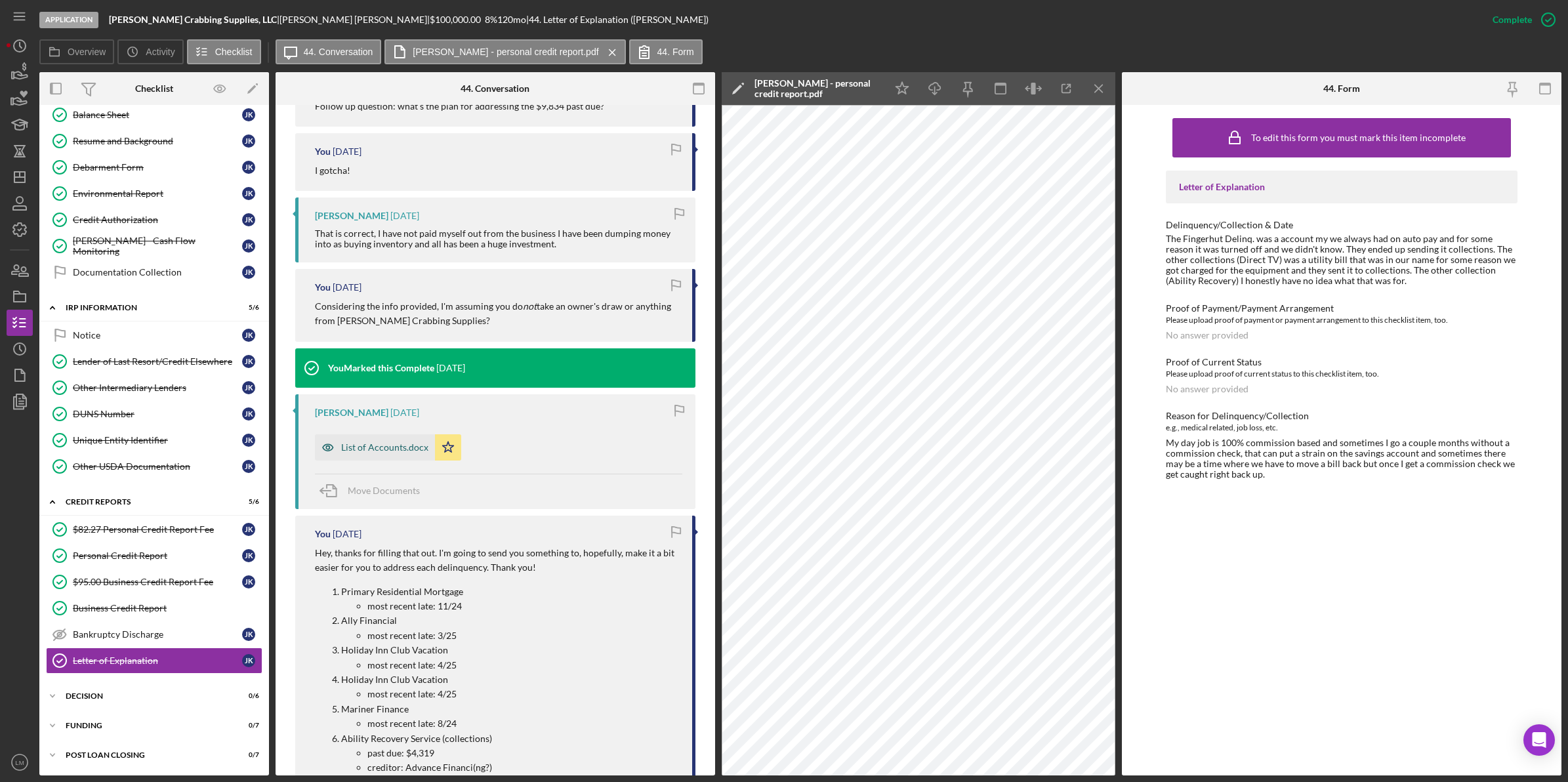
click at [400, 443] on div "List of Accounts.docx" at bounding box center [385, 447] width 87 height 10
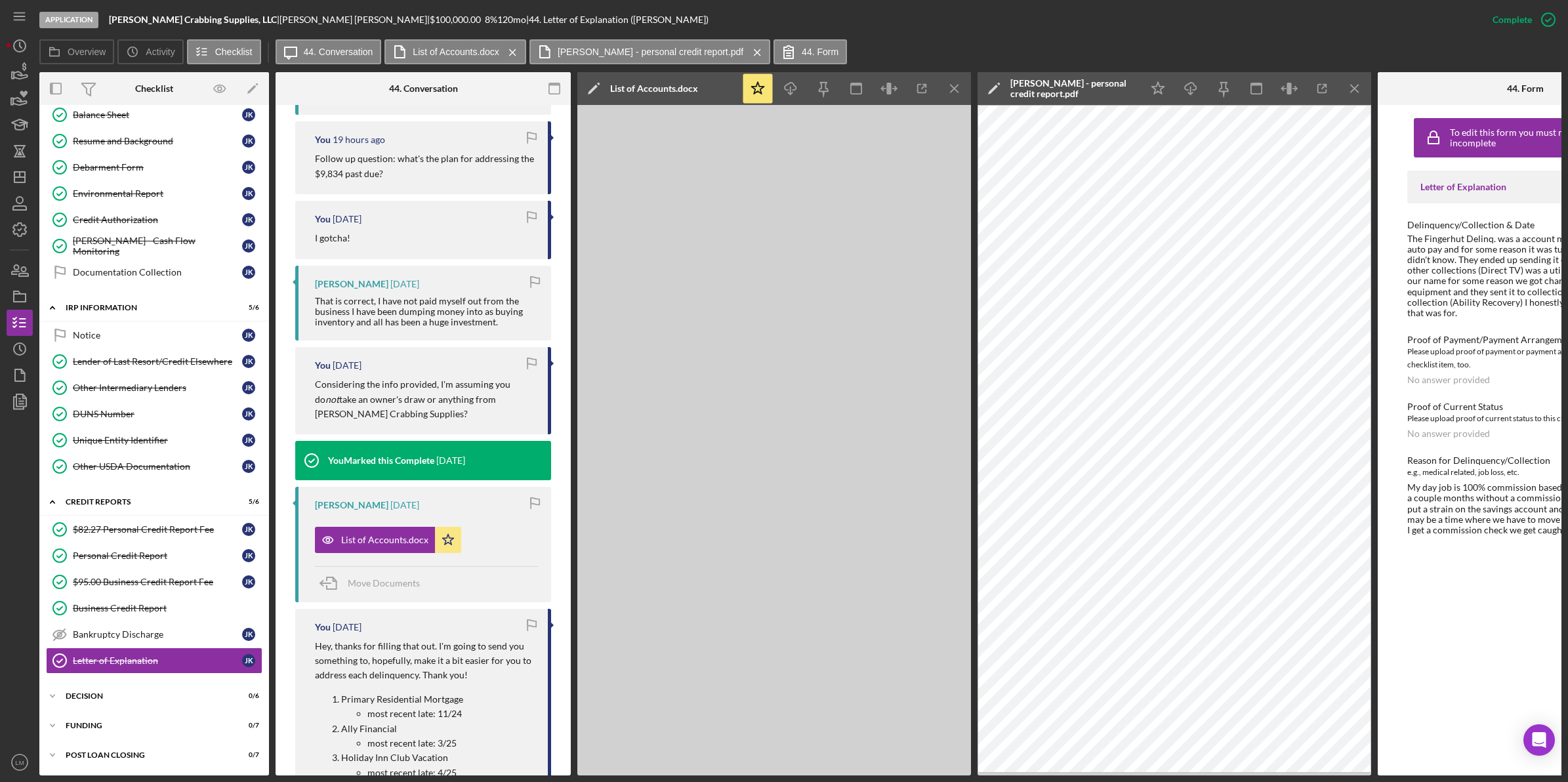
scroll to position [706, 0]
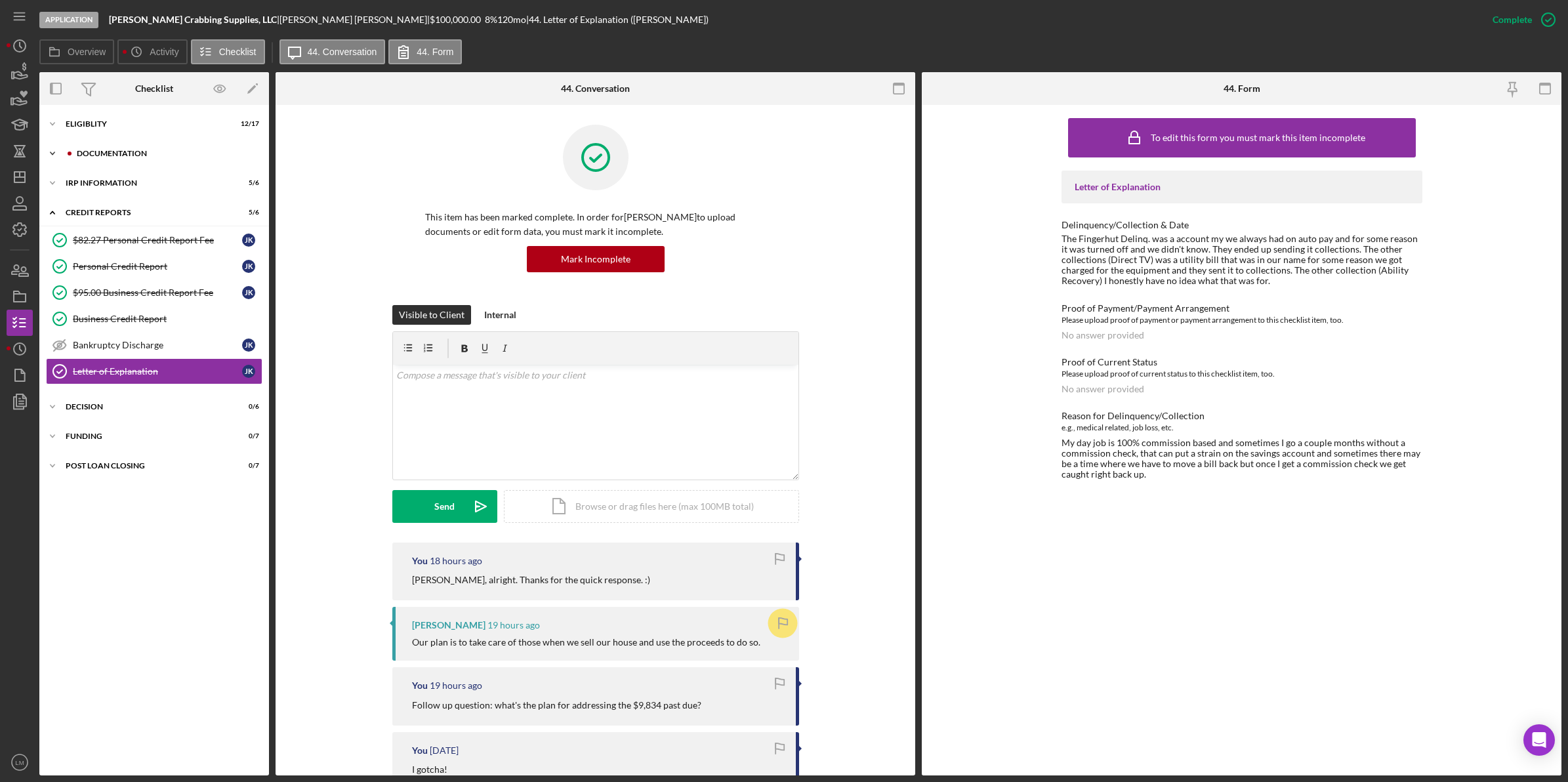
click at [120, 143] on div "Icon/Expander Documentation 26 / 30" at bounding box center [154, 153] width 230 height 26
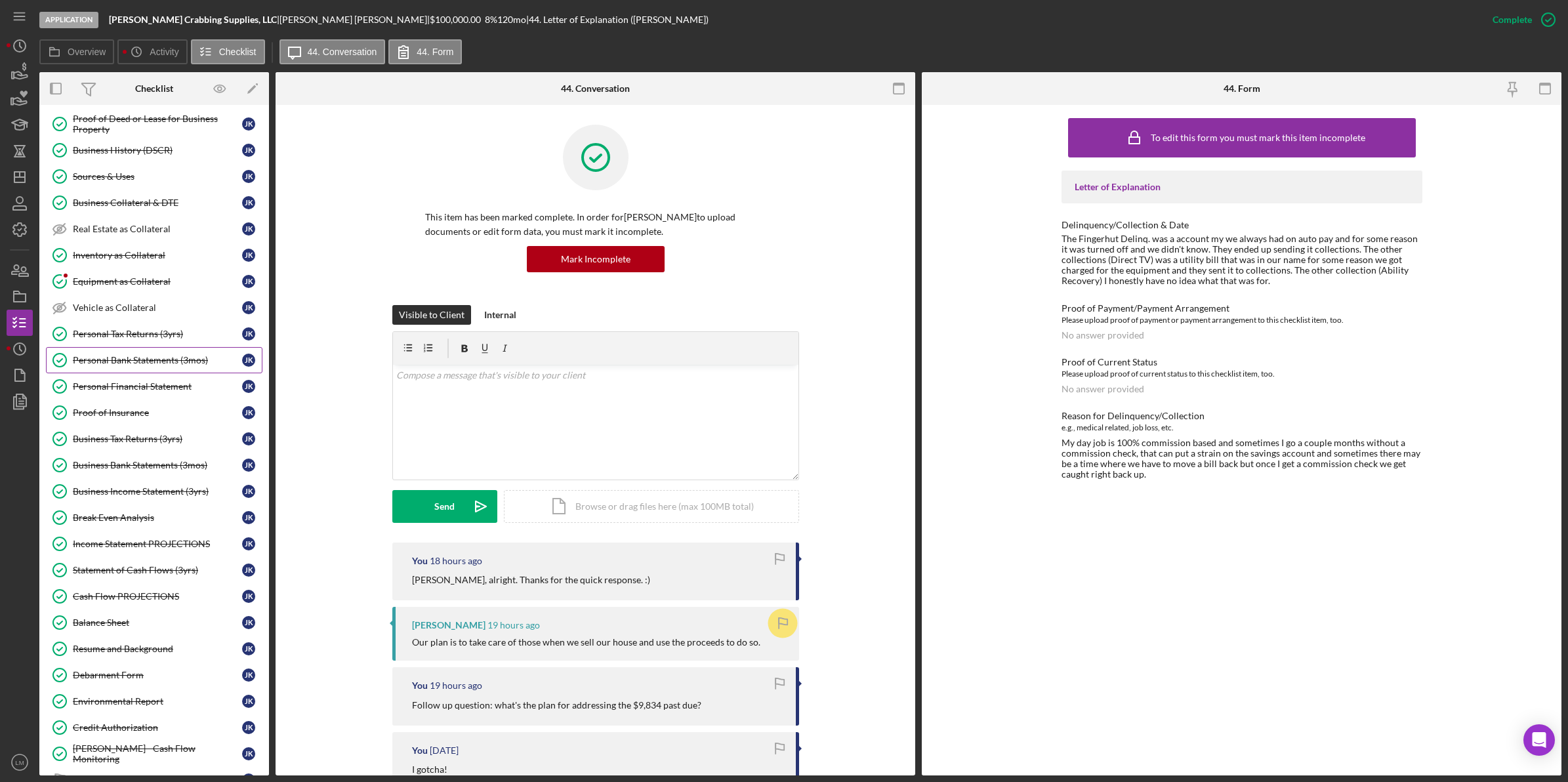
scroll to position [164, 0]
click at [122, 284] on div "Equipment as Collateral" at bounding box center [157, 279] width 169 height 10
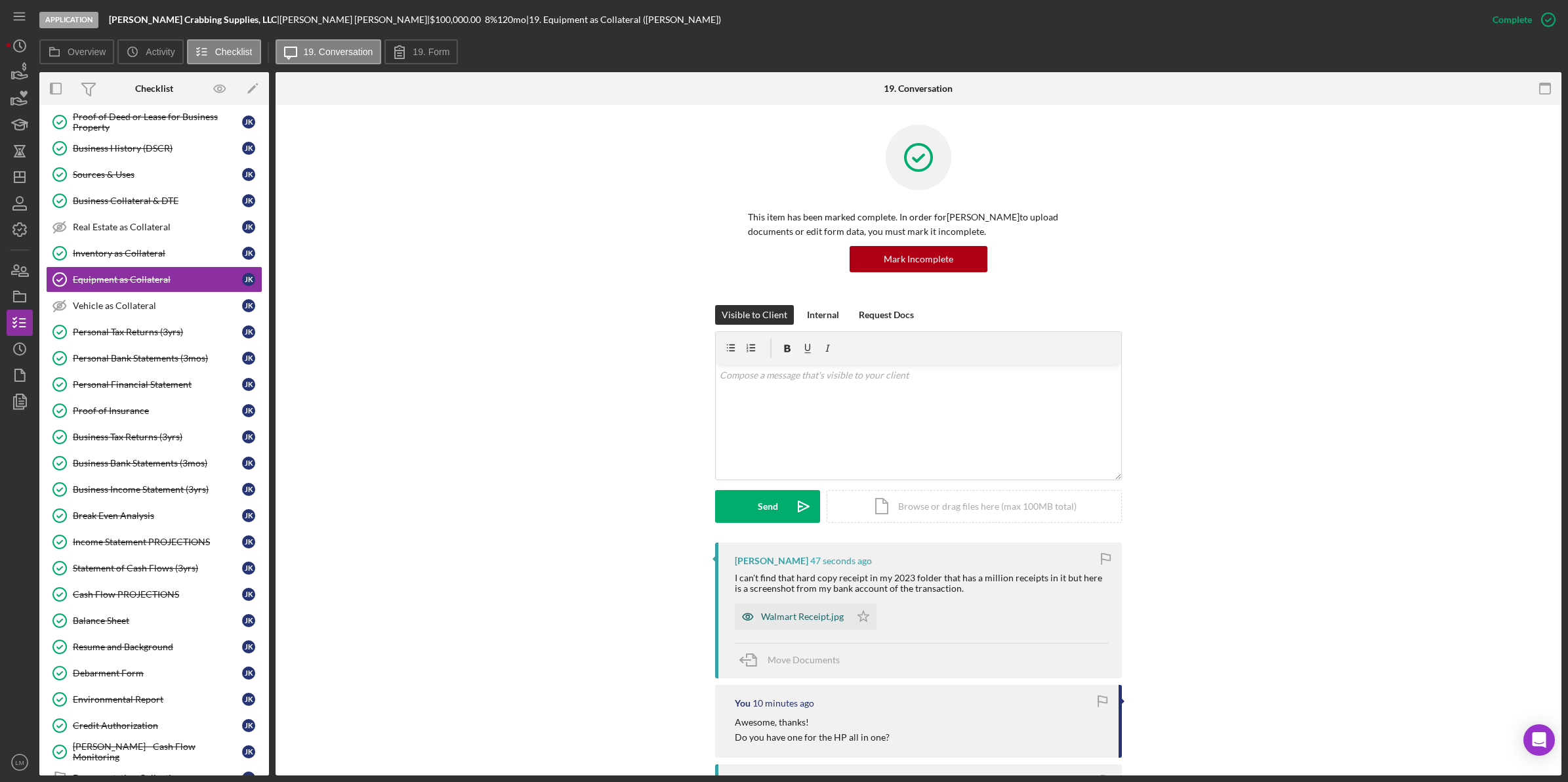
click at [810, 615] on div "Walmart Receipt.jpg" at bounding box center [802, 616] width 83 height 10
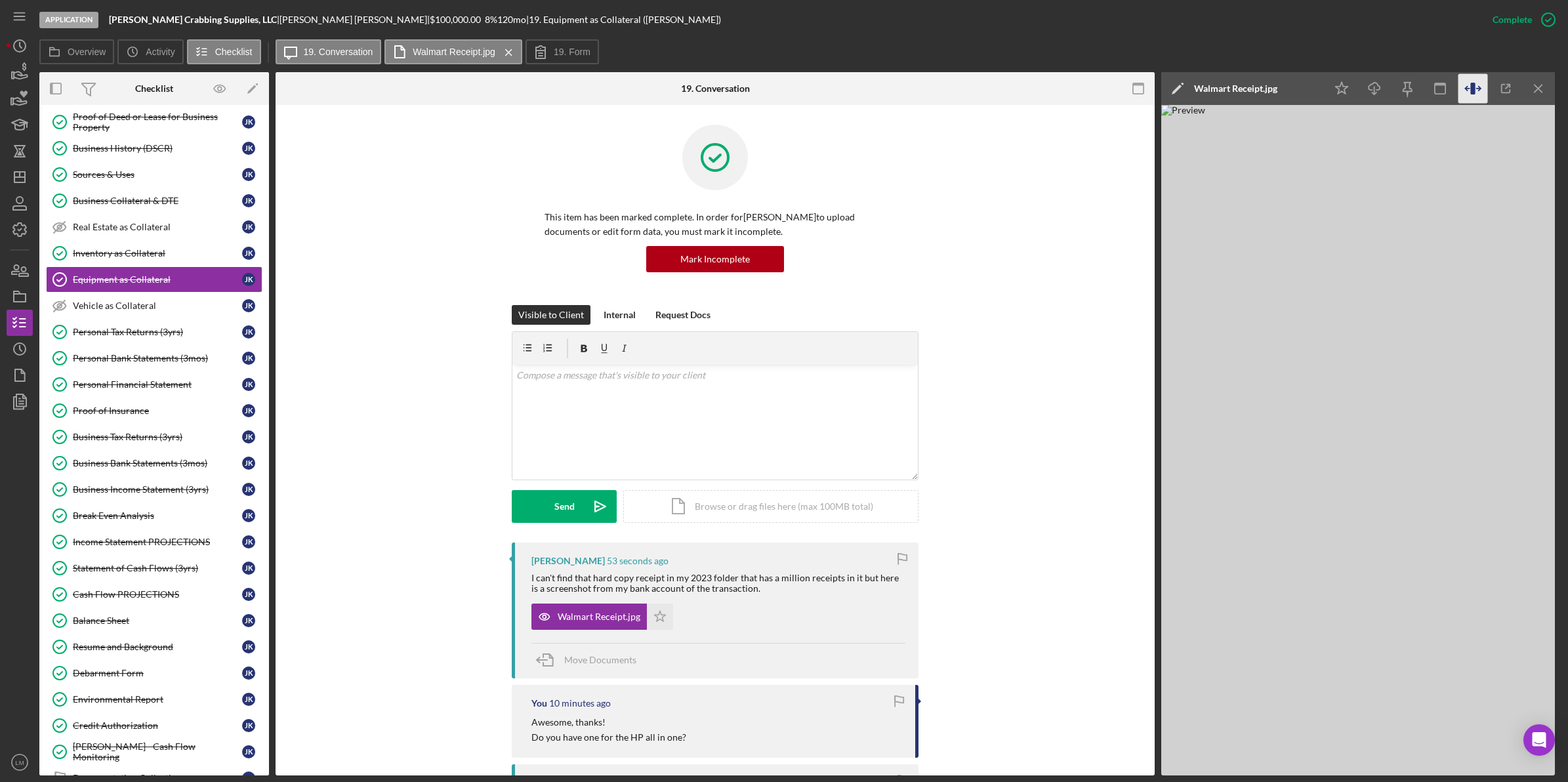
click at [1475, 78] on icon "button" at bounding box center [1473, 89] width 30 height 30
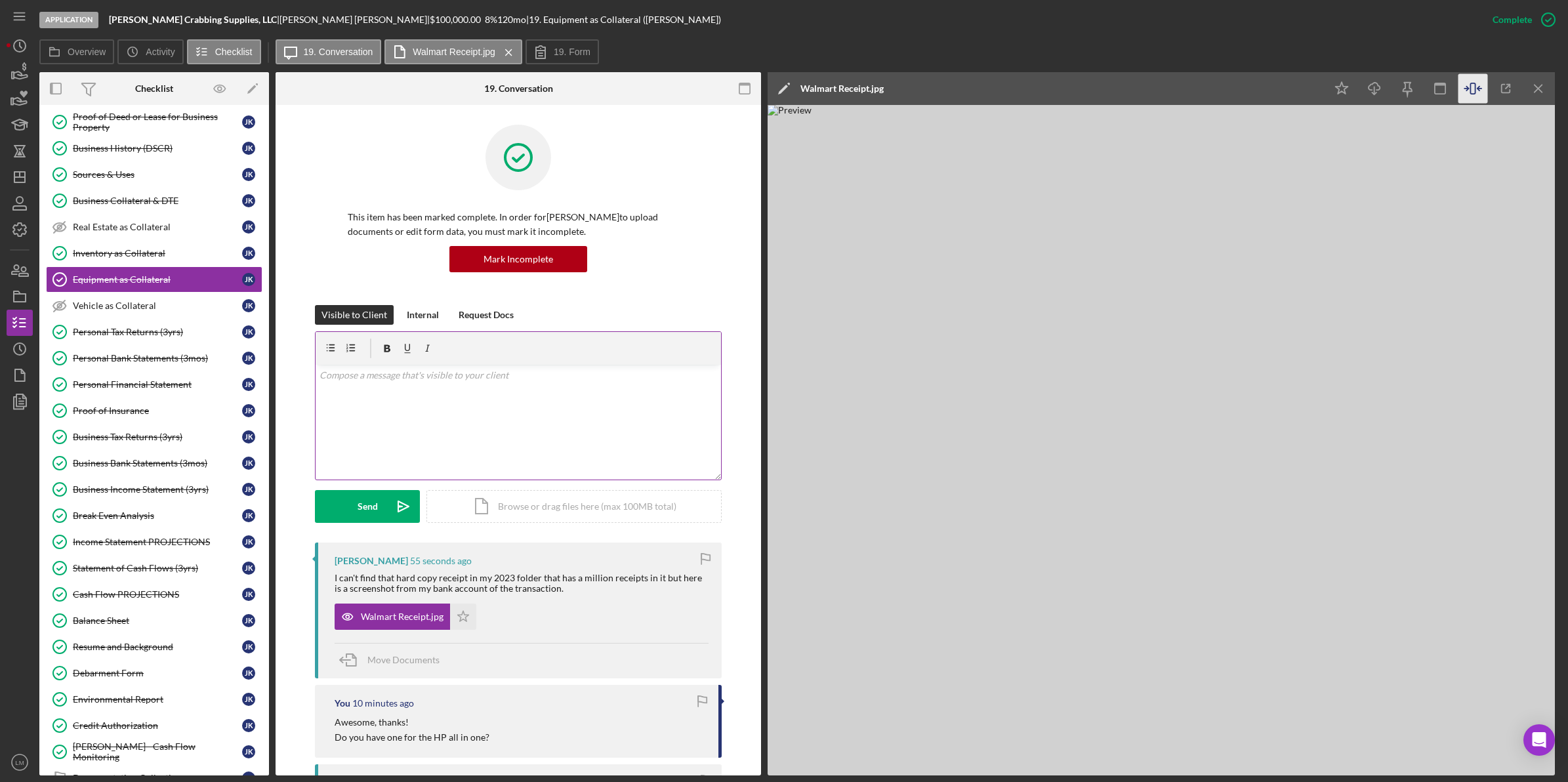
click at [510, 374] on p at bounding box center [518, 375] width 398 height 14
click at [391, 513] on icon "Icon/icon-invite-send" at bounding box center [404, 507] width 33 height 33
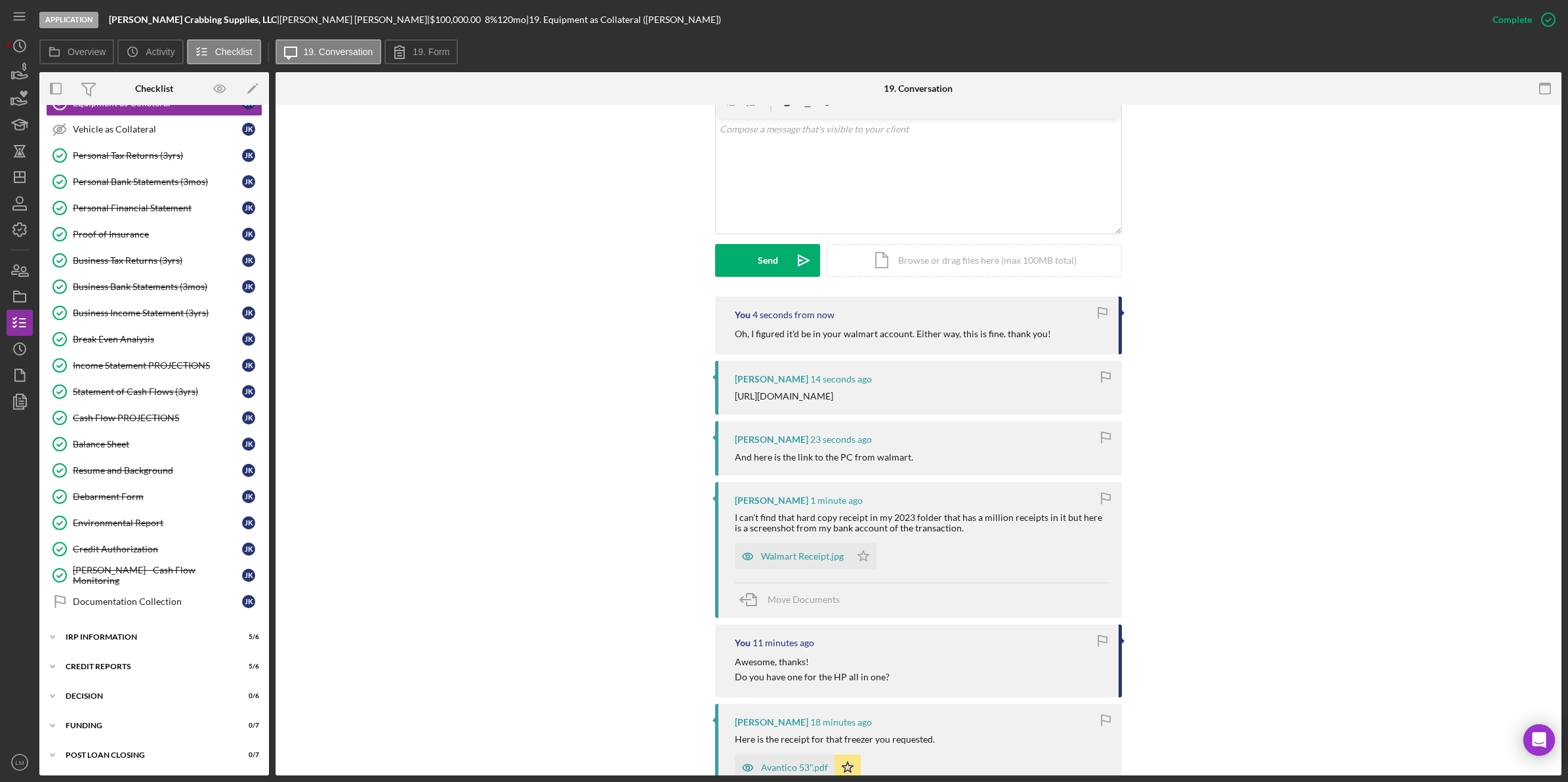
scroll to position [350, 0]
click at [25, 187] on icon "Icon/Dashboard" at bounding box center [19, 177] width 33 height 33
